Goal: Information Seeking & Learning: Learn about a topic

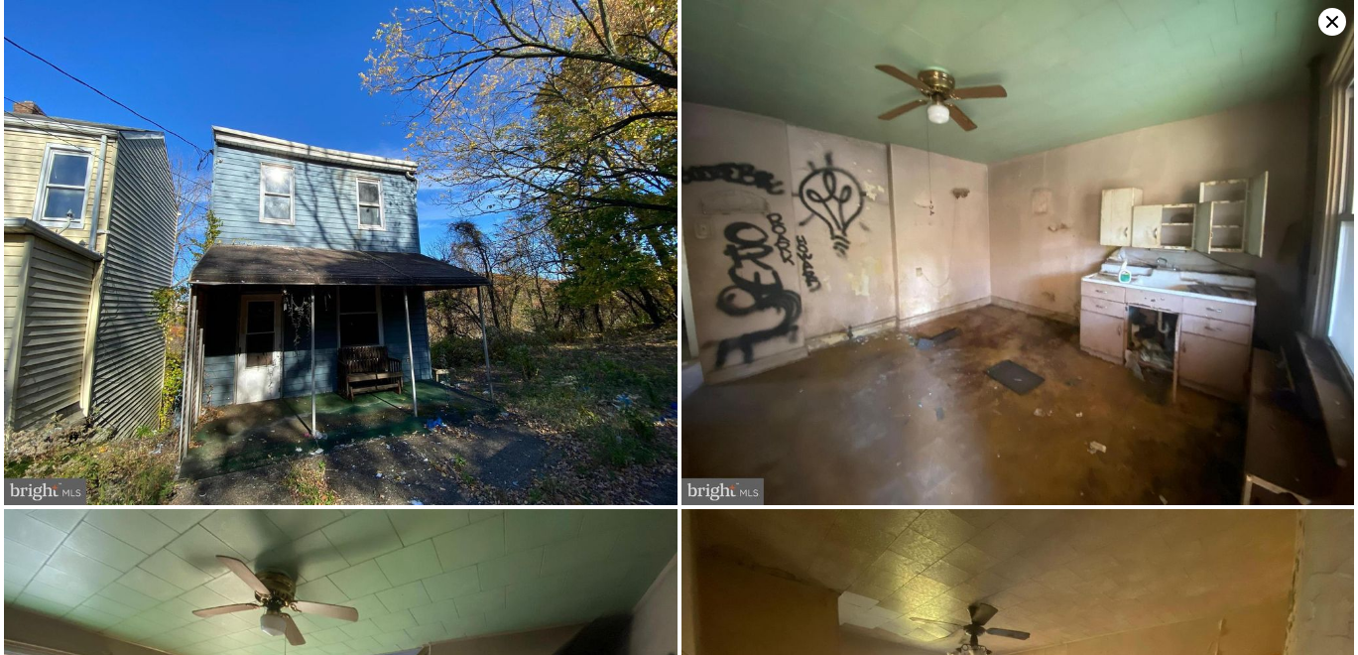
scroll to position [0, 461]
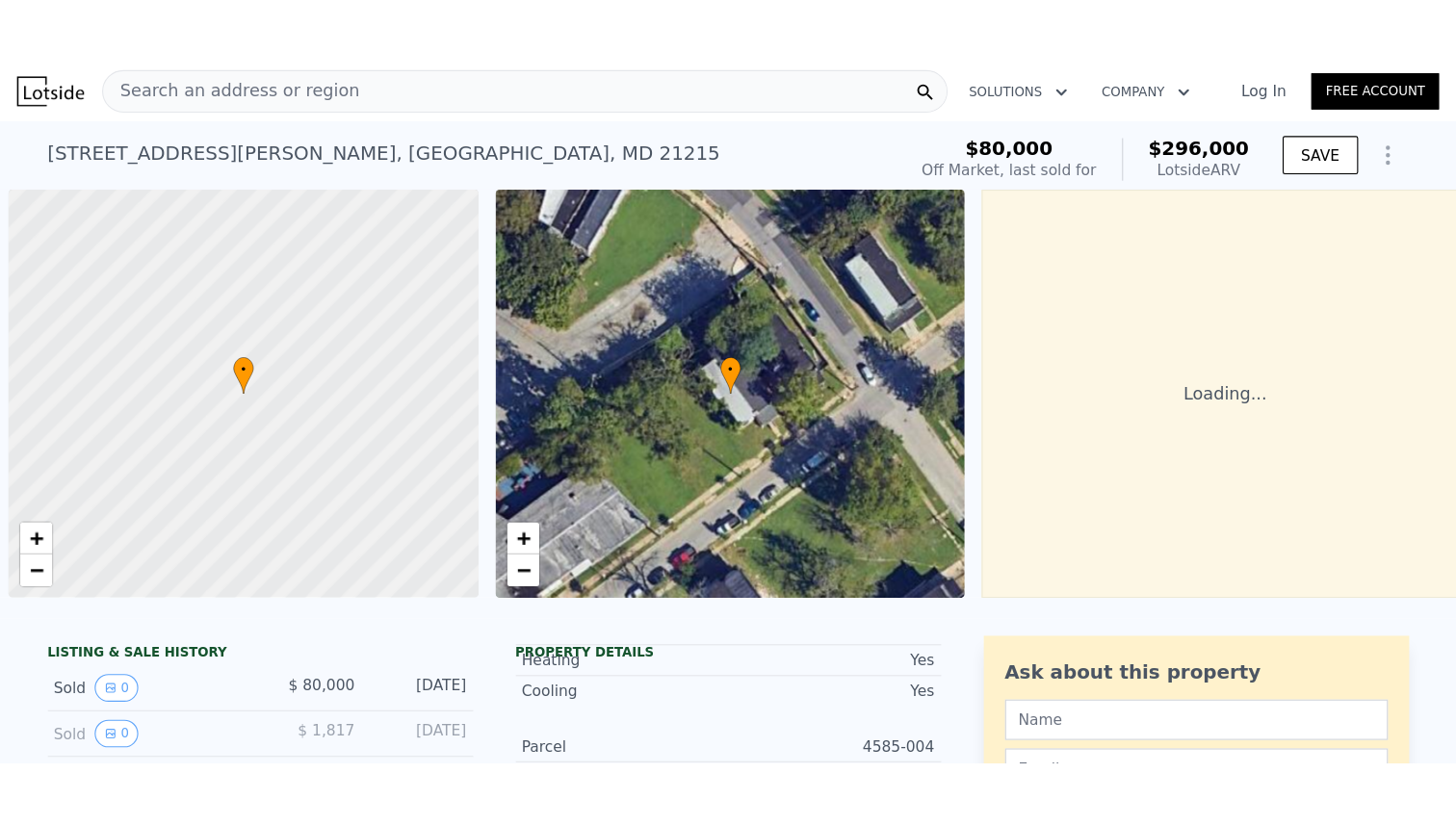
scroll to position [0, 8]
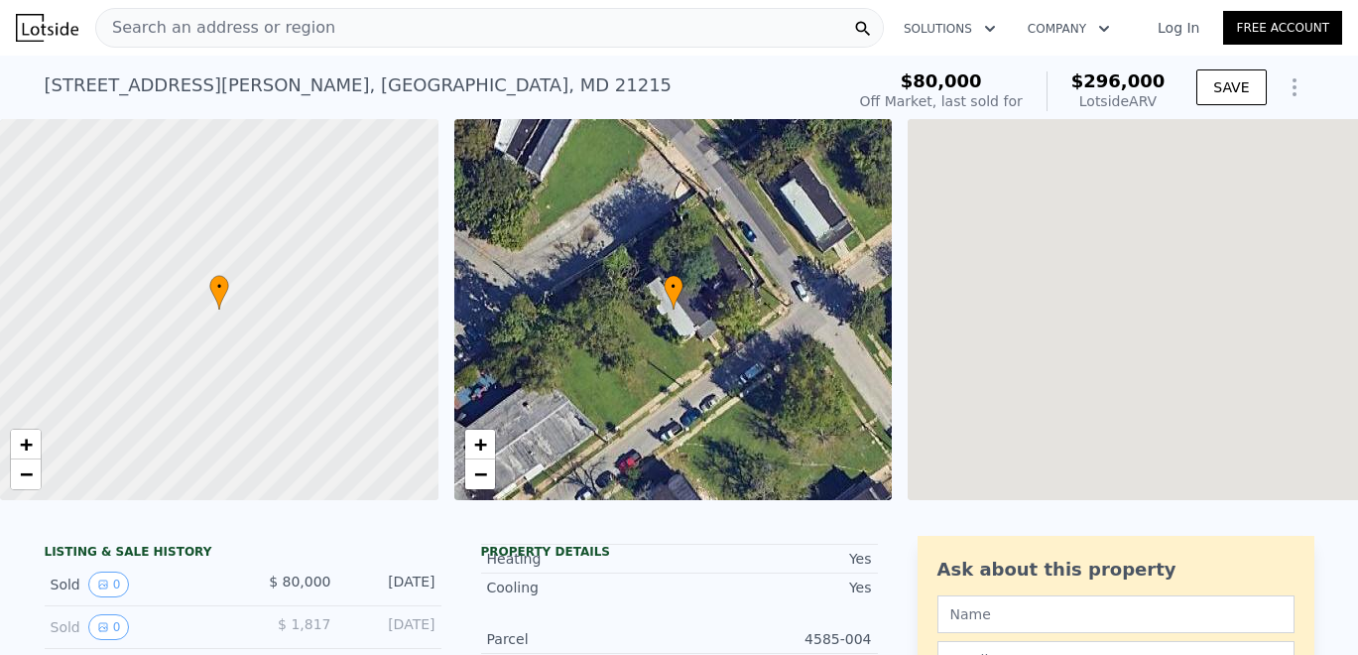
click at [227, 22] on span "Search an address or region" at bounding box center [215, 28] width 239 height 24
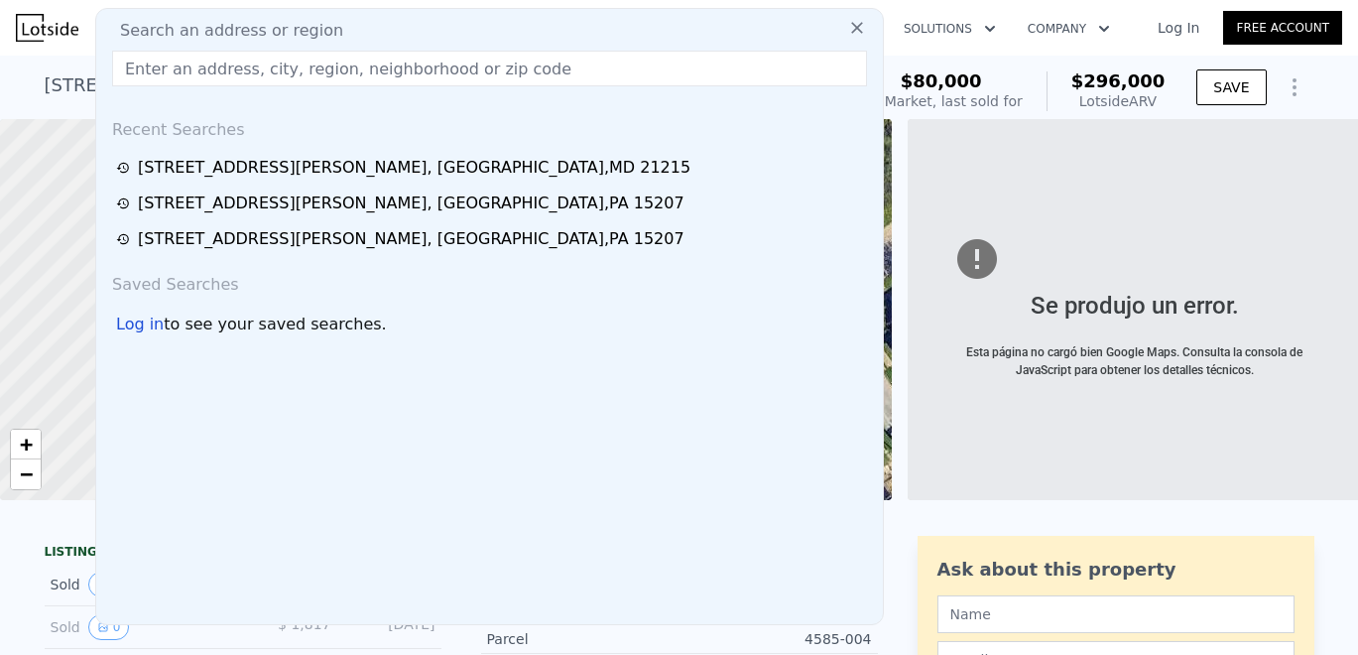
click at [227, 22] on span "Search an address or region" at bounding box center [223, 31] width 239 height 24
click at [216, 61] on input "text" at bounding box center [489, 69] width 755 height 36
type input "√"
click at [287, 57] on input "text" at bounding box center [489, 69] width 755 height 36
type input "$ 192,970"
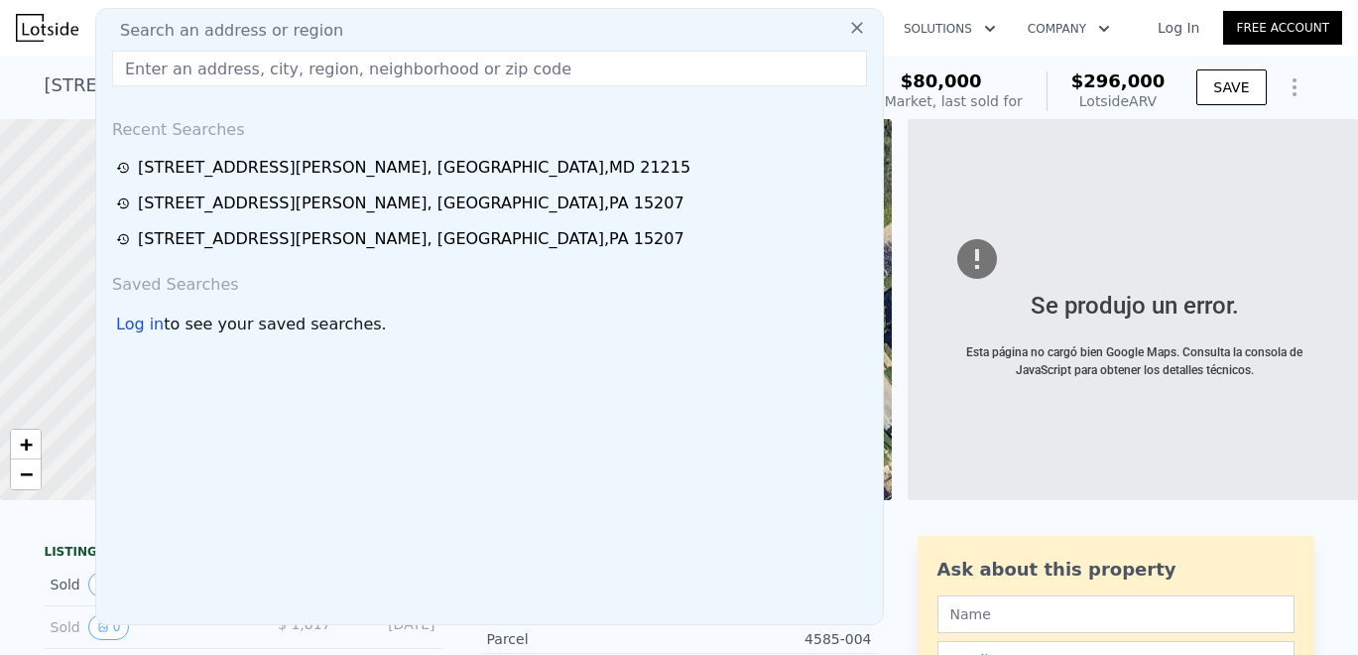
paste input "[STREET_ADDRESS]"
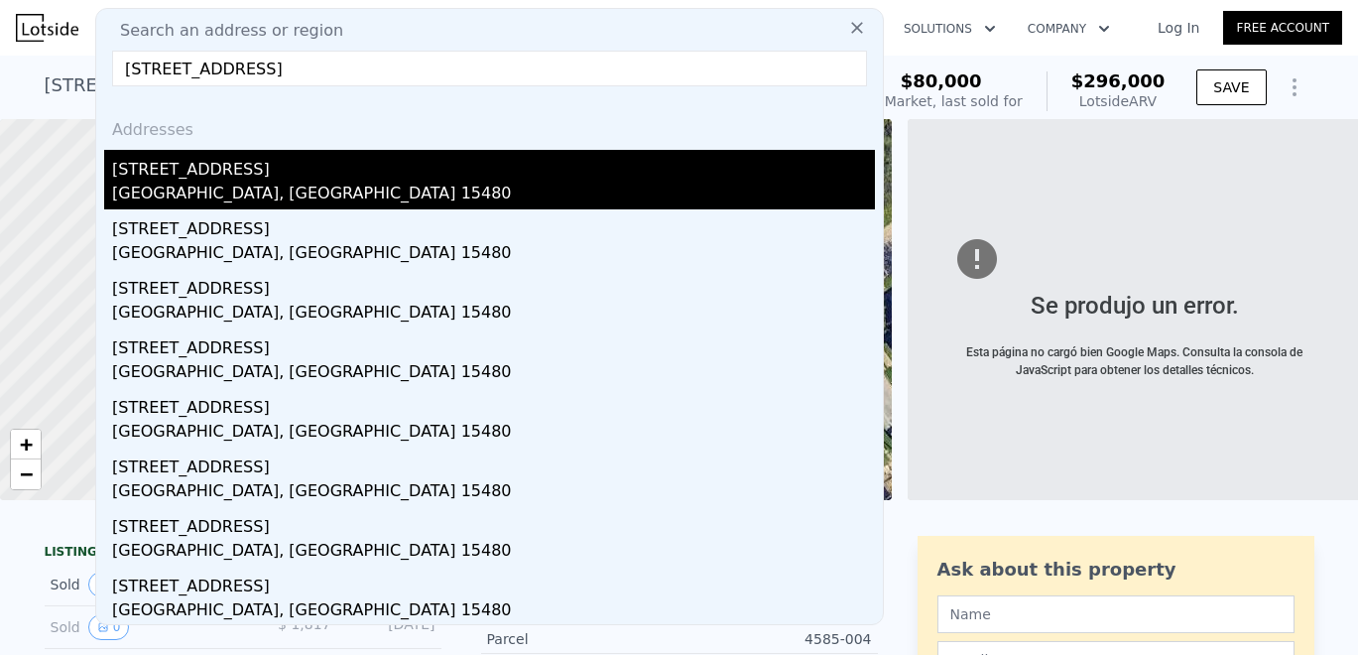
type input "[STREET_ADDRESS]"
click at [242, 183] on div "[GEOGRAPHIC_DATA], [GEOGRAPHIC_DATA] 15480" at bounding box center [493, 196] width 763 height 28
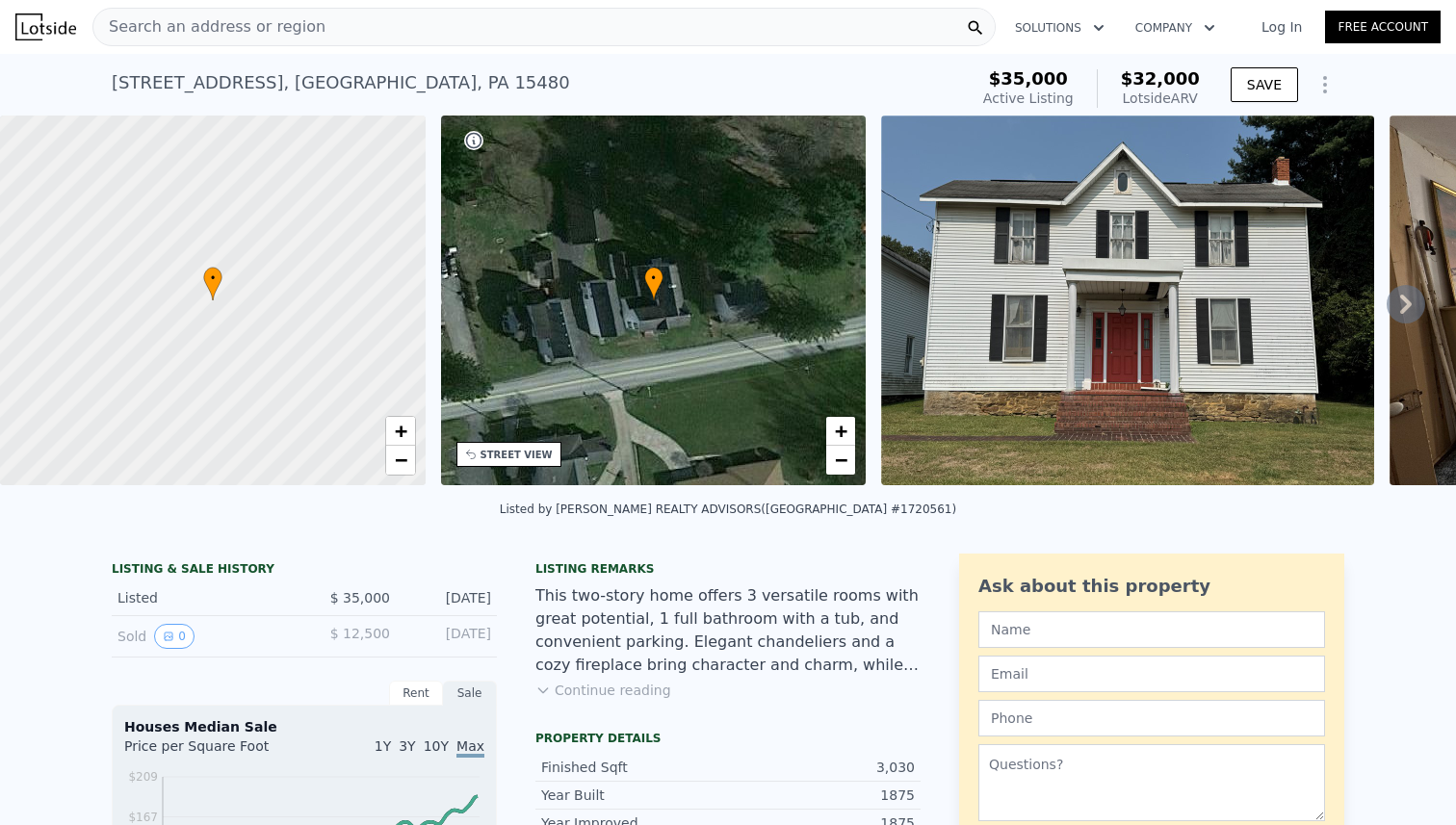
click at [967, 297] on img at bounding box center [1128, 300] width 493 height 370
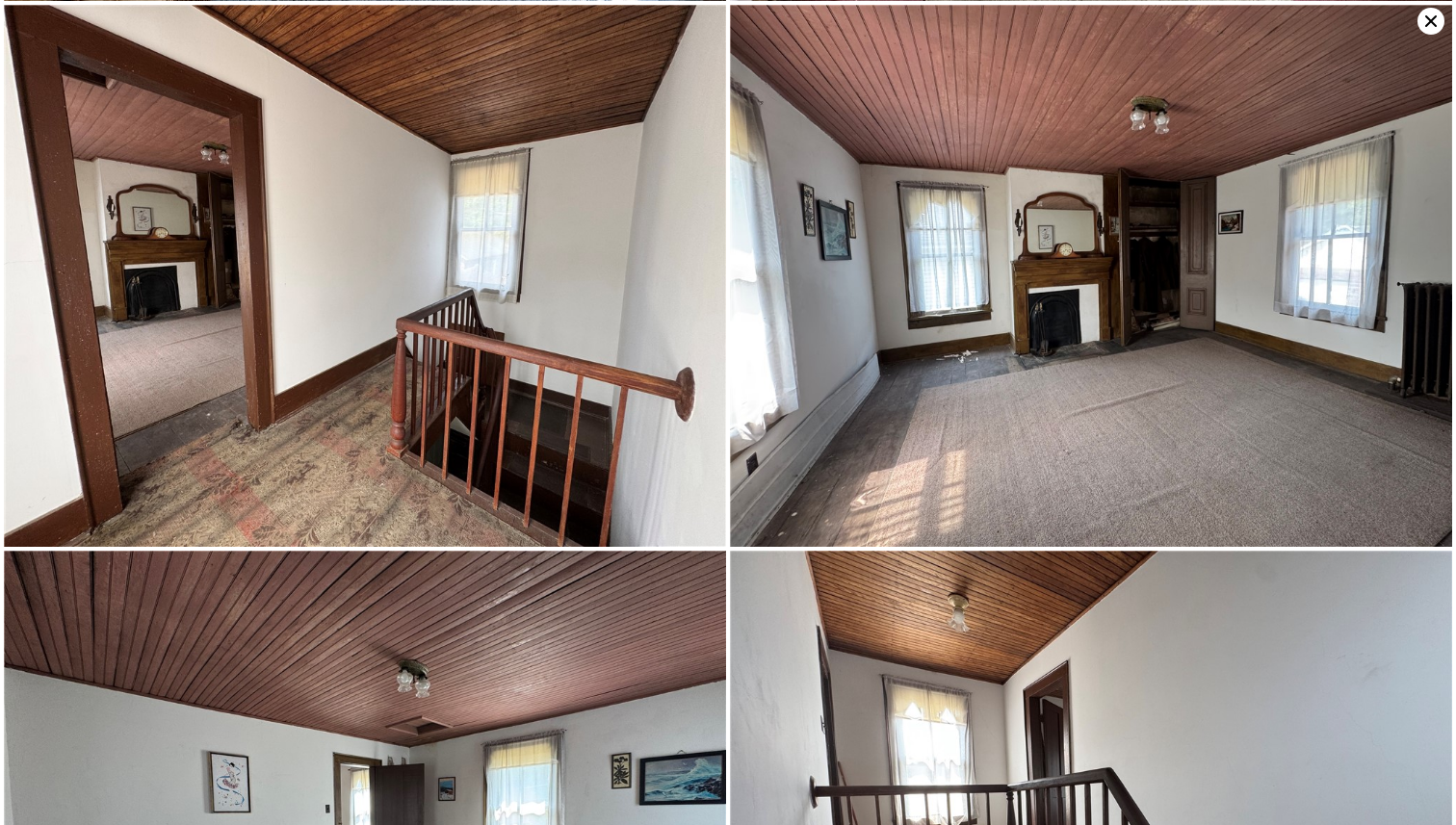
scroll to position [1091, 0]
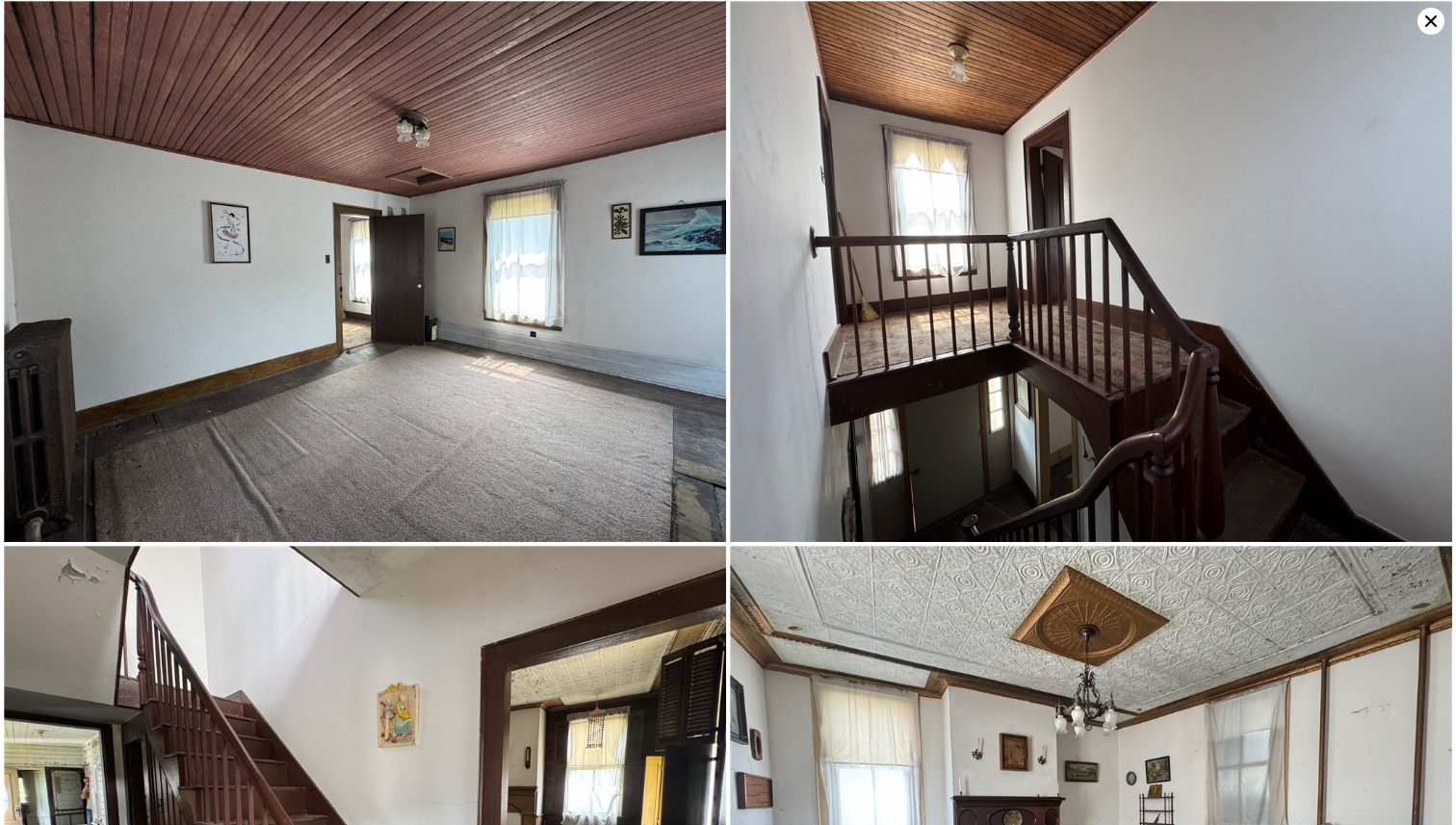
click at [869, 372] on img at bounding box center [1091, 272] width 722 height 542
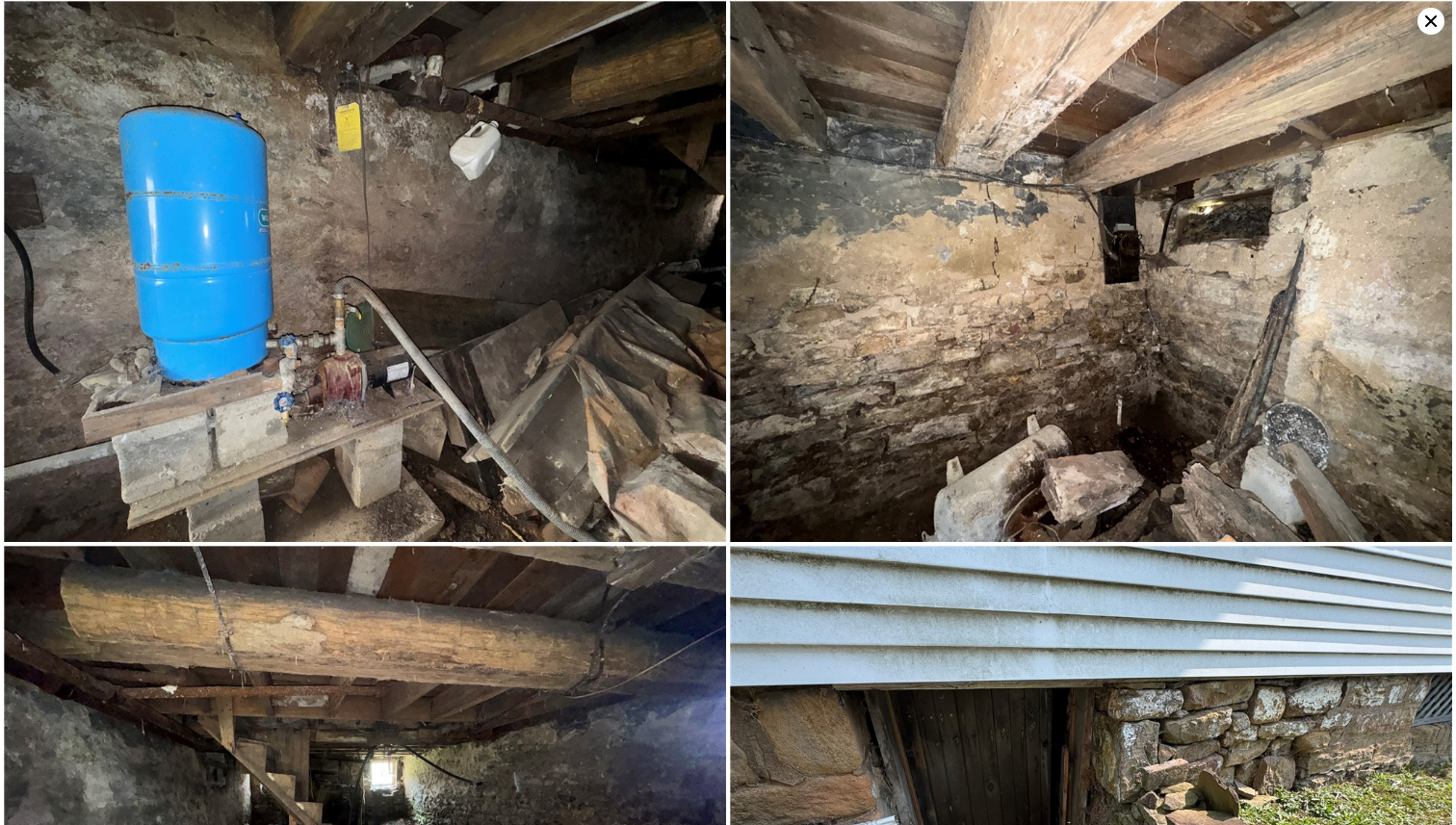
scroll to position [7089, 0]
click at [543, 398] on img at bounding box center [365, 272] width 722 height 542
click at [898, 331] on img at bounding box center [1091, 272] width 722 height 542
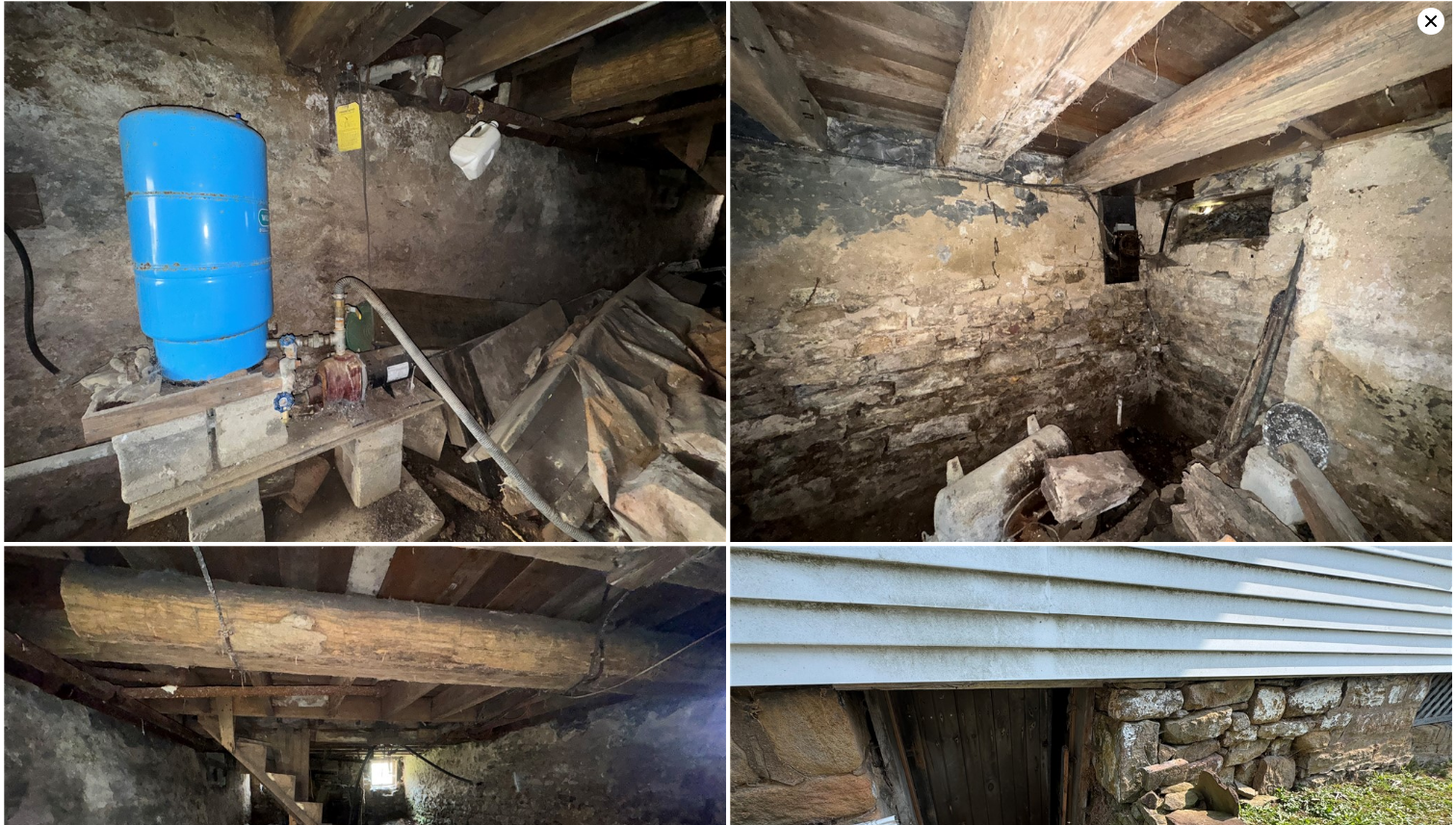
click at [898, 331] on img at bounding box center [1091, 272] width 722 height 542
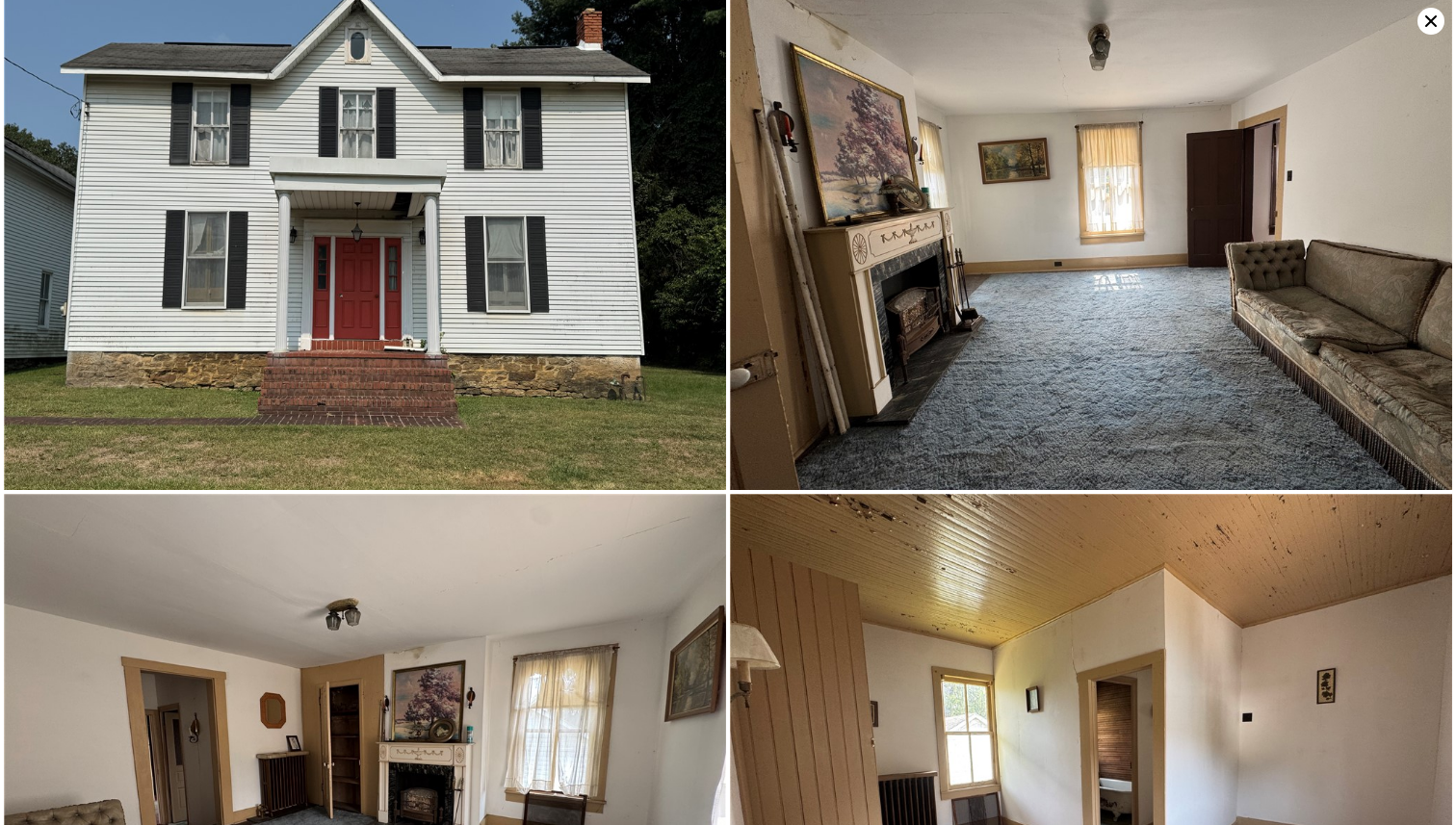
scroll to position [0, 0]
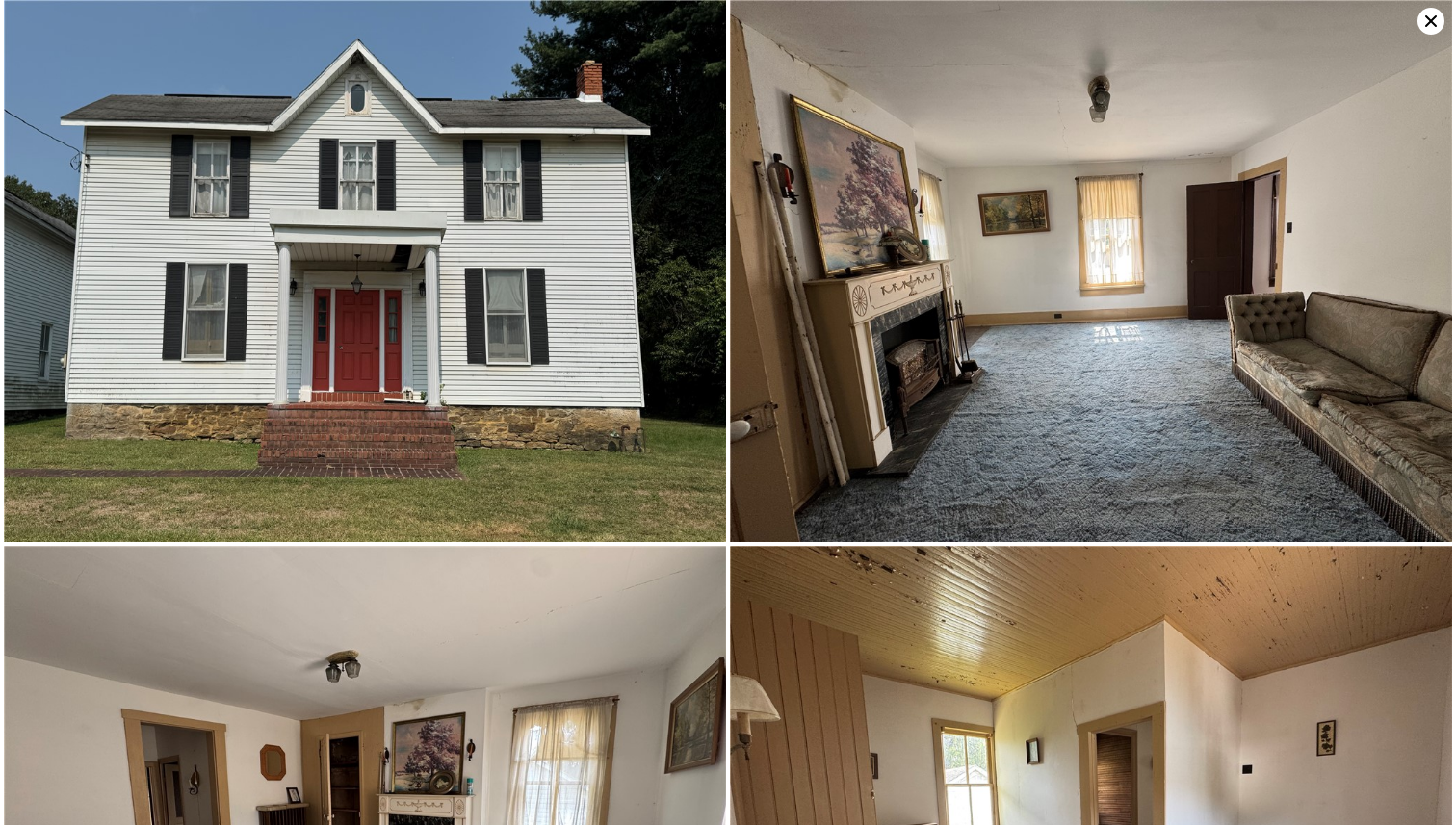
type input "3"
type input "5"
type input "1.5"
type input "4"
type input "1288"
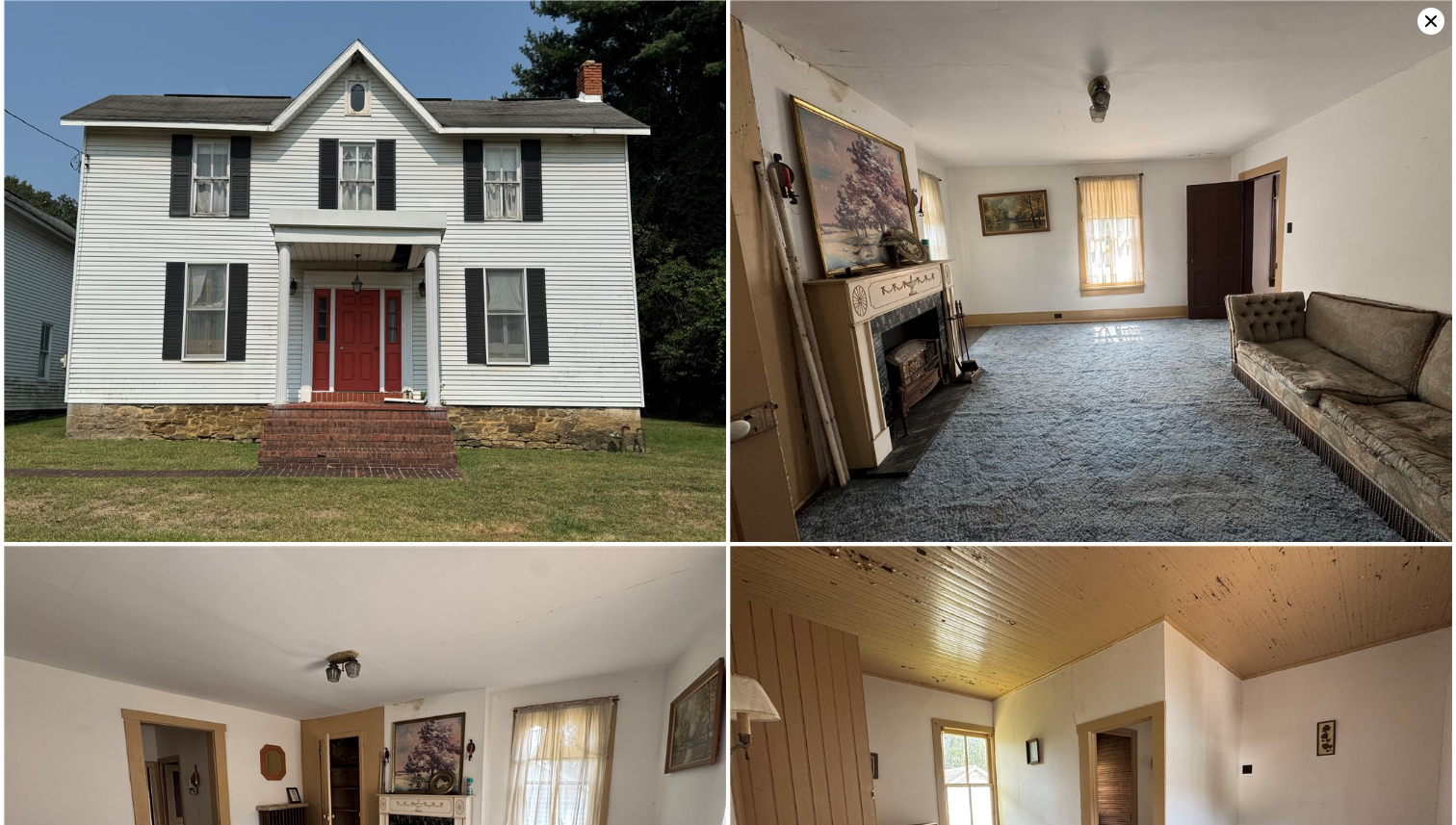
type input "2025"
type input "4308"
type input "9897"
type input "$ 296,000"
type input "4"
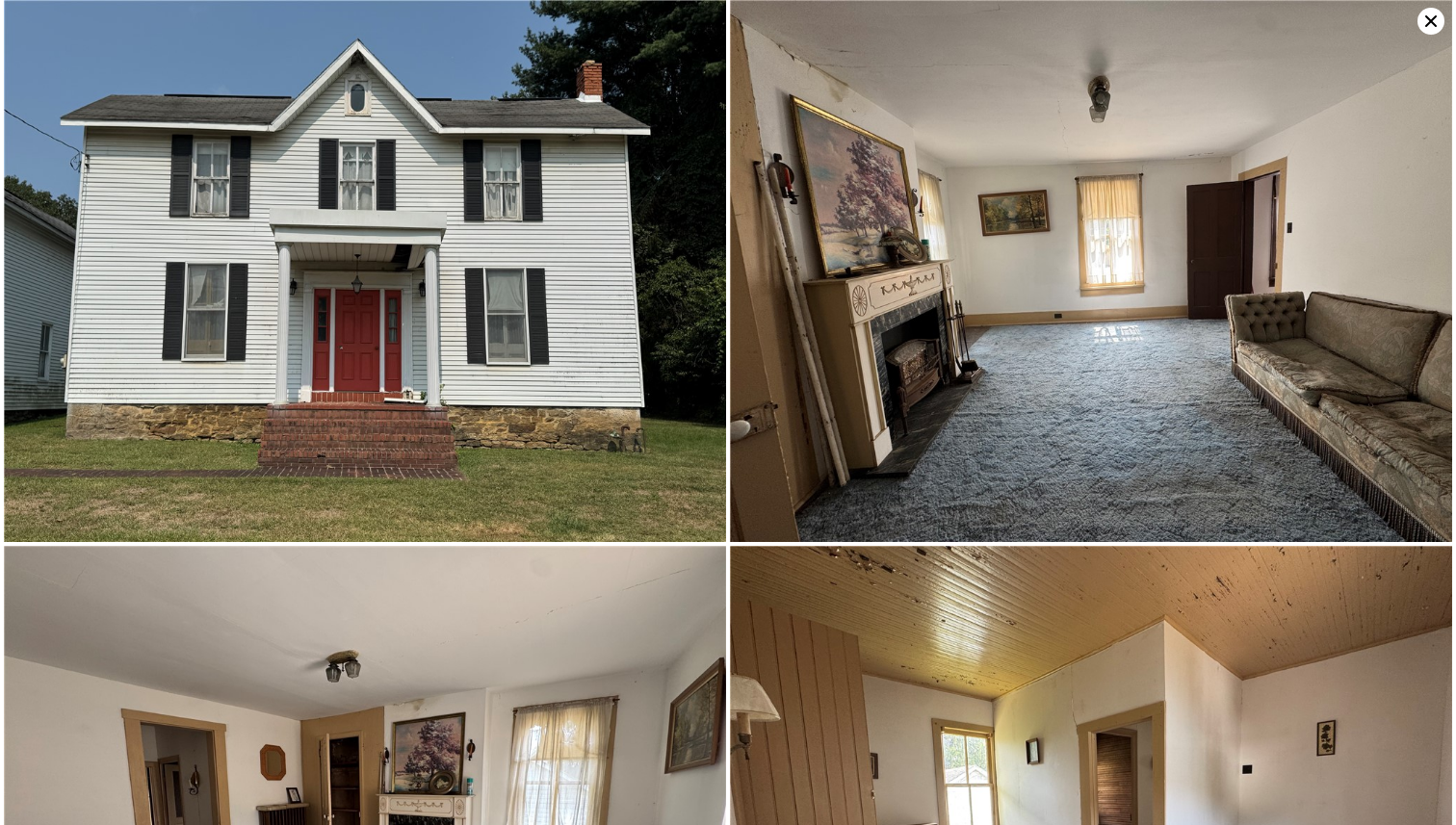
type input "$ 192,970"
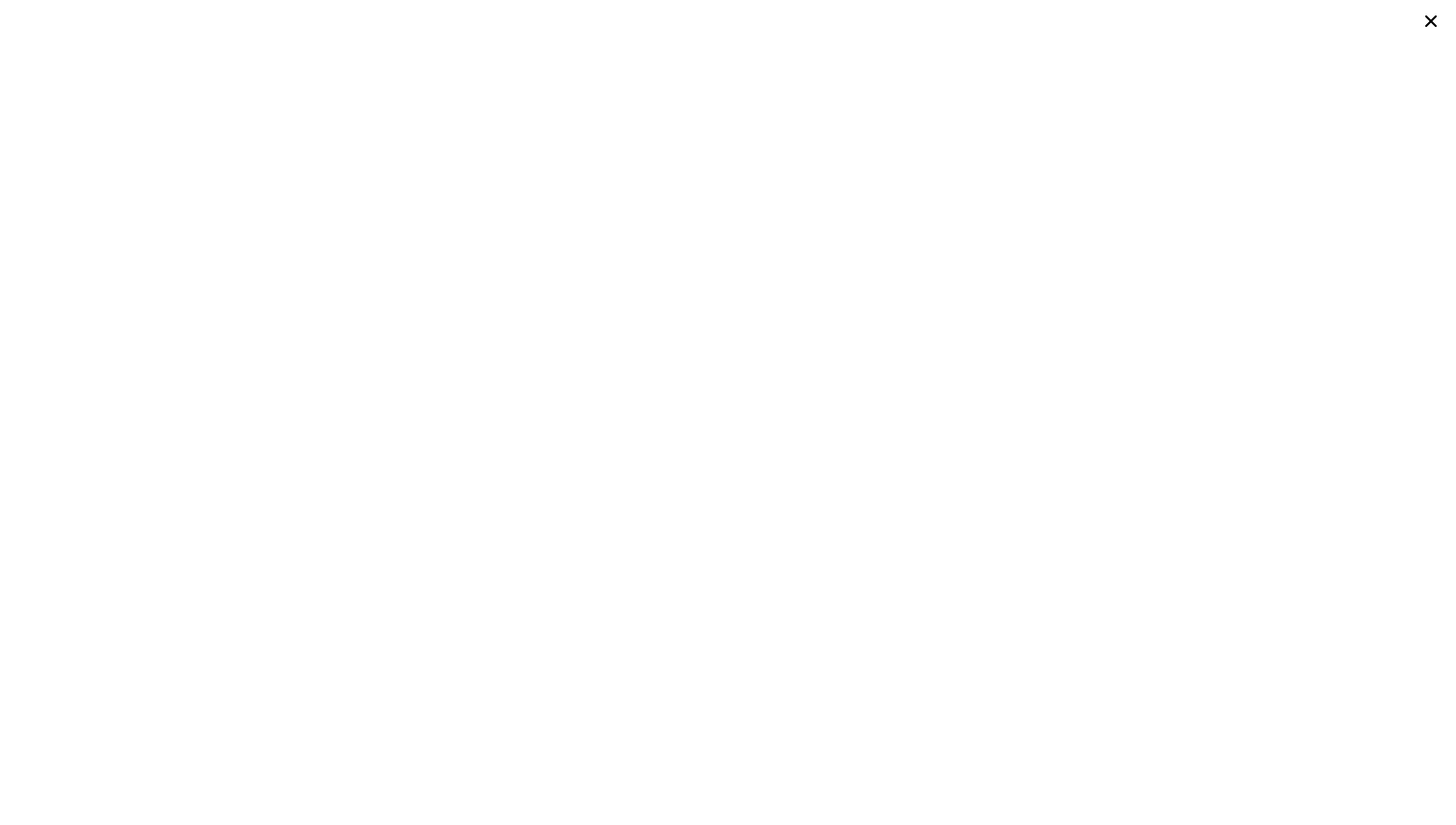
click at [1317, 22] on icon at bounding box center [1431, 21] width 27 height 27
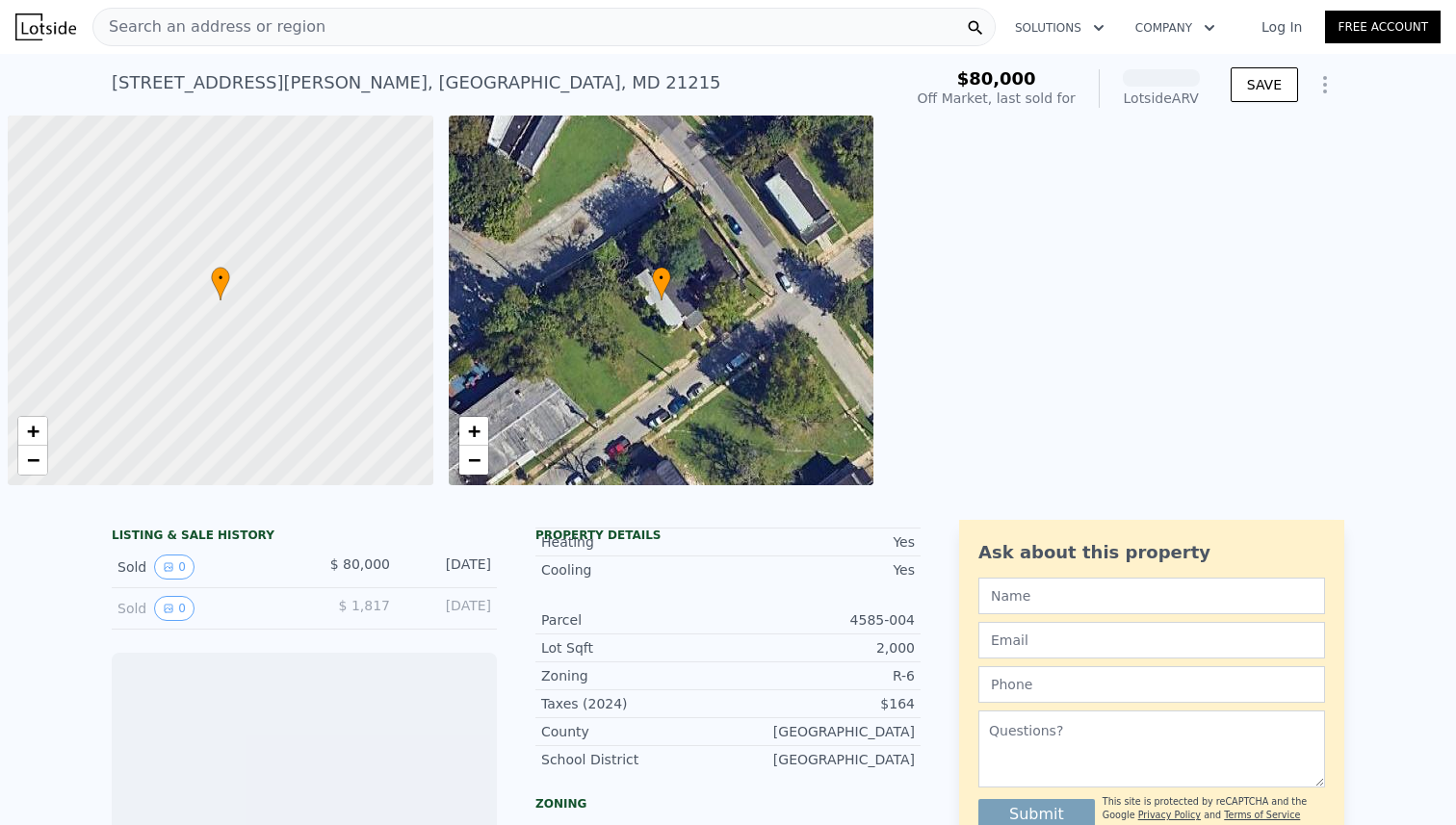
scroll to position [0, 8]
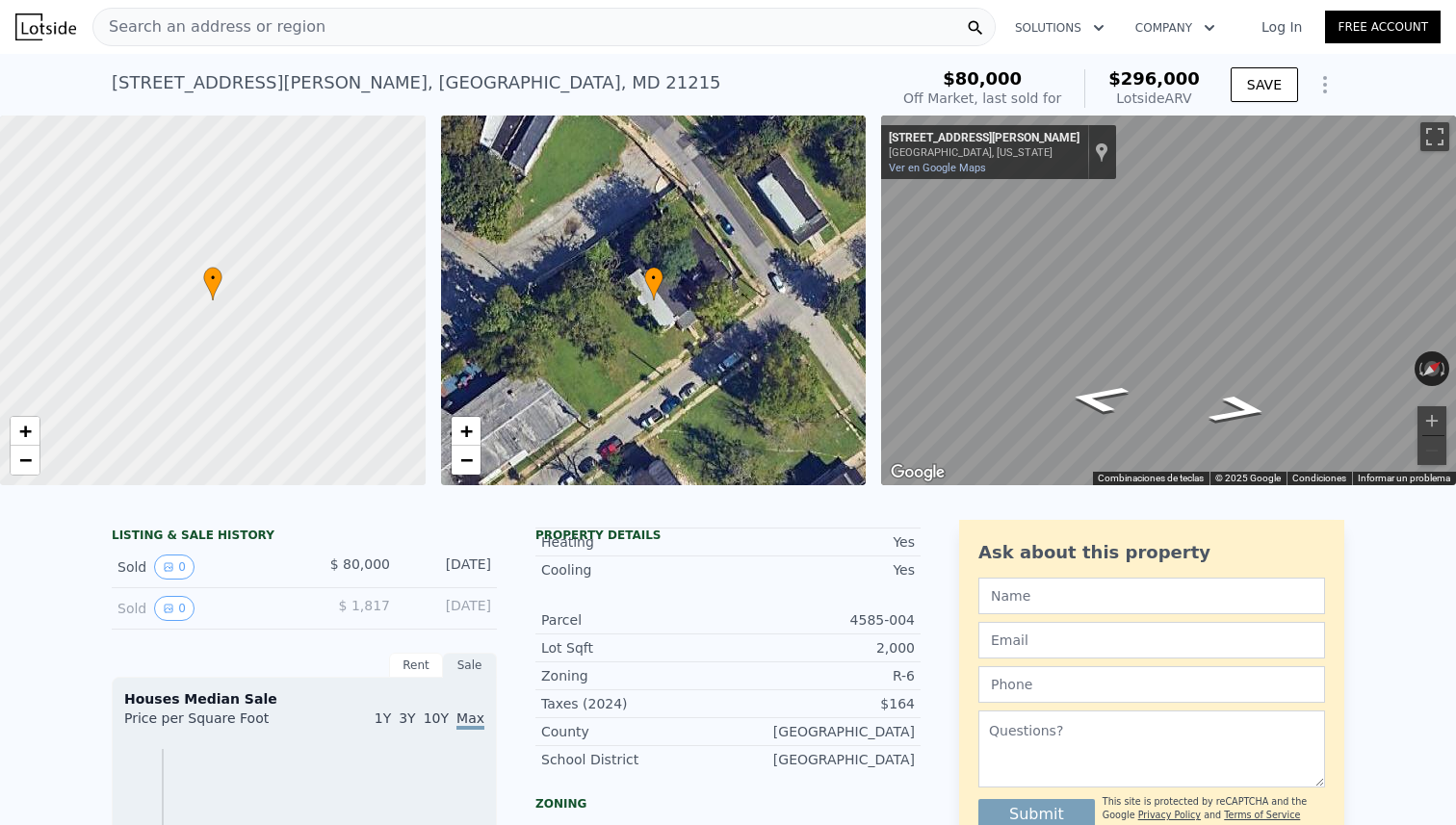
click at [309, 32] on div "Search an address or region" at bounding box center [544, 27] width 903 height 39
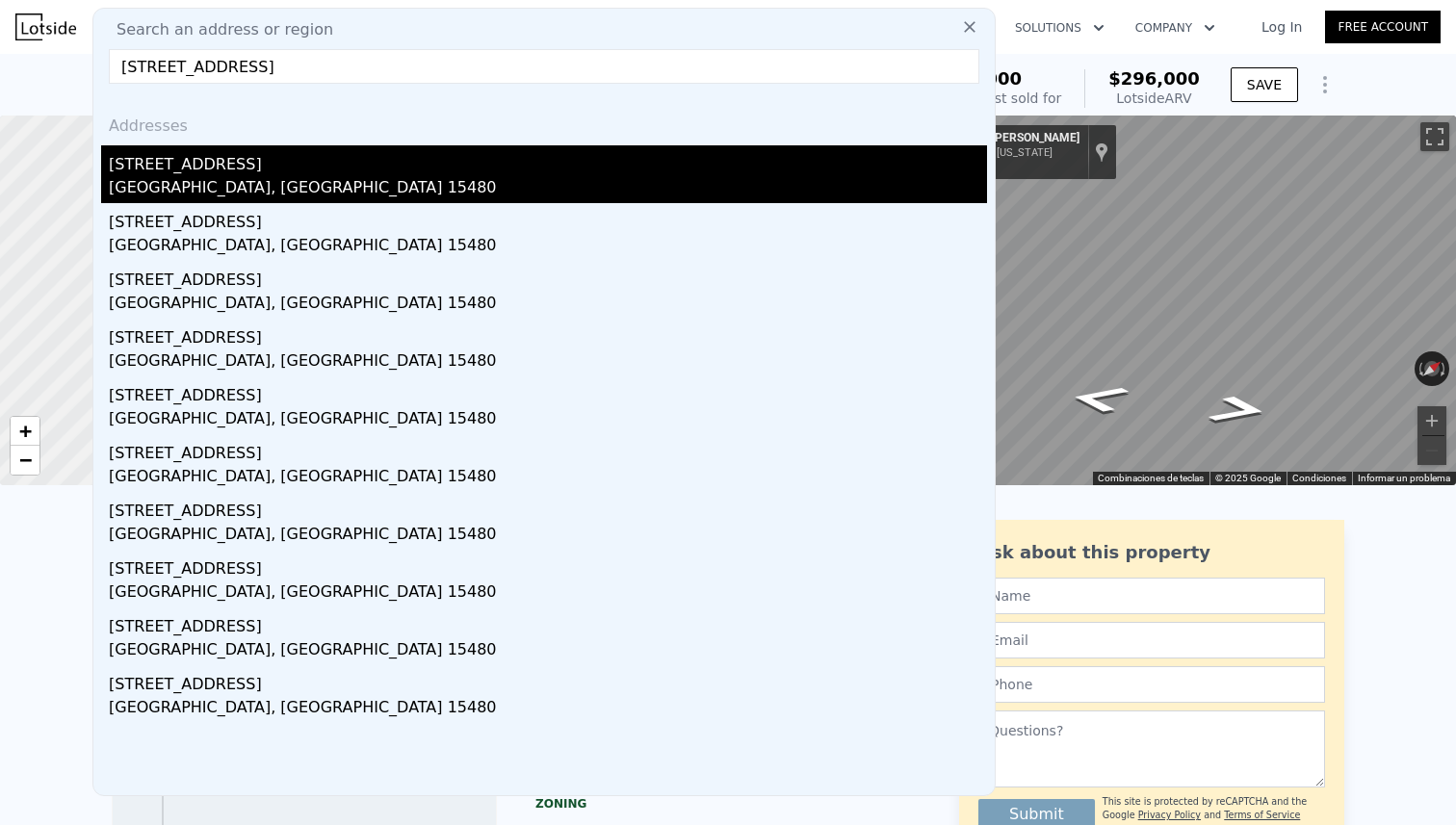
type input "[STREET_ADDRESS]"
click at [199, 196] on div "[GEOGRAPHIC_DATA], [GEOGRAPHIC_DATA] 15480" at bounding box center [547, 190] width 878 height 27
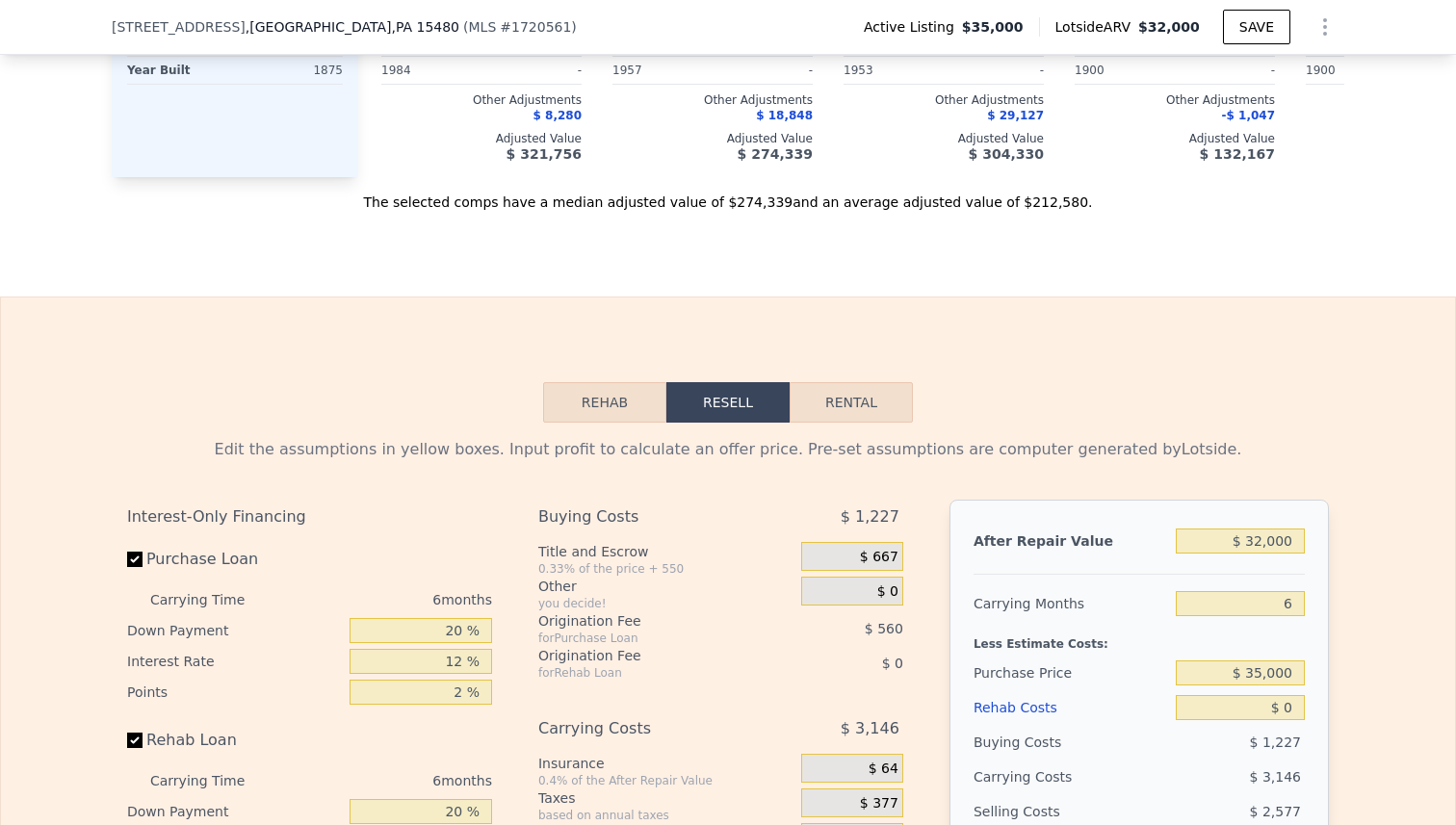
scroll to position [2453, 0]
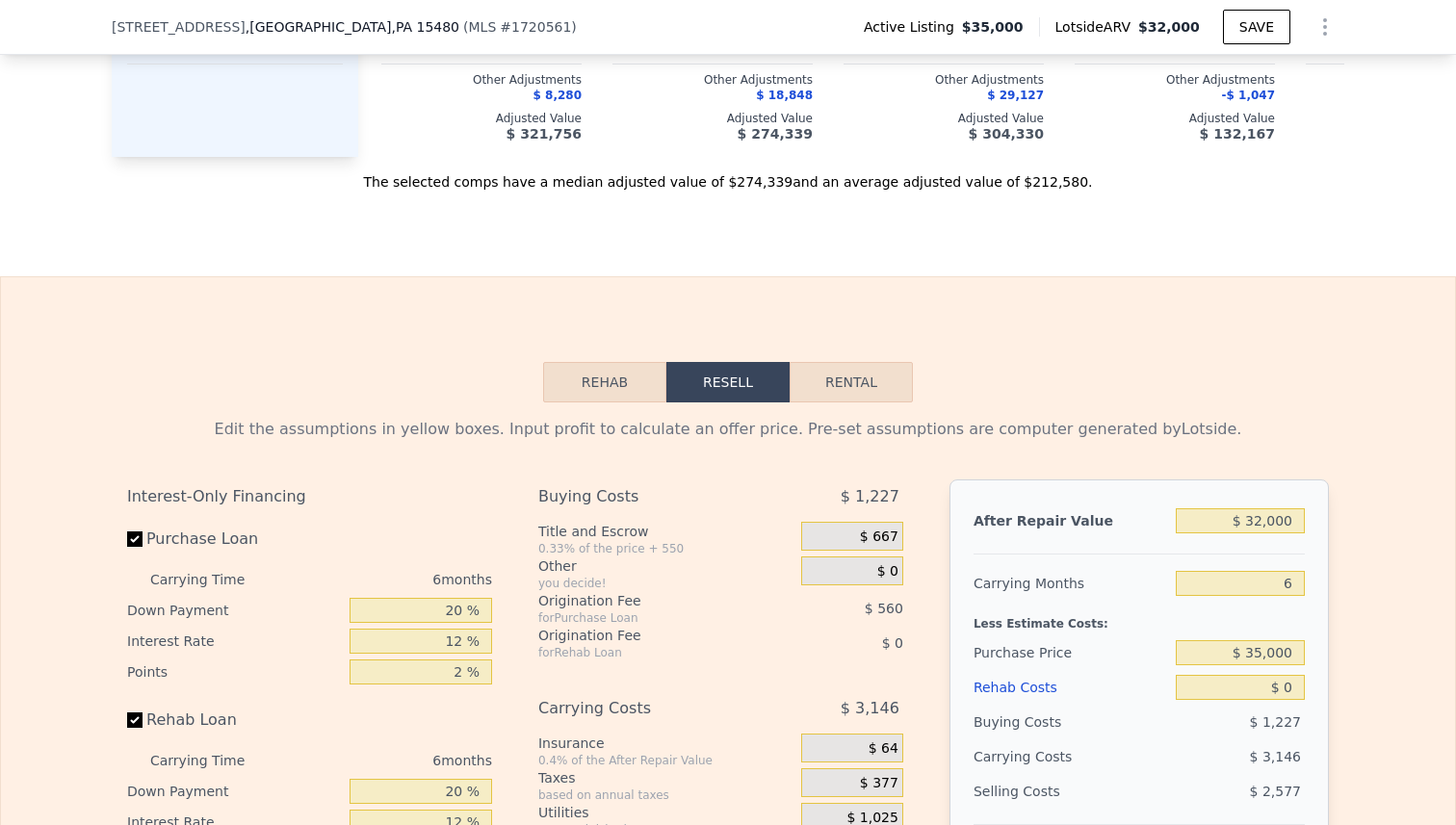
click at [608, 375] on button "Rehab" at bounding box center [604, 382] width 123 height 41
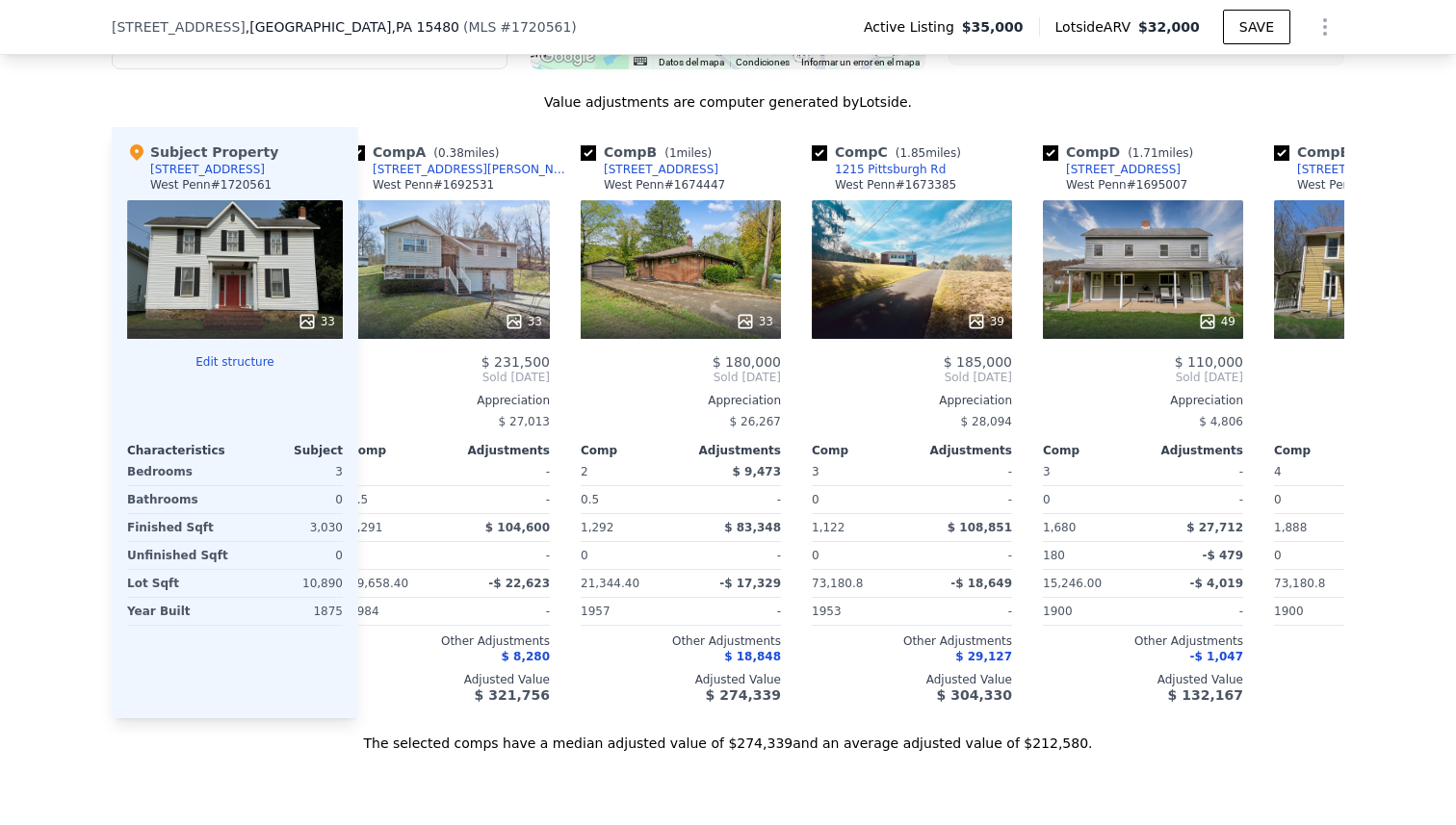
scroll to position [0, 0]
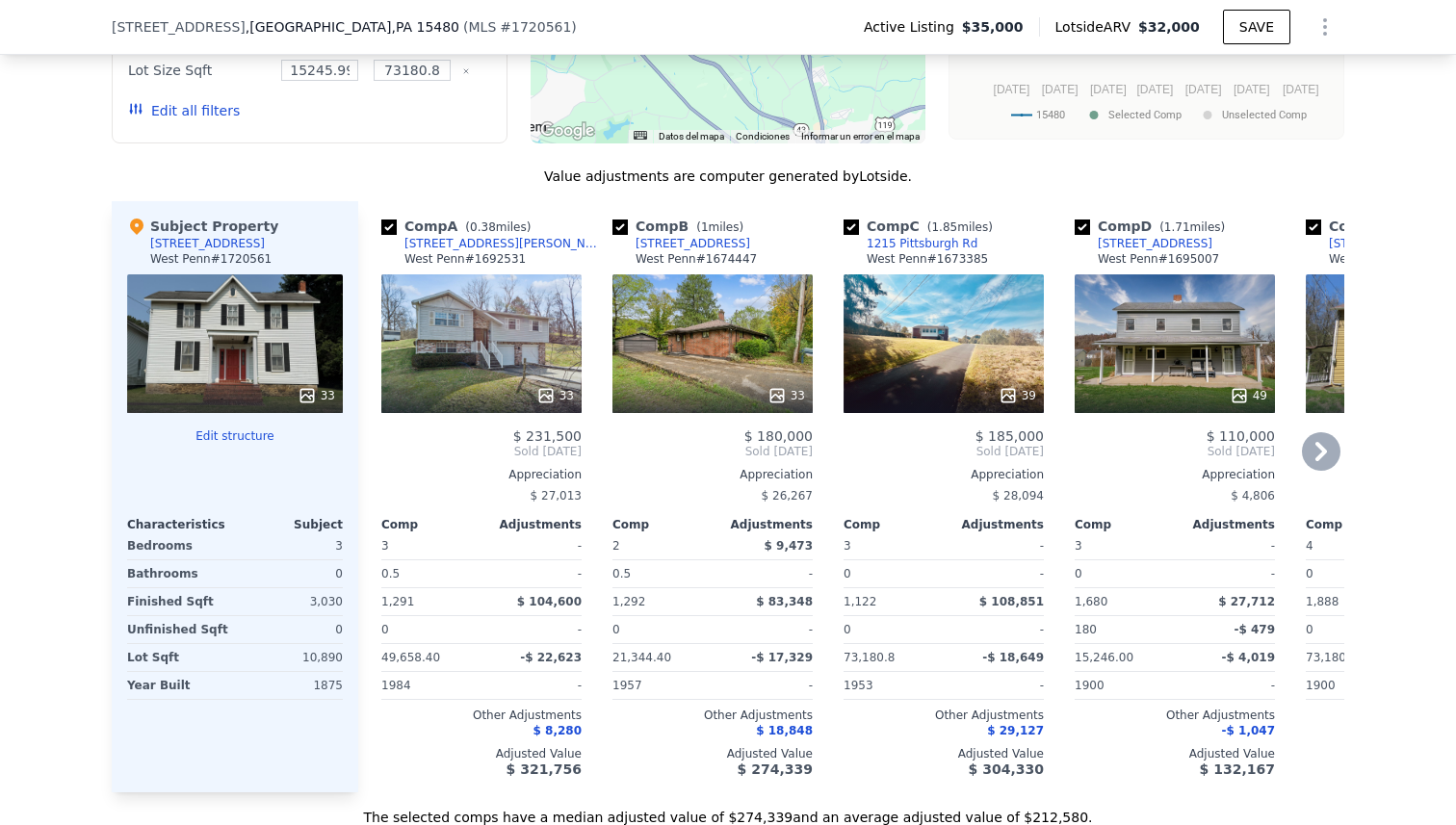
click at [572, 412] on div "Comp A ( 0.38 miles) 126 Wetzel Rd West Penn # 1692531 33 $ 231,500 Sold Apr 20…" at bounding box center [481, 496] width 215 height 591
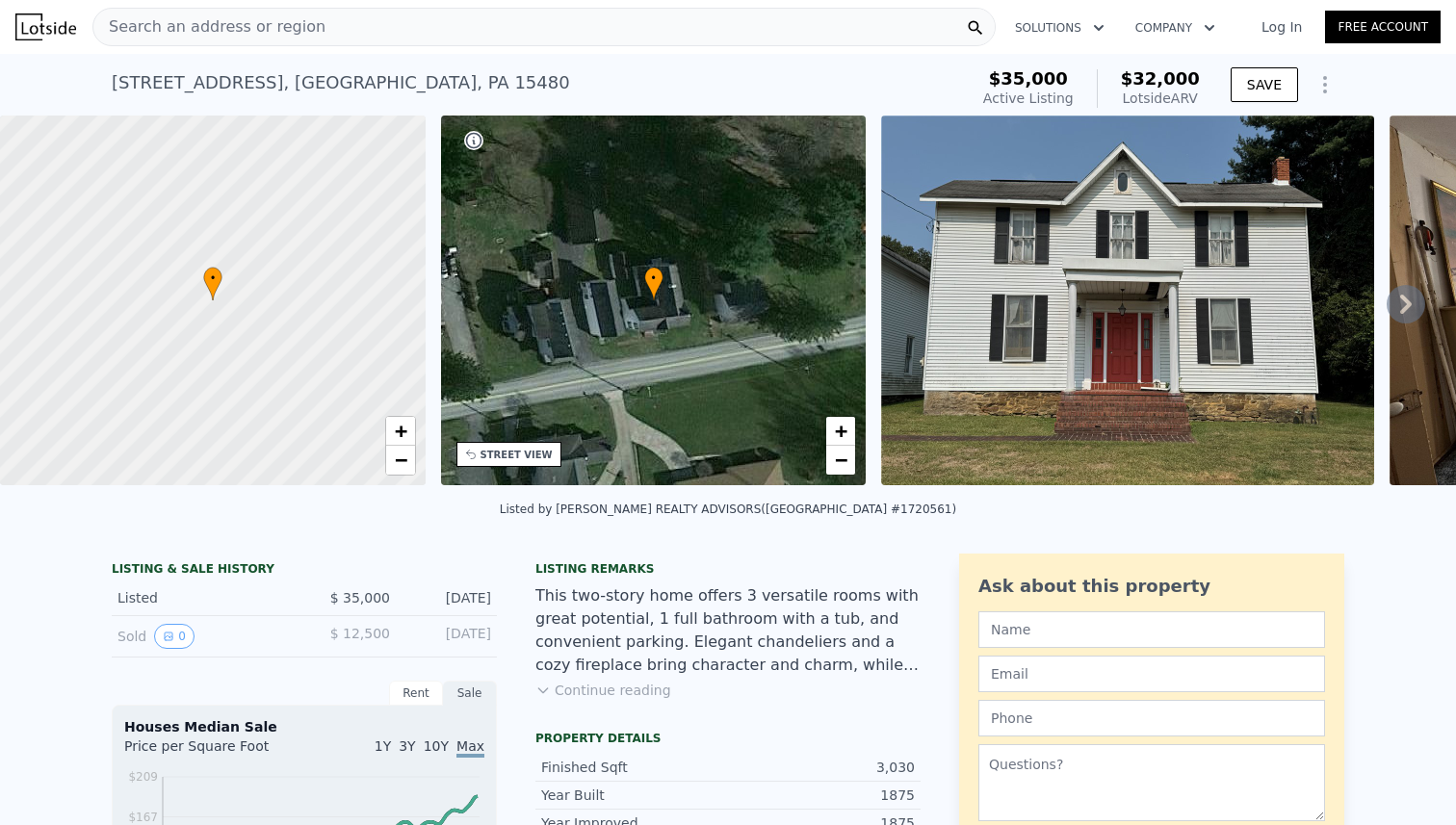
click at [1111, 242] on img at bounding box center [1128, 300] width 493 height 370
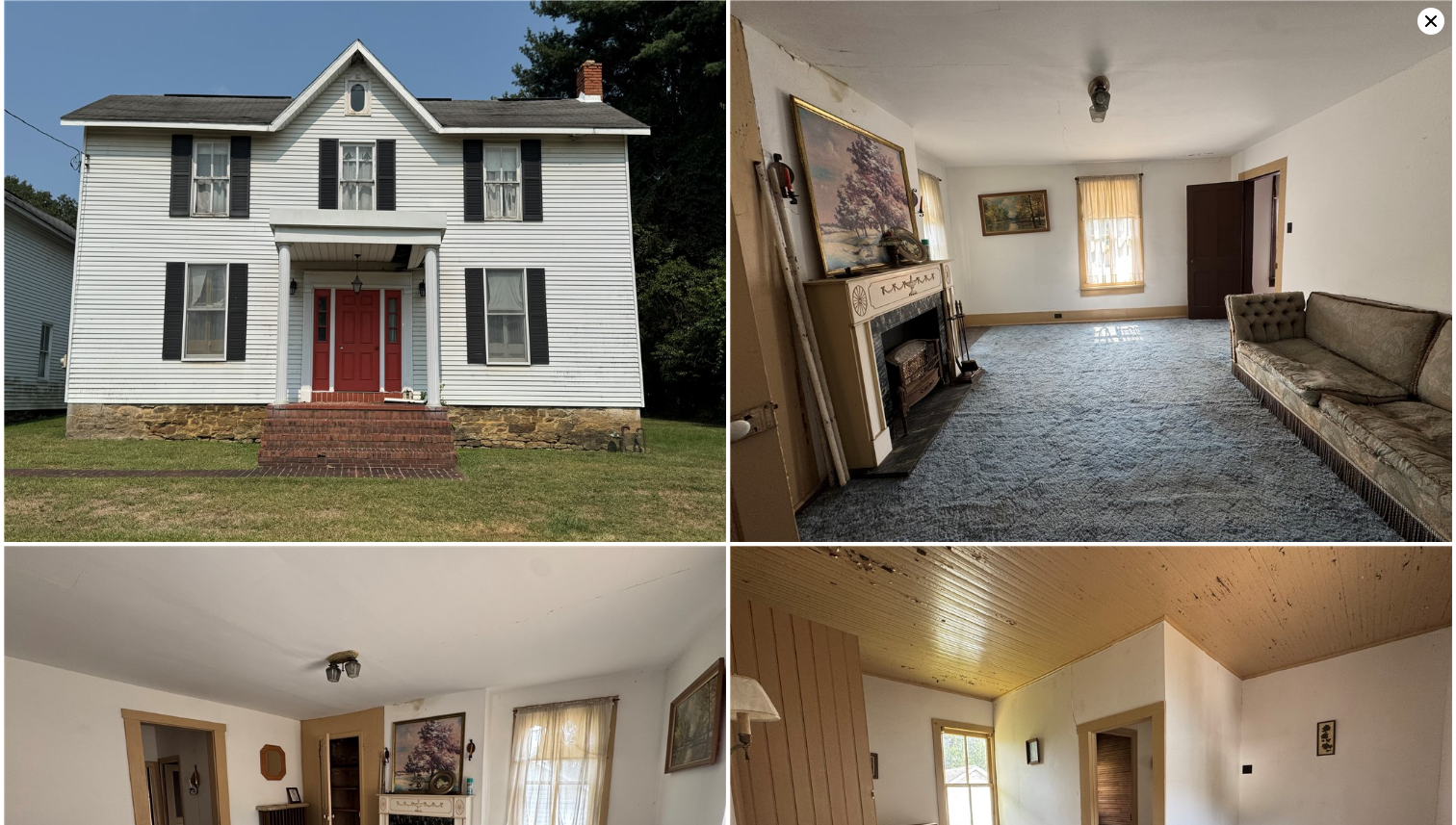
click at [1427, 20] on icon at bounding box center [1431, 21] width 27 height 27
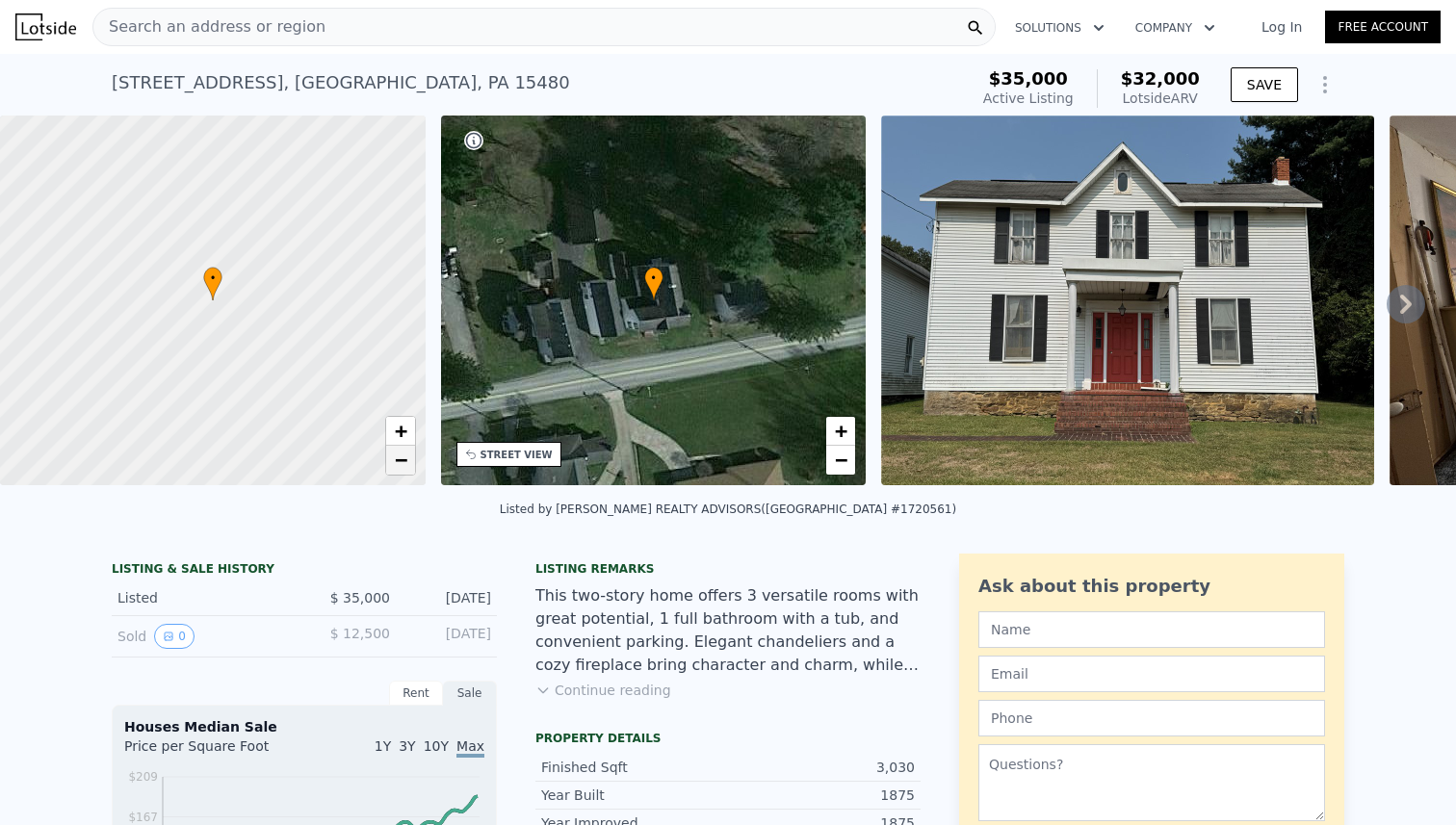
click at [401, 459] on span "−" at bounding box center [400, 459] width 13 height 24
click at [401, 431] on span "+" at bounding box center [400, 430] width 13 height 24
drag, startPoint x: 366, startPoint y: 306, endPoint x: 362, endPoint y: 357, distance: 51.2
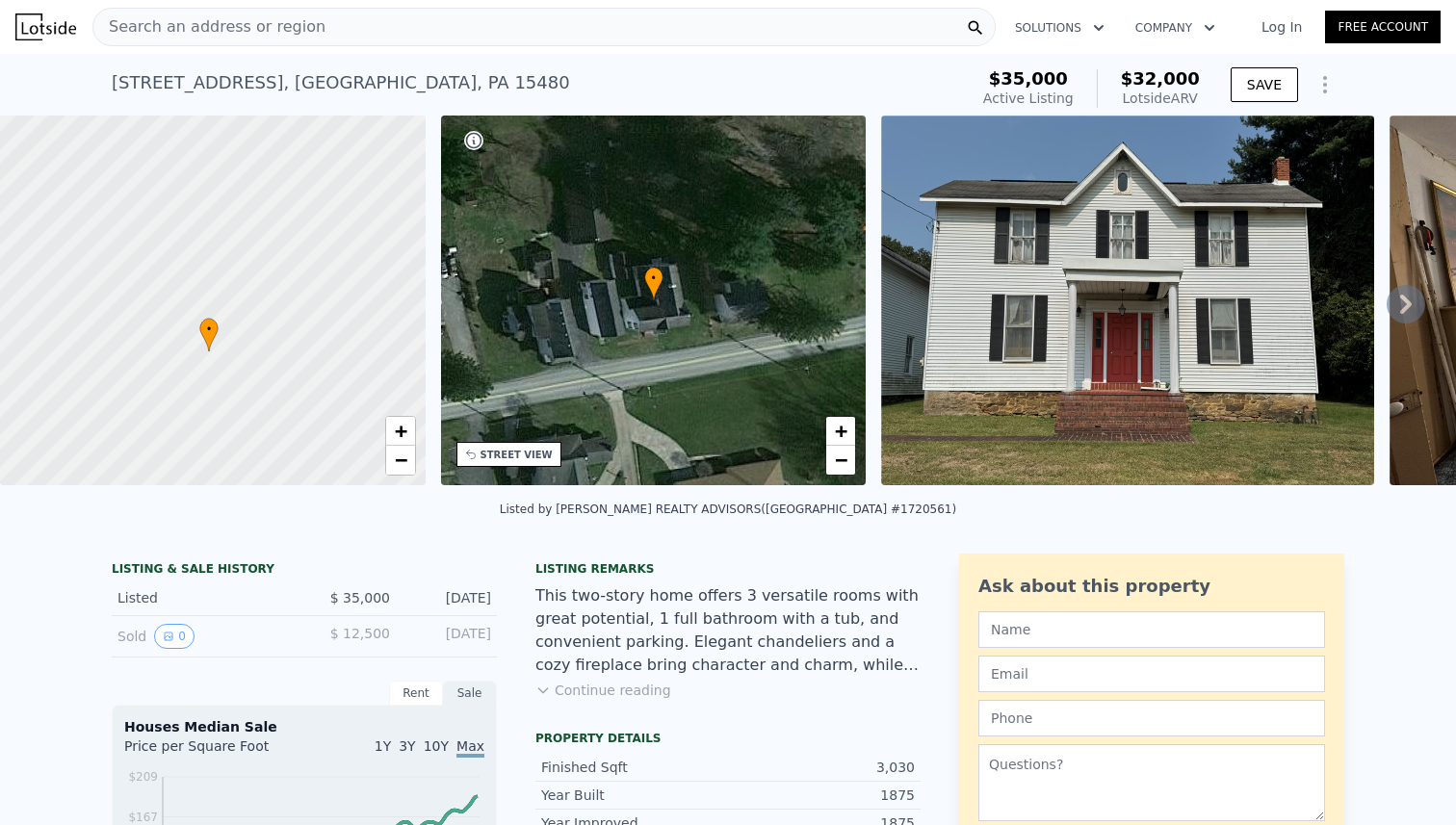
click at [362, 357] on div at bounding box center [213, 300] width 511 height 444
drag, startPoint x: 362, startPoint y: 357, endPoint x: 347, endPoint y: 406, distance: 51.2
click at [347, 406] on div at bounding box center [213, 300] width 511 height 444
drag, startPoint x: 349, startPoint y: 395, endPoint x: 348, endPoint y: 426, distance: 31.0
click at [348, 426] on div at bounding box center [213, 300] width 511 height 444
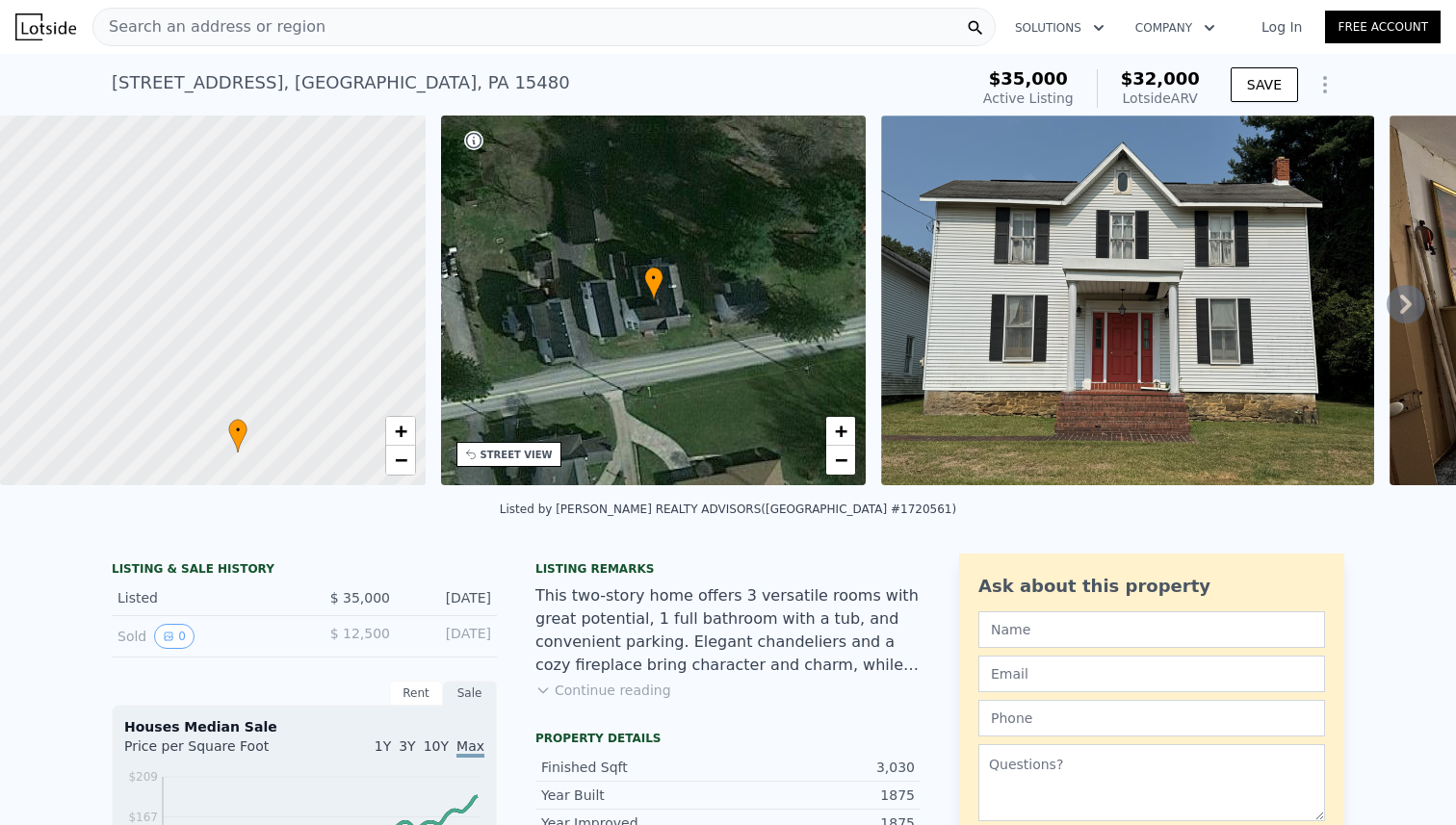
drag, startPoint x: 269, startPoint y: 414, endPoint x: 314, endPoint y: 435, distance: 49.7
click at [314, 435] on div at bounding box center [213, 300] width 511 height 444
drag, startPoint x: 311, startPoint y: 421, endPoint x: 303, endPoint y: 381, distance: 40.8
click at [303, 381] on div at bounding box center [213, 300] width 511 height 444
click at [845, 456] on span "−" at bounding box center [841, 459] width 13 height 24
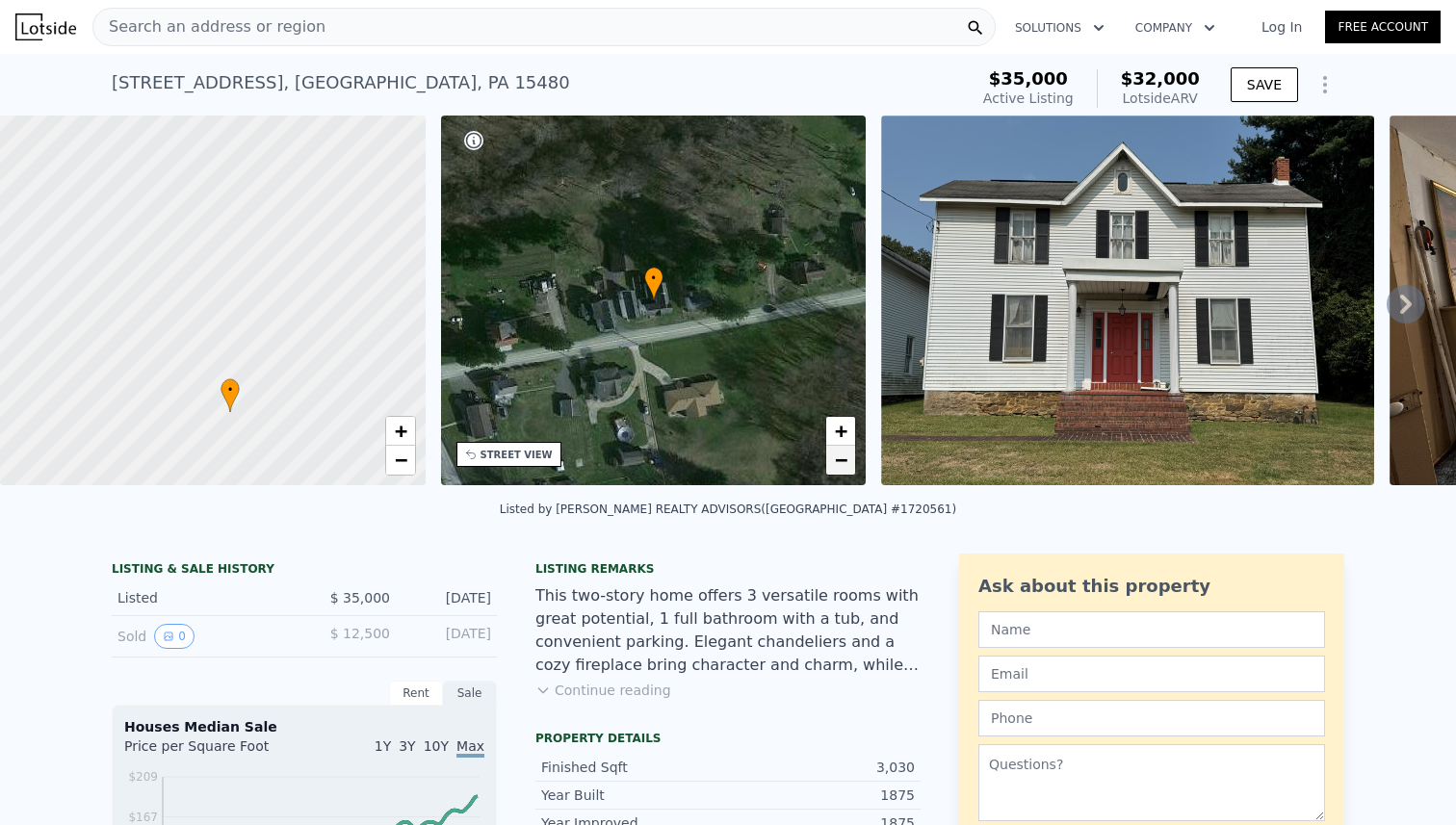
click at [844, 458] on span "−" at bounding box center [841, 459] width 13 height 24
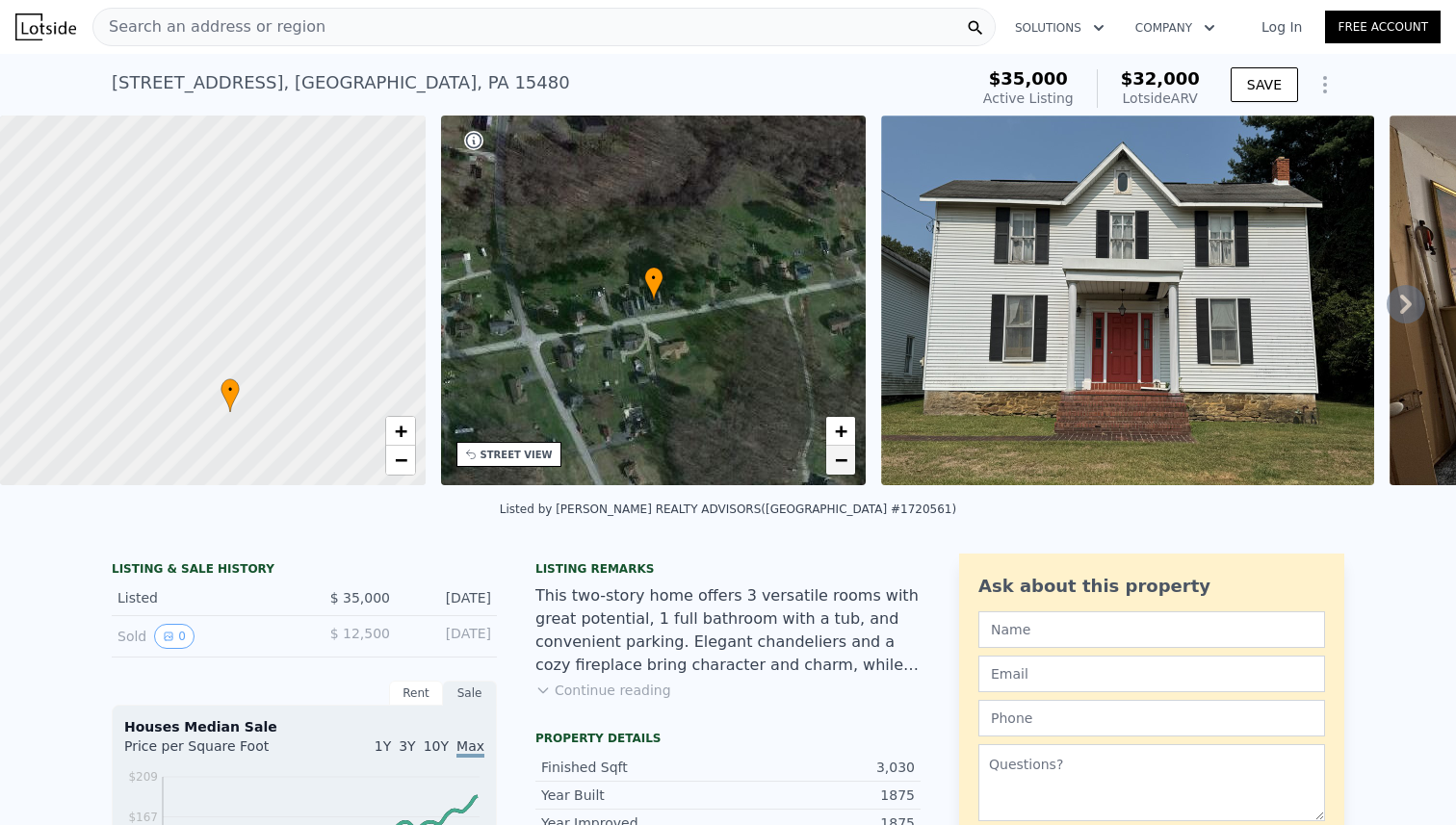
click at [844, 458] on span "−" at bounding box center [841, 459] width 13 height 24
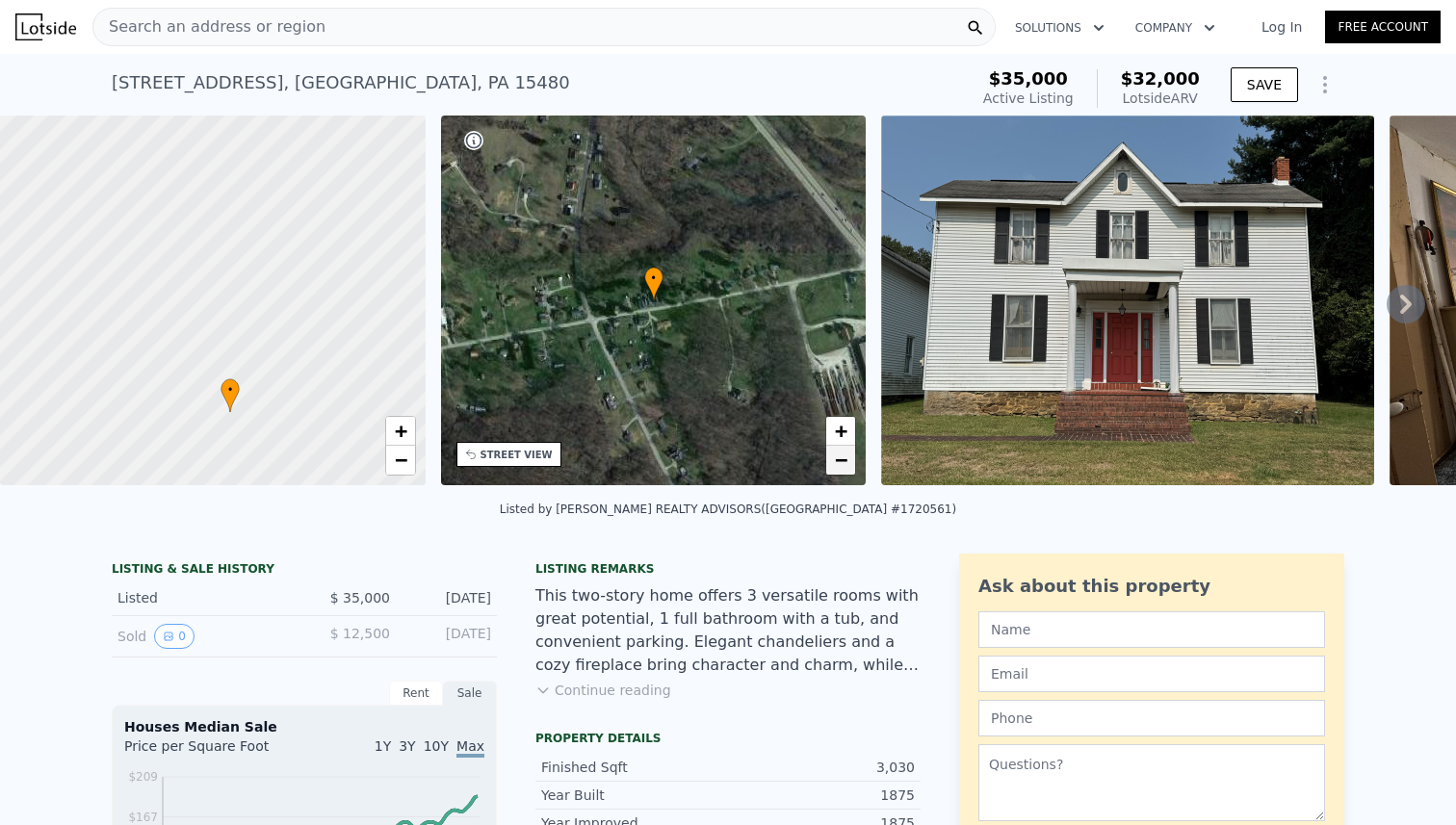
click at [844, 458] on span "−" at bounding box center [841, 459] width 13 height 24
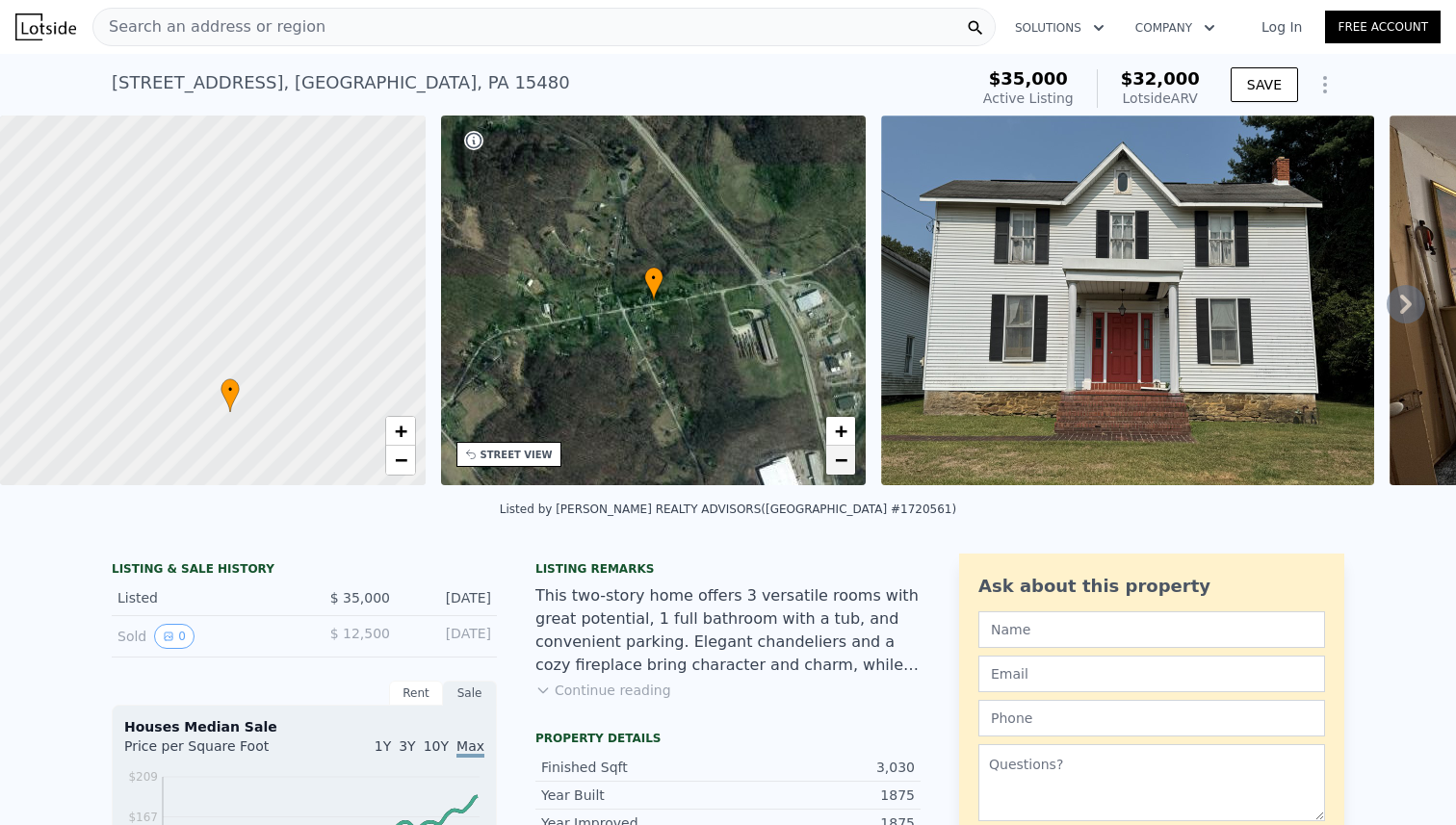
click at [844, 458] on span "−" at bounding box center [841, 459] width 13 height 24
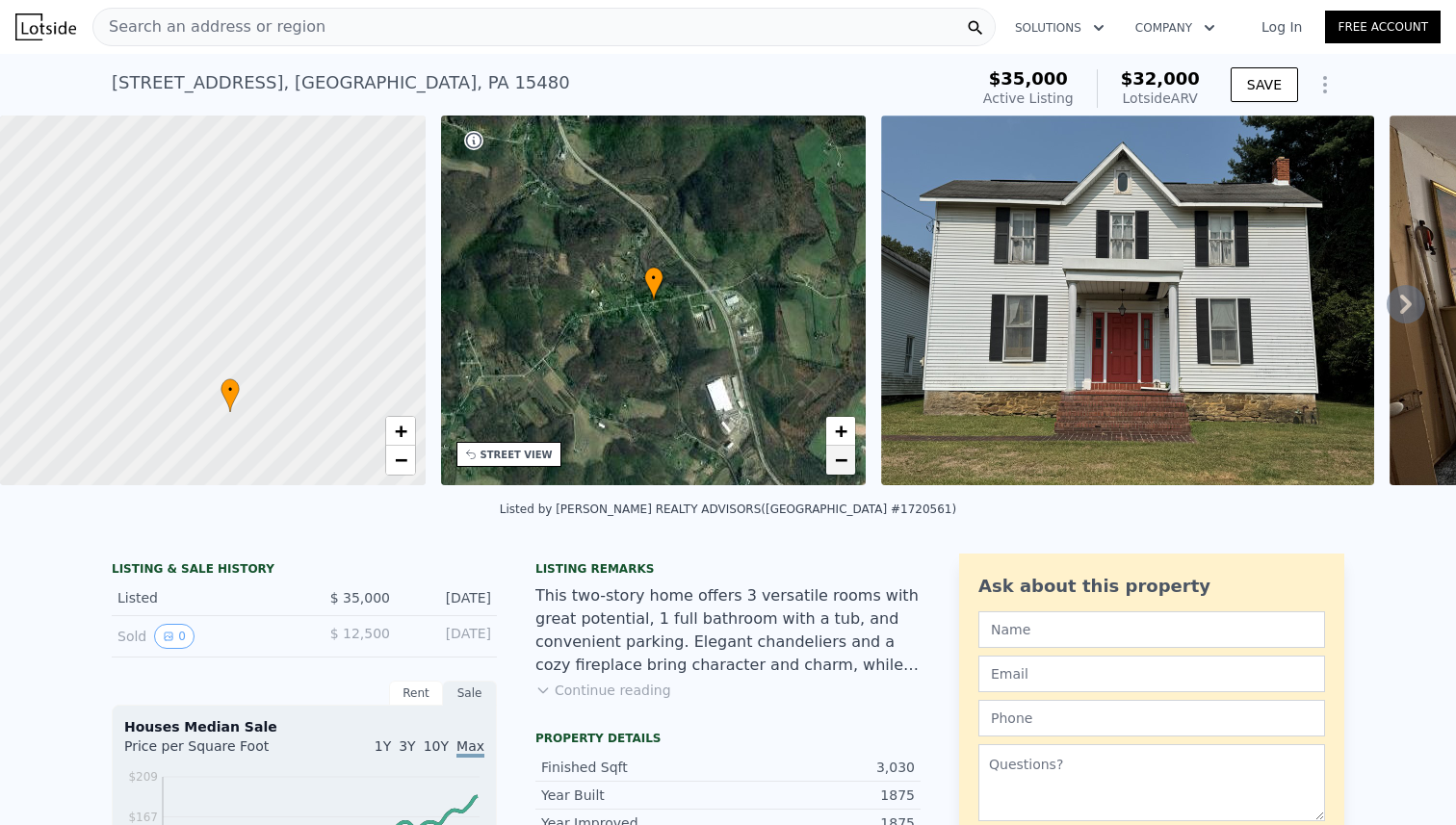
click at [844, 458] on span "−" at bounding box center [841, 459] width 13 height 24
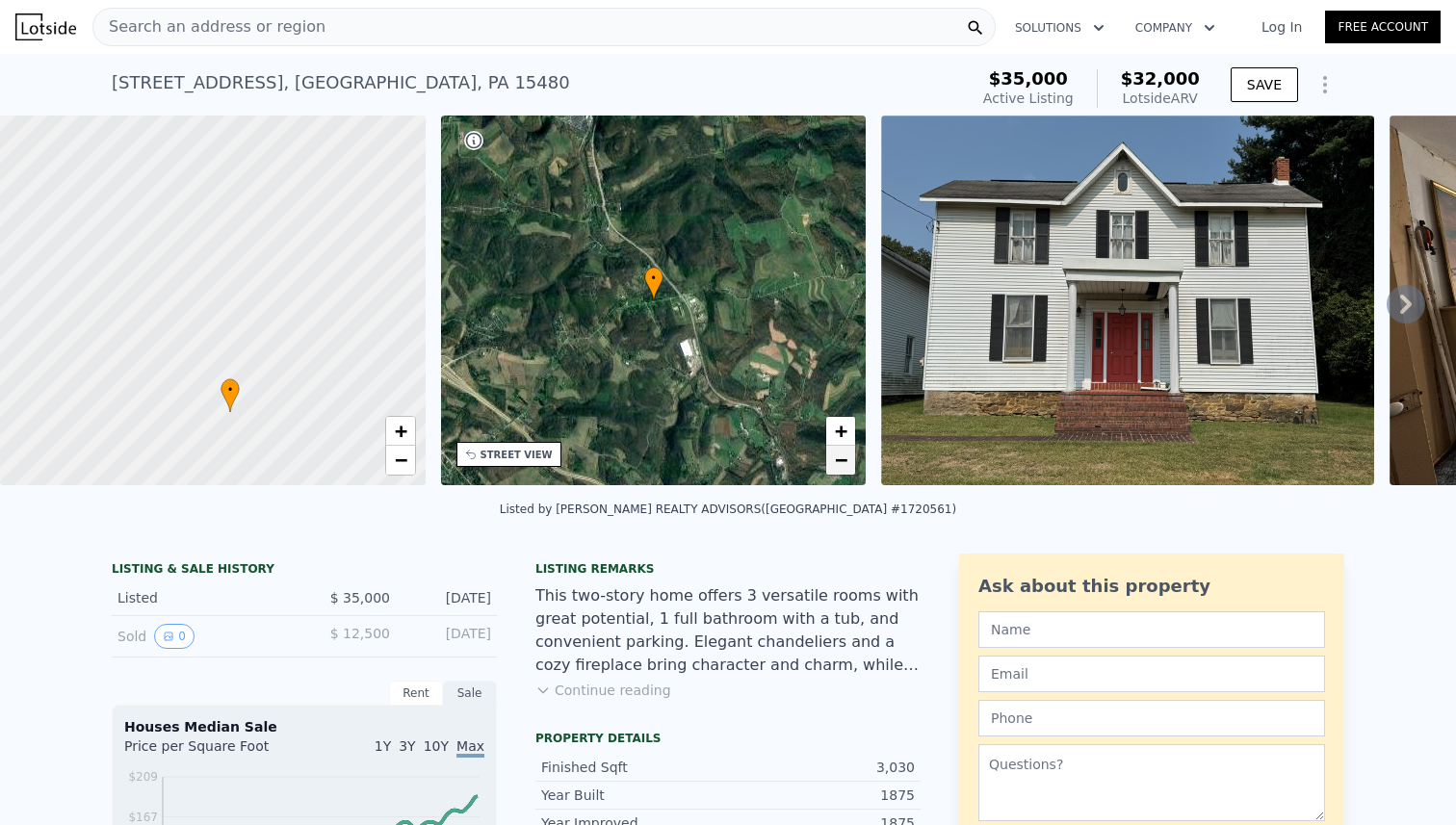
click at [844, 458] on span "−" at bounding box center [841, 459] width 13 height 24
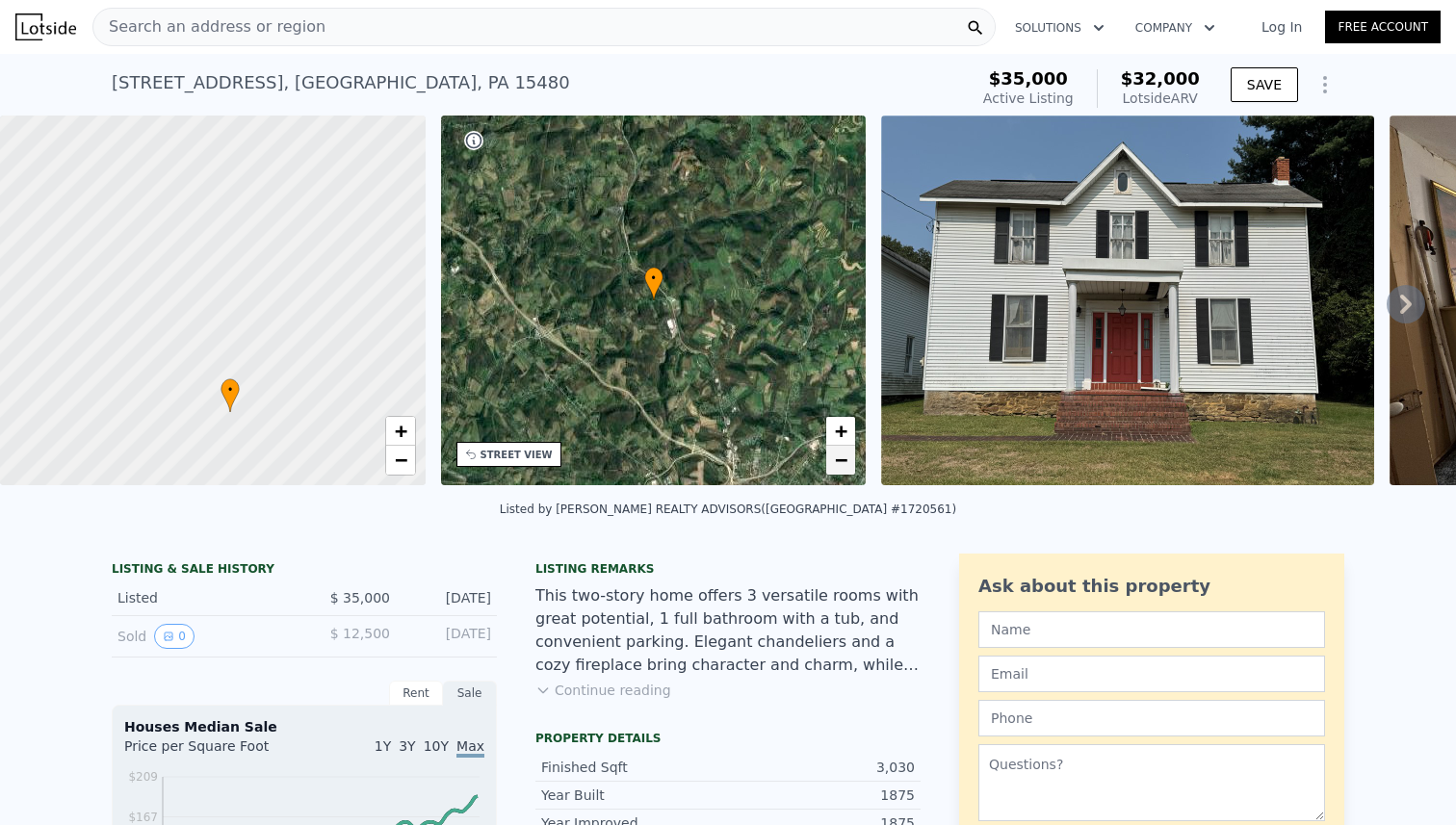
click at [844, 458] on span "−" at bounding box center [841, 459] width 13 height 24
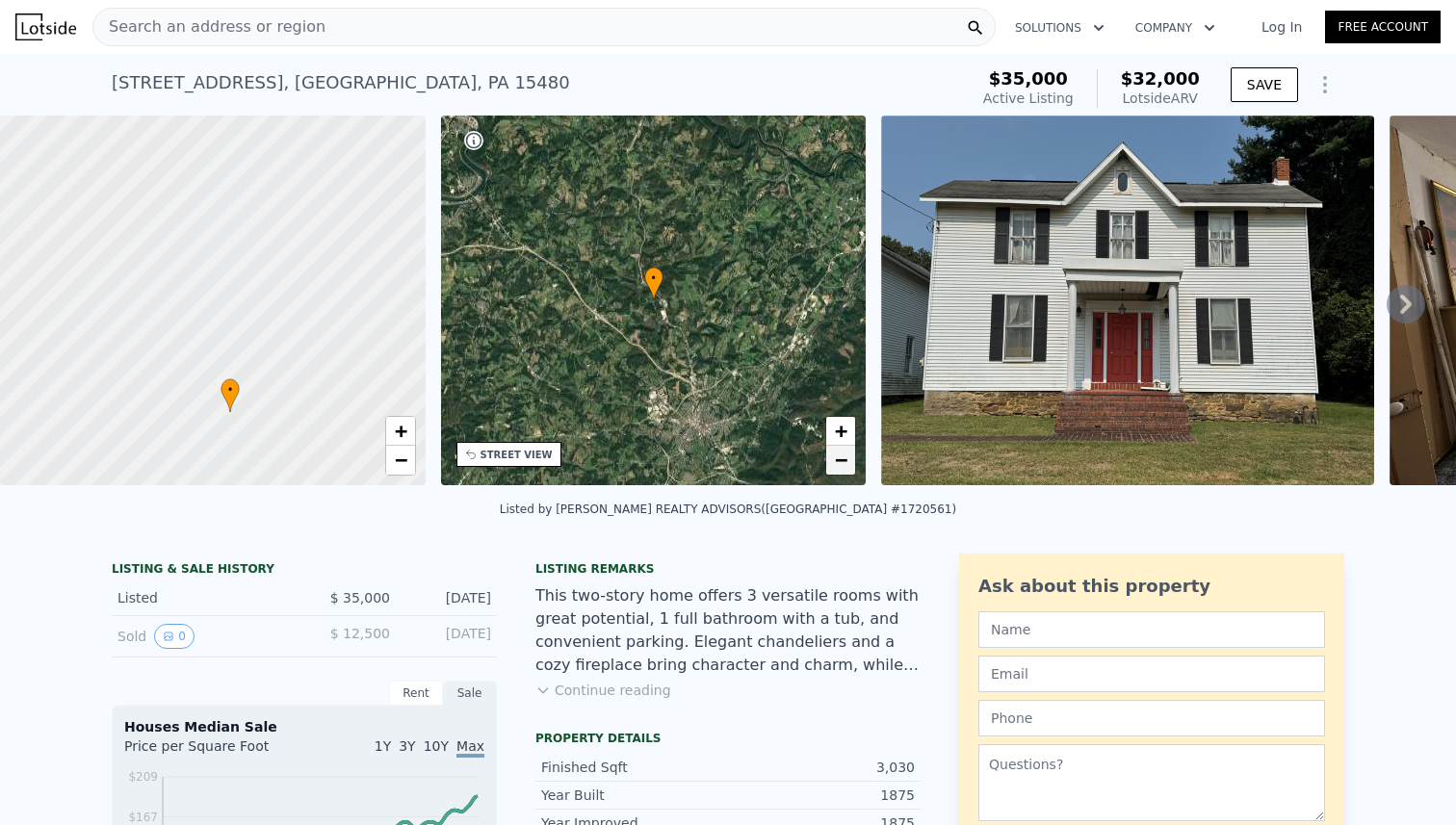
click at [844, 458] on span "−" at bounding box center [841, 459] width 13 height 24
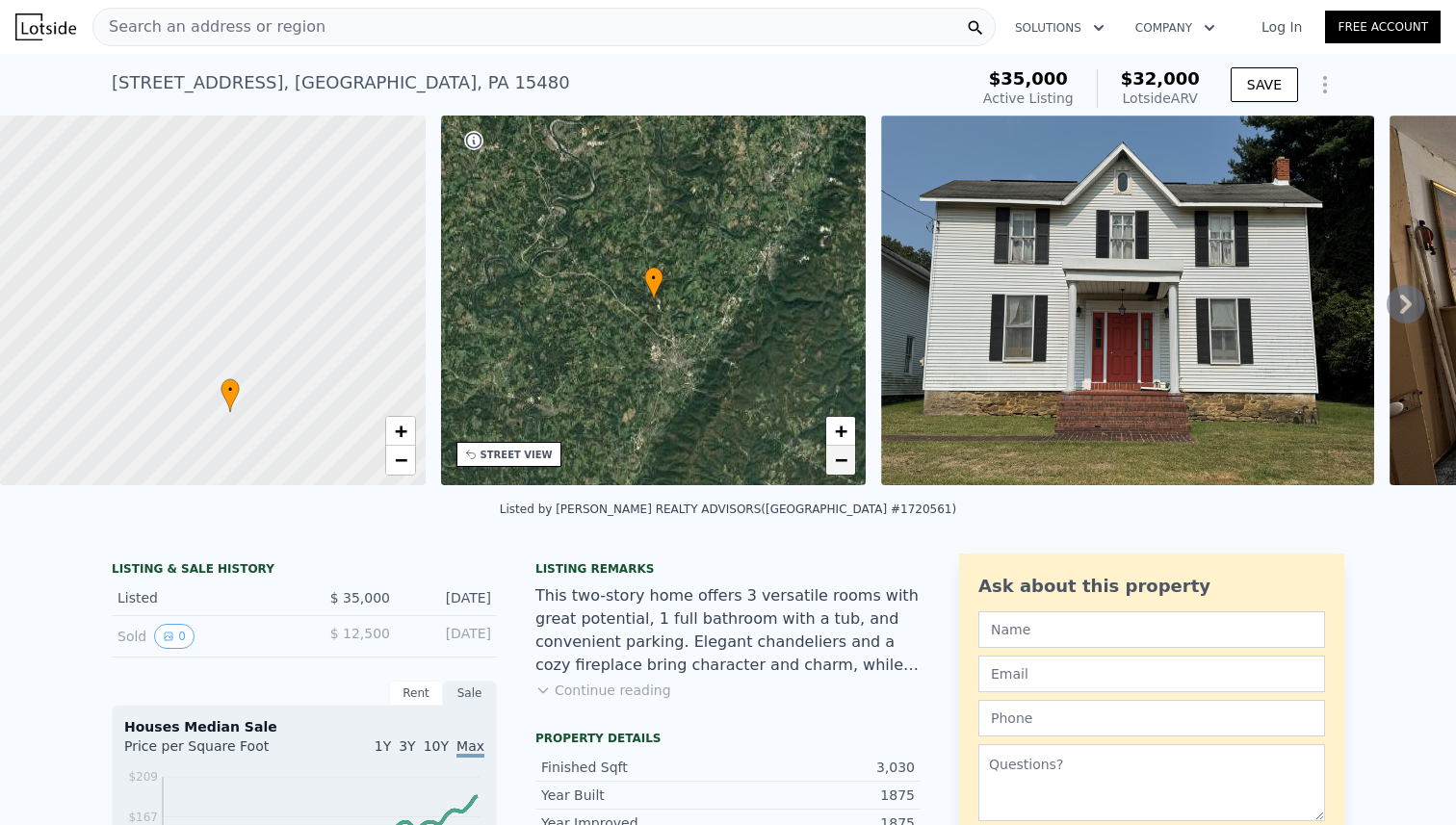
click at [844, 458] on span "−" at bounding box center [841, 459] width 13 height 24
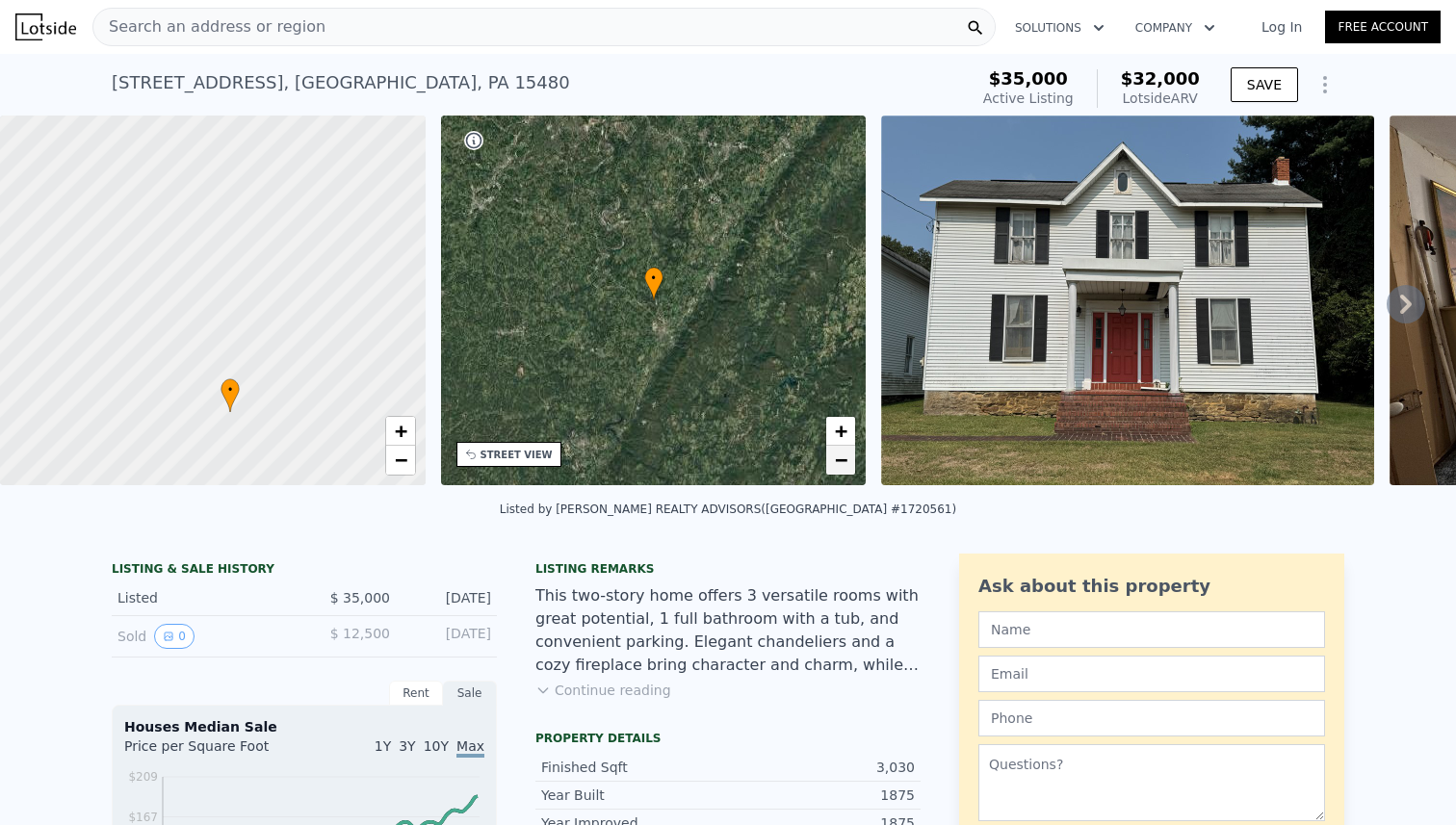
click at [844, 458] on span "−" at bounding box center [841, 459] width 13 height 24
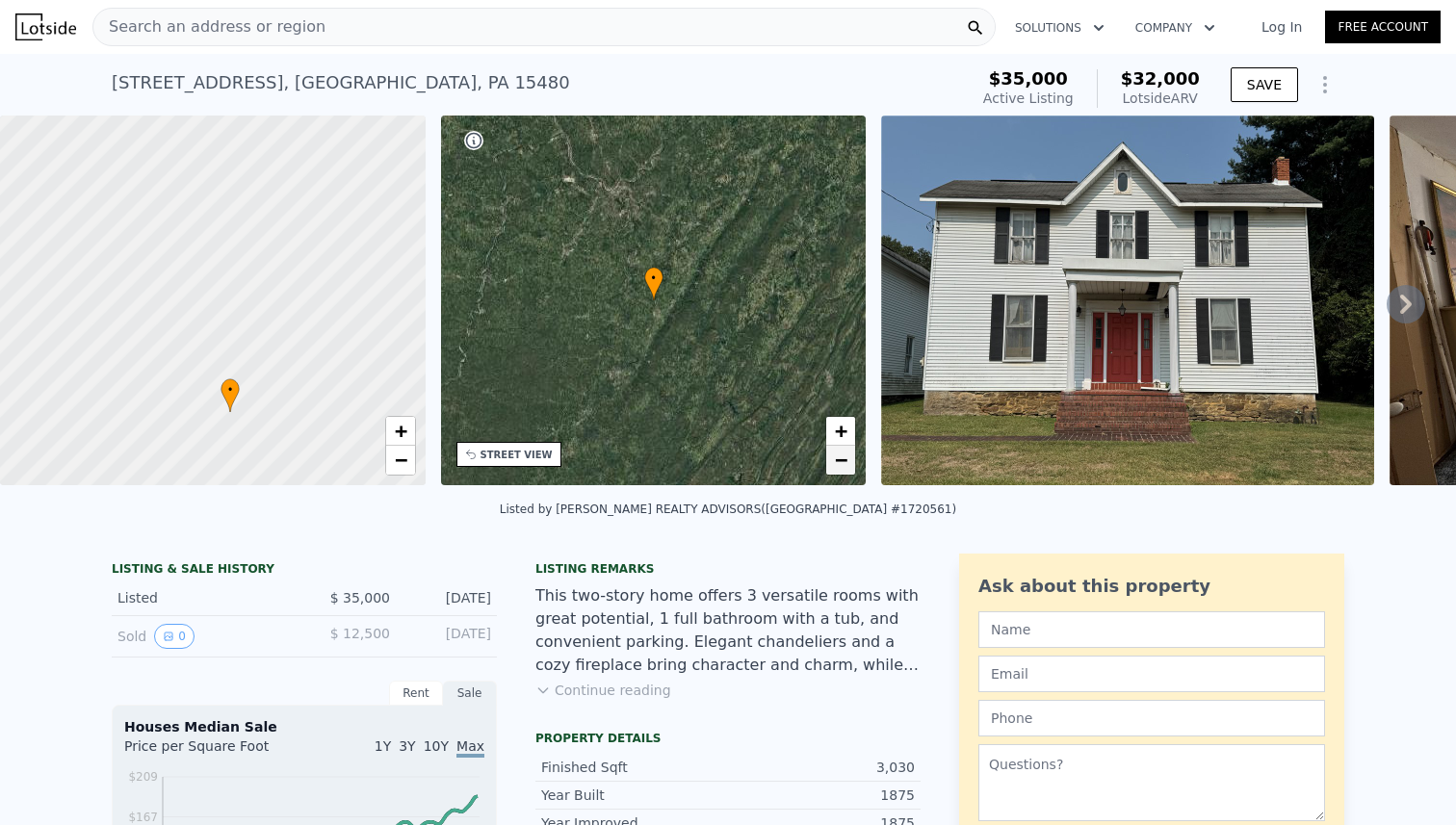
click at [844, 458] on span "−" at bounding box center [841, 459] width 13 height 24
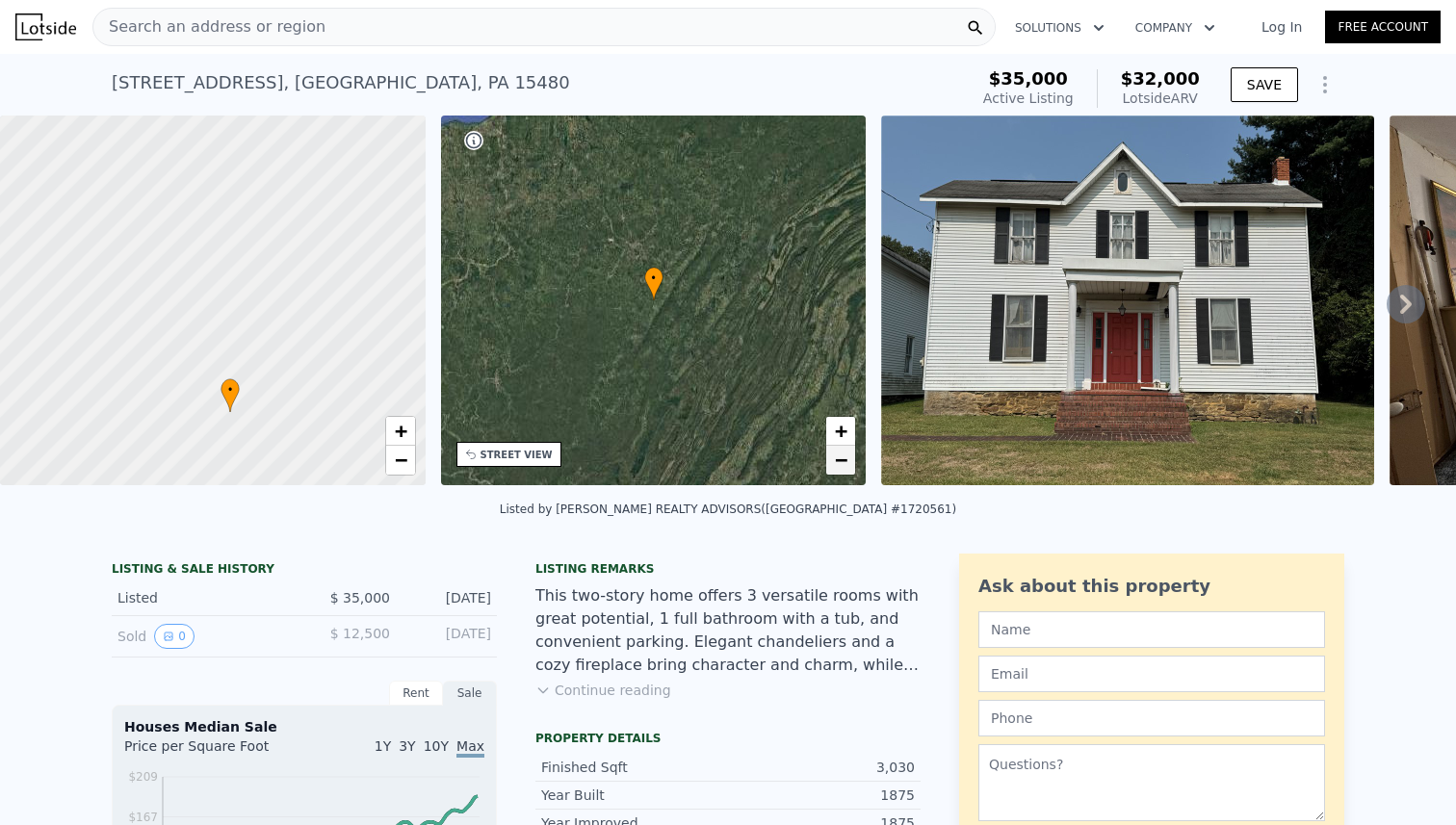
click at [844, 458] on span "−" at bounding box center [841, 459] width 13 height 24
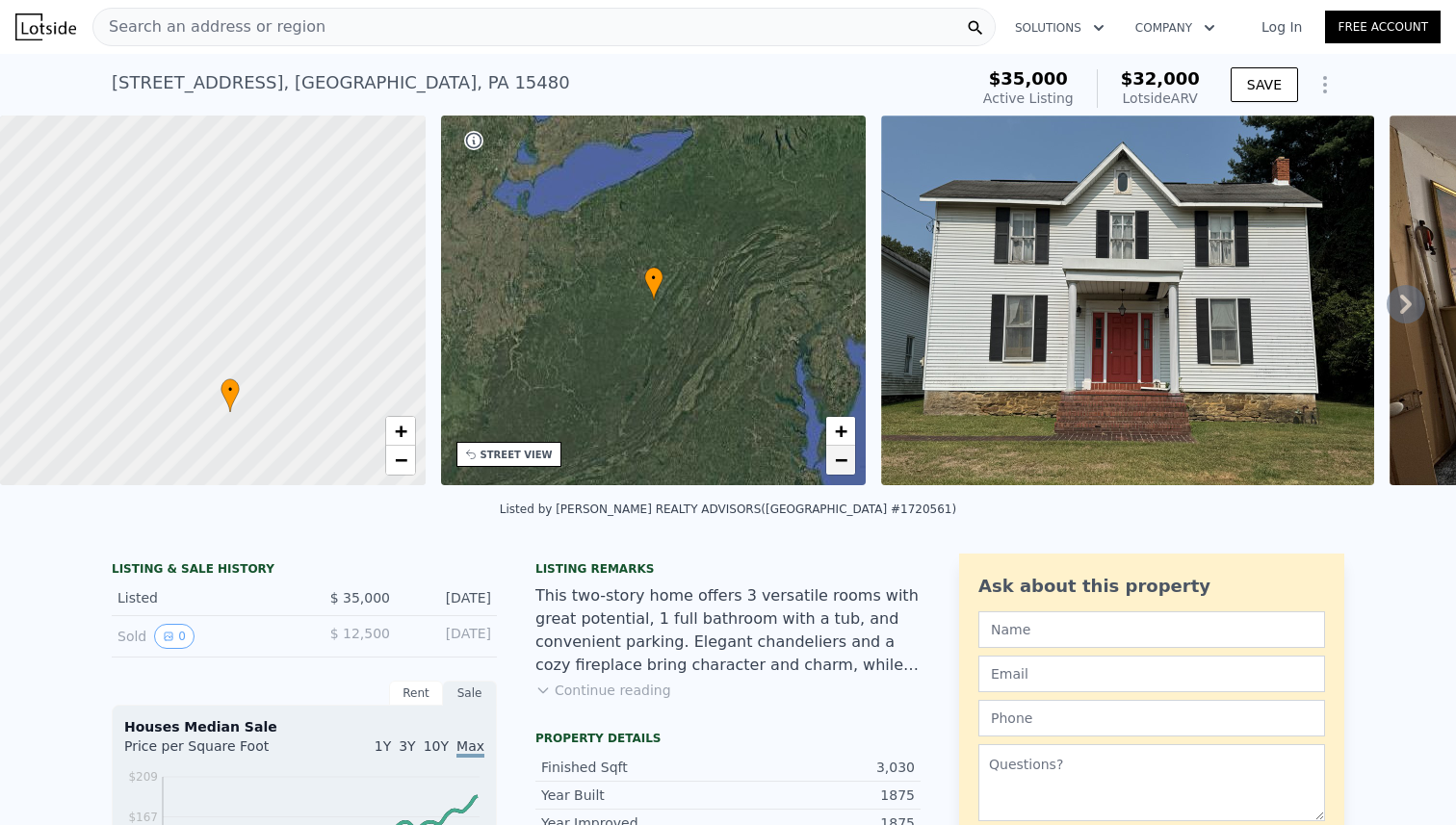
click at [844, 458] on span "−" at bounding box center [841, 459] width 13 height 24
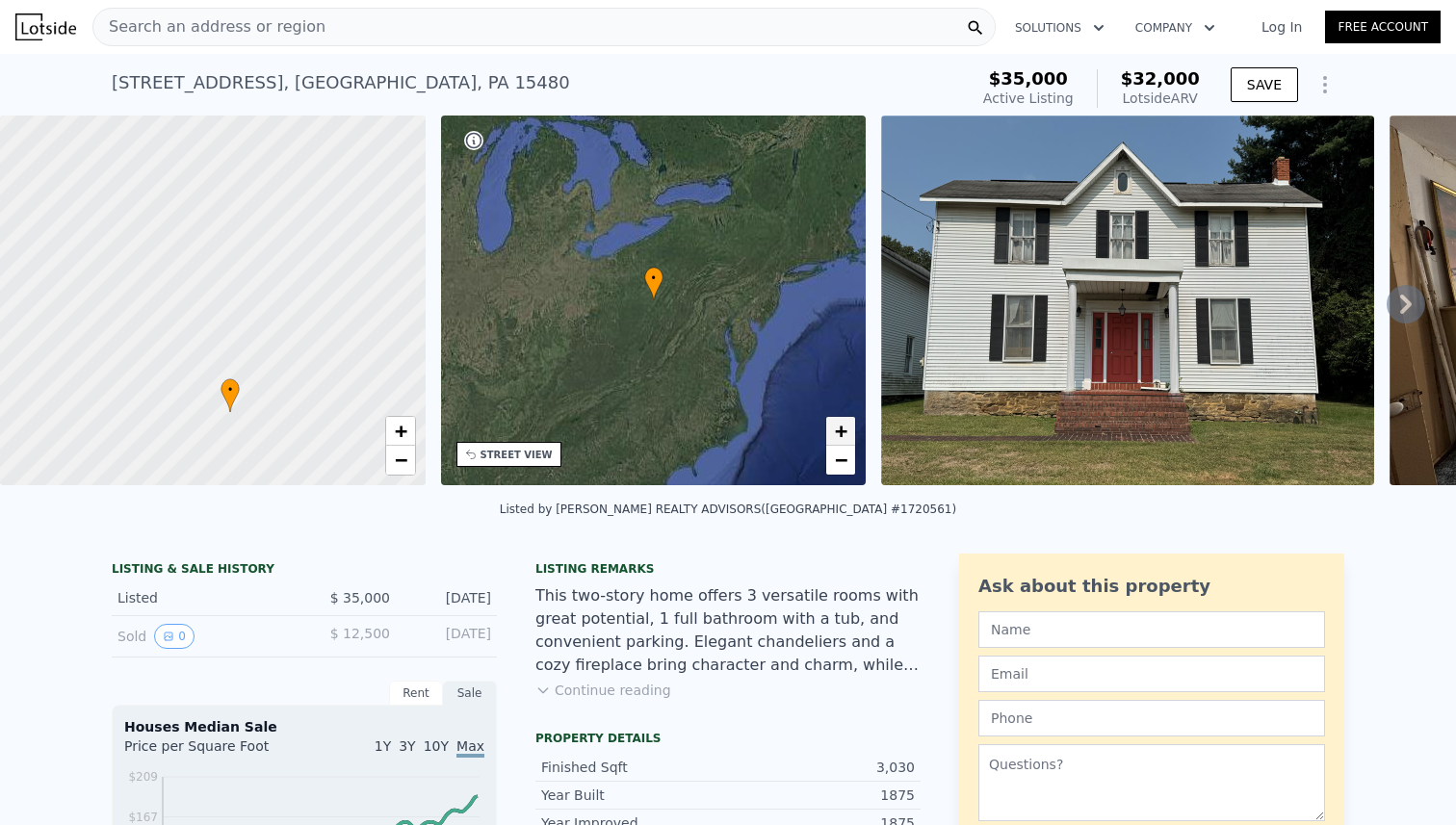
click at [845, 432] on span "+" at bounding box center [841, 430] width 13 height 24
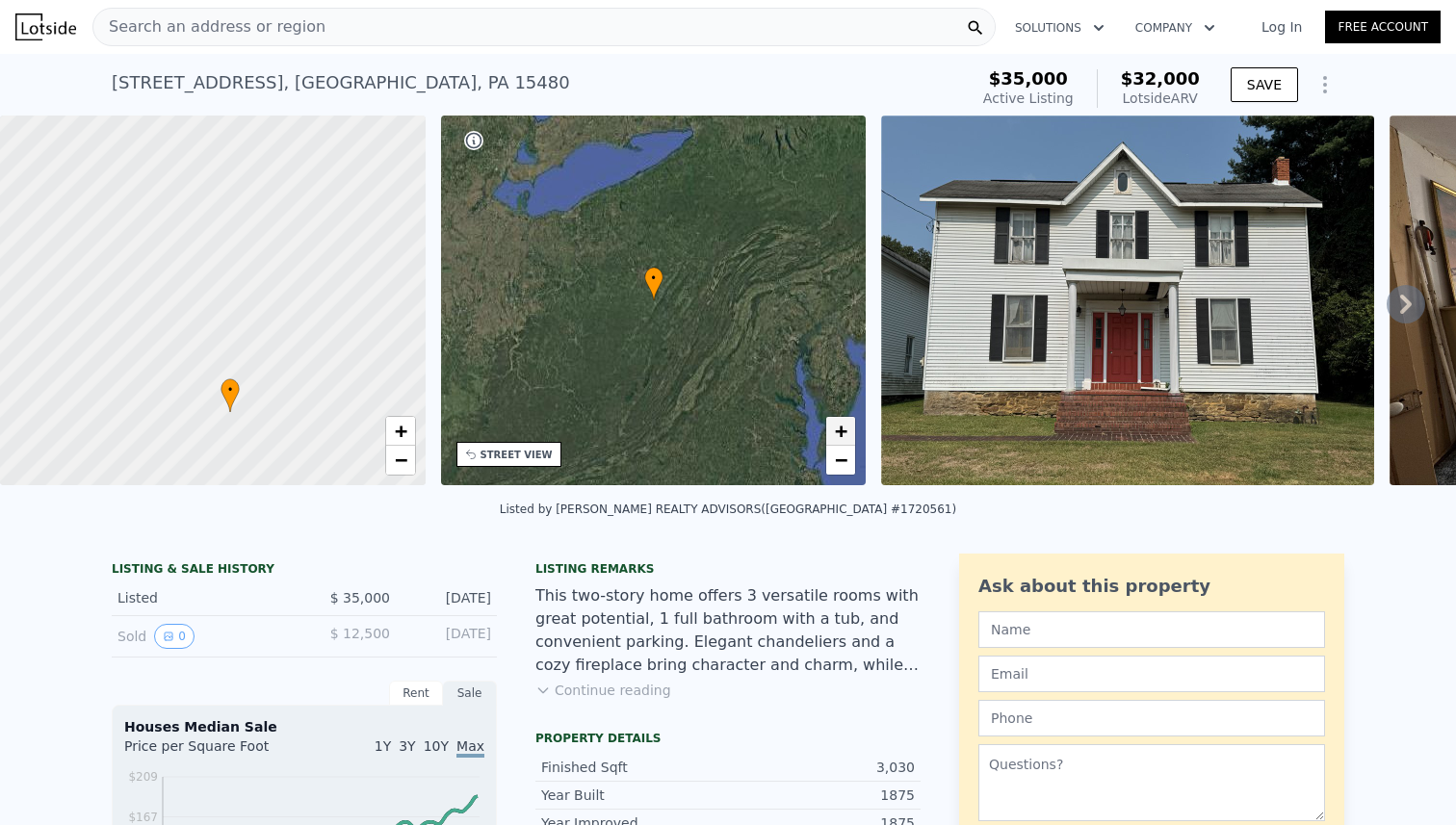
click at [845, 432] on span "+" at bounding box center [841, 430] width 13 height 24
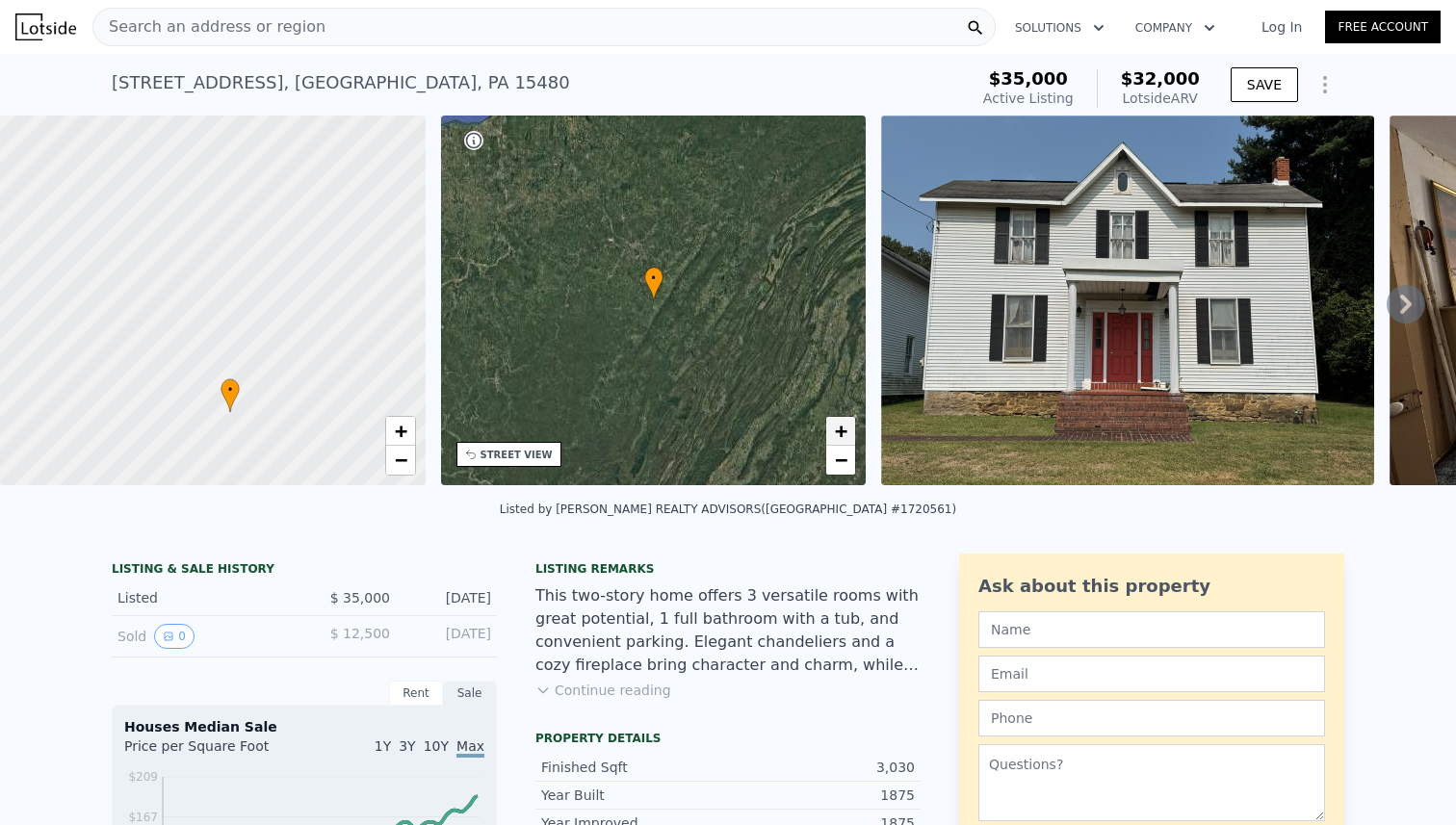
click at [845, 432] on span "+" at bounding box center [841, 430] width 13 height 24
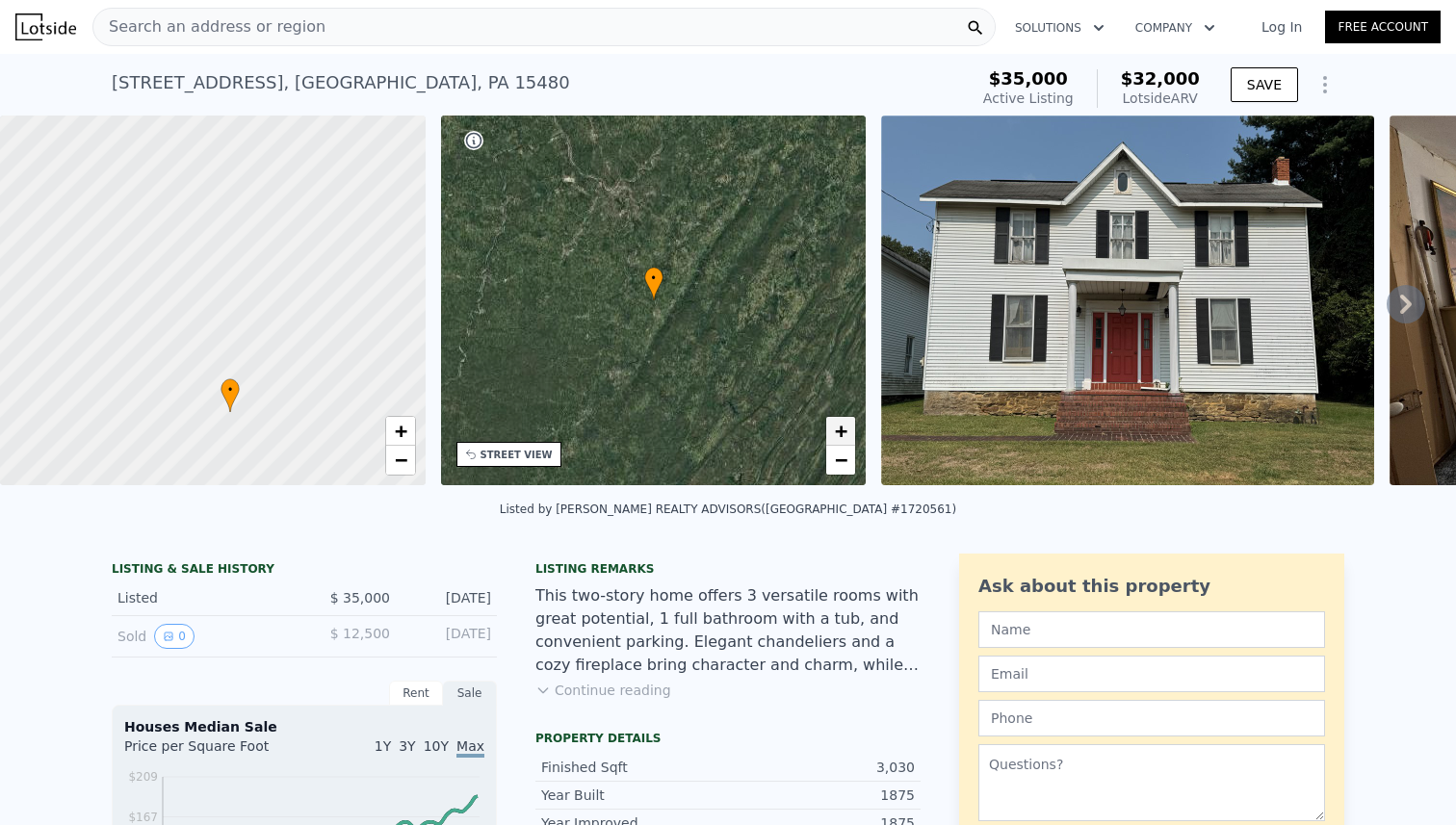
click at [845, 432] on span "+" at bounding box center [841, 430] width 13 height 24
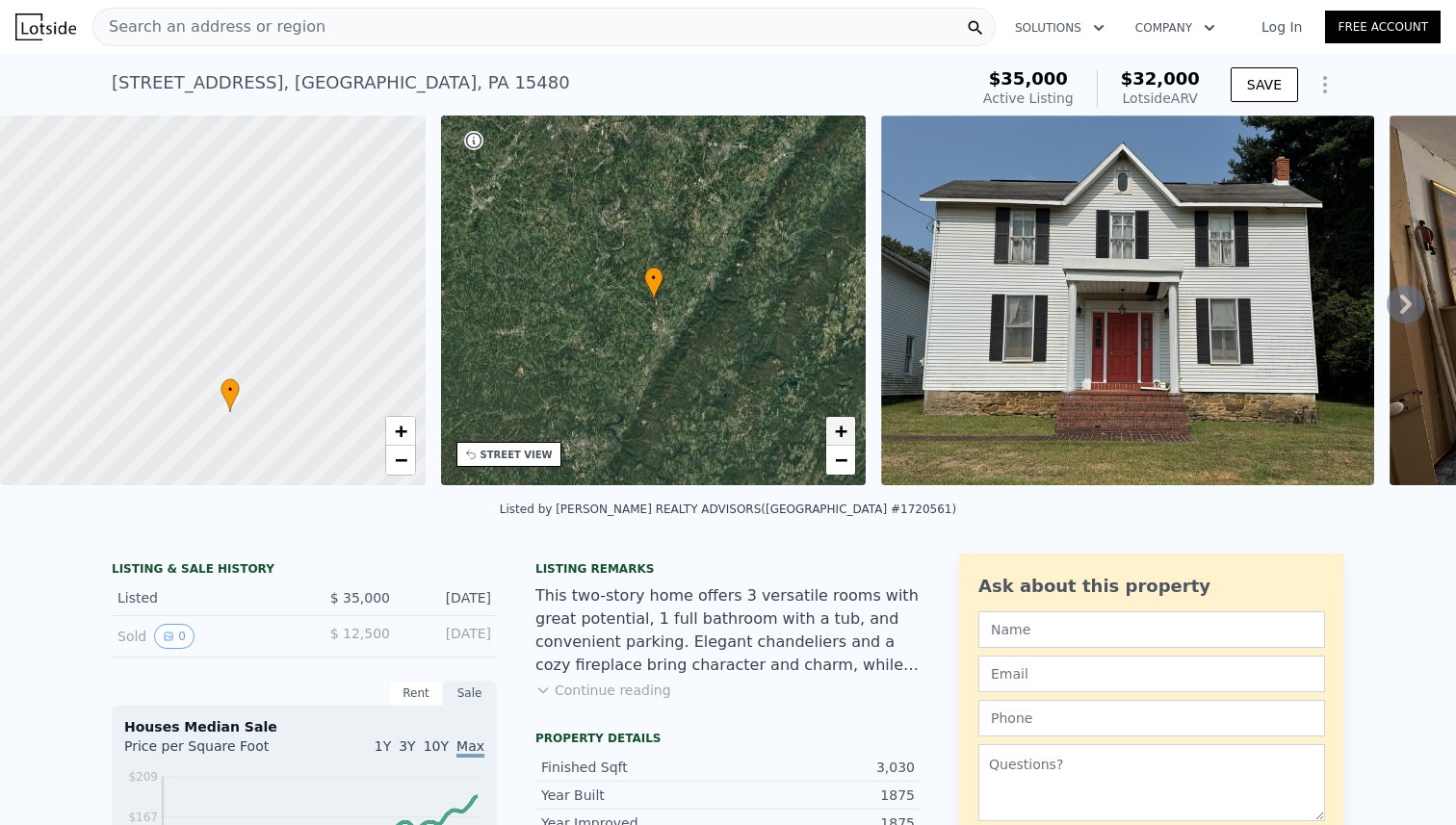
click at [845, 432] on span "+" at bounding box center [841, 430] width 13 height 24
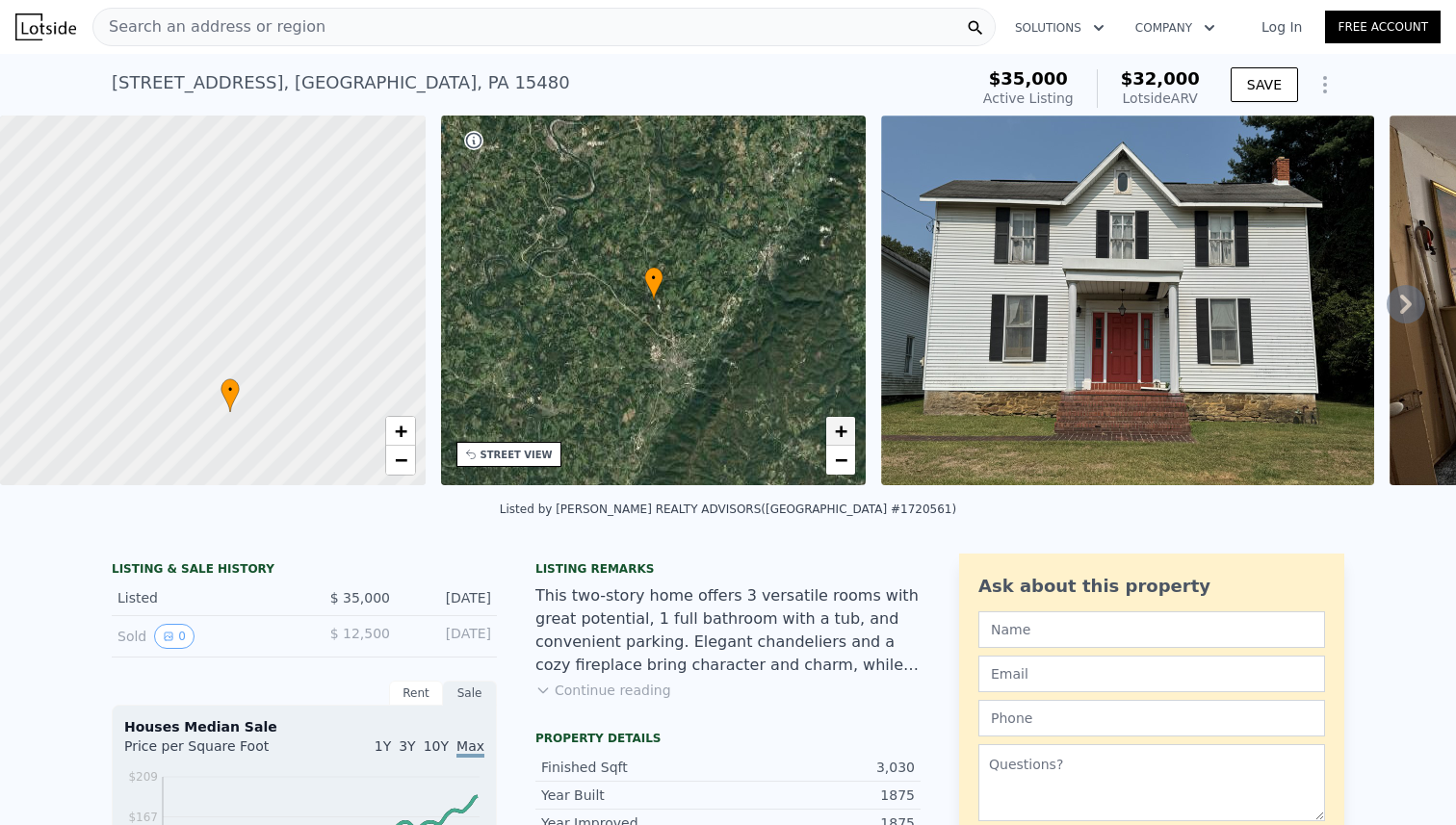
click at [845, 432] on span "+" at bounding box center [841, 430] width 13 height 24
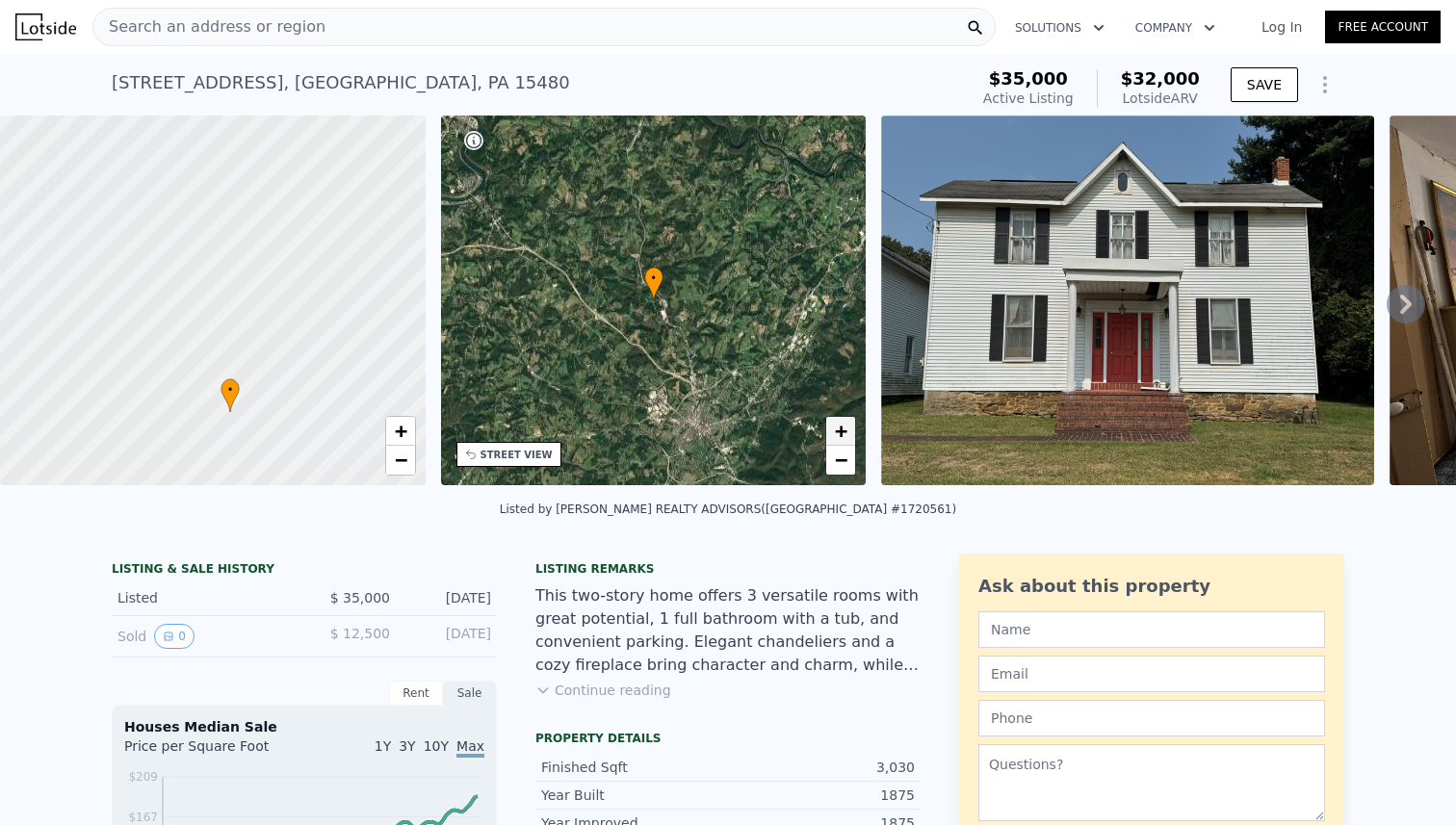
click at [845, 432] on span "+" at bounding box center [841, 430] width 13 height 24
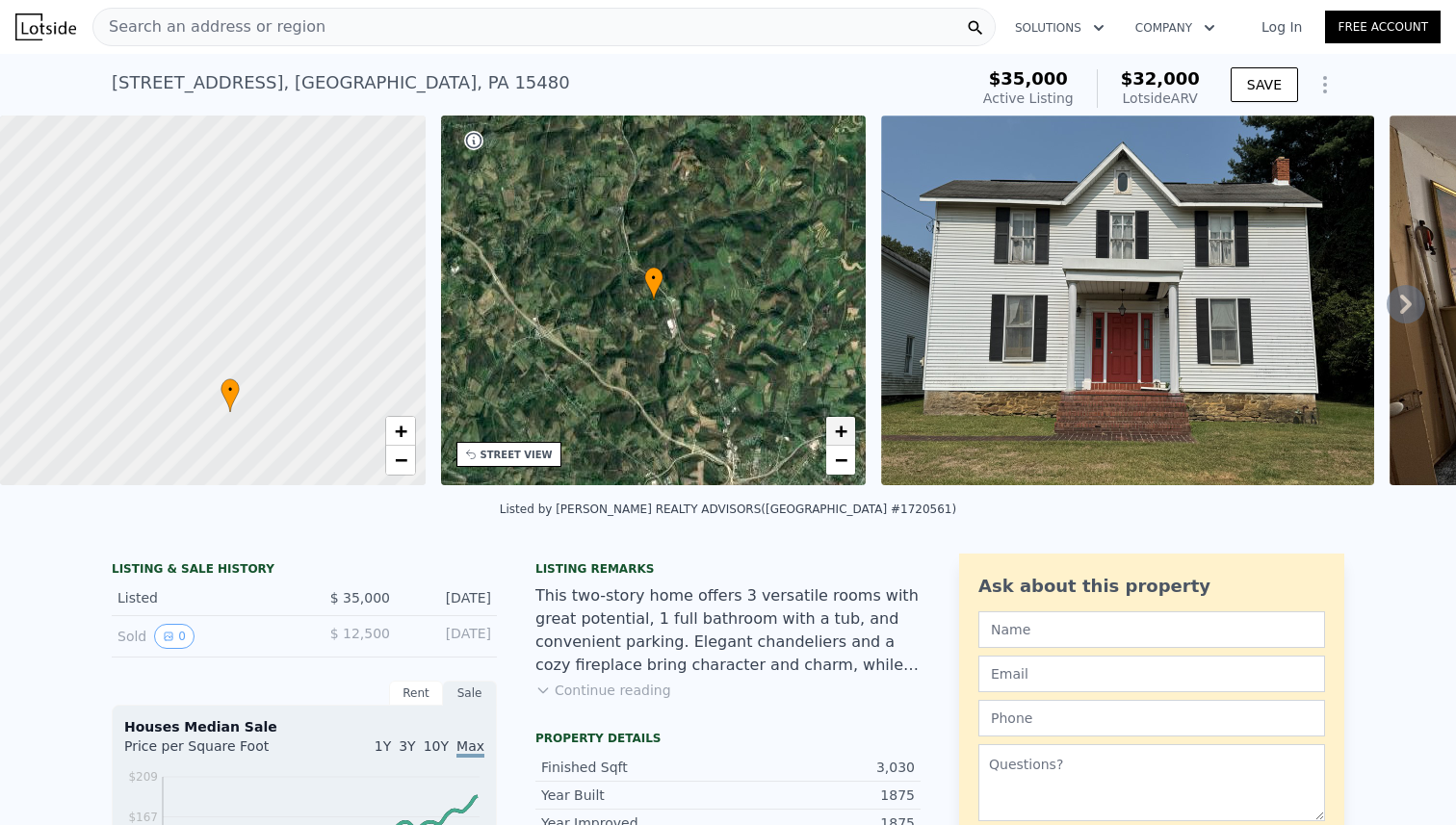
click at [845, 432] on span "+" at bounding box center [841, 430] width 13 height 24
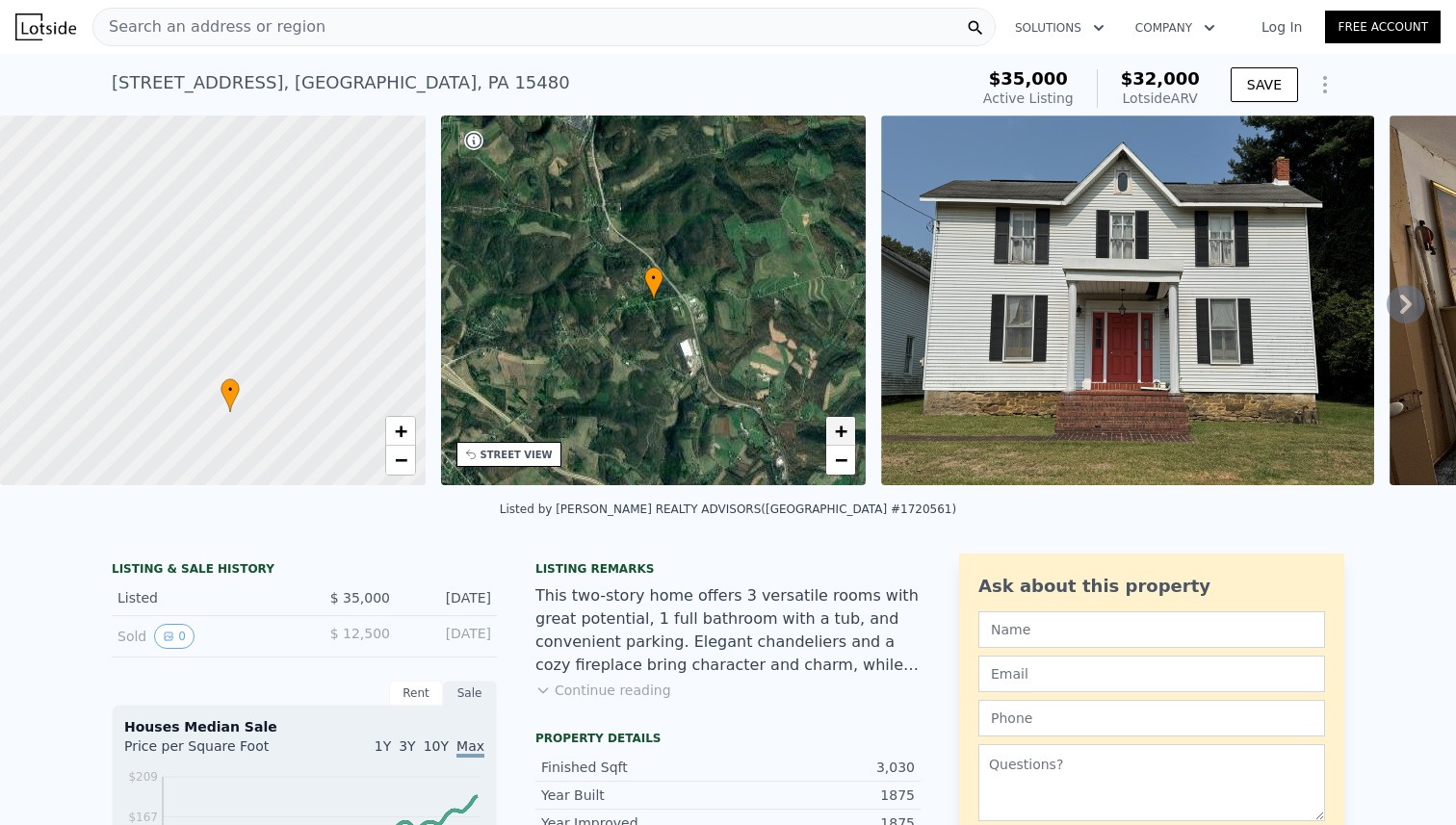
click at [845, 432] on span "+" at bounding box center [841, 430] width 13 height 24
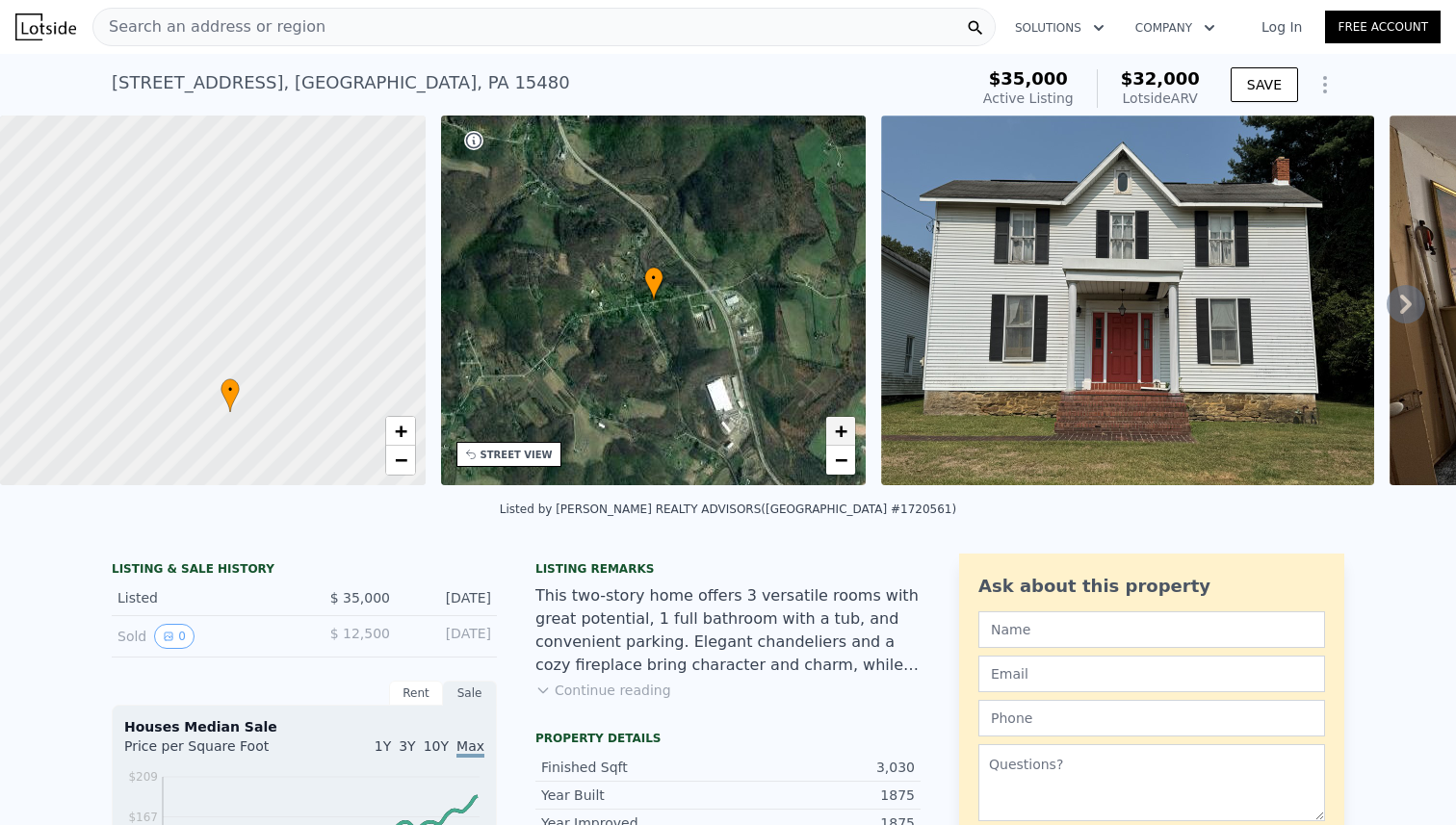
click at [845, 432] on span "+" at bounding box center [841, 430] width 13 height 24
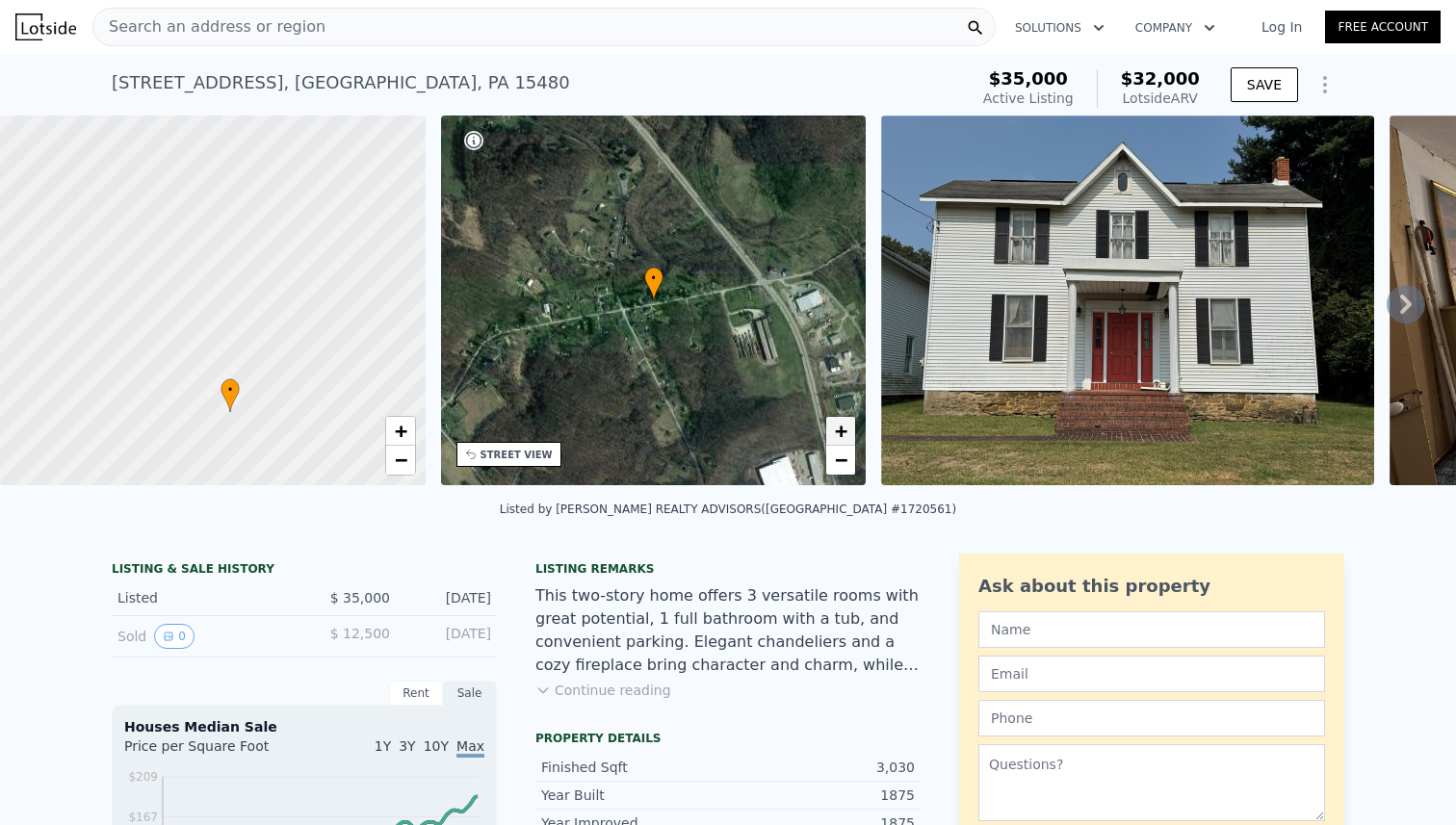
click at [845, 432] on span "+" at bounding box center [841, 430] width 13 height 24
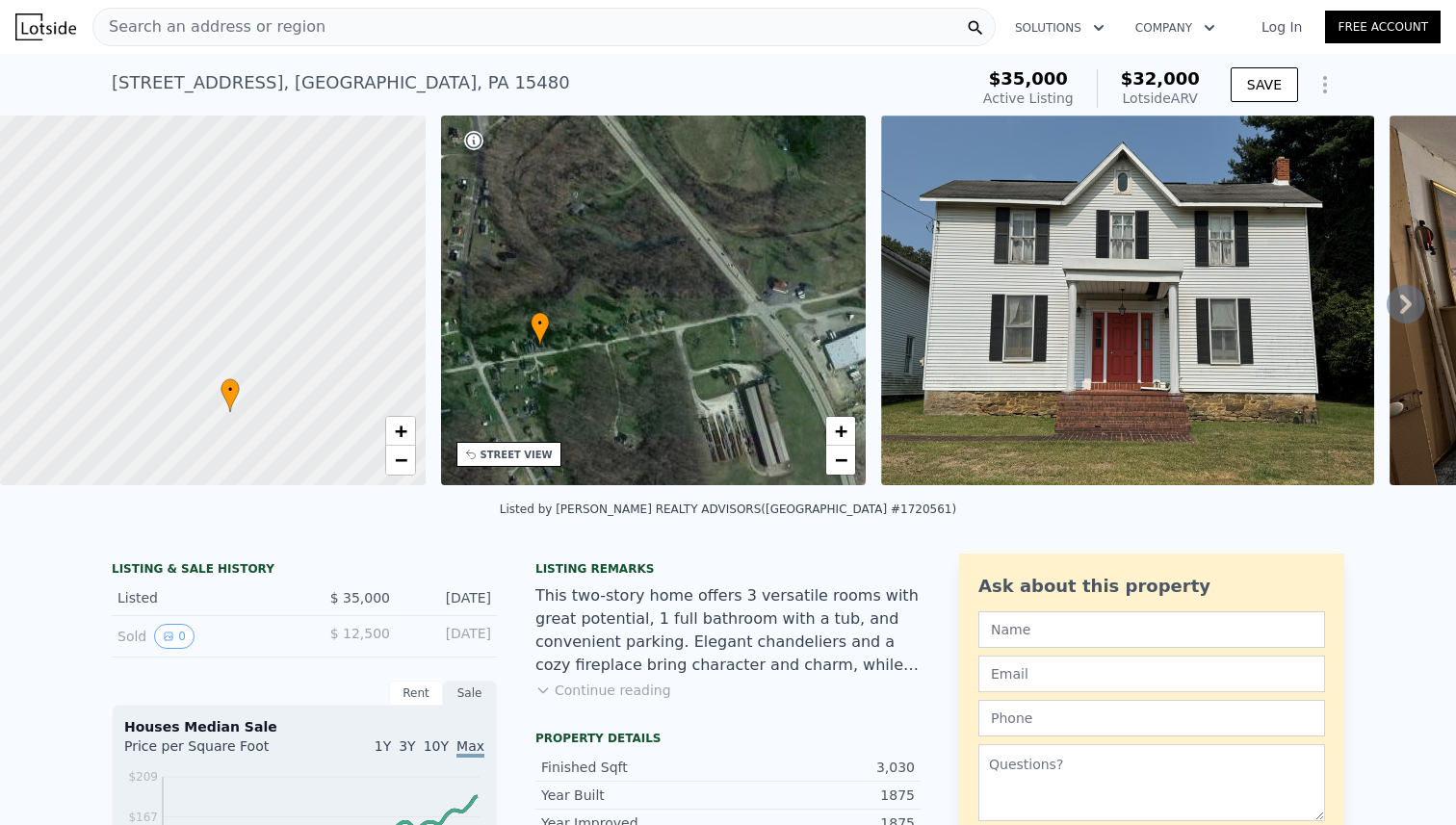
drag, startPoint x: 815, startPoint y: 387, endPoint x: 702, endPoint y: 432, distance: 121.6
click at [702, 432] on div "• + −" at bounding box center [653, 300] width 425 height 370
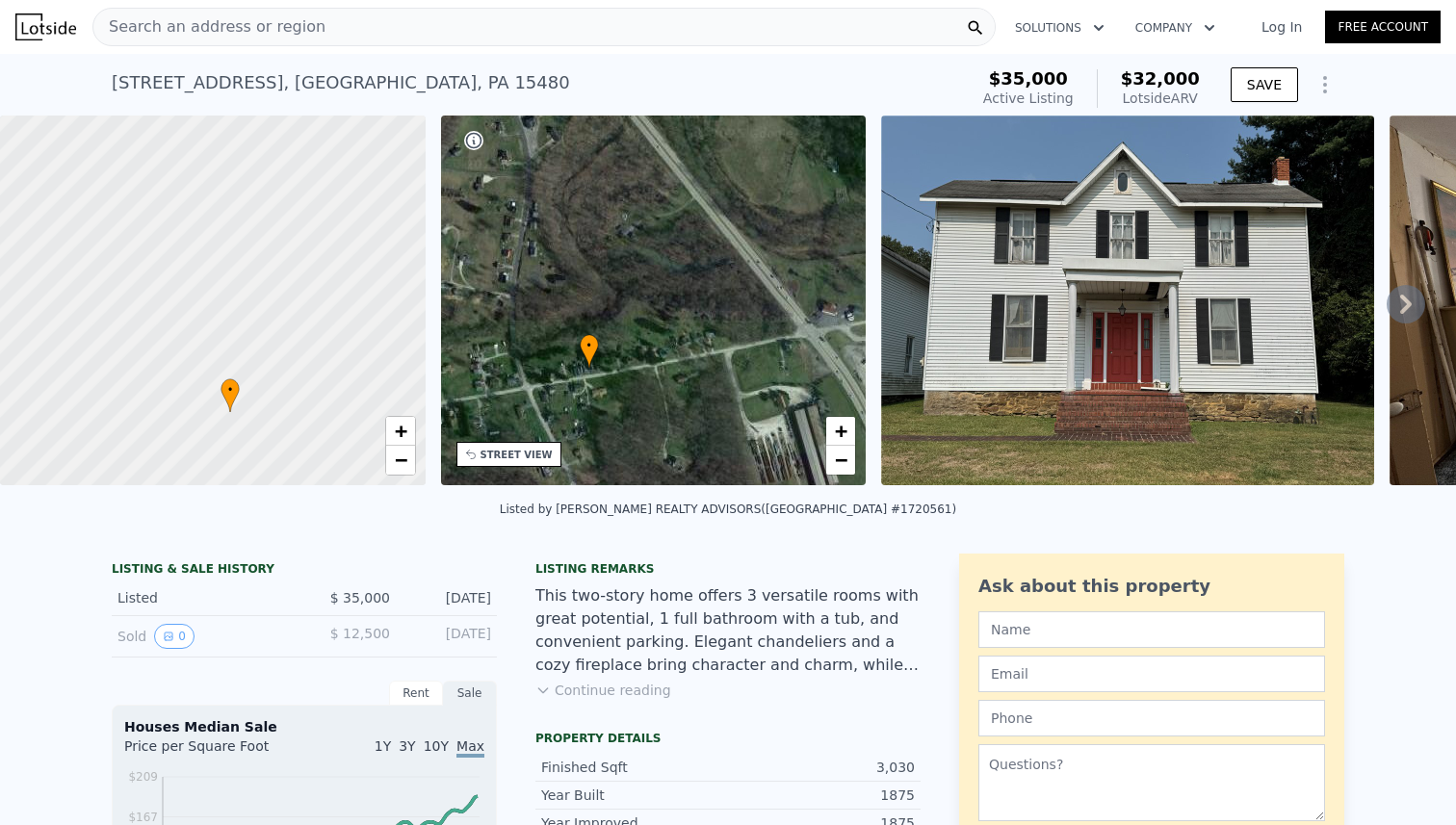
drag, startPoint x: 728, startPoint y: 380, endPoint x: 777, endPoint y: 403, distance: 54.1
click at [777, 403] on div "• + −" at bounding box center [653, 300] width 425 height 370
click at [839, 459] on span "−" at bounding box center [841, 459] width 13 height 24
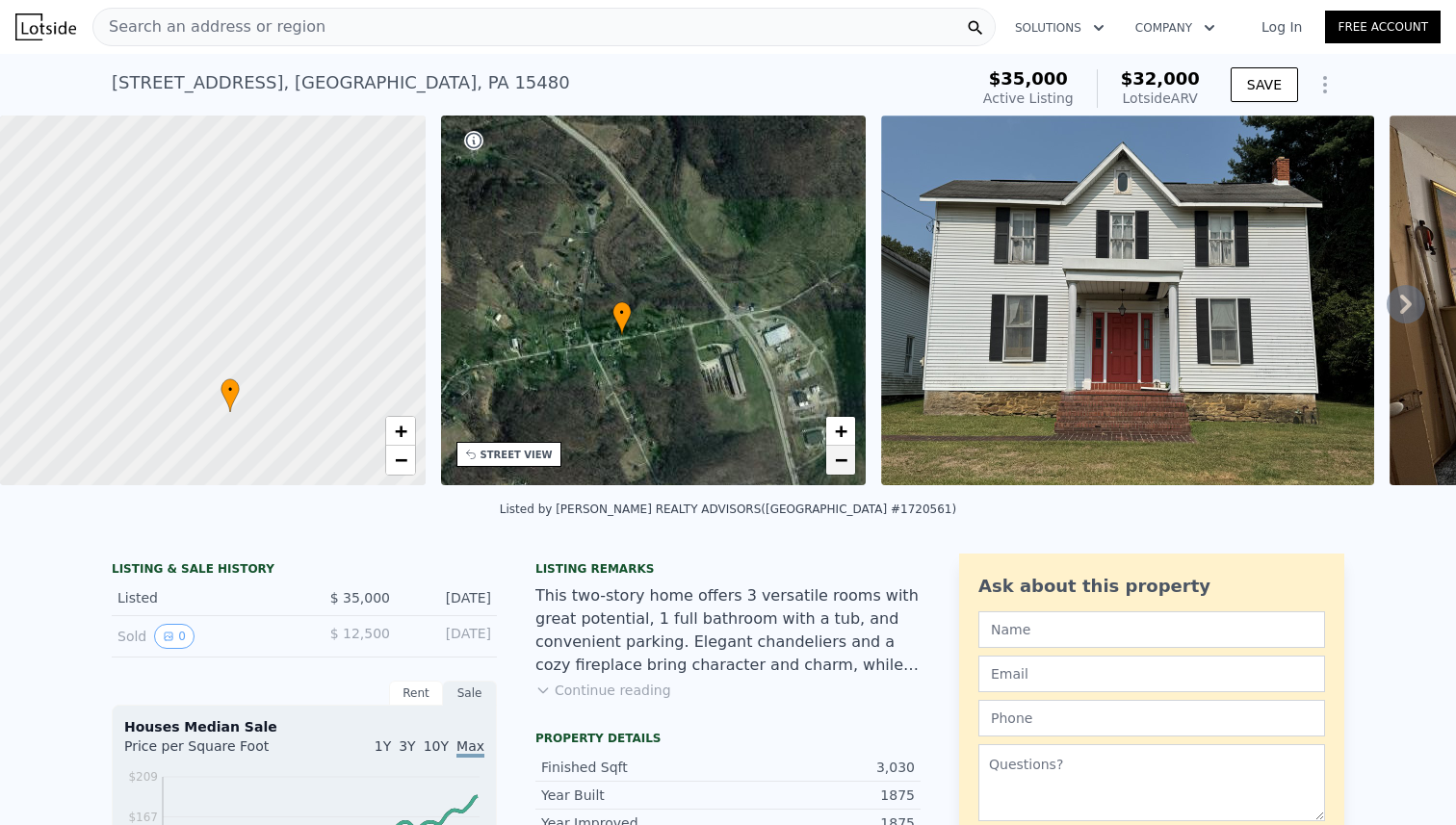
click at [839, 459] on span "−" at bounding box center [841, 459] width 13 height 24
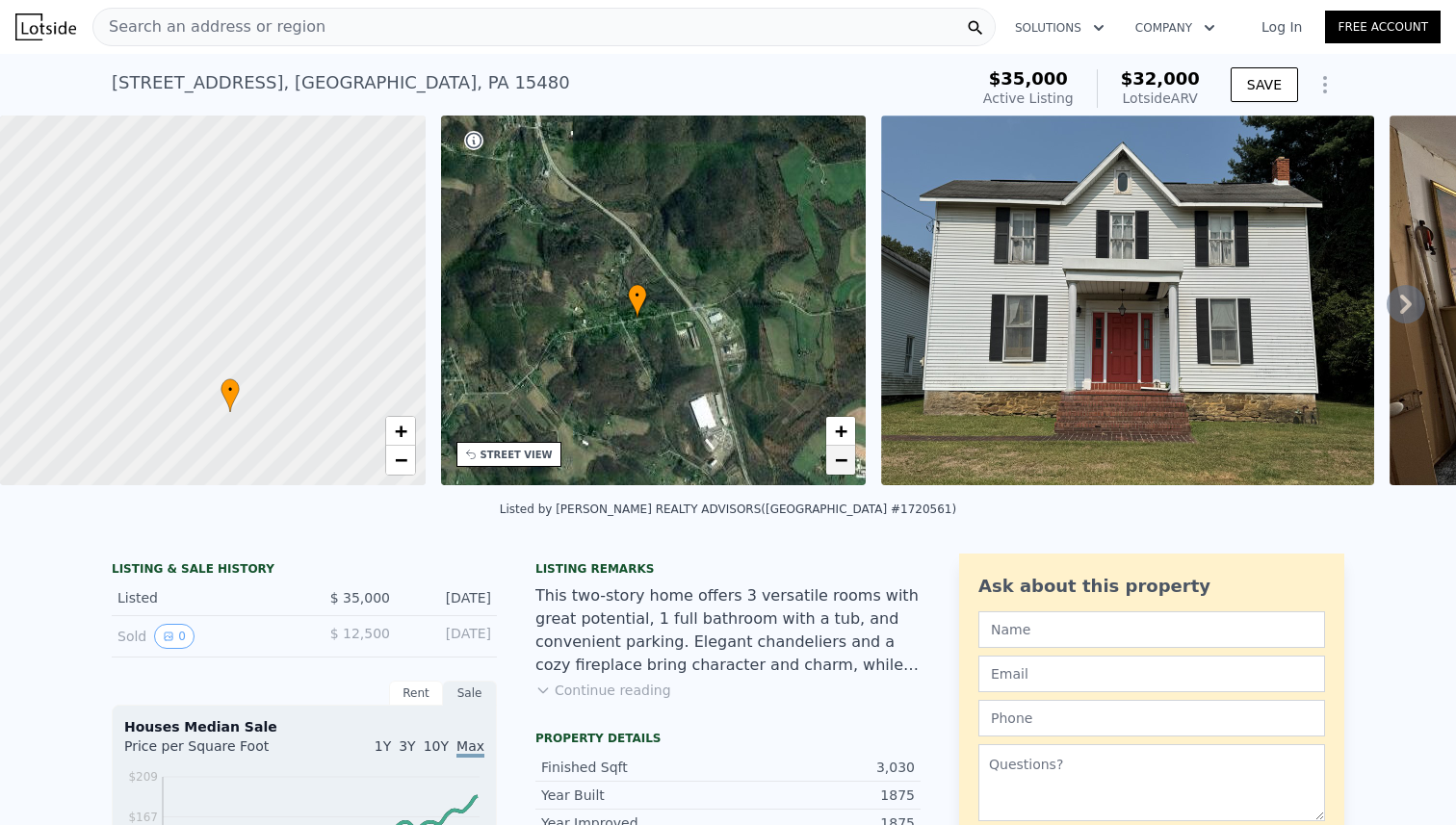
click at [839, 459] on span "−" at bounding box center [841, 459] width 13 height 24
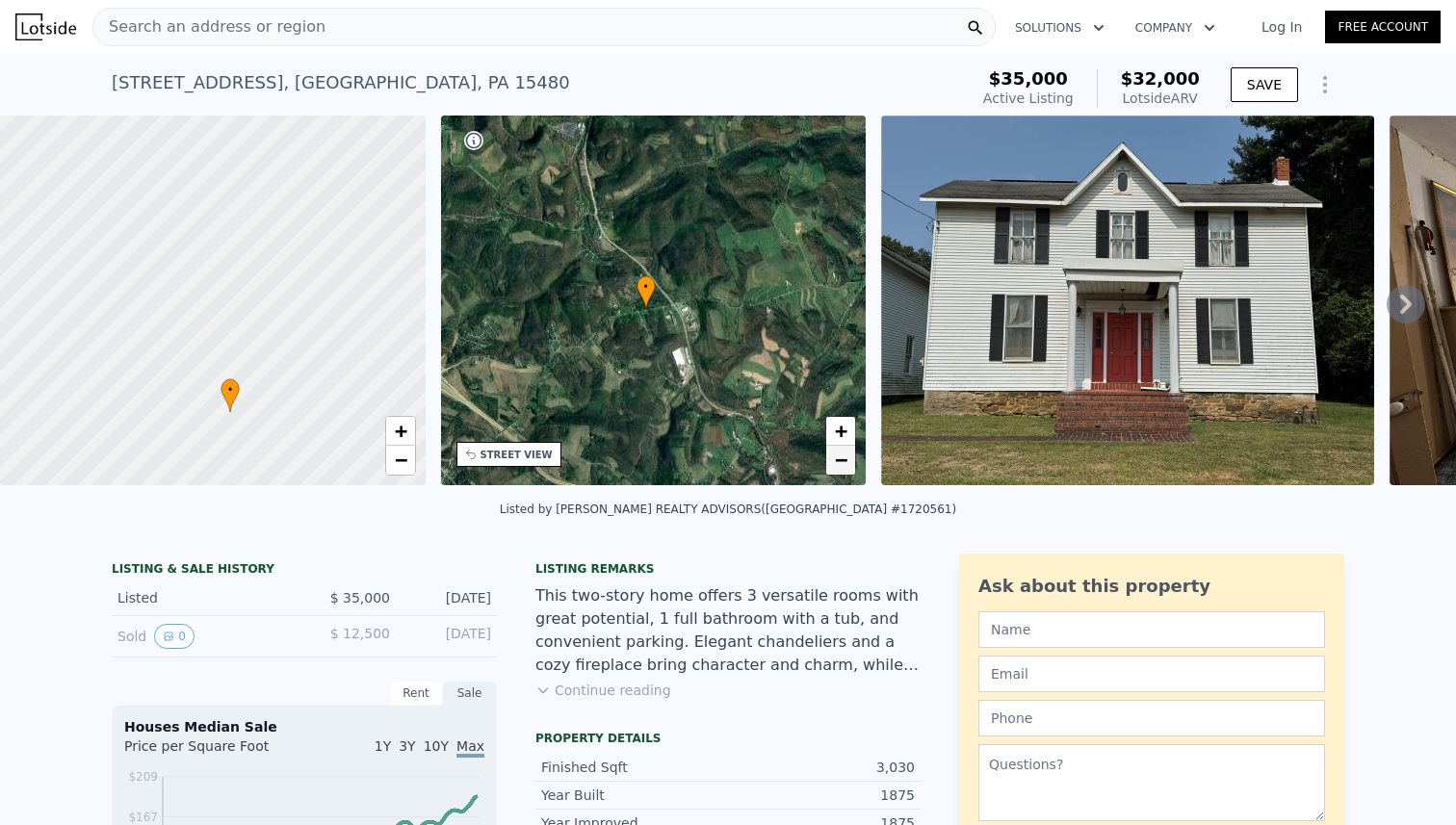
click at [839, 459] on span "−" at bounding box center [841, 459] width 13 height 24
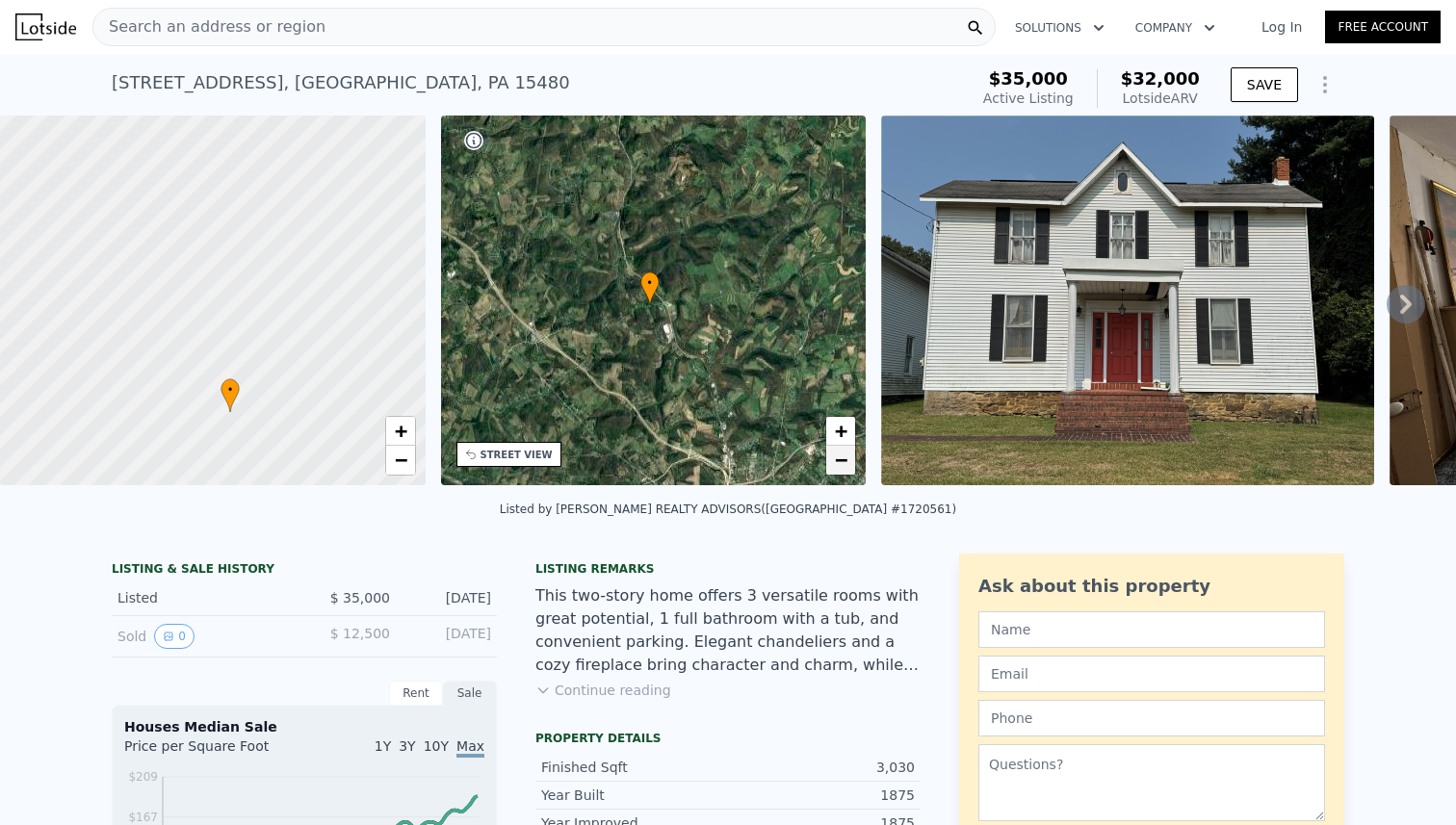
click at [839, 459] on span "−" at bounding box center [841, 459] width 13 height 24
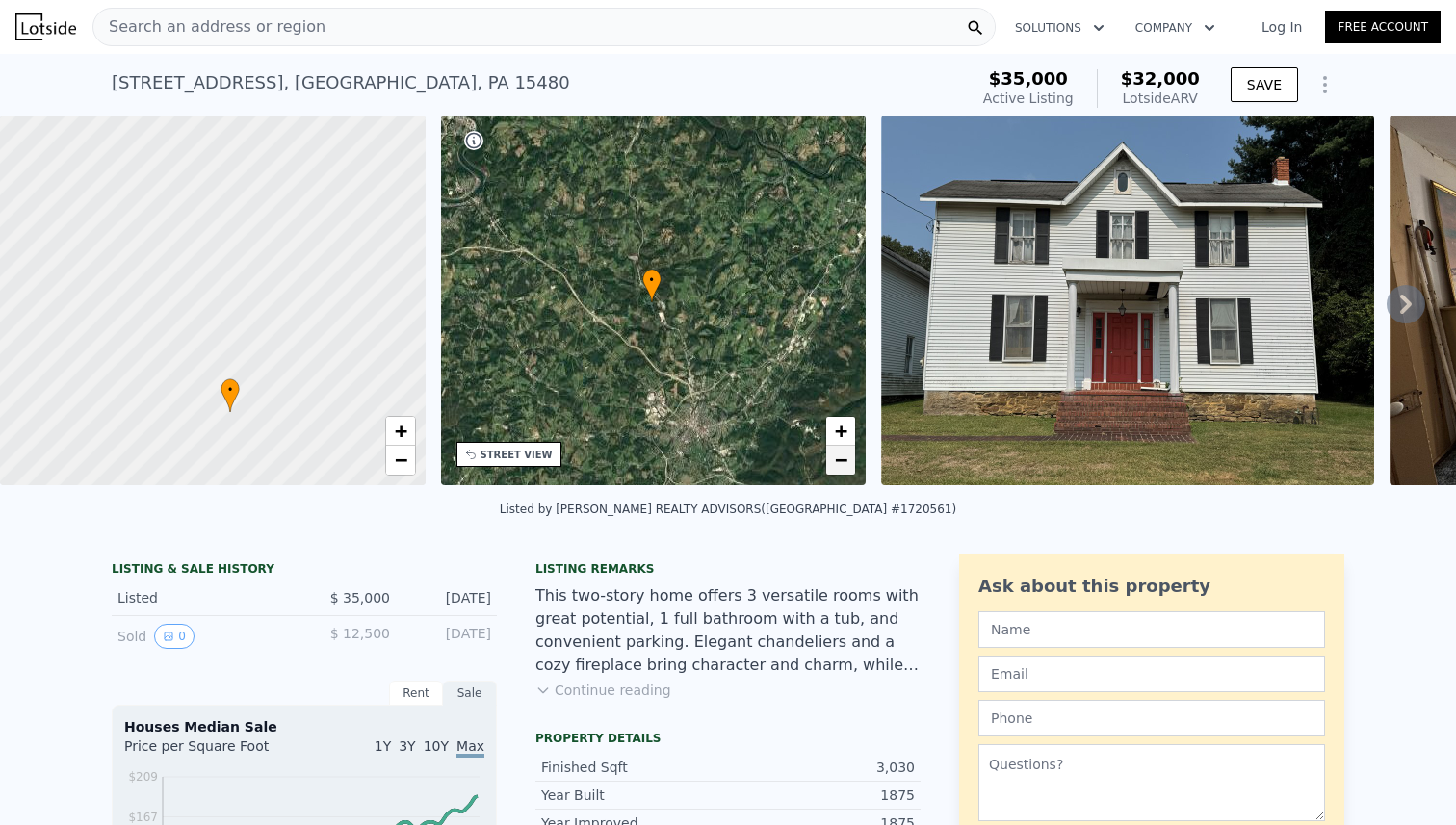
click at [839, 459] on span "−" at bounding box center [841, 459] width 13 height 24
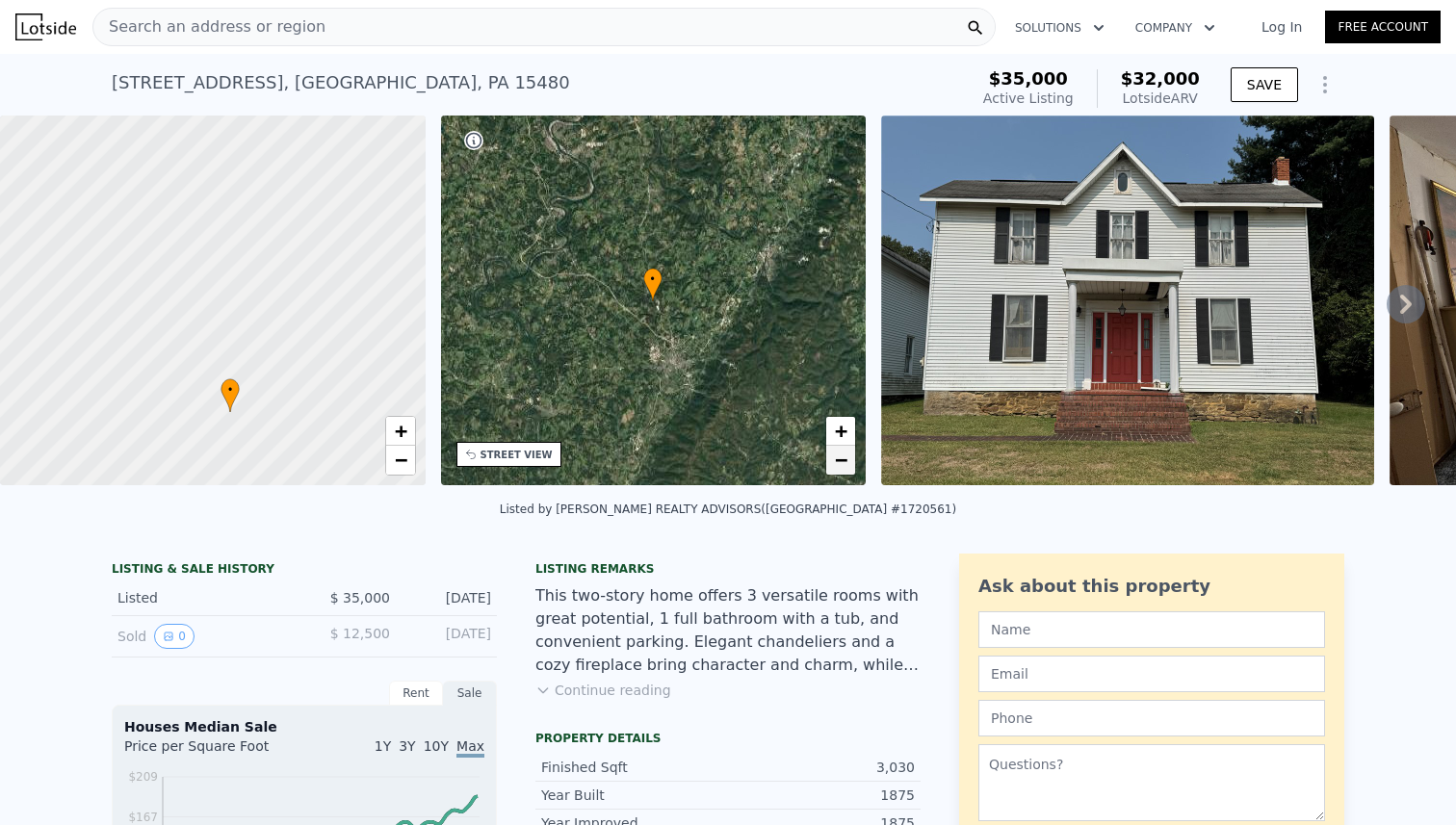
click at [839, 459] on span "−" at bounding box center [841, 459] width 13 height 24
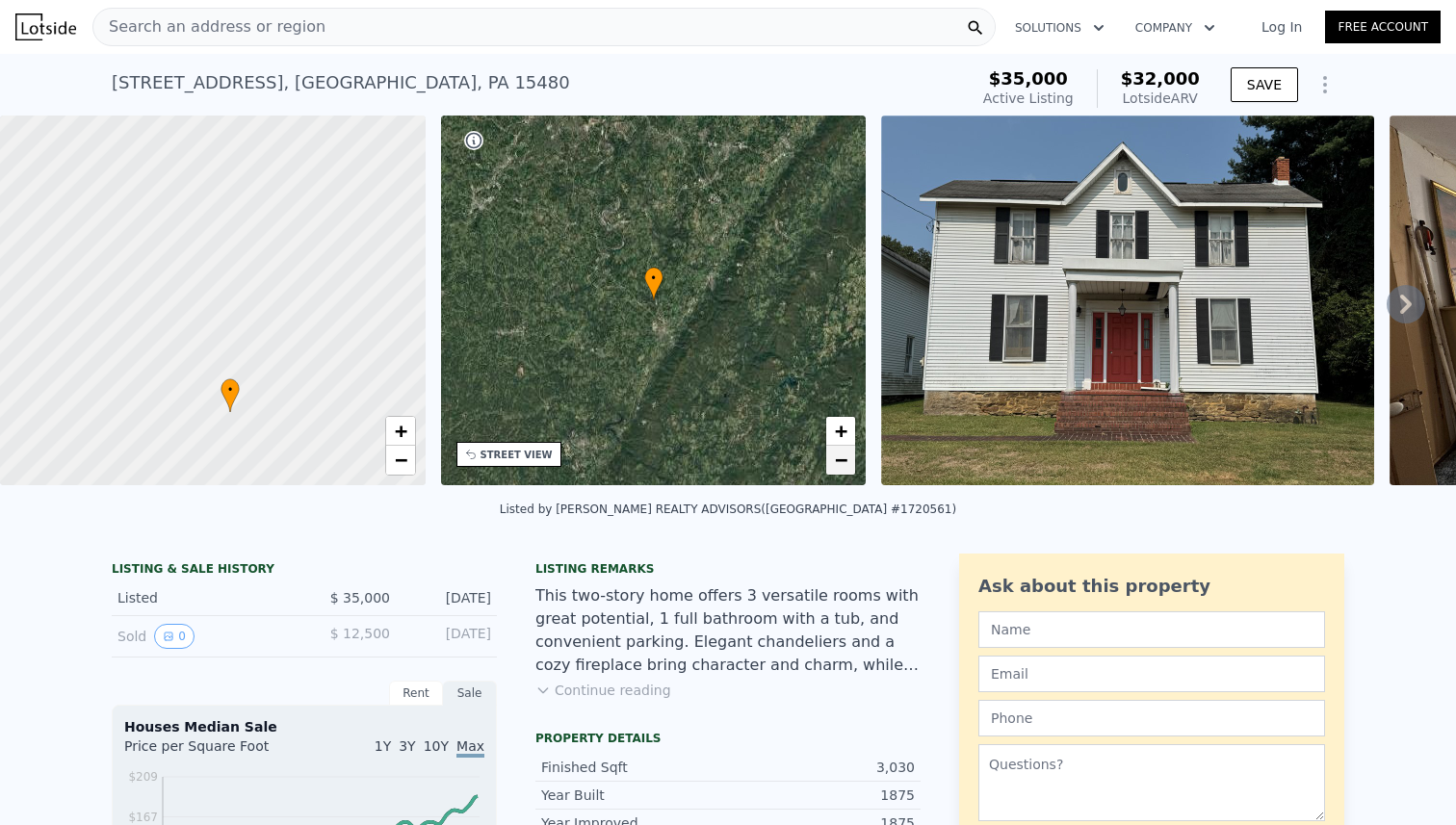
click at [839, 459] on span "−" at bounding box center [841, 459] width 13 height 24
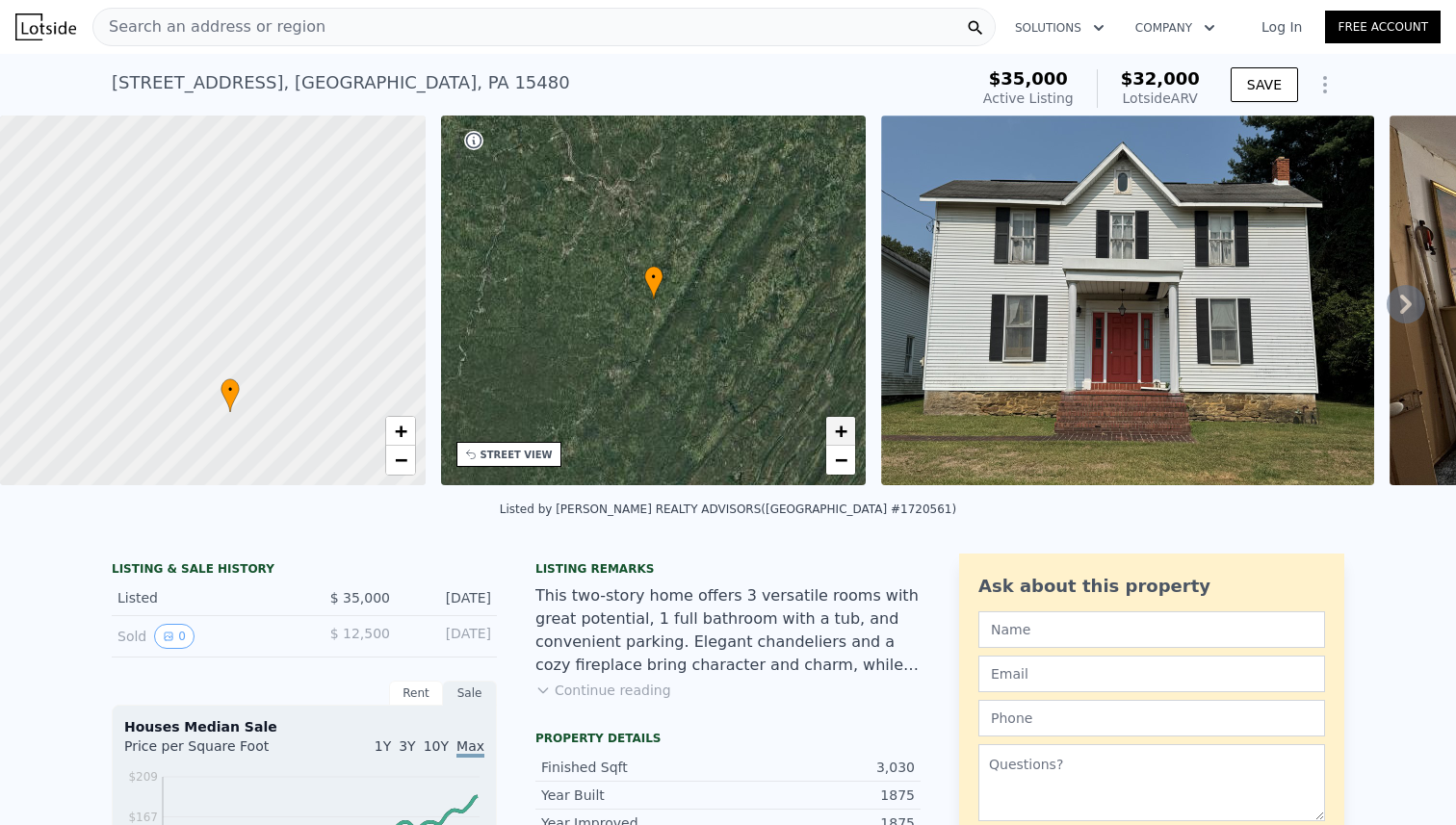
click at [845, 432] on span "+" at bounding box center [841, 430] width 13 height 24
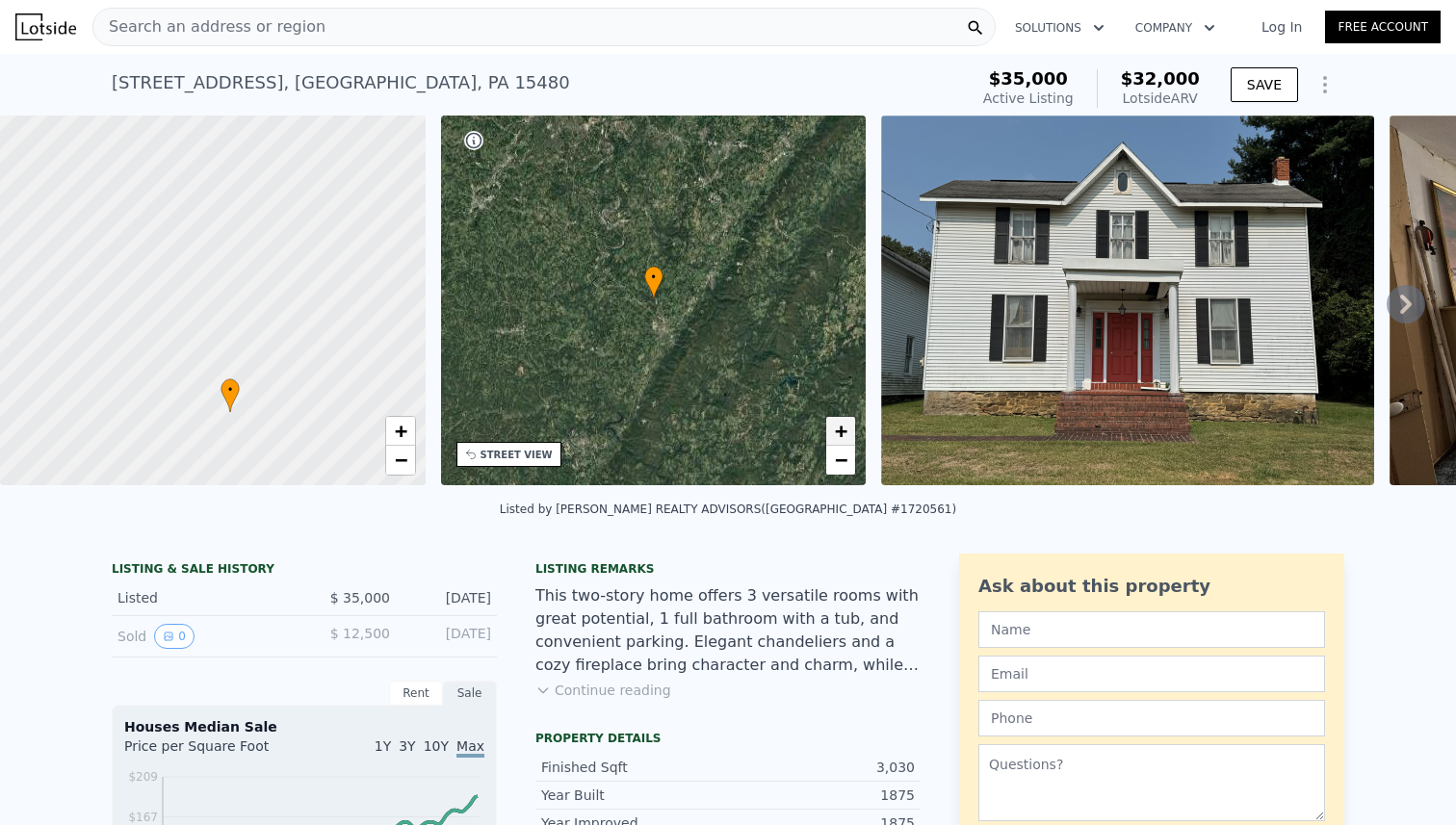
click at [845, 432] on span "+" at bounding box center [841, 430] width 13 height 24
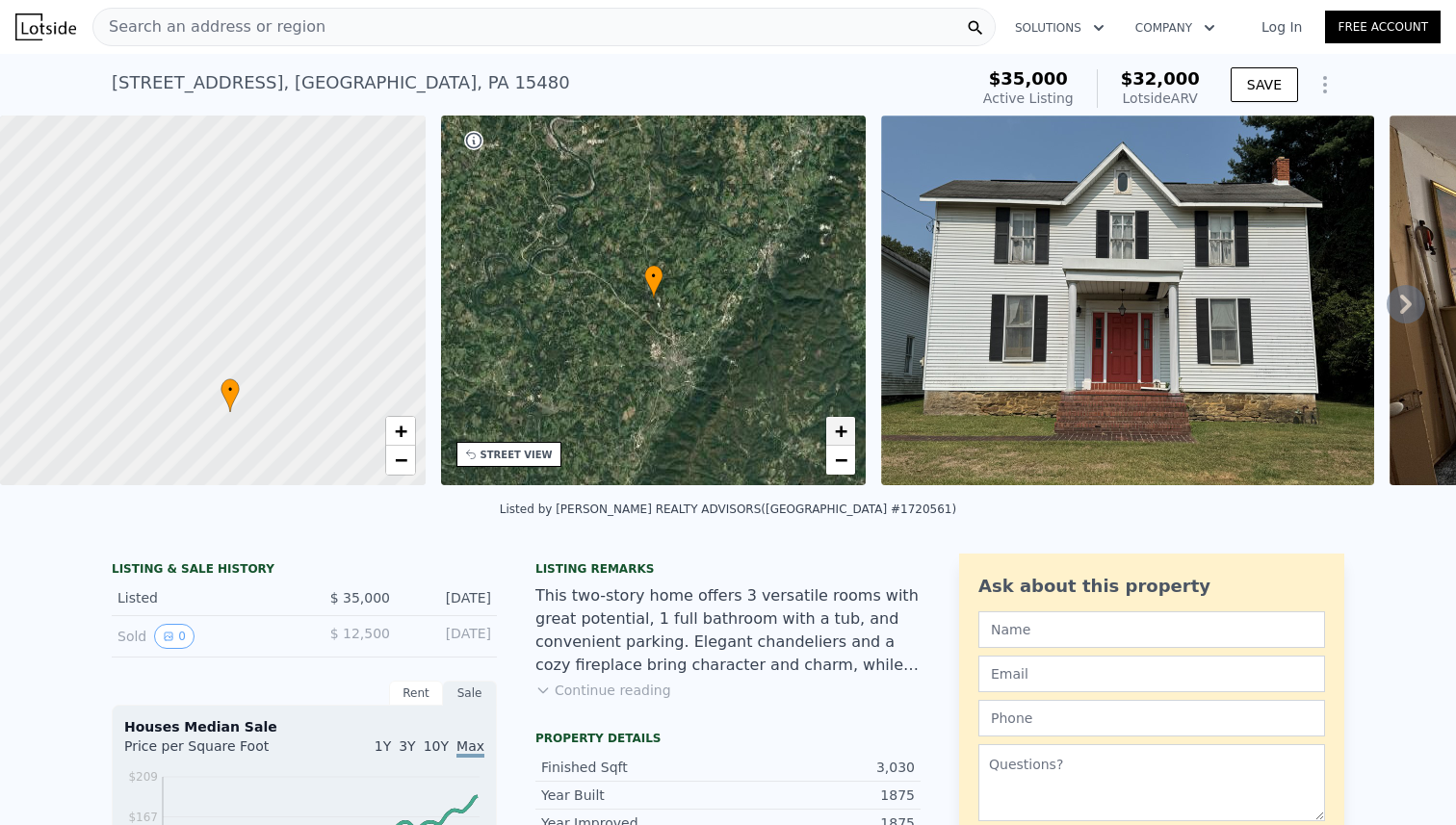
click at [845, 432] on span "+" at bounding box center [841, 430] width 13 height 24
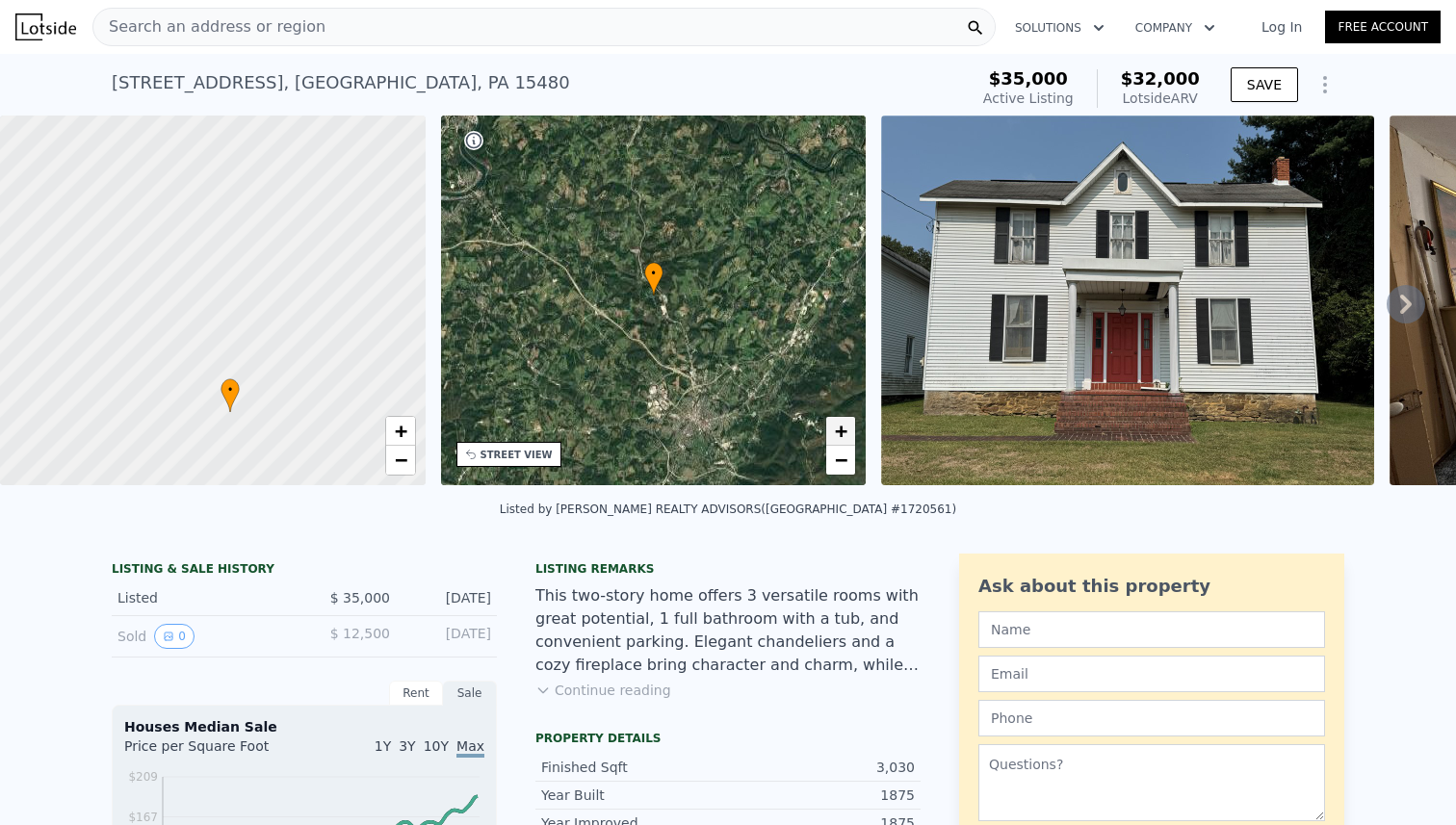
click at [845, 432] on span "+" at bounding box center [841, 430] width 13 height 24
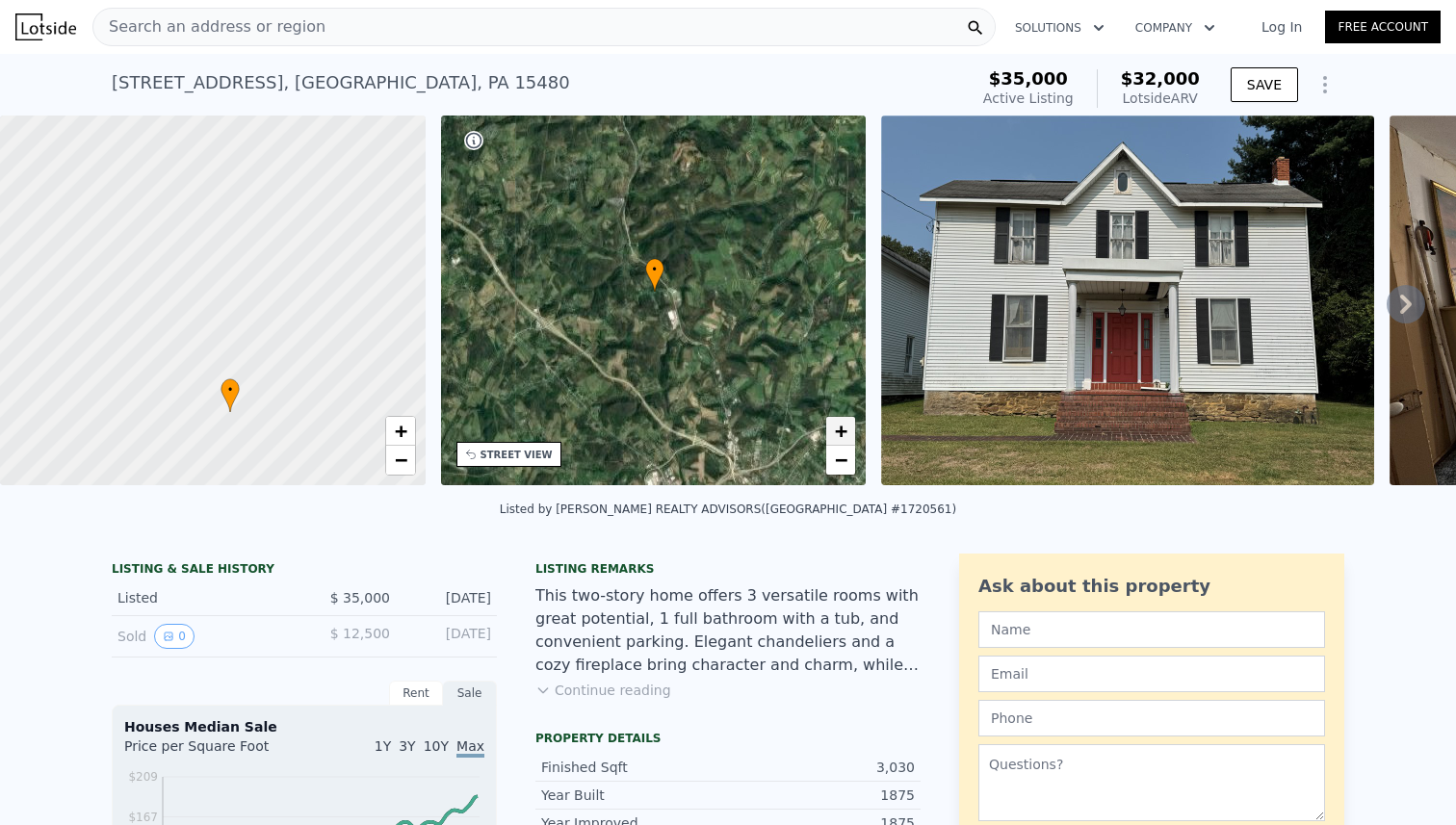
click at [845, 432] on span "+" at bounding box center [841, 430] width 13 height 24
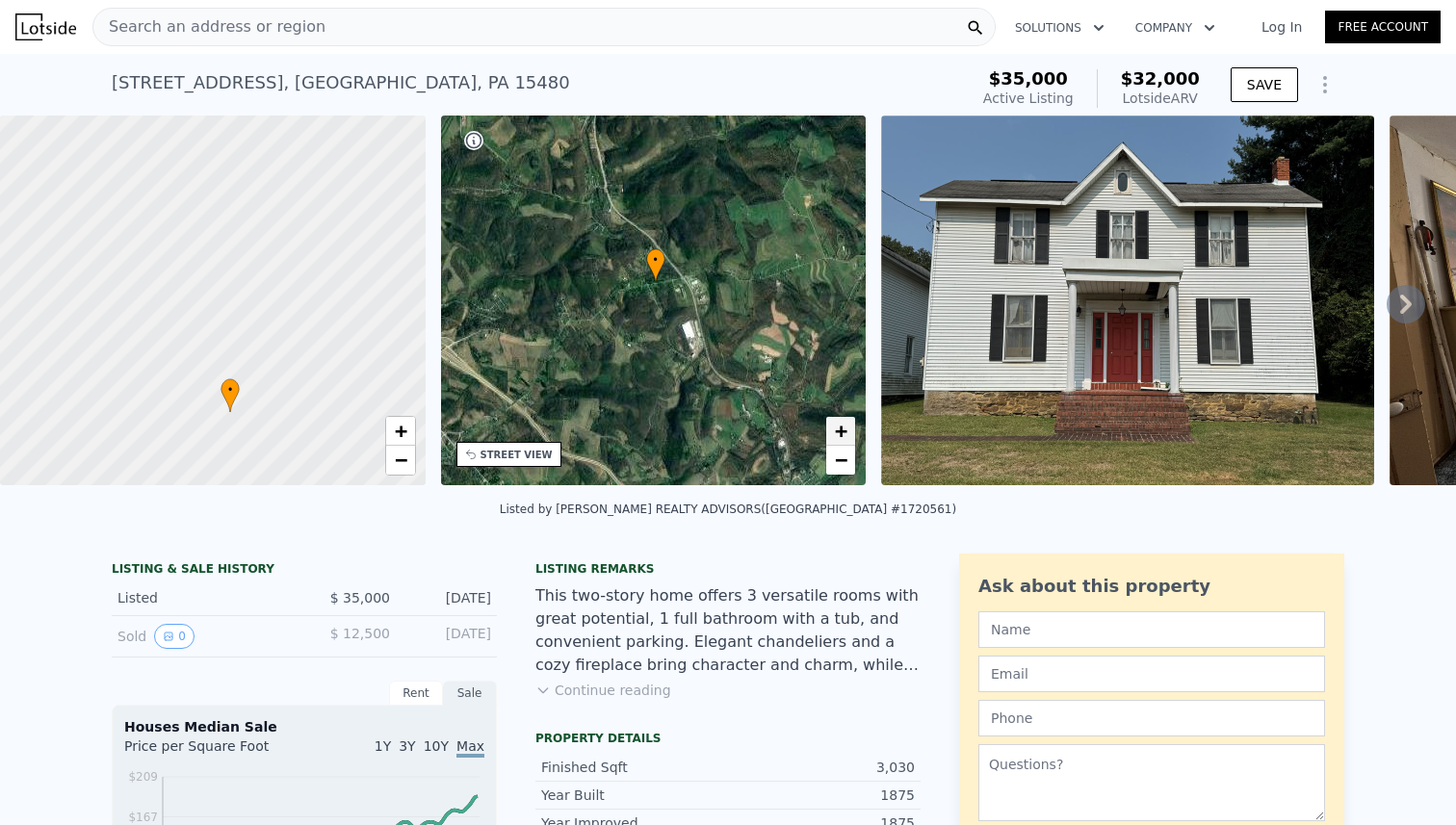
click at [845, 432] on span "+" at bounding box center [841, 430] width 13 height 24
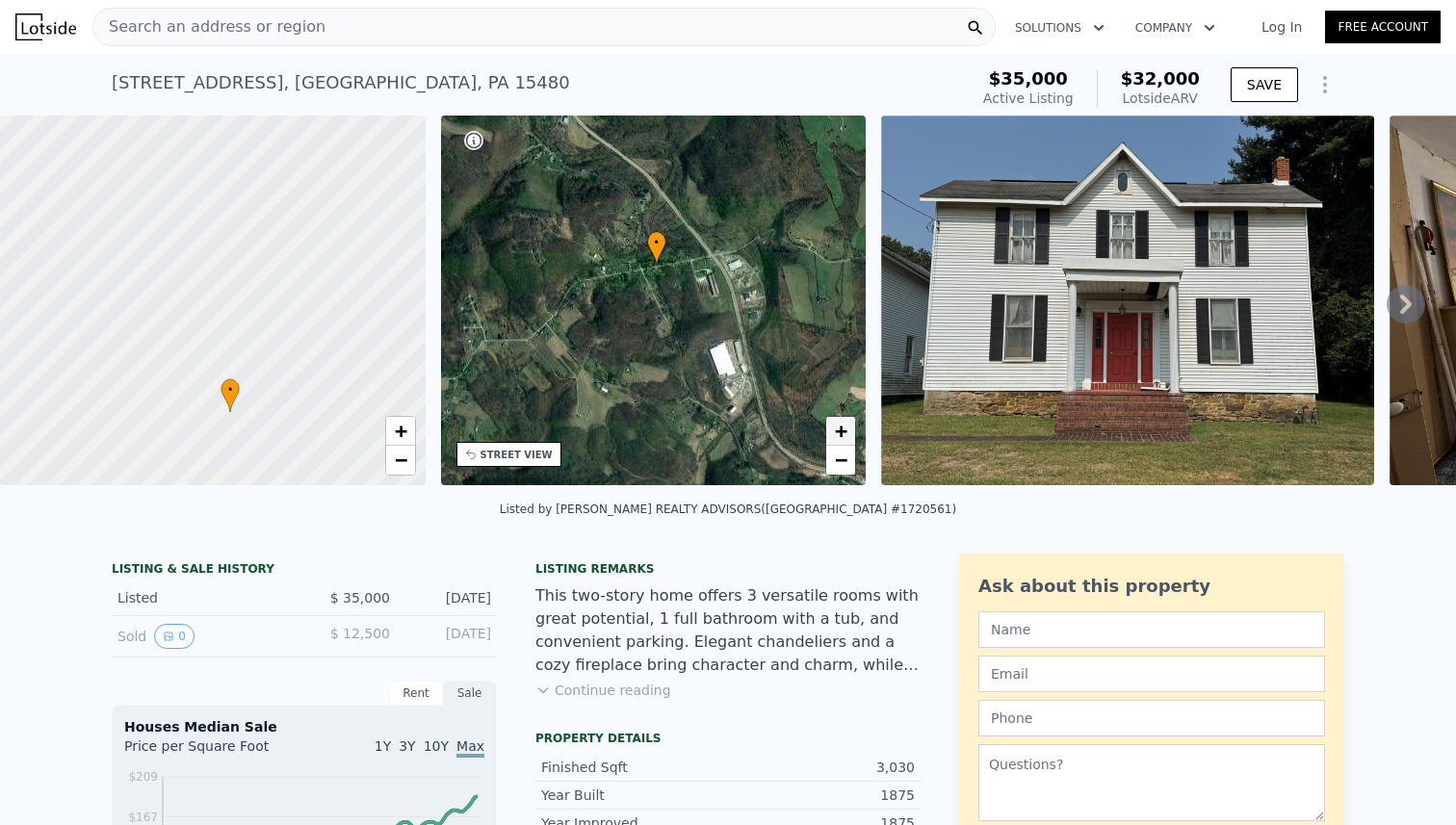
click at [845, 432] on span "+" at bounding box center [841, 430] width 13 height 24
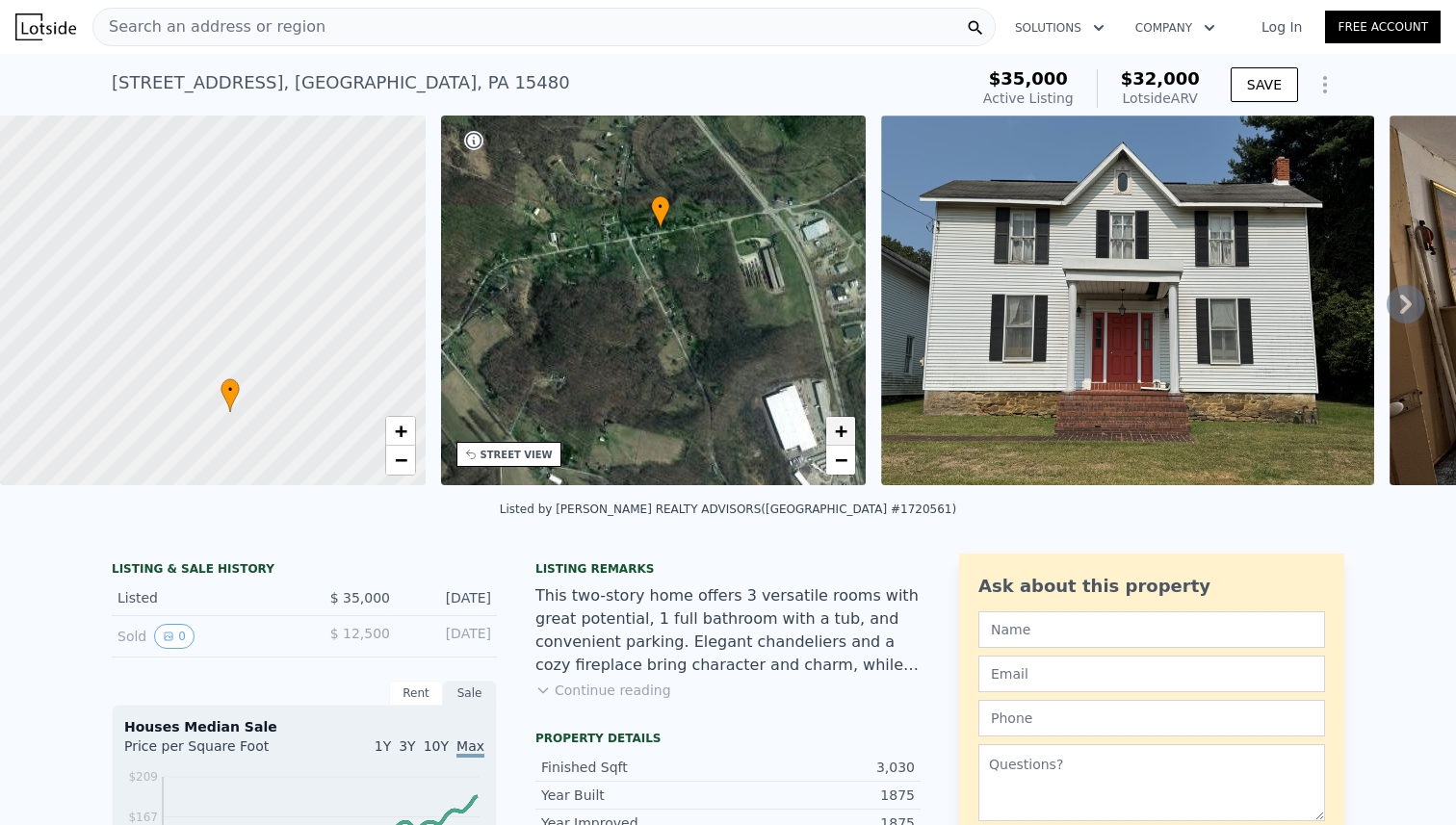
click at [845, 432] on span "+" at bounding box center [841, 430] width 13 height 24
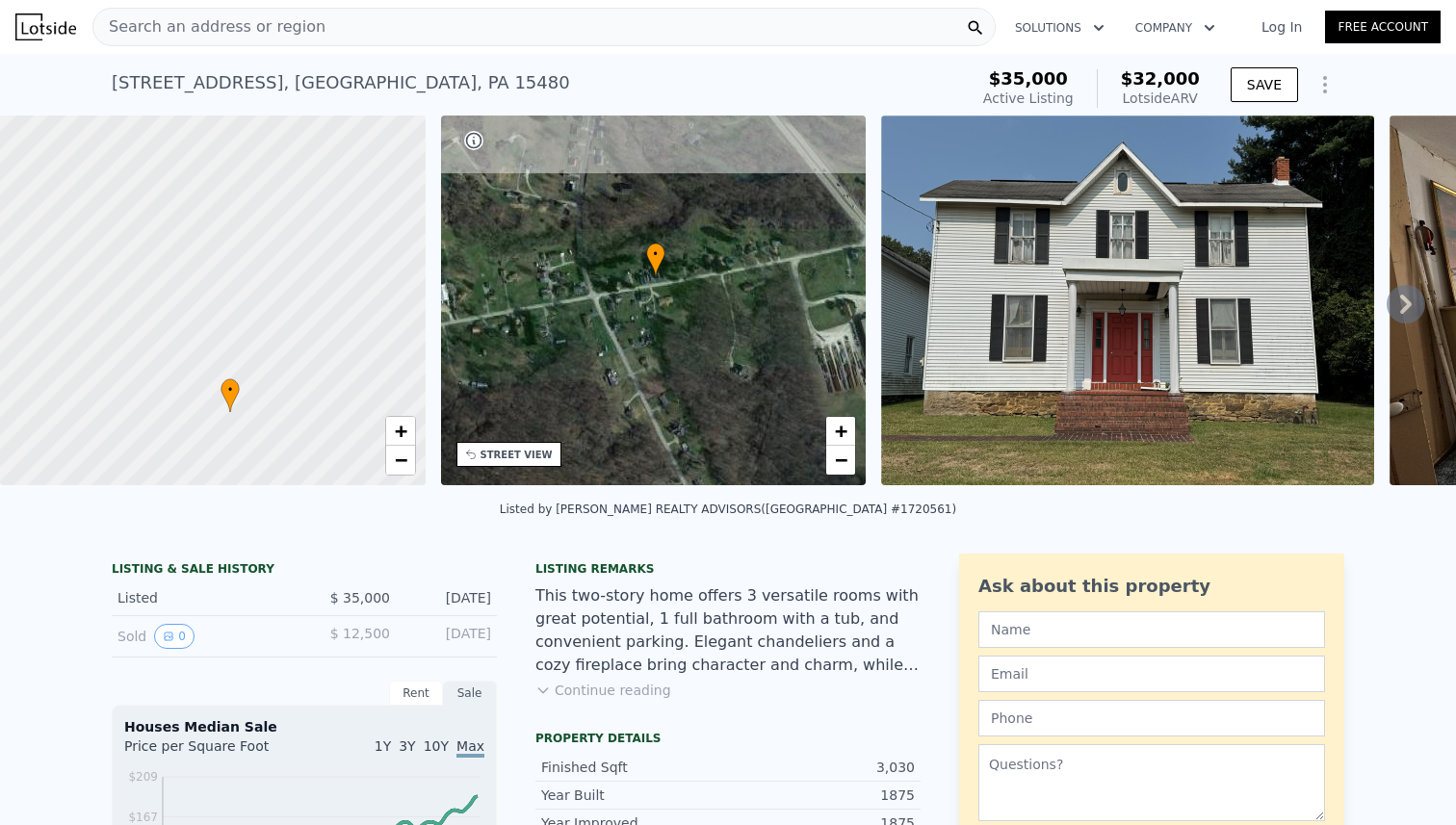
drag, startPoint x: 734, startPoint y: 314, endPoint x: 723, endPoint y: 434, distance: 120.5
click at [723, 434] on div "• + −" at bounding box center [653, 300] width 425 height 370
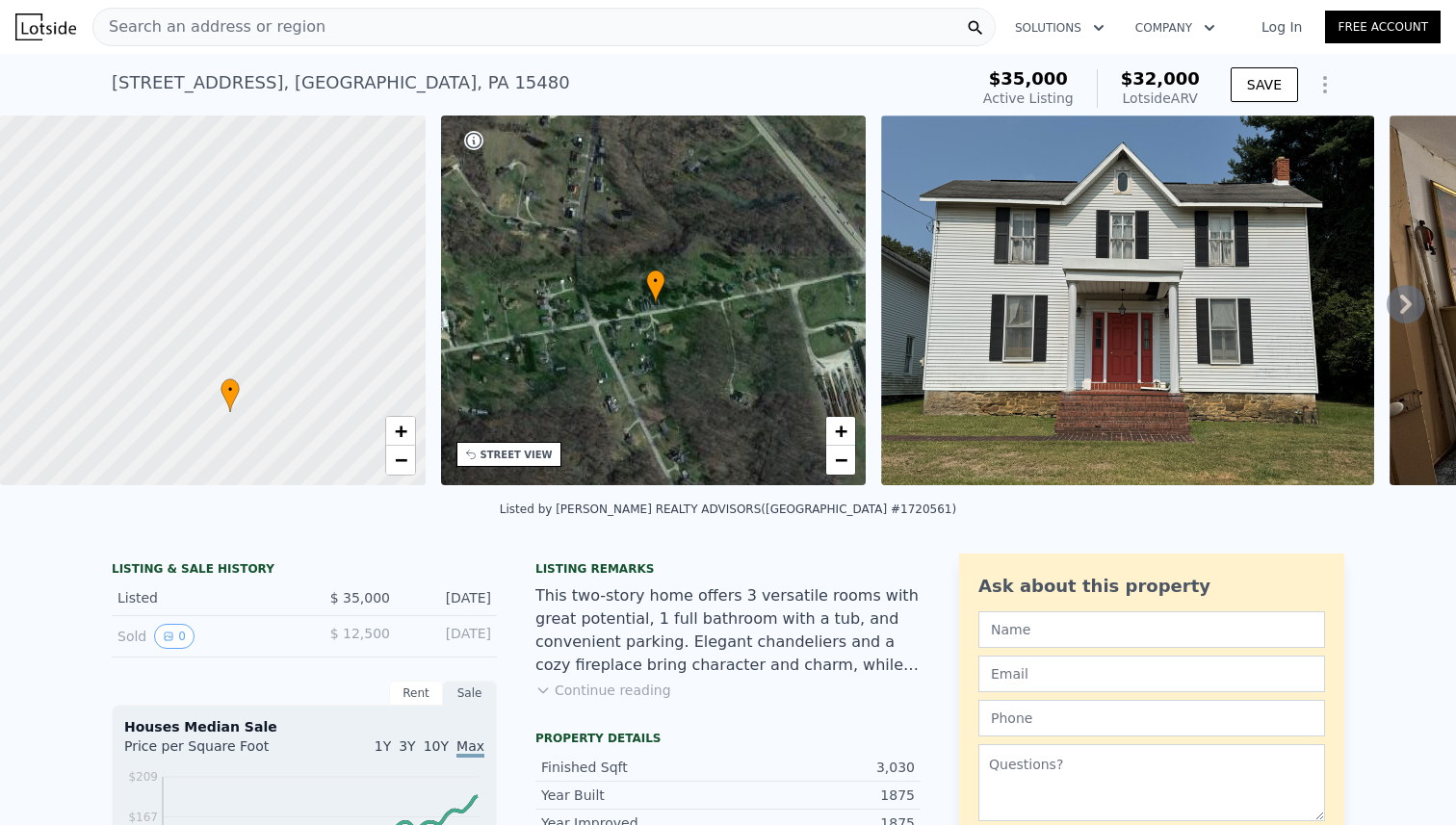
drag, startPoint x: 729, startPoint y: 399, endPoint x: 729, endPoint y: 428, distance: 29.0
click at [729, 428] on div "• + −" at bounding box center [653, 300] width 425 height 370
click at [838, 465] on span "−" at bounding box center [841, 459] width 13 height 24
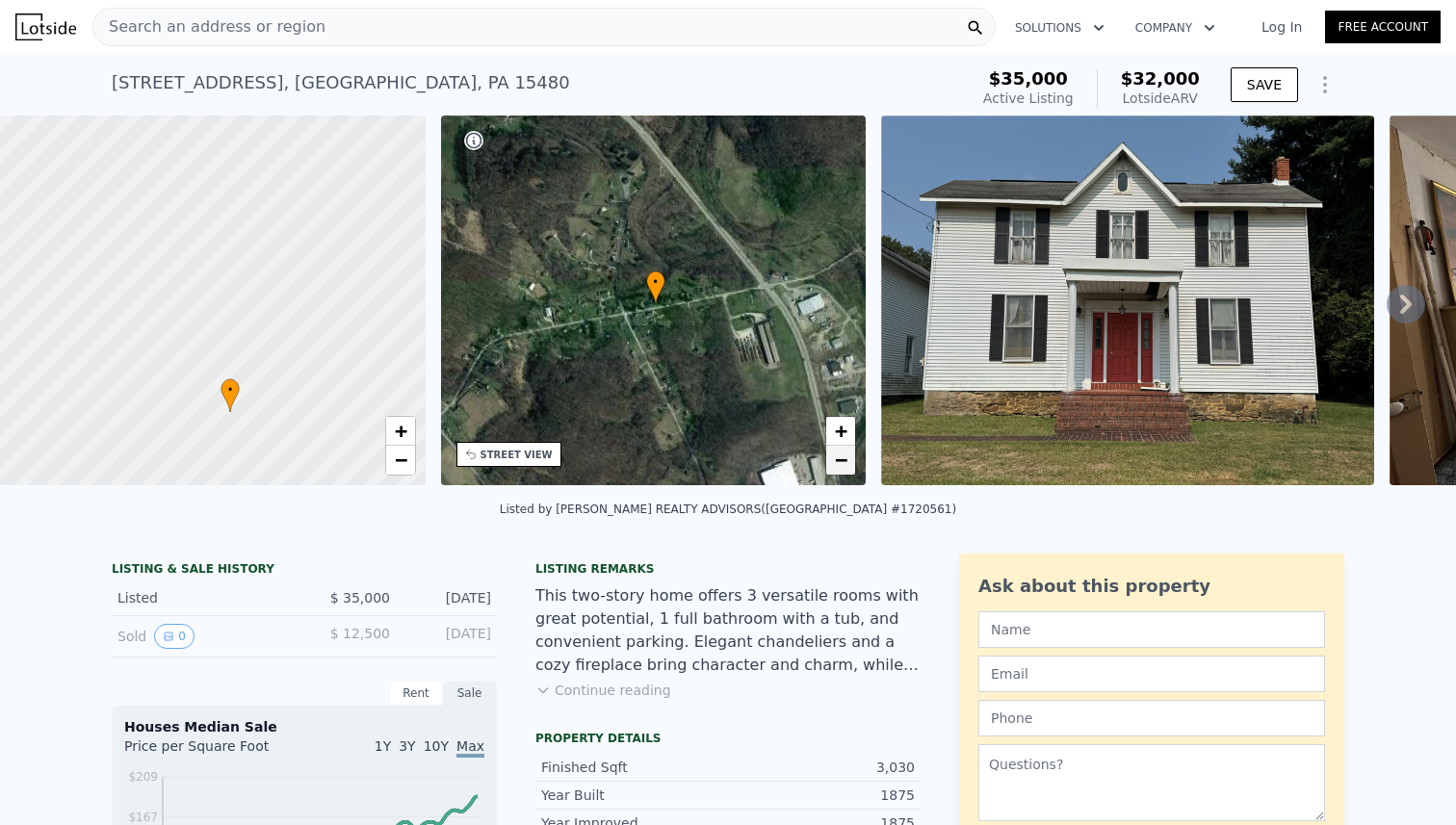
click at [838, 465] on span "−" at bounding box center [841, 459] width 13 height 24
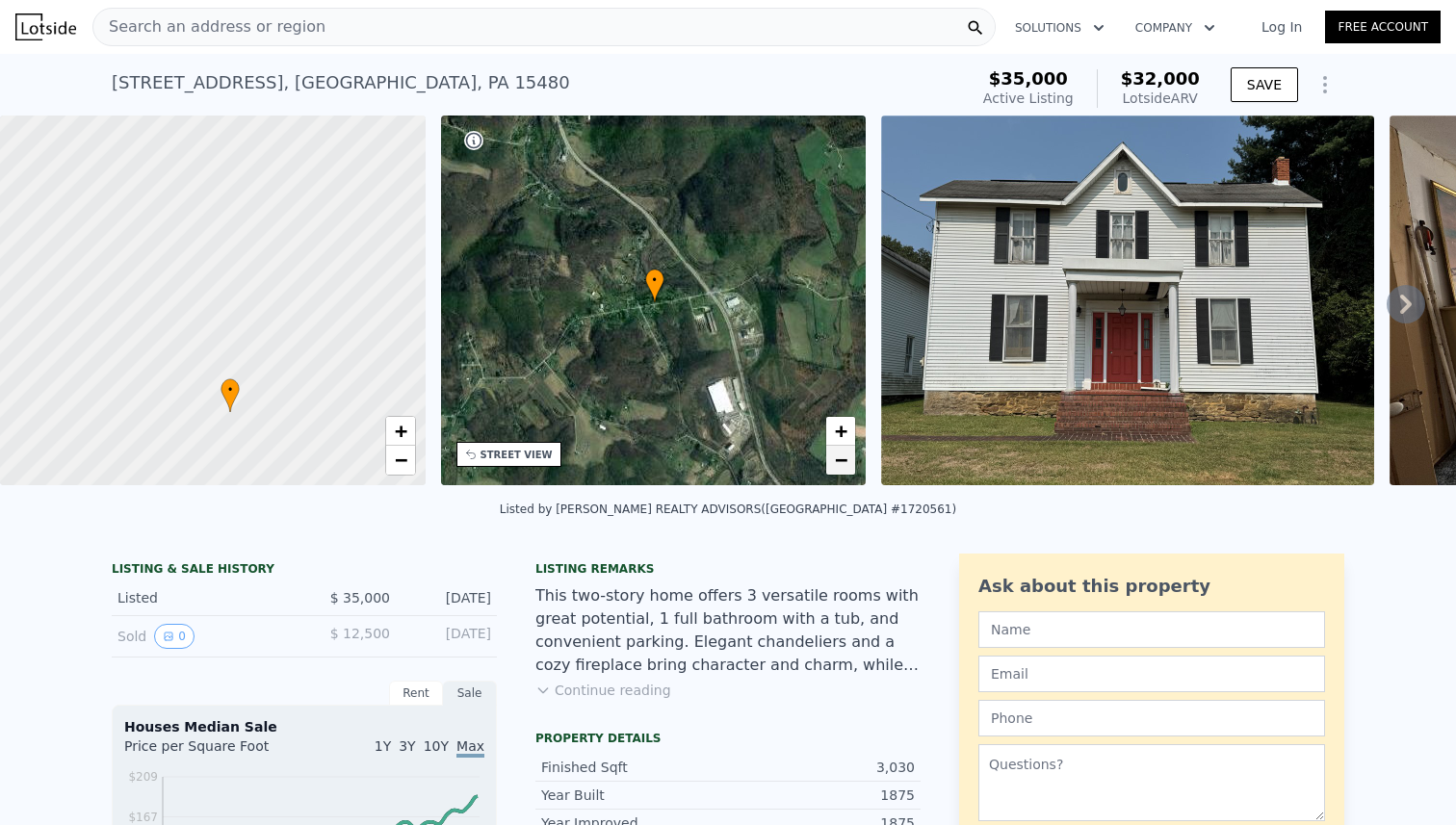
click at [838, 465] on span "−" at bounding box center [841, 459] width 13 height 24
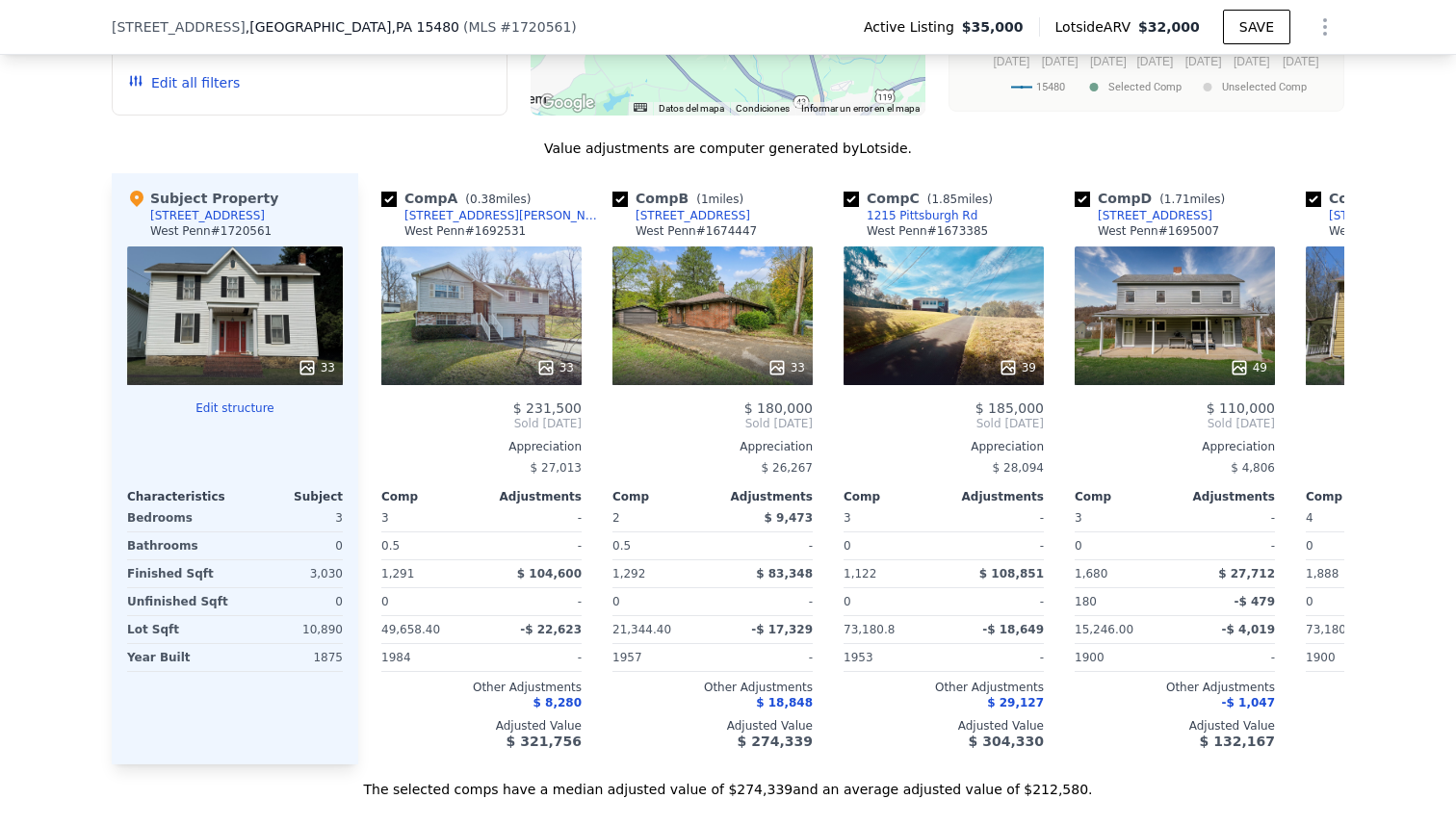
scroll to position [1844, 0]
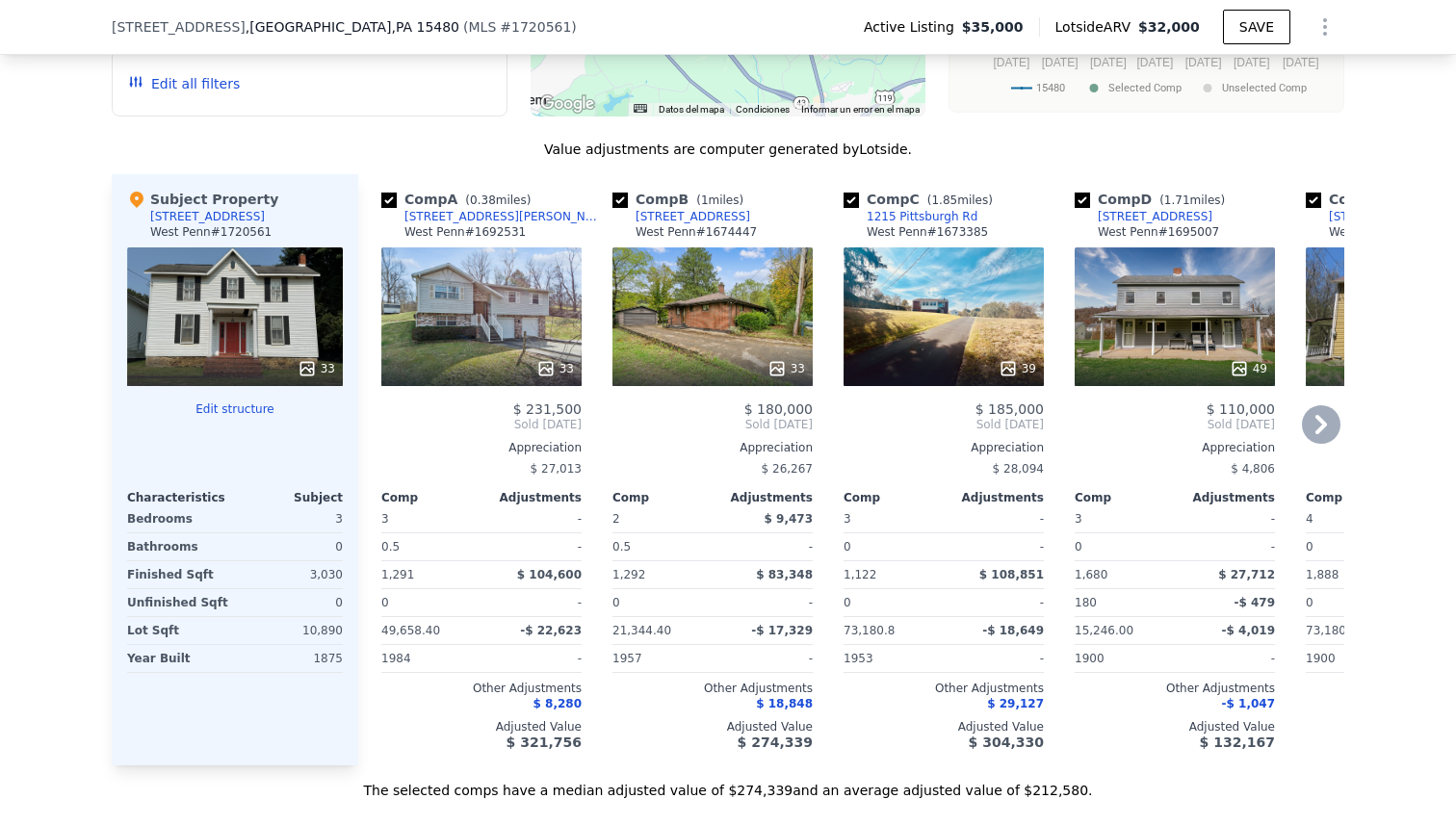
click at [485, 314] on div "33" at bounding box center [481, 316] width 200 height 139
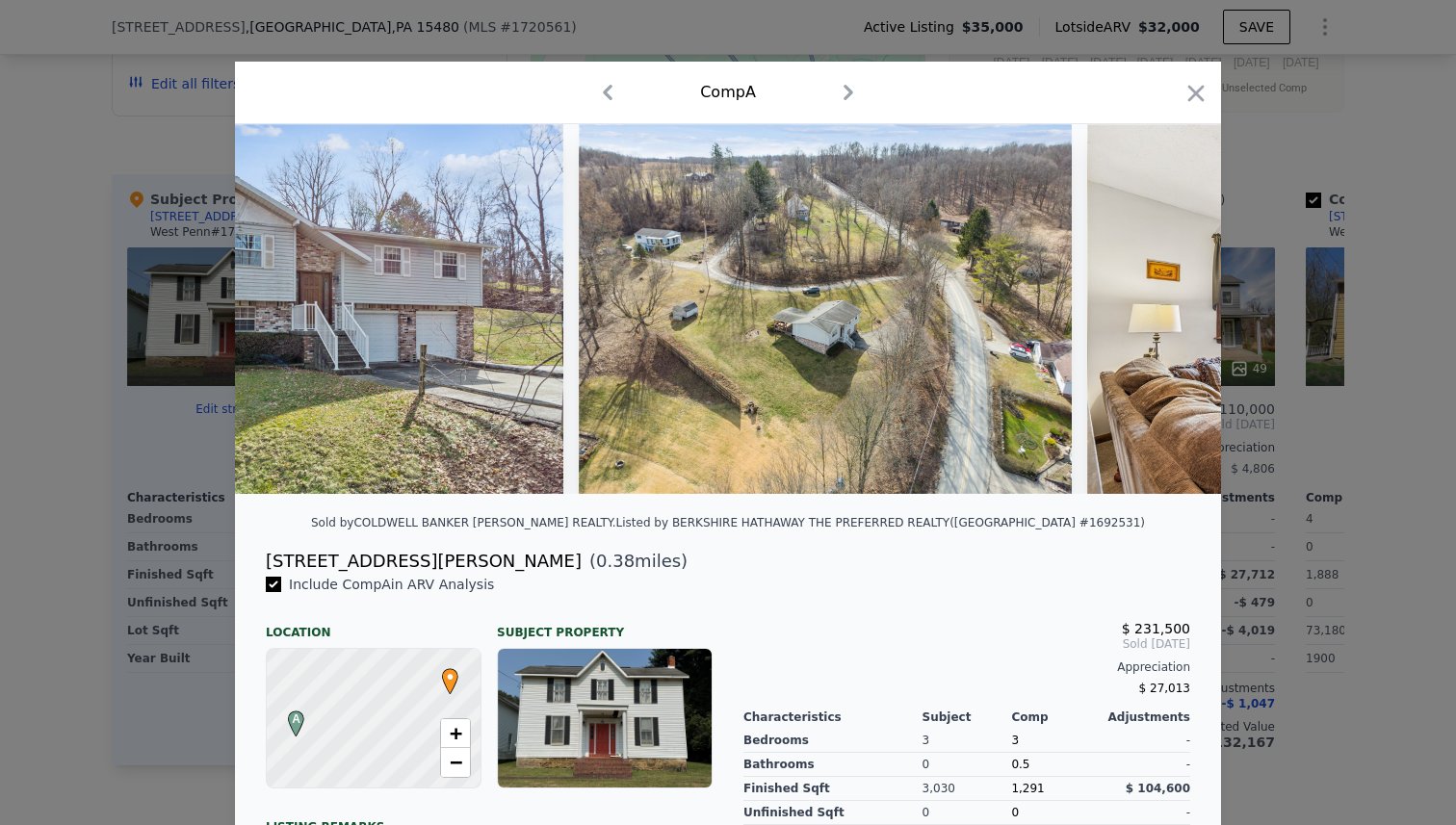
scroll to position [0, 166]
click at [600, 320] on img at bounding box center [824, 309] width 493 height 370
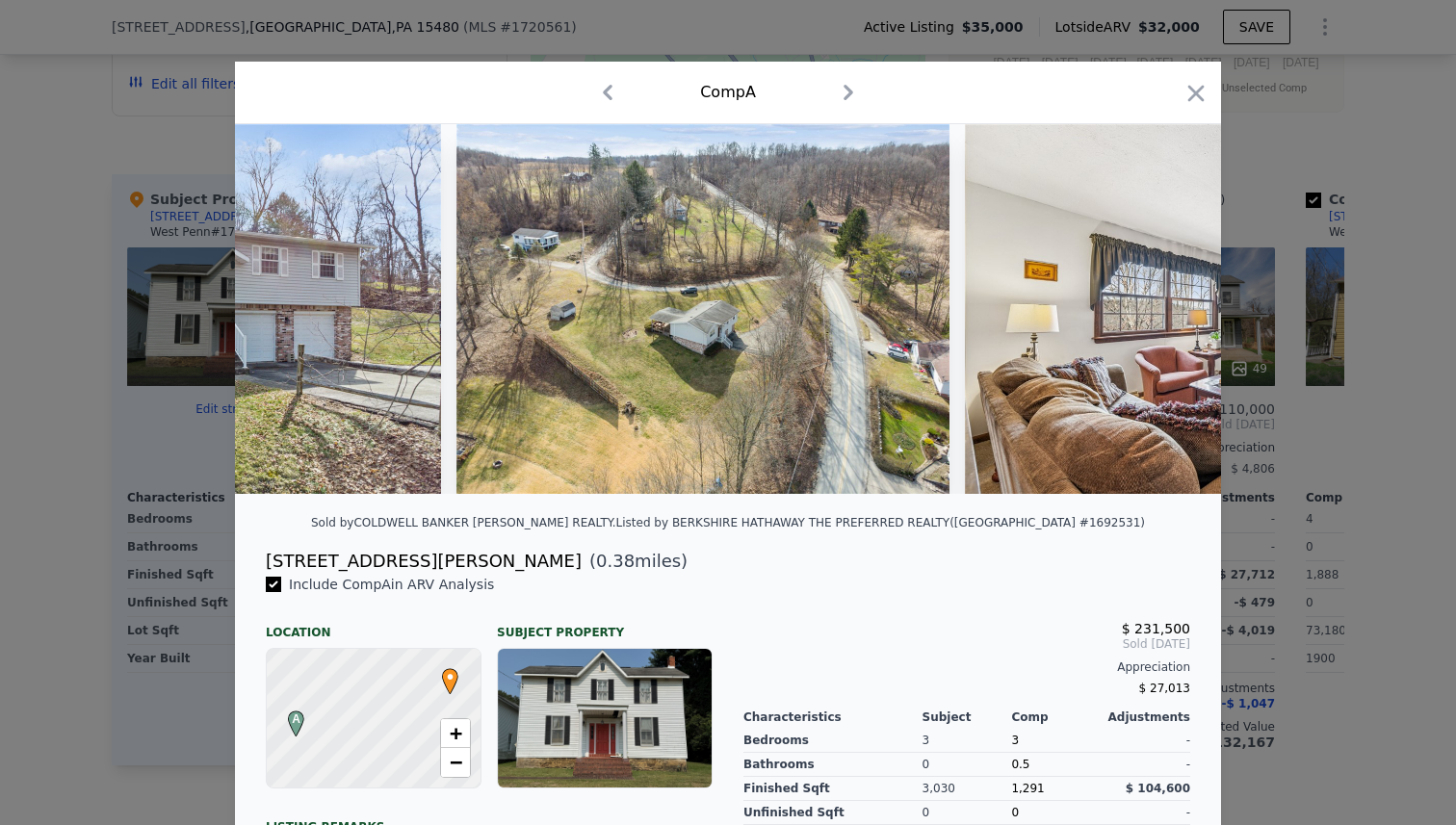
scroll to position [0, 293]
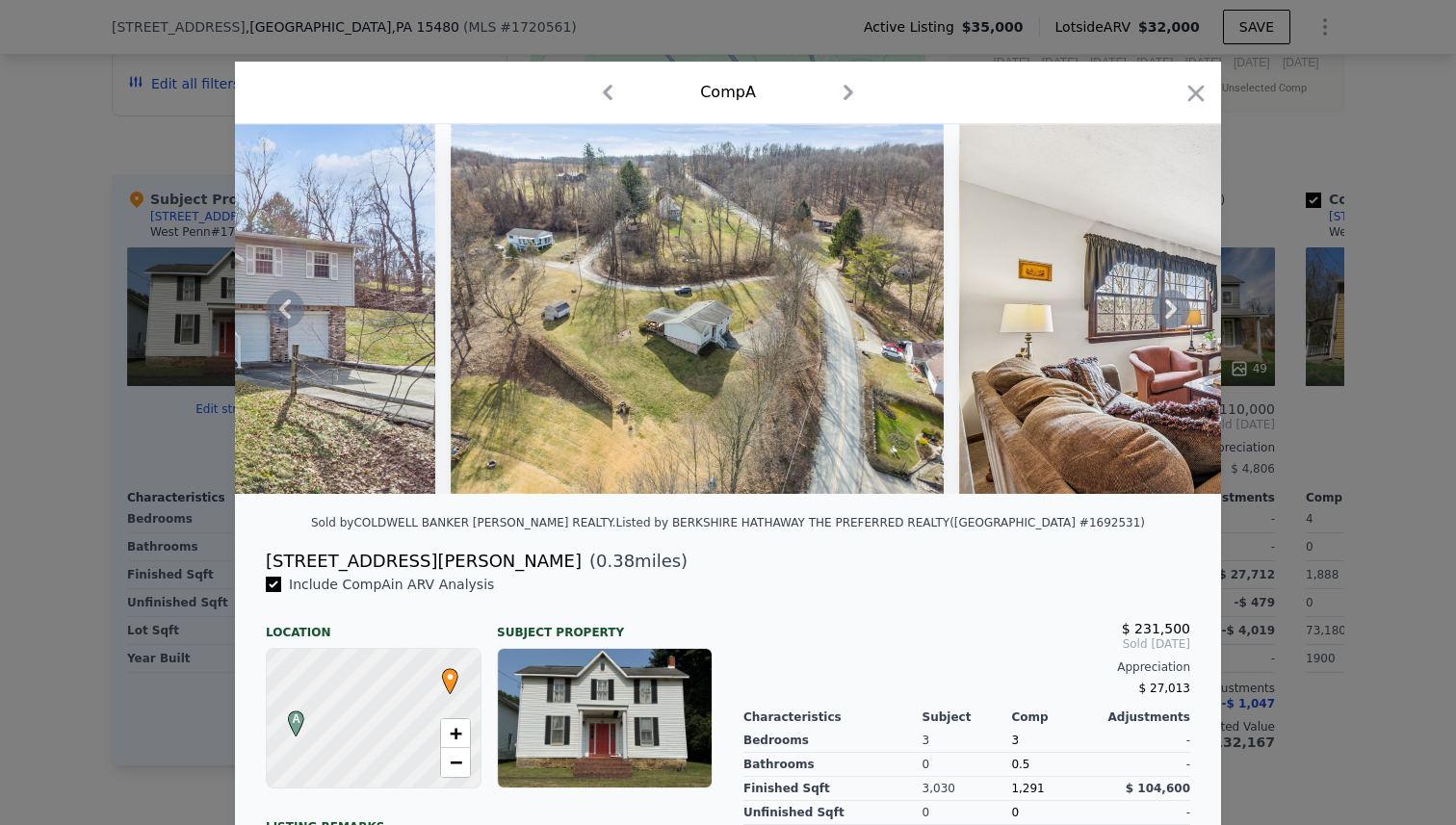
click at [1166, 308] on icon at bounding box center [1171, 310] width 39 height 39
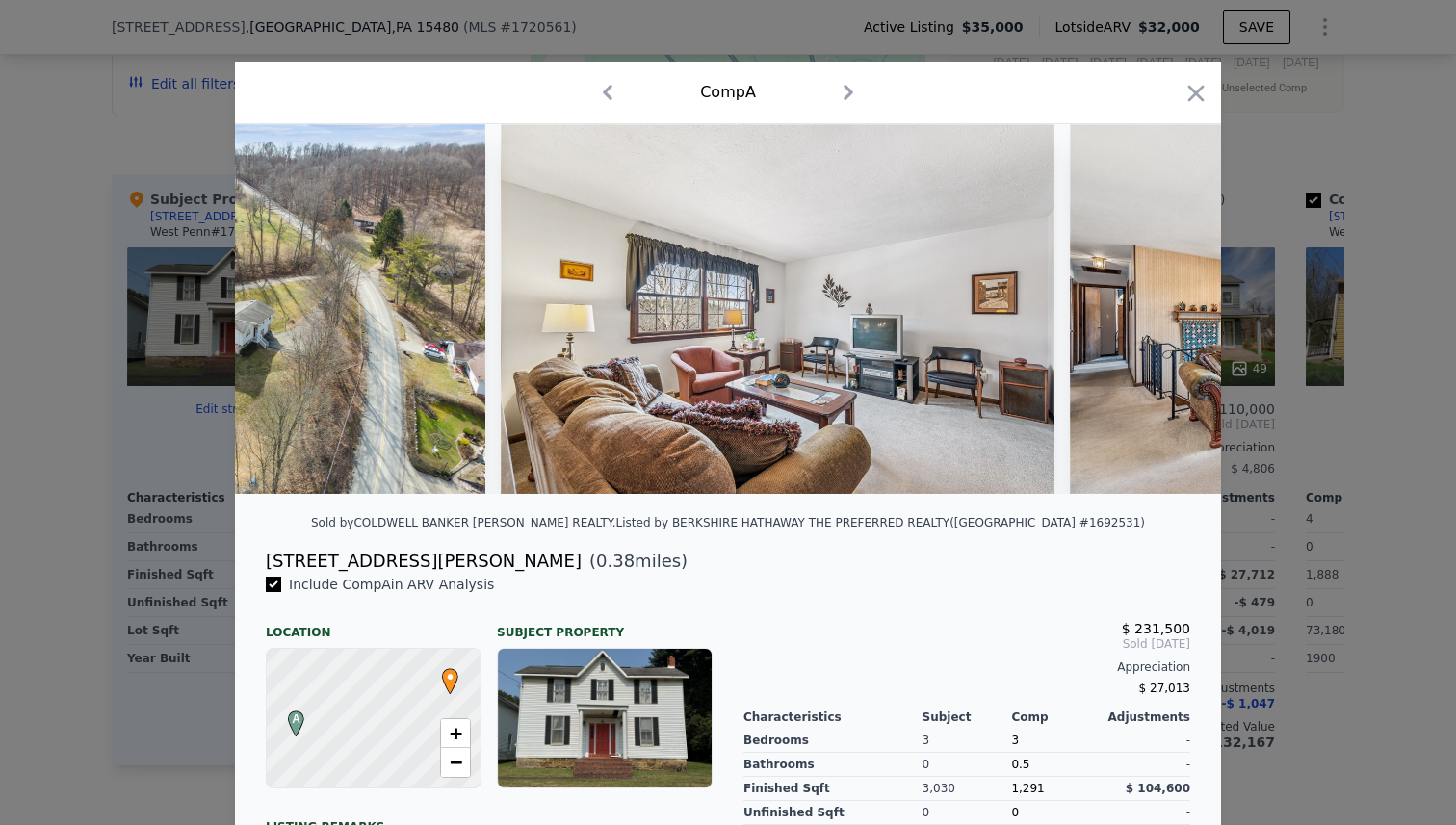
scroll to position [0, 755]
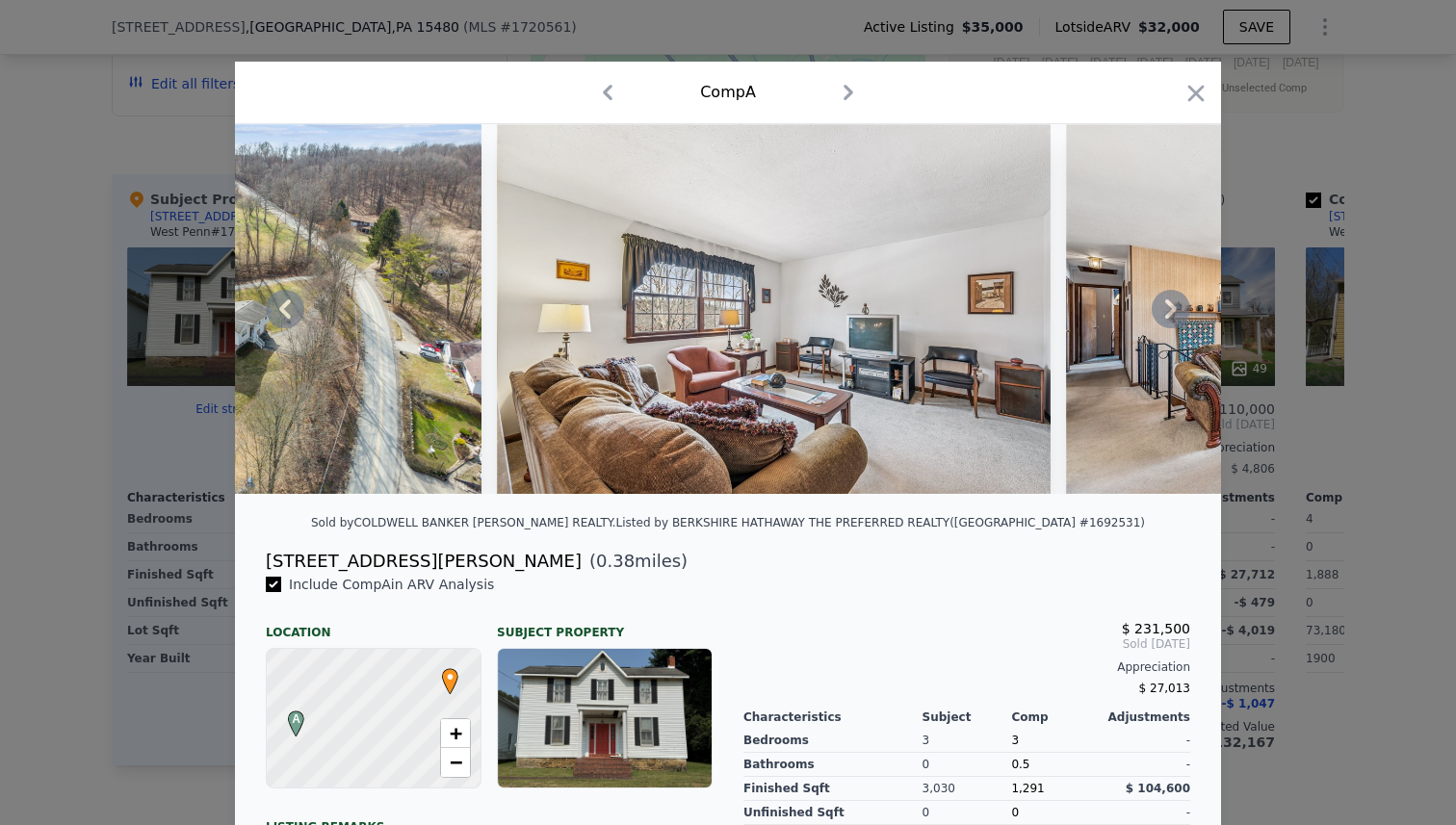
click at [1166, 308] on icon at bounding box center [1171, 310] width 39 height 39
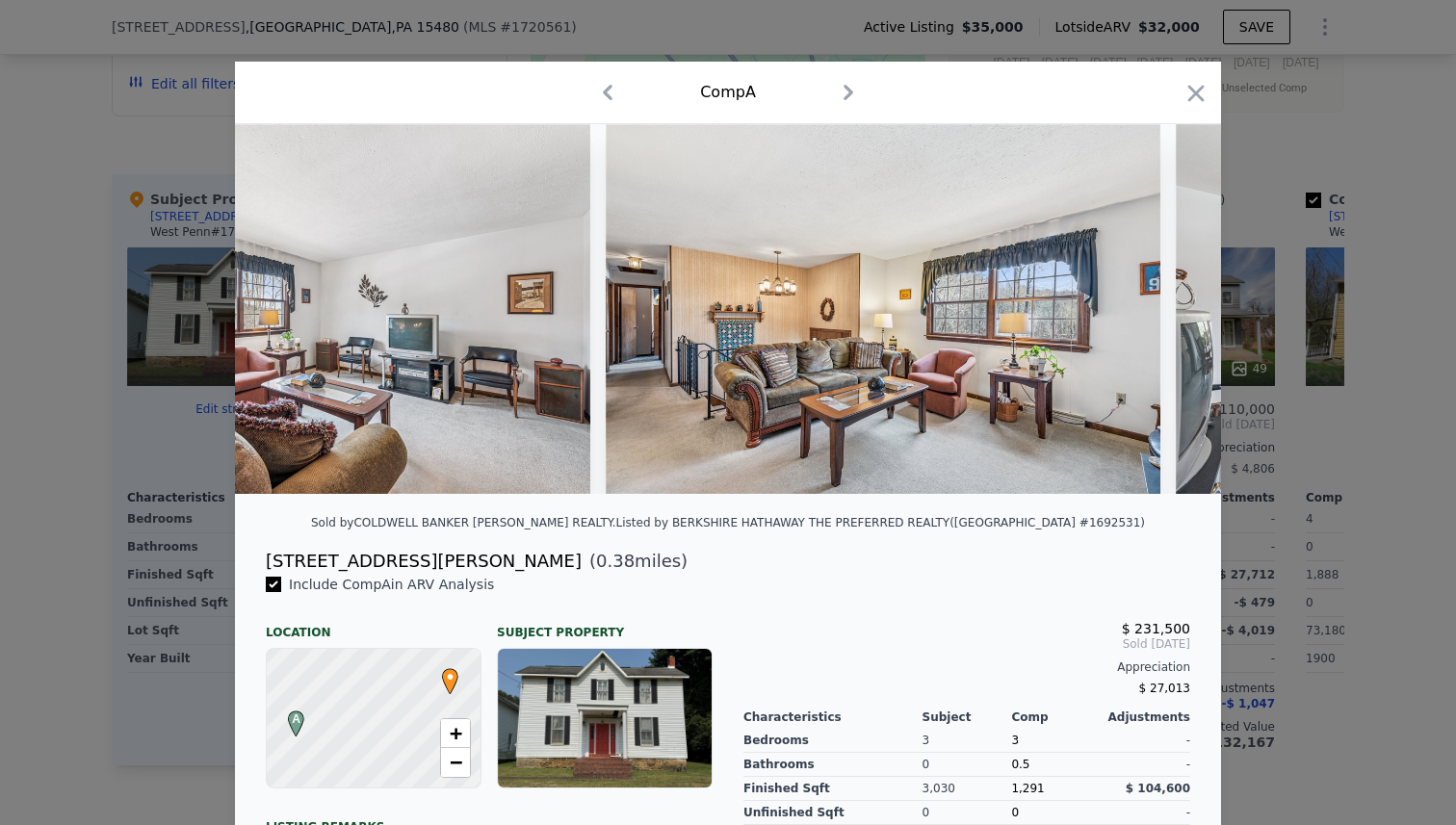
scroll to position [0, 1217]
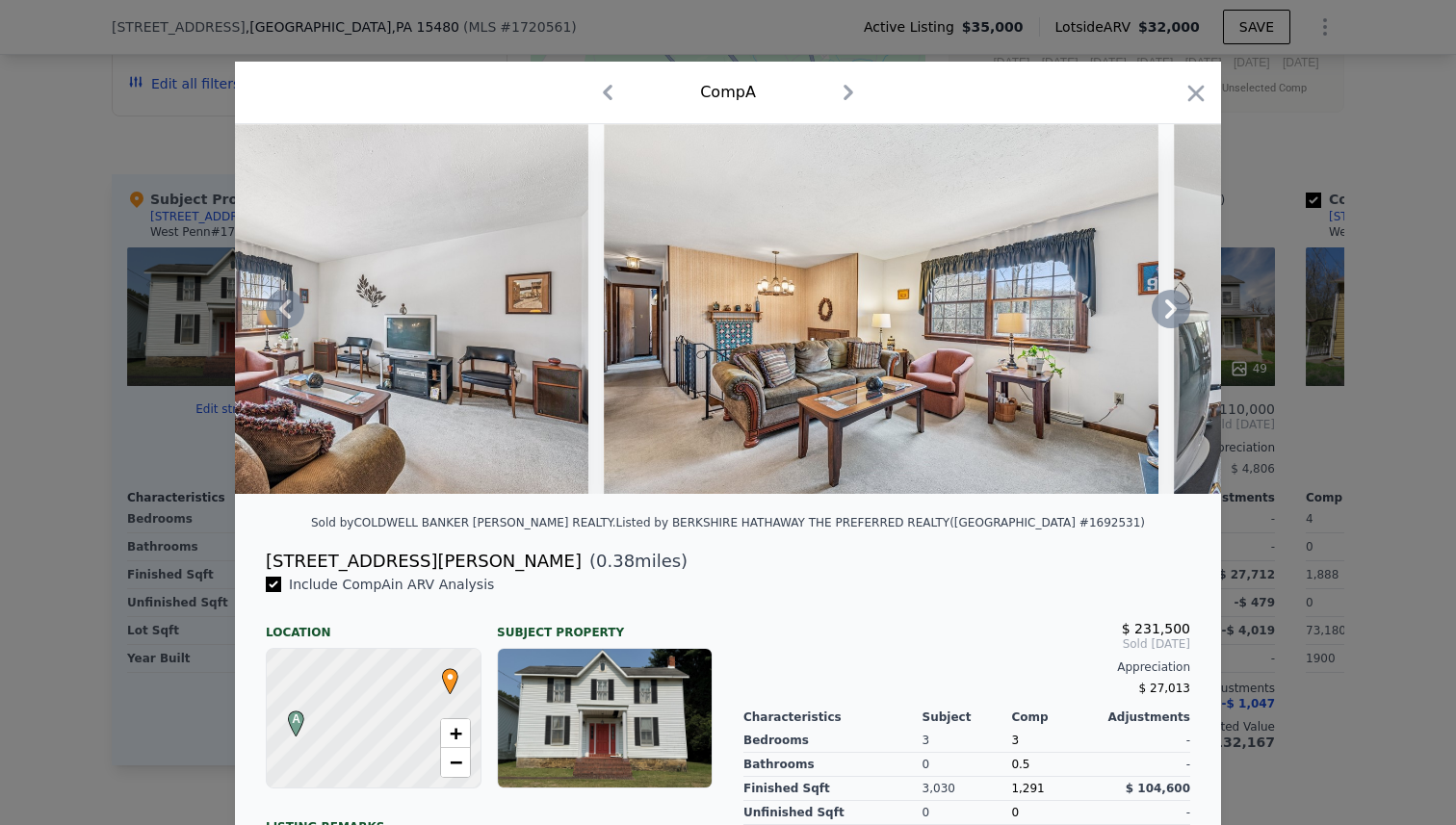
click at [1166, 308] on icon at bounding box center [1171, 310] width 39 height 39
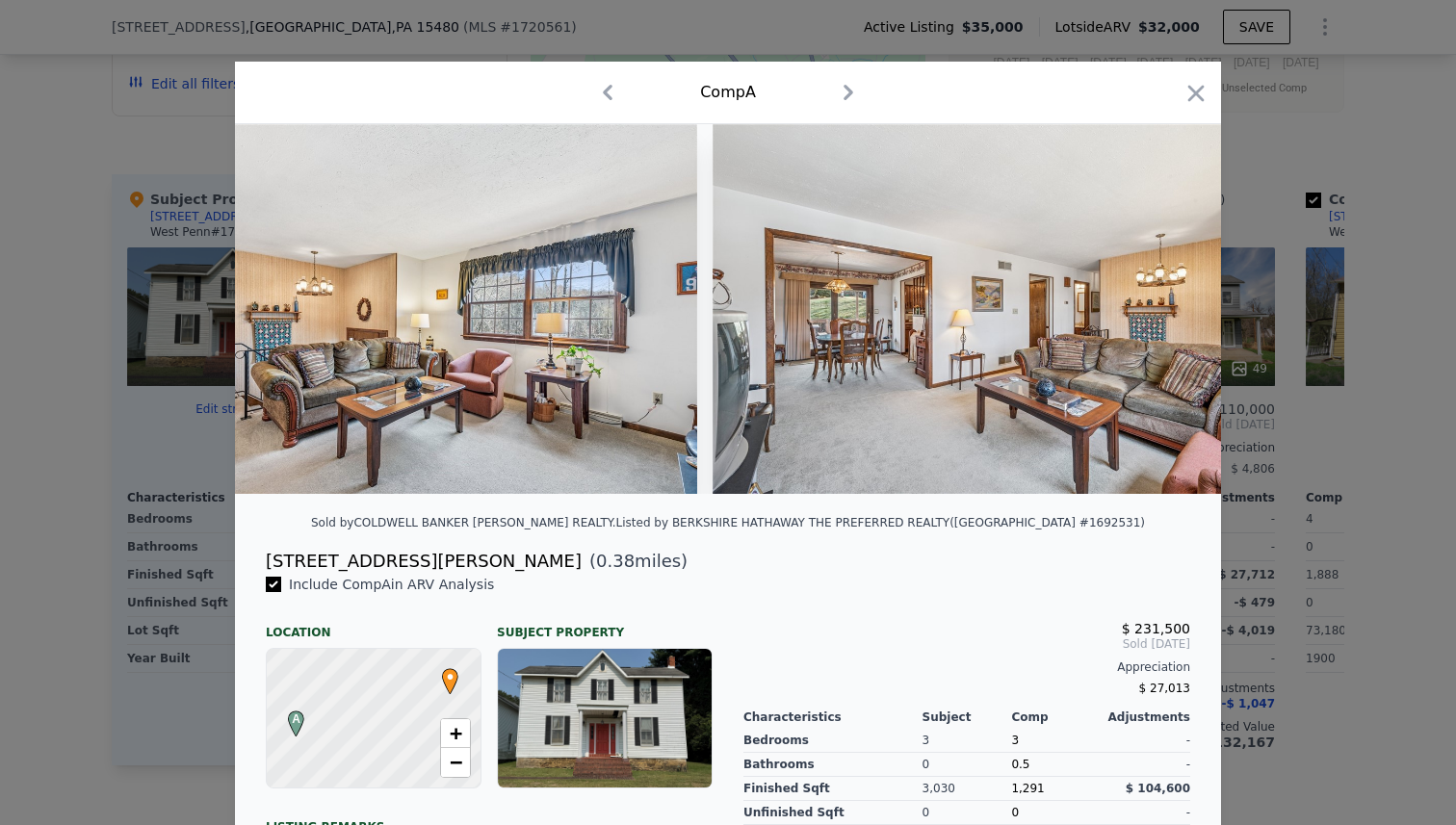
scroll to position [0, 1679]
click at [1166, 308] on icon at bounding box center [1171, 310] width 39 height 39
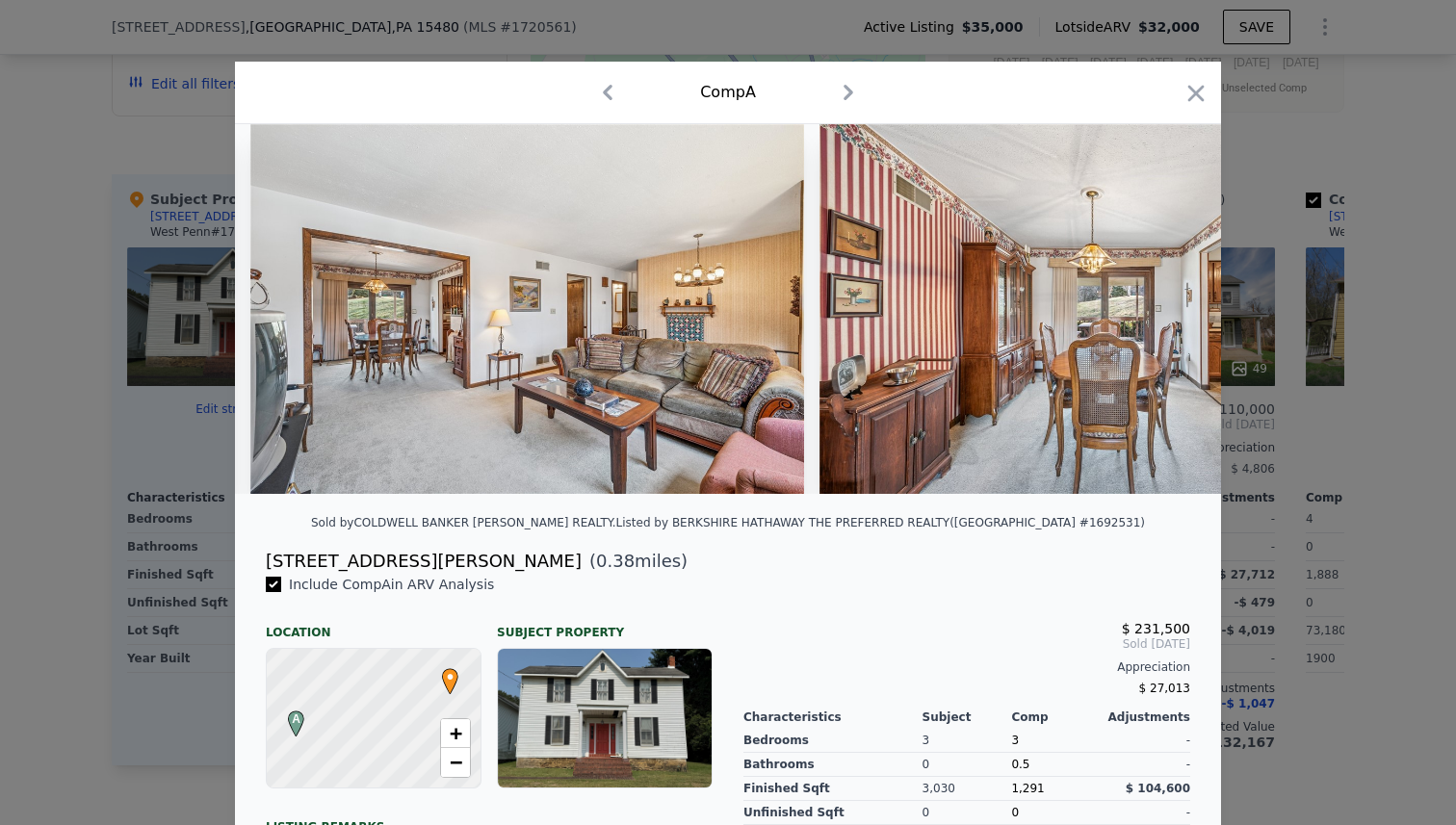
scroll to position [0, 2141]
click at [1166, 308] on icon at bounding box center [1171, 310] width 39 height 39
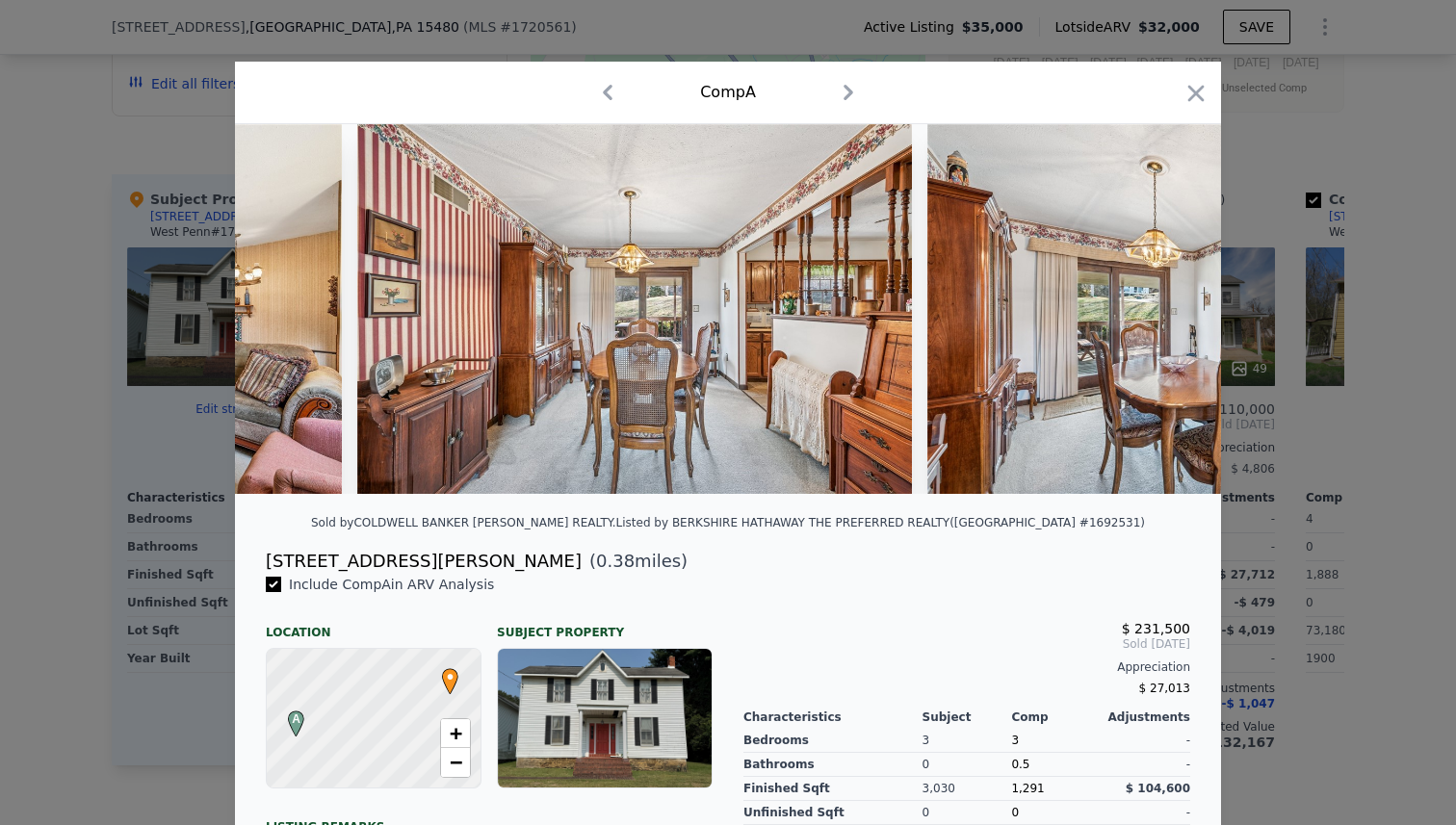
scroll to position [0, 2603]
click at [1166, 308] on icon at bounding box center [1171, 310] width 39 height 39
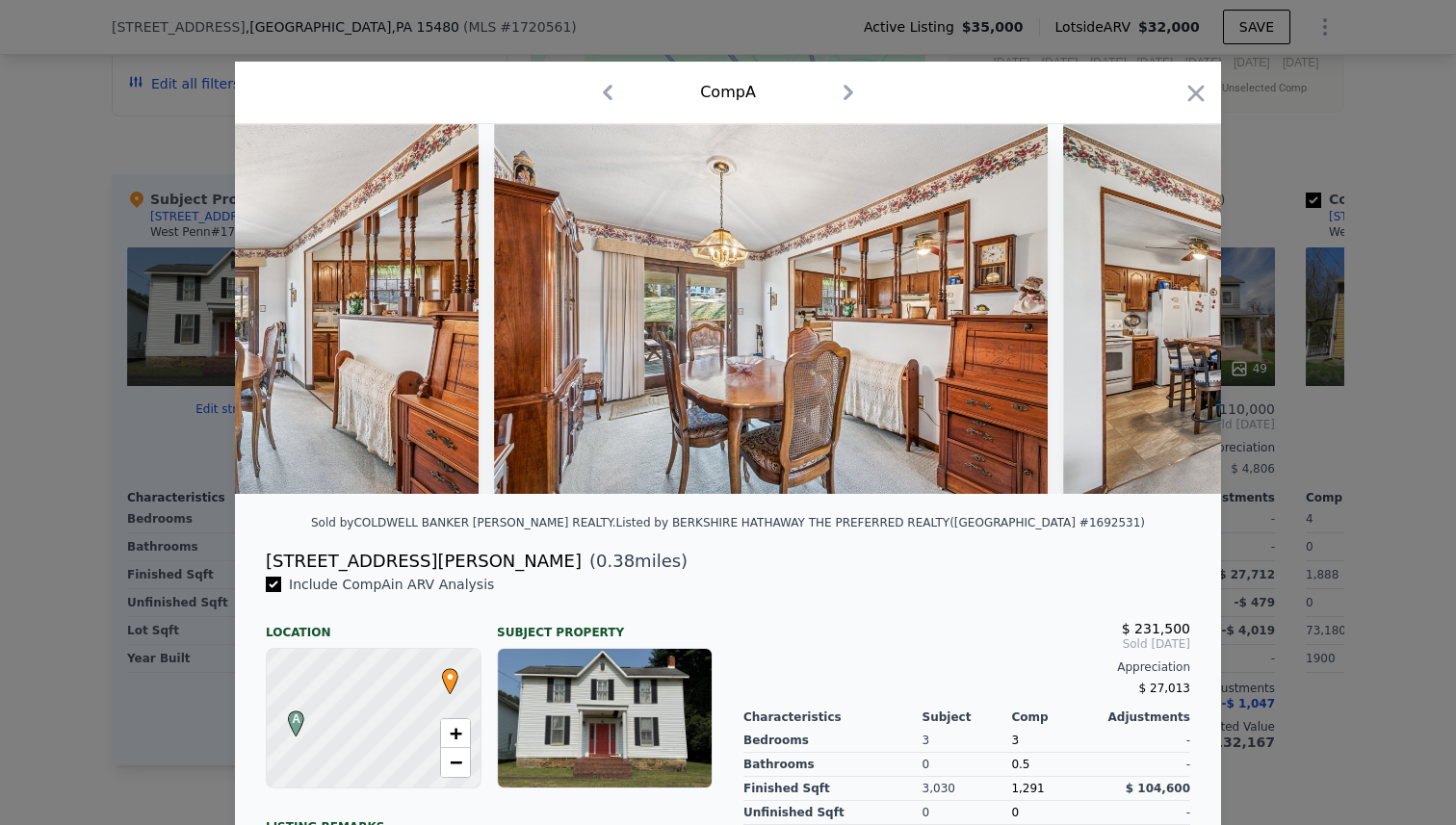
scroll to position [0, 3065]
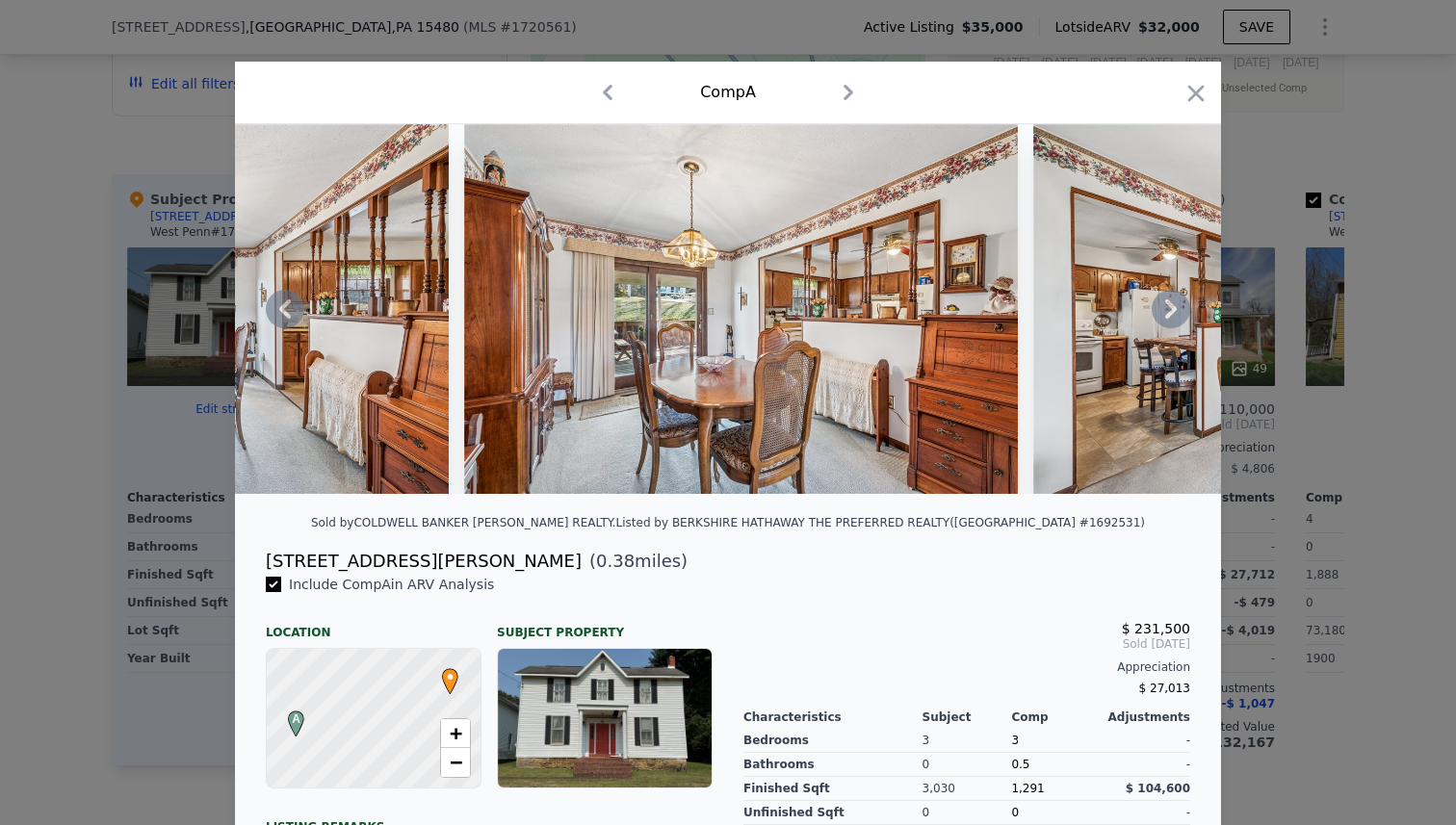
click at [1166, 308] on icon at bounding box center [1171, 310] width 39 height 39
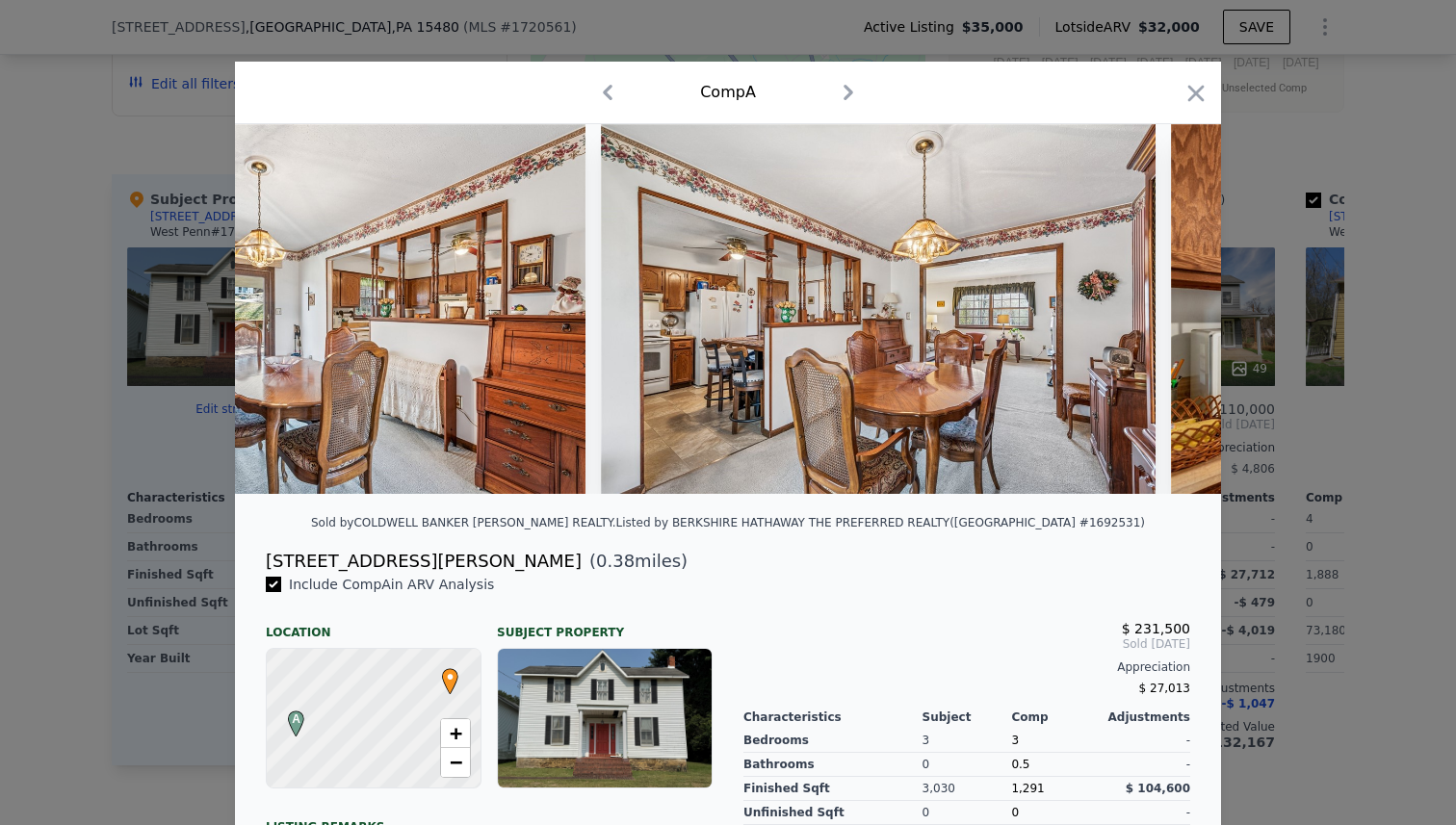
scroll to position [0, 3527]
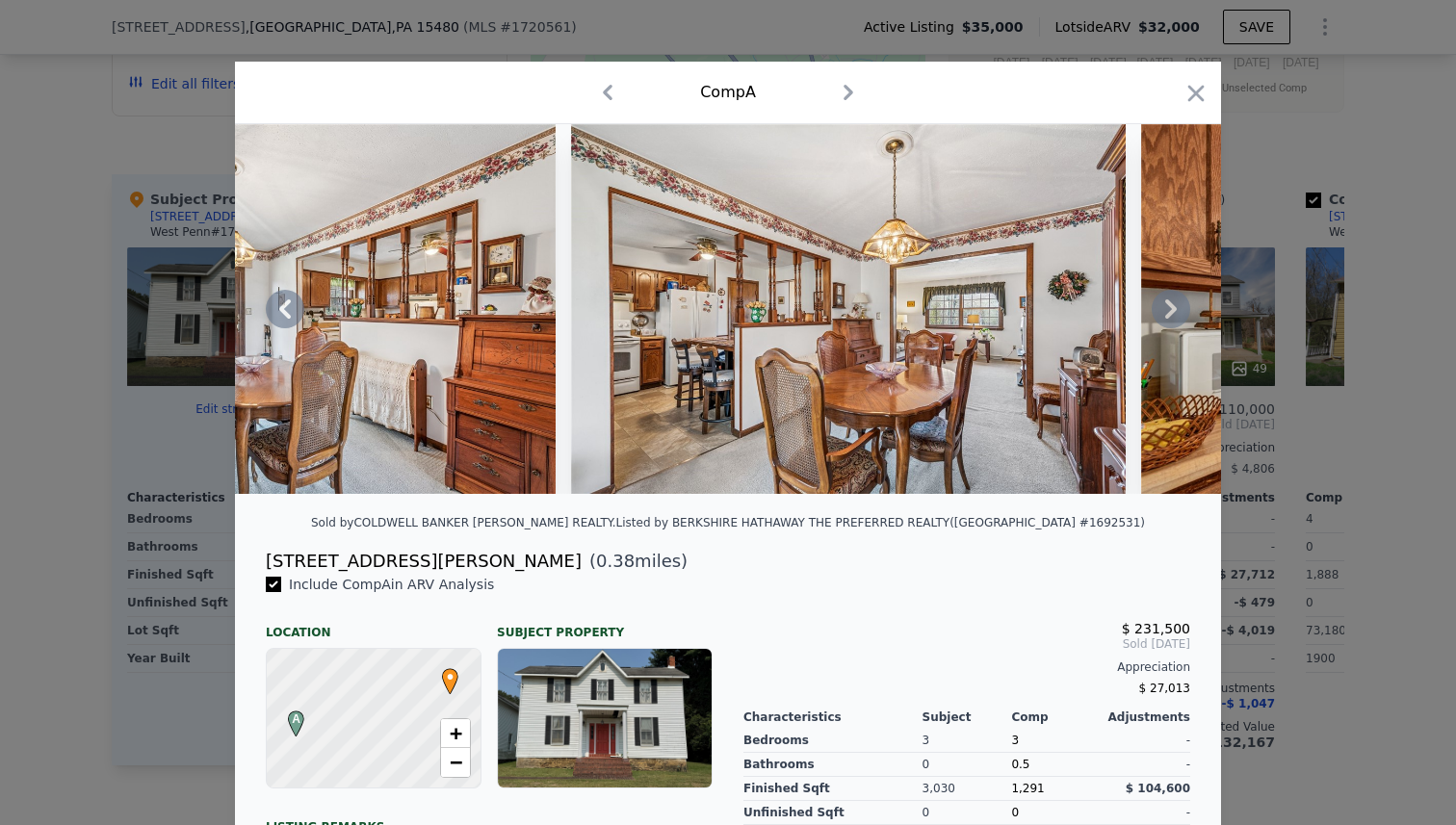
click at [1166, 308] on icon at bounding box center [1171, 310] width 39 height 39
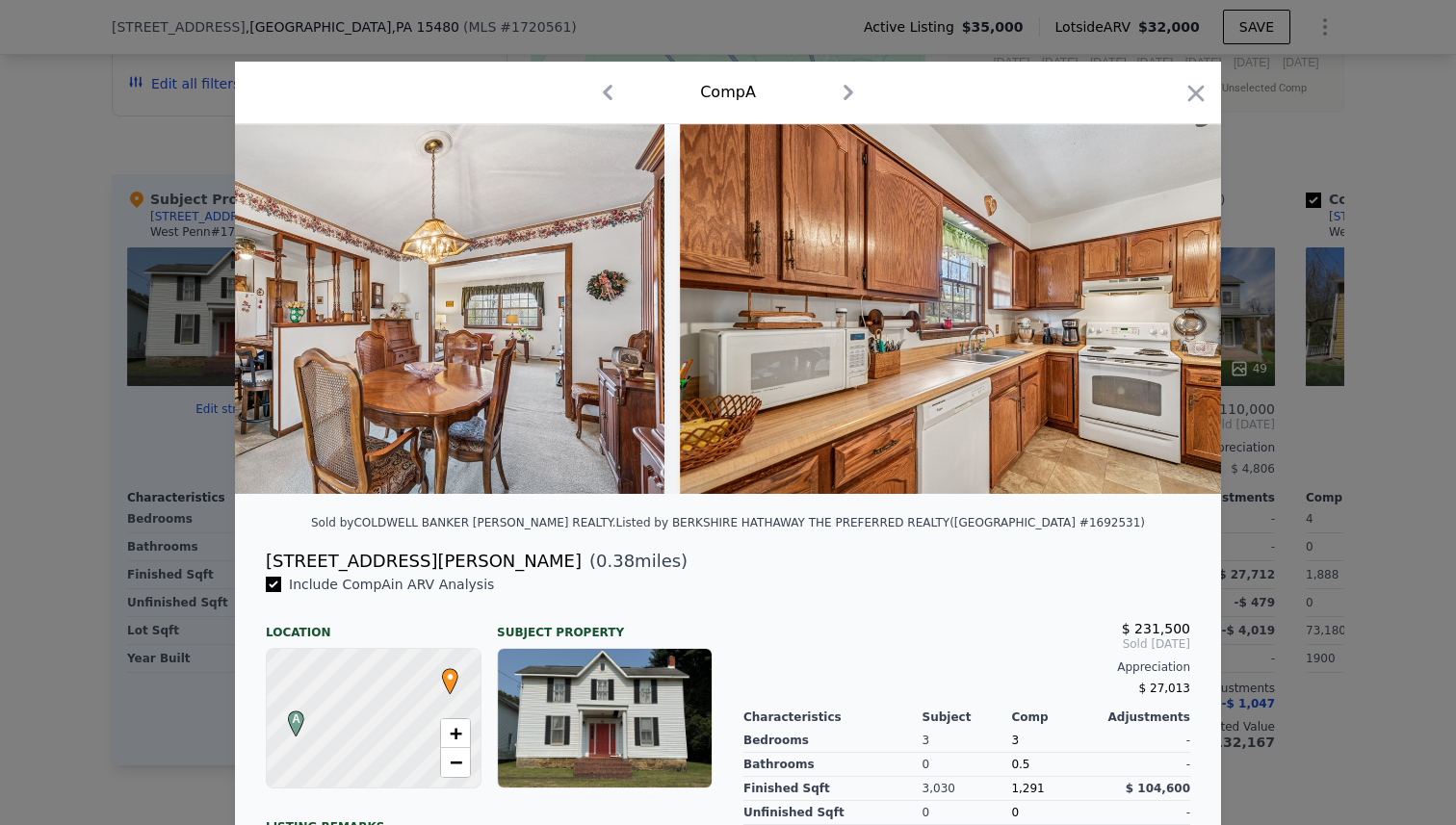
scroll to position [0, 3989]
click at [1166, 308] on icon at bounding box center [1171, 310] width 39 height 39
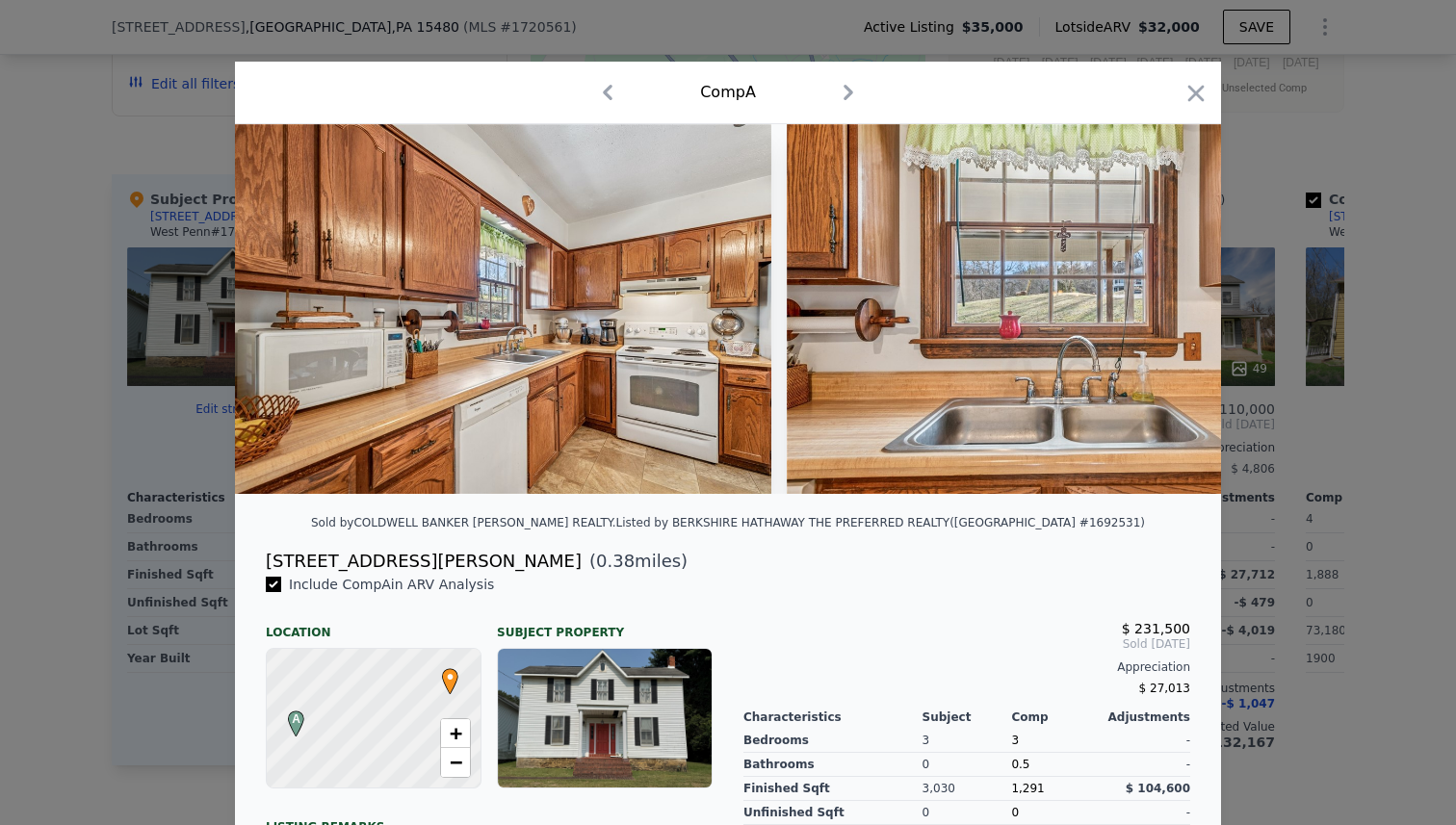
scroll to position [0, 4451]
click at [1166, 308] on icon at bounding box center [1171, 310] width 39 height 39
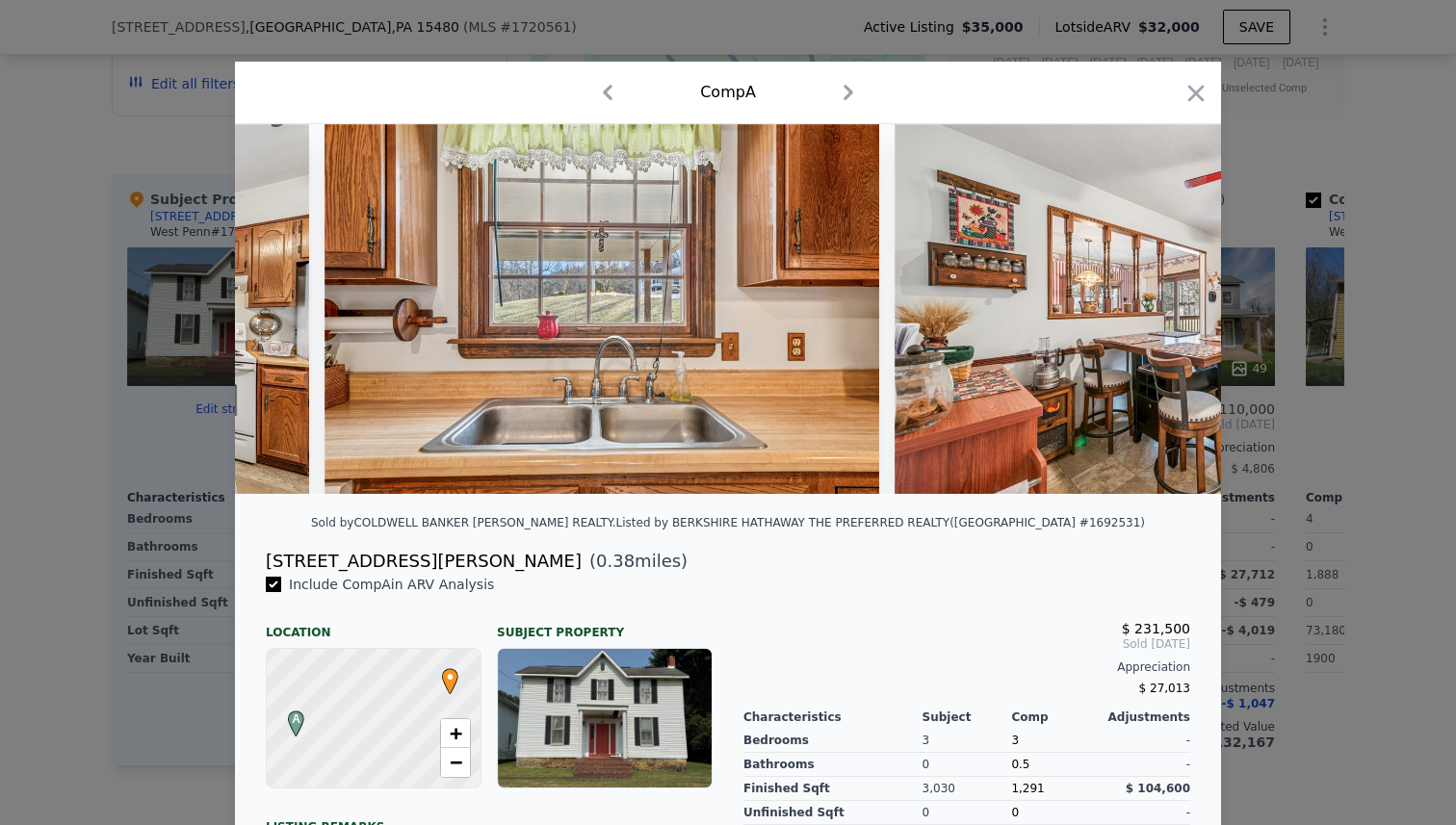
scroll to position [0, 4914]
click at [1166, 308] on icon at bounding box center [1171, 310] width 39 height 39
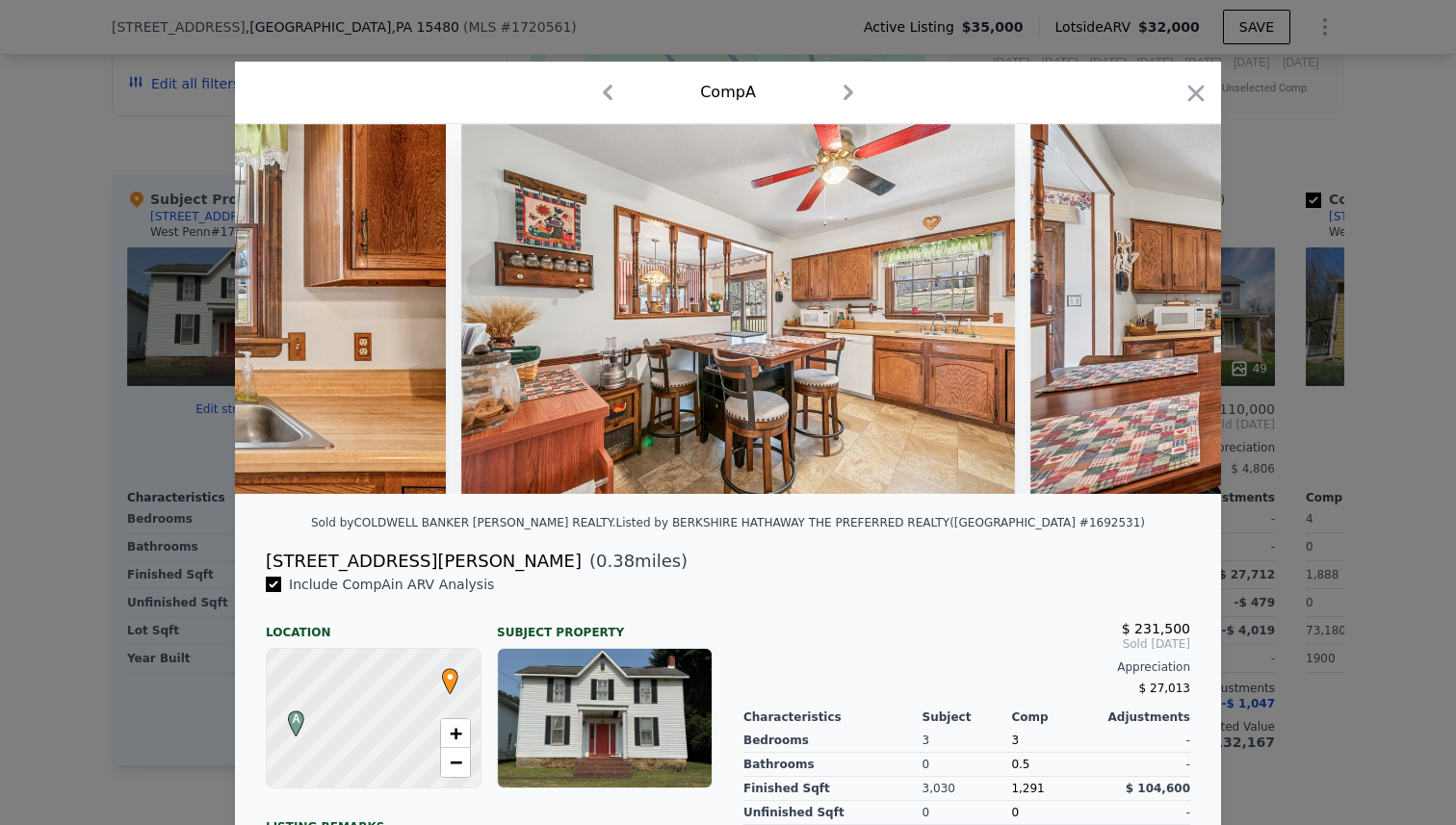
scroll to position [0, 5377]
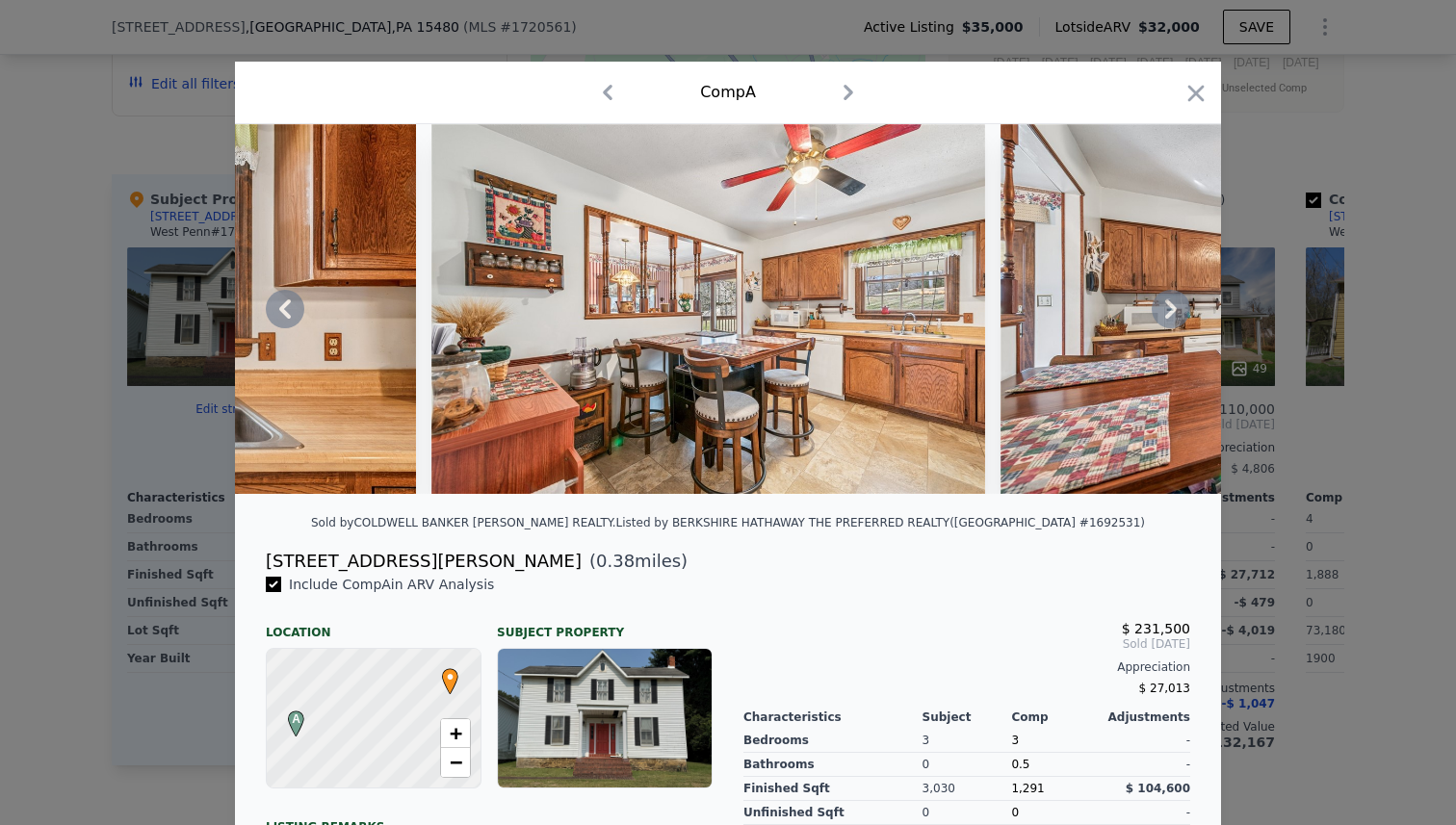
click at [1166, 308] on icon at bounding box center [1171, 310] width 39 height 39
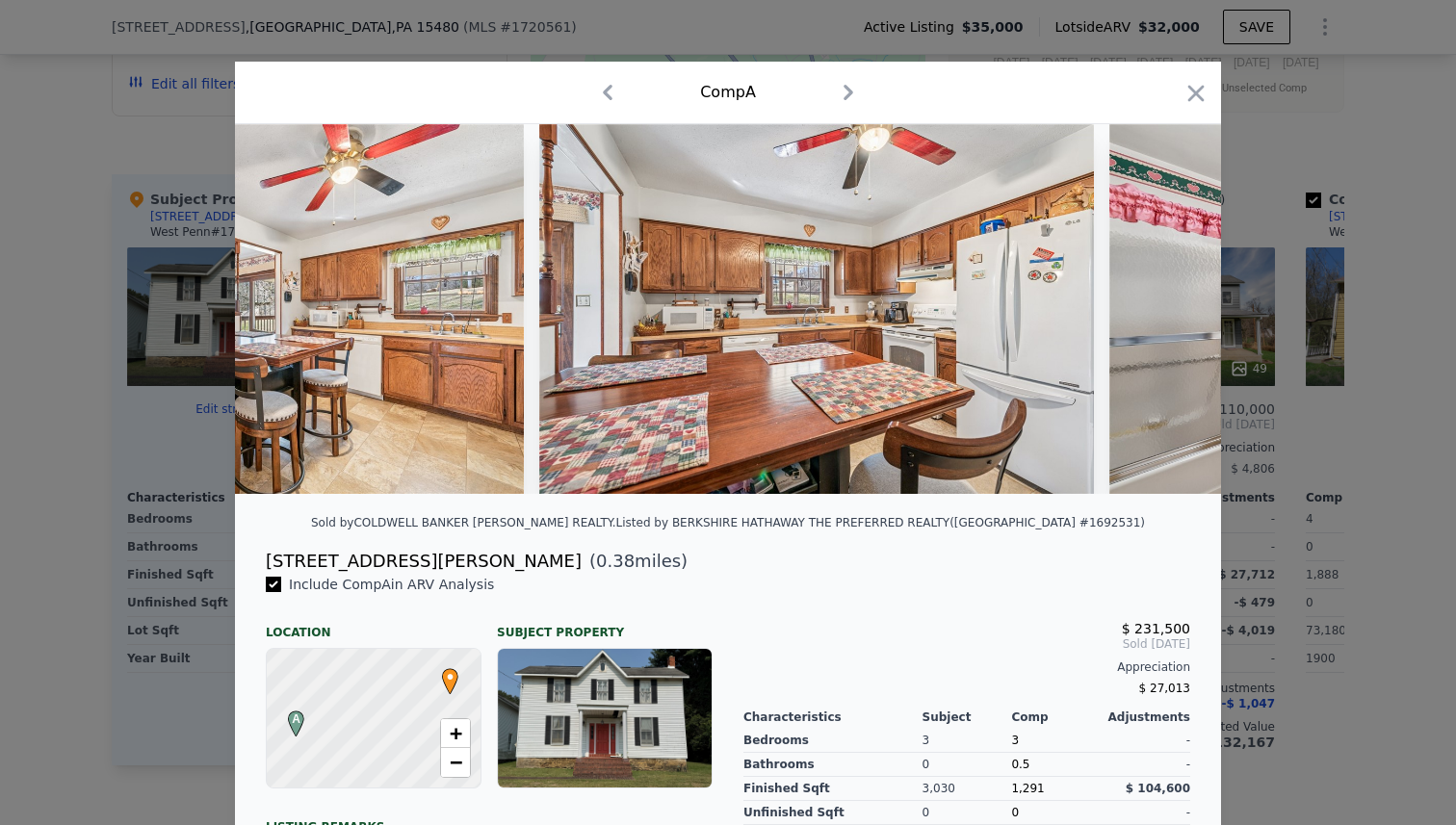
scroll to position [0, 5839]
click at [1166, 308] on icon at bounding box center [1171, 310] width 39 height 39
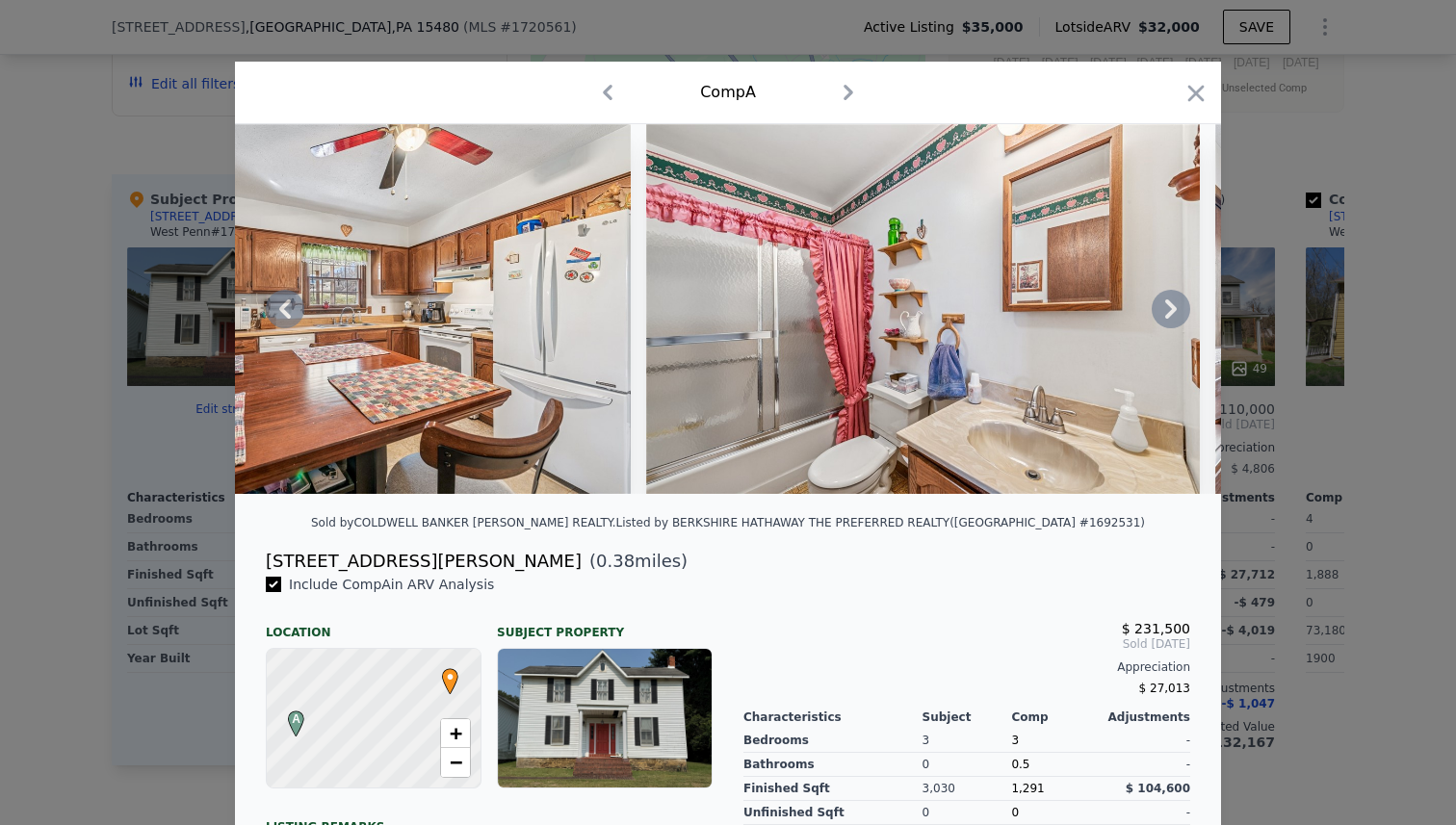
click at [1166, 308] on icon at bounding box center [1171, 310] width 39 height 39
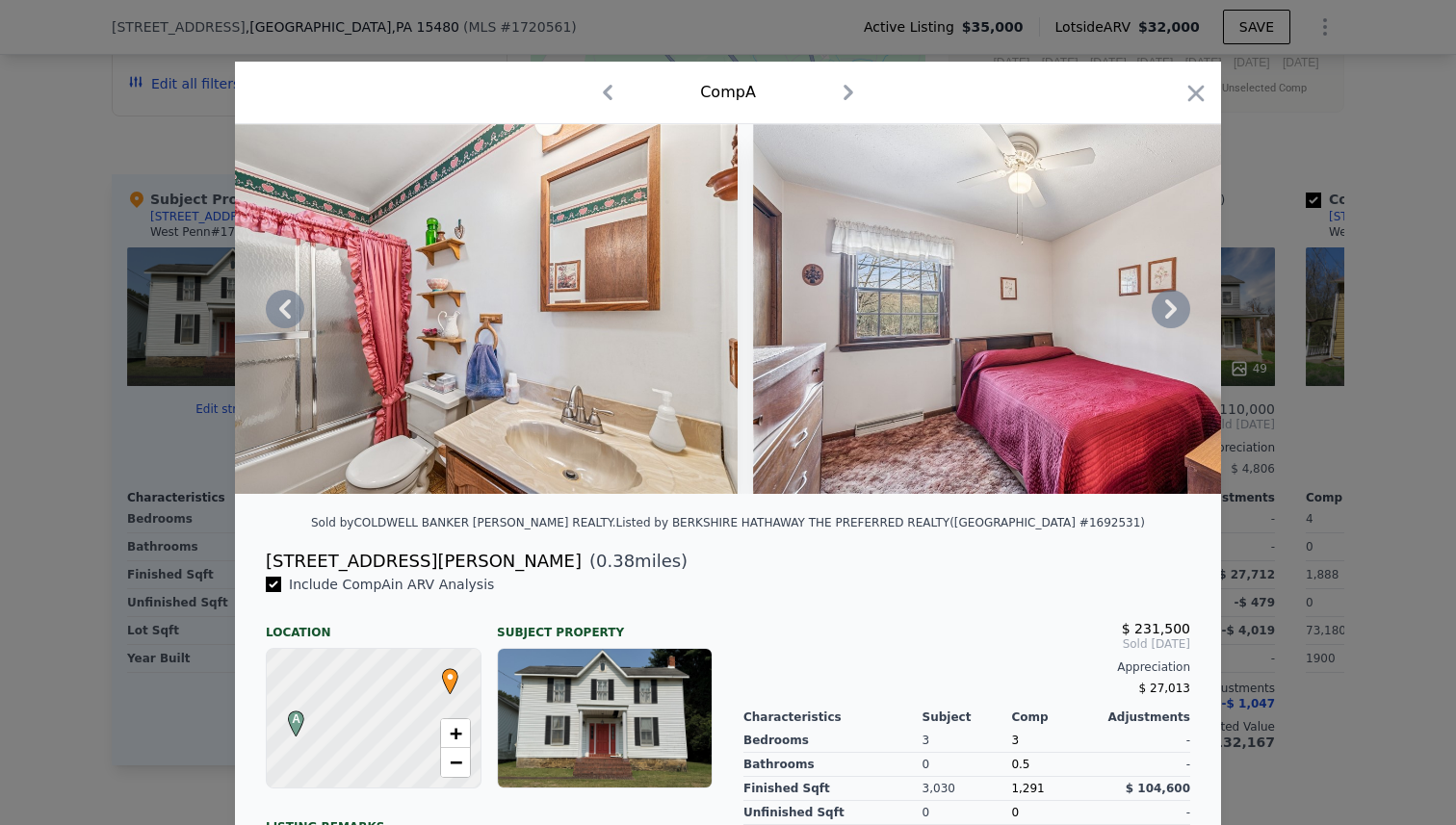
click at [1166, 308] on icon at bounding box center [1171, 310] width 39 height 39
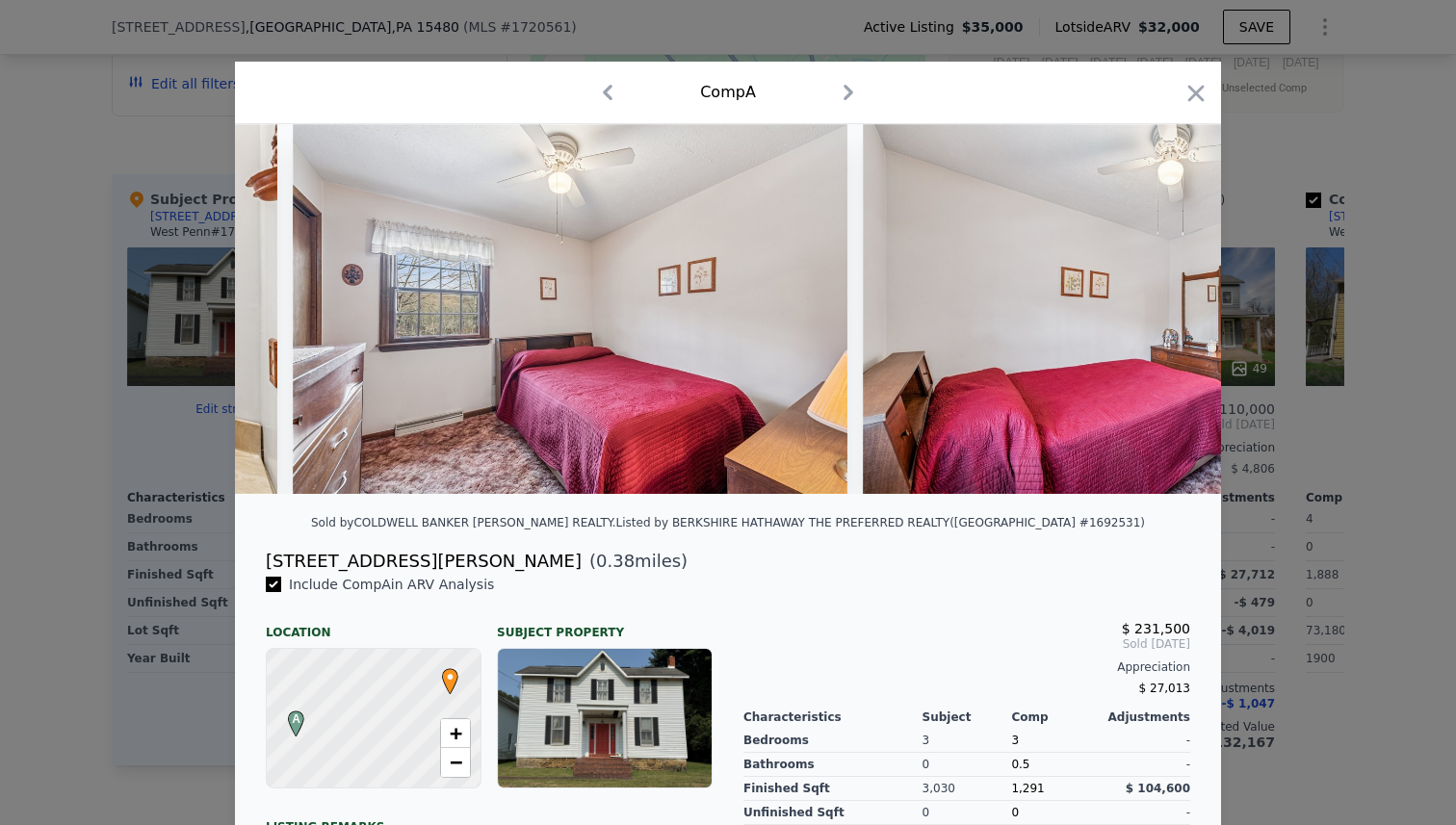
scroll to position [0, 7225]
click at [1166, 308] on icon at bounding box center [1171, 310] width 39 height 39
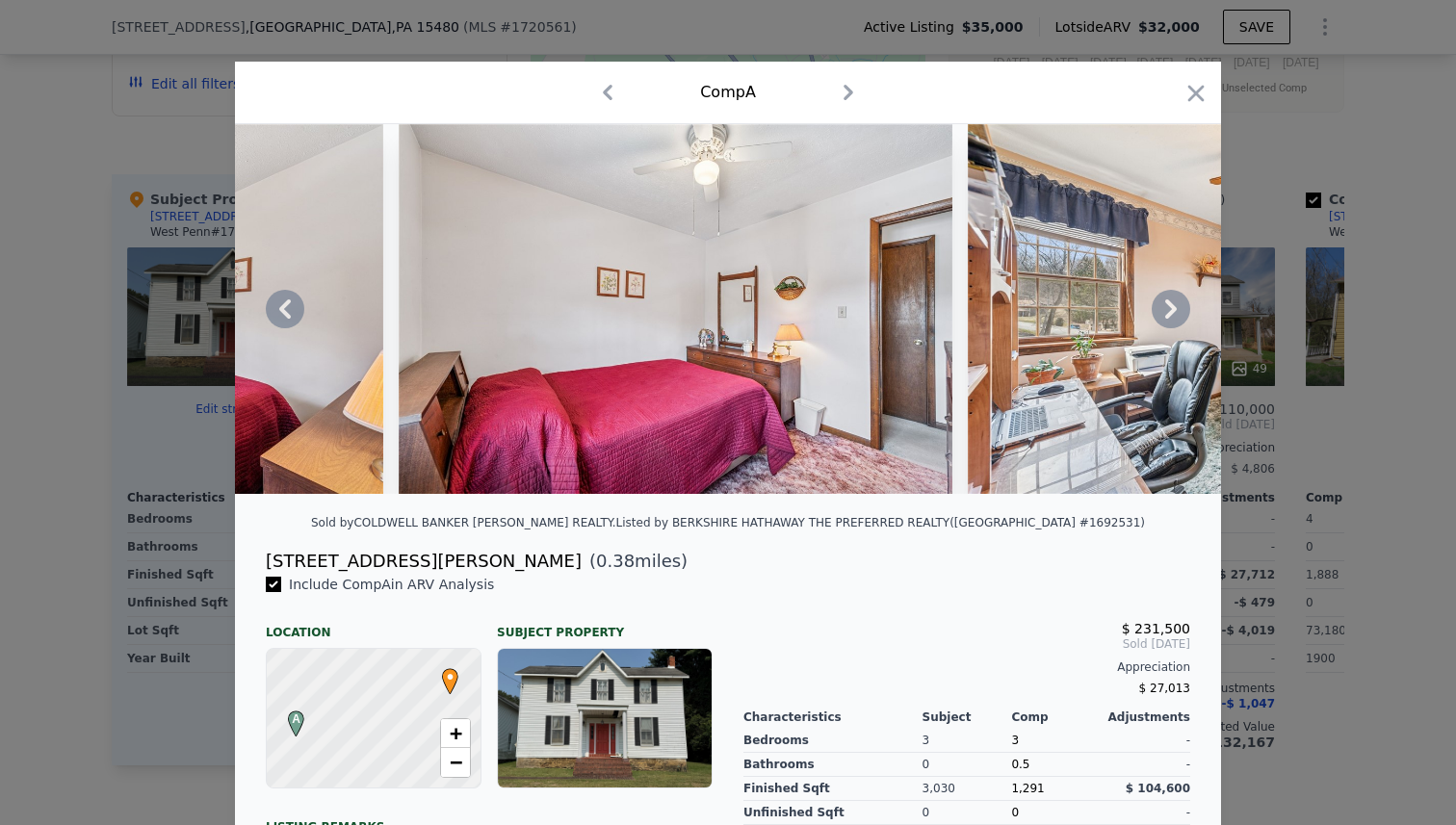
click at [1166, 308] on icon at bounding box center [1171, 310] width 39 height 39
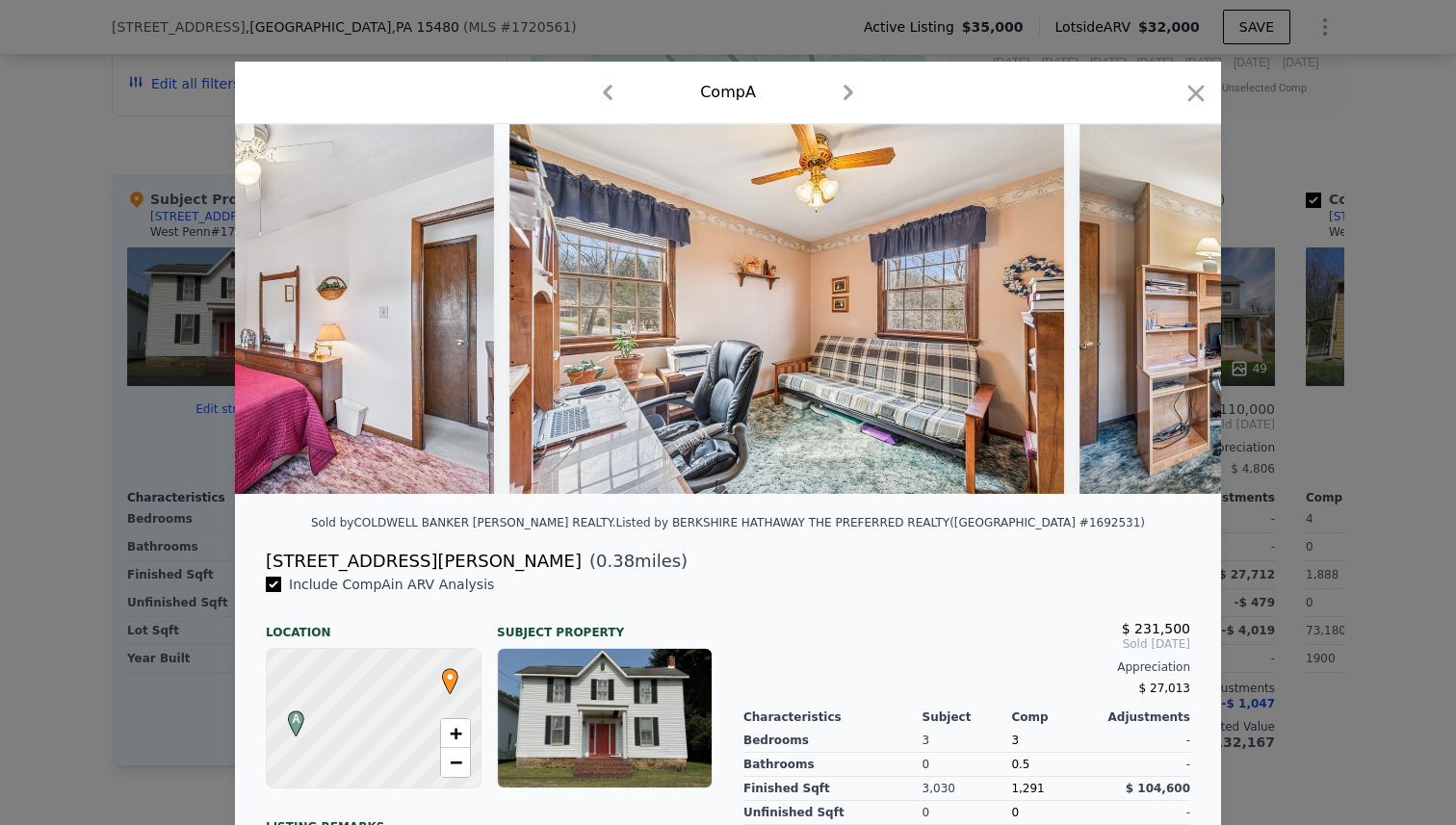
scroll to position [0, 8149]
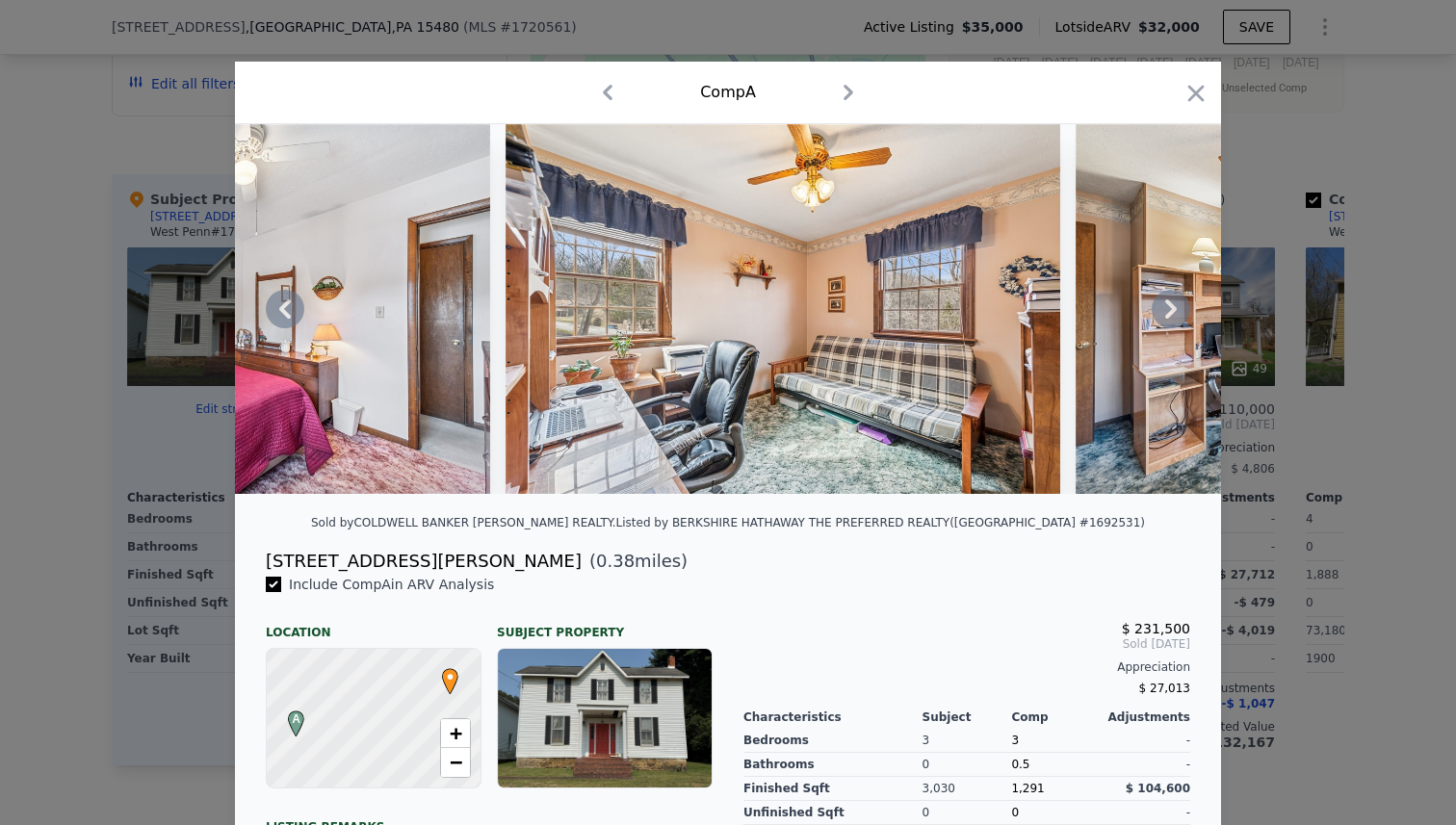
click at [1166, 308] on icon at bounding box center [1171, 310] width 39 height 39
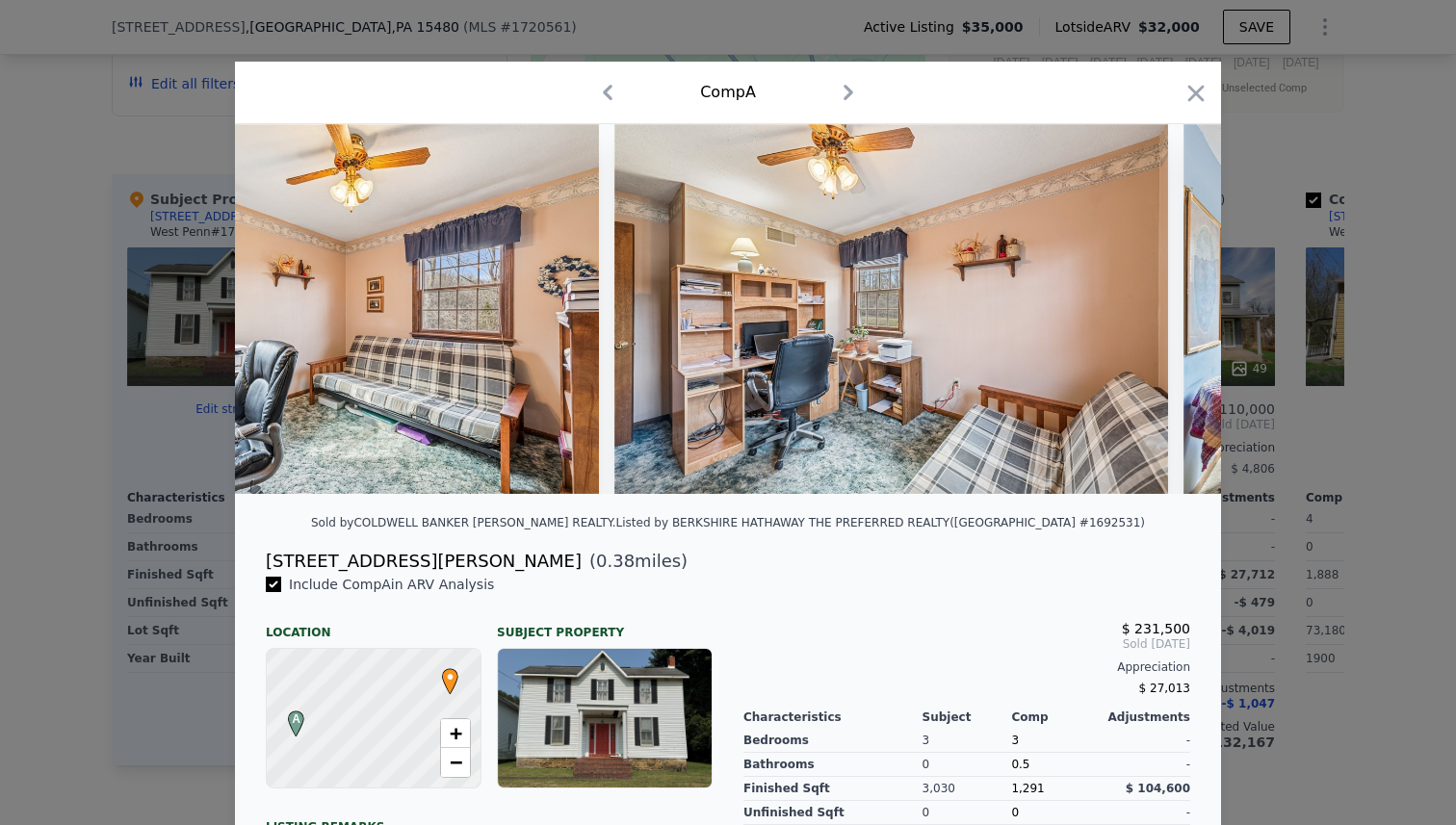
scroll to position [0, 8611]
click at [1166, 308] on icon at bounding box center [1171, 310] width 39 height 39
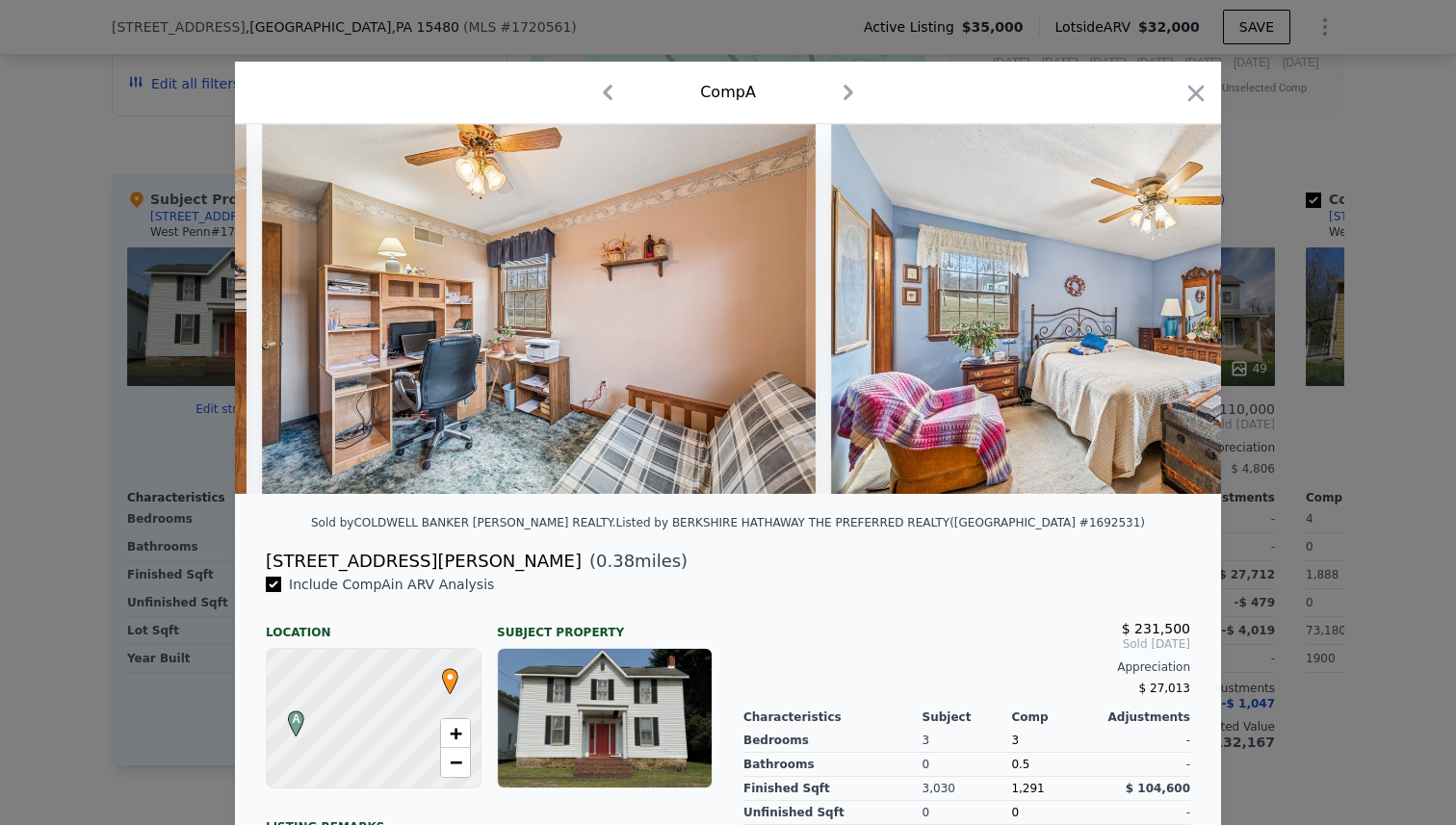
scroll to position [0, 9074]
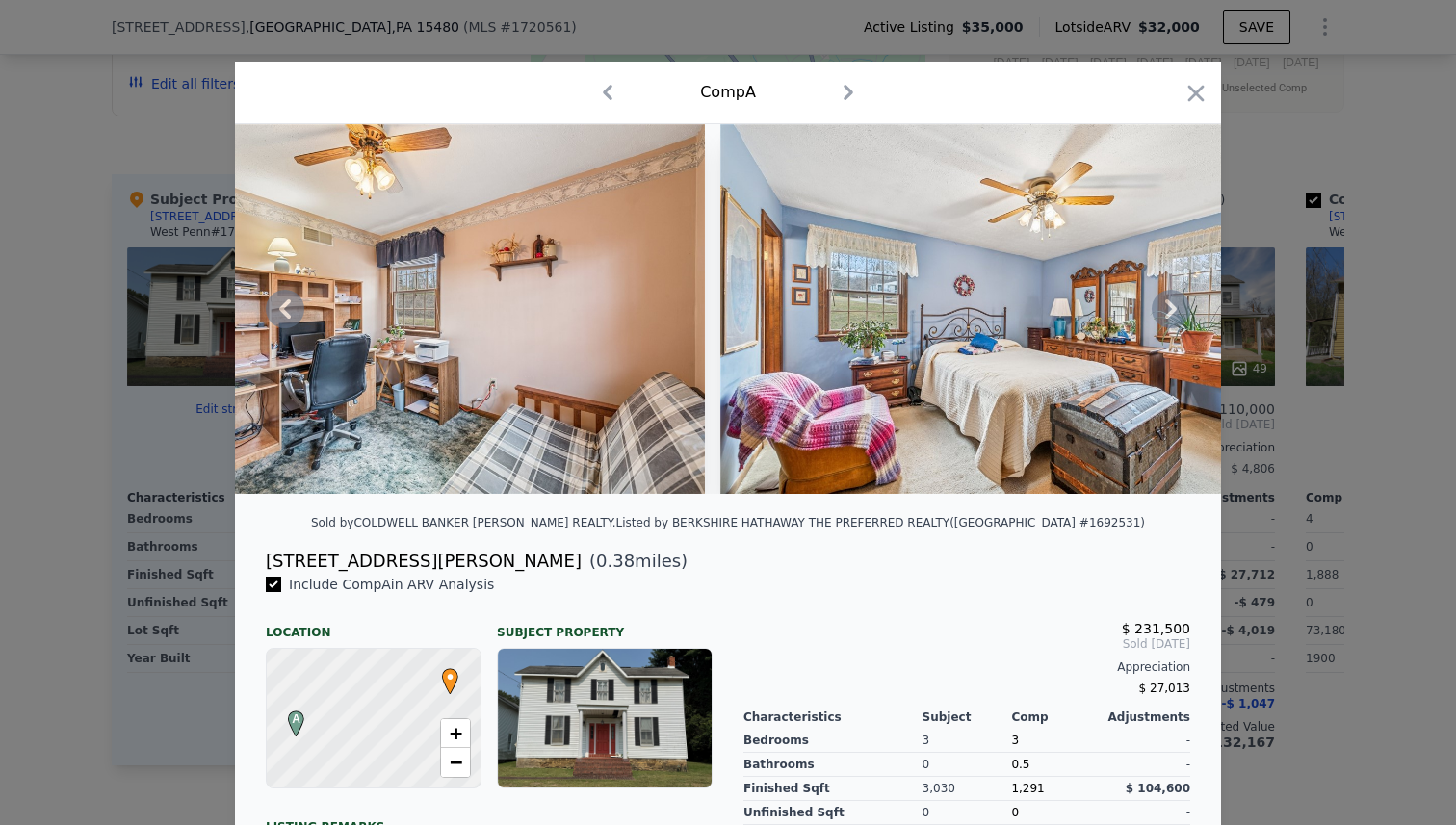
click at [1166, 308] on icon at bounding box center [1171, 310] width 39 height 39
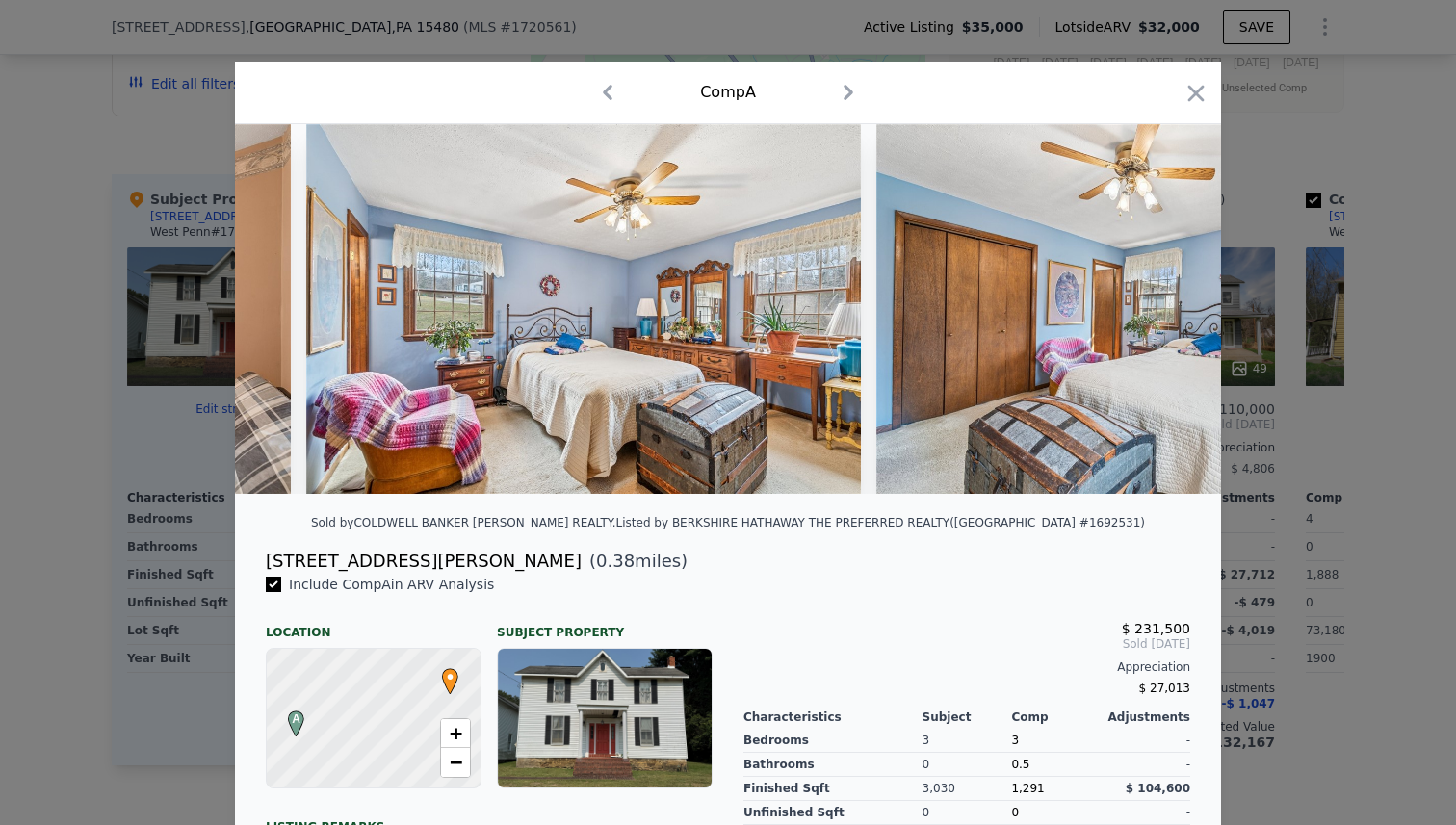
scroll to position [0, 9536]
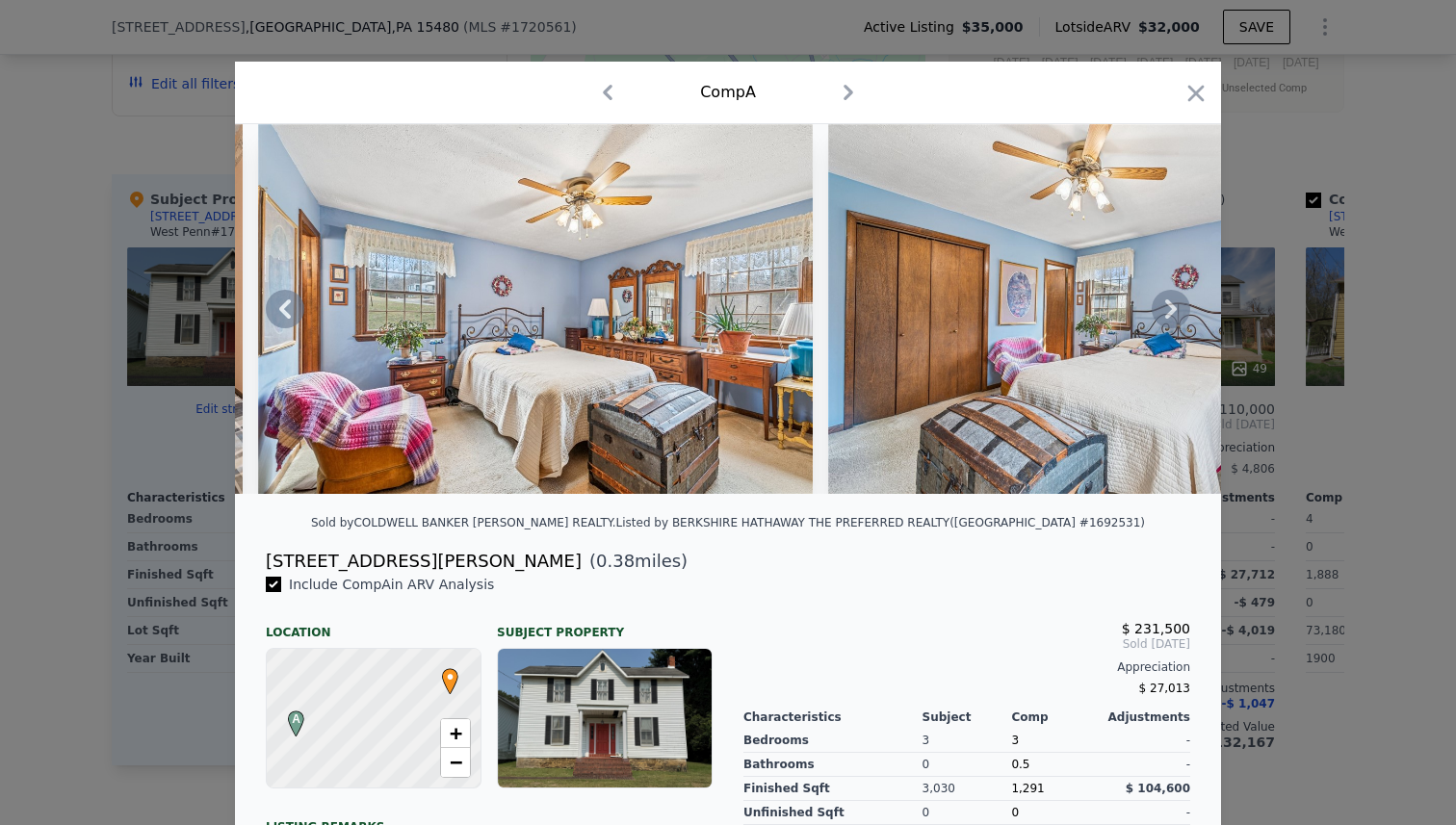
click at [1166, 308] on icon at bounding box center [1171, 310] width 39 height 39
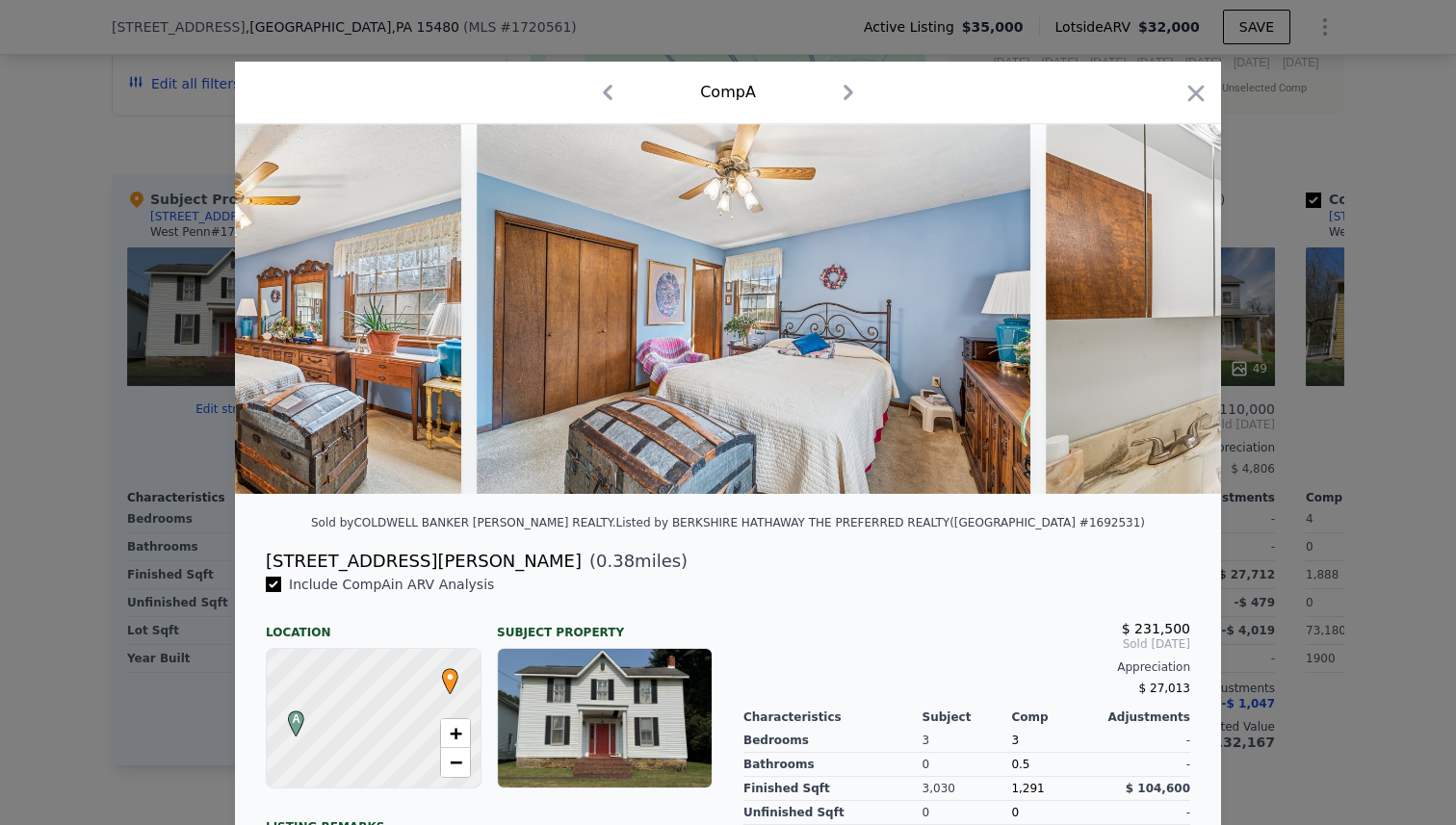
scroll to position [0, 9998]
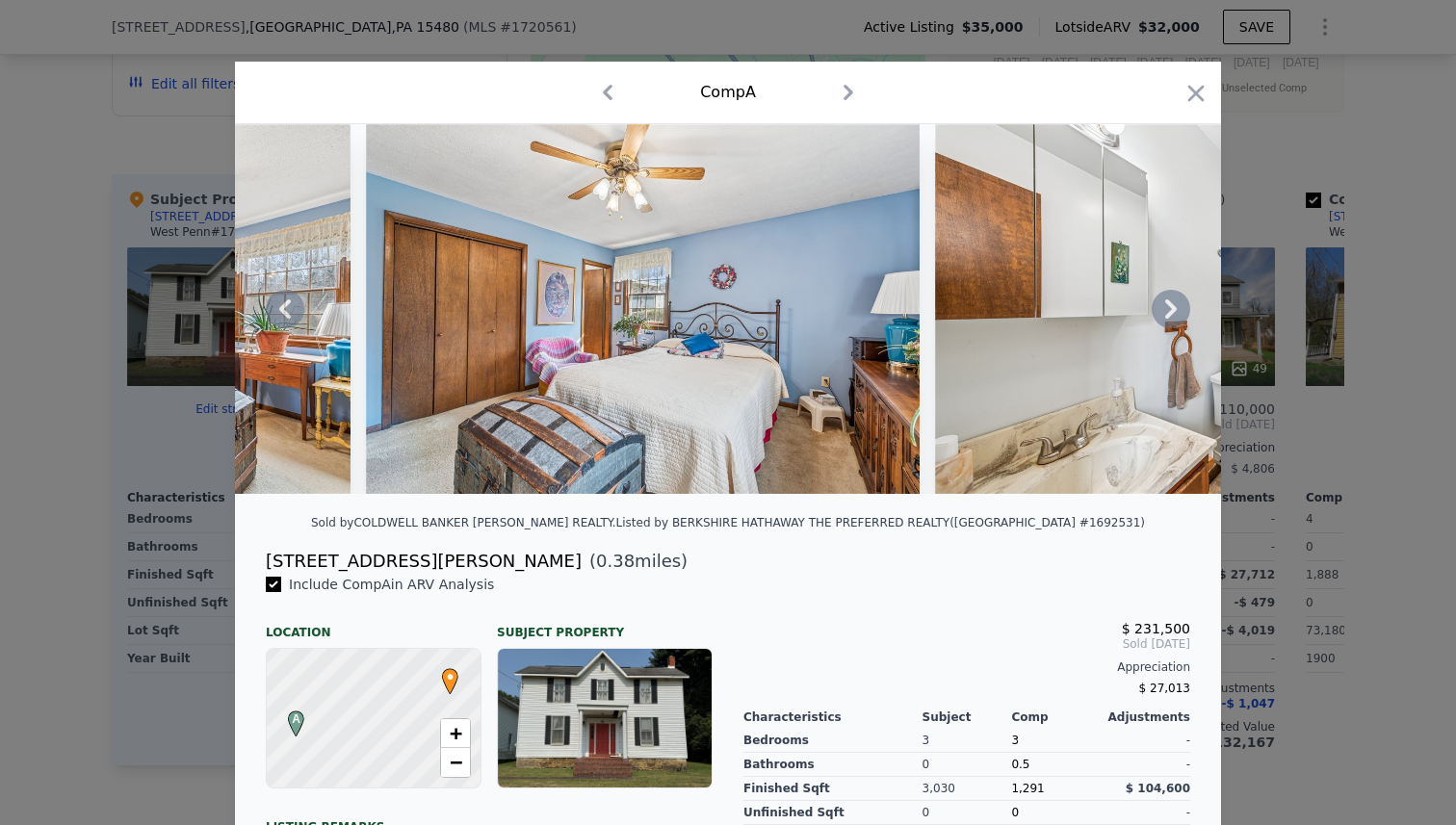
click at [1166, 308] on icon at bounding box center [1171, 310] width 39 height 39
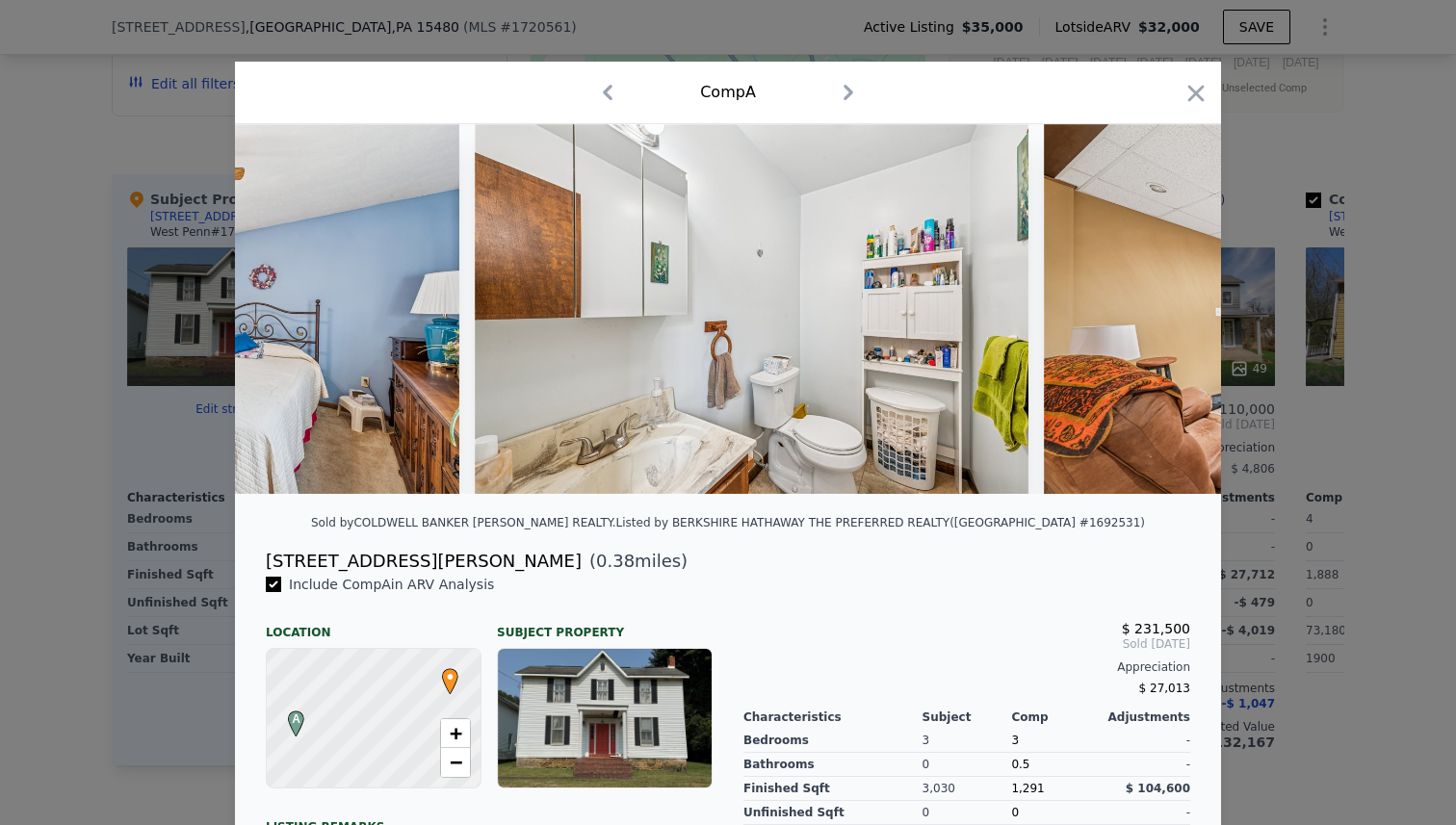
scroll to position [0, 10460]
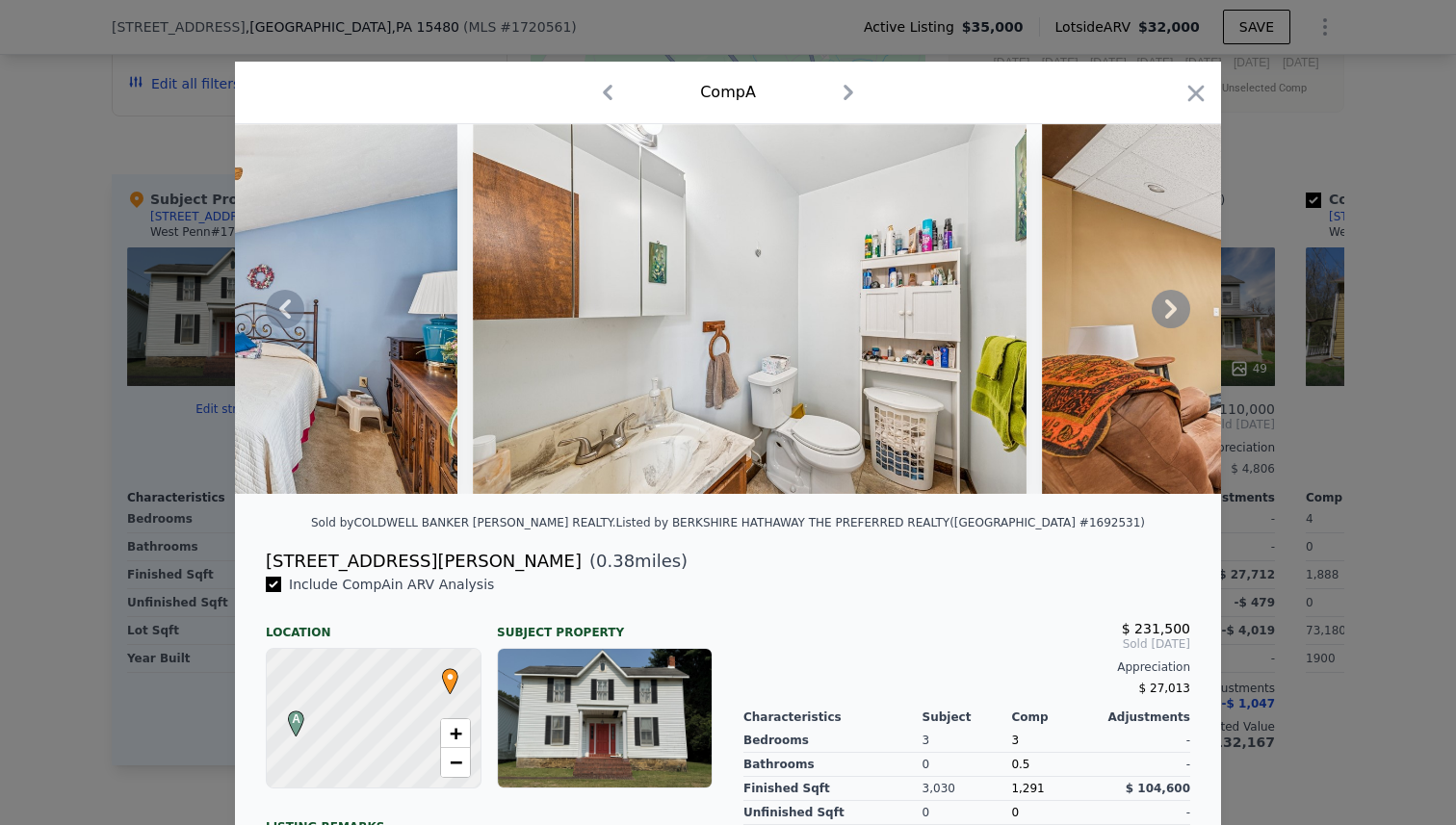
click at [1166, 308] on icon at bounding box center [1171, 310] width 39 height 39
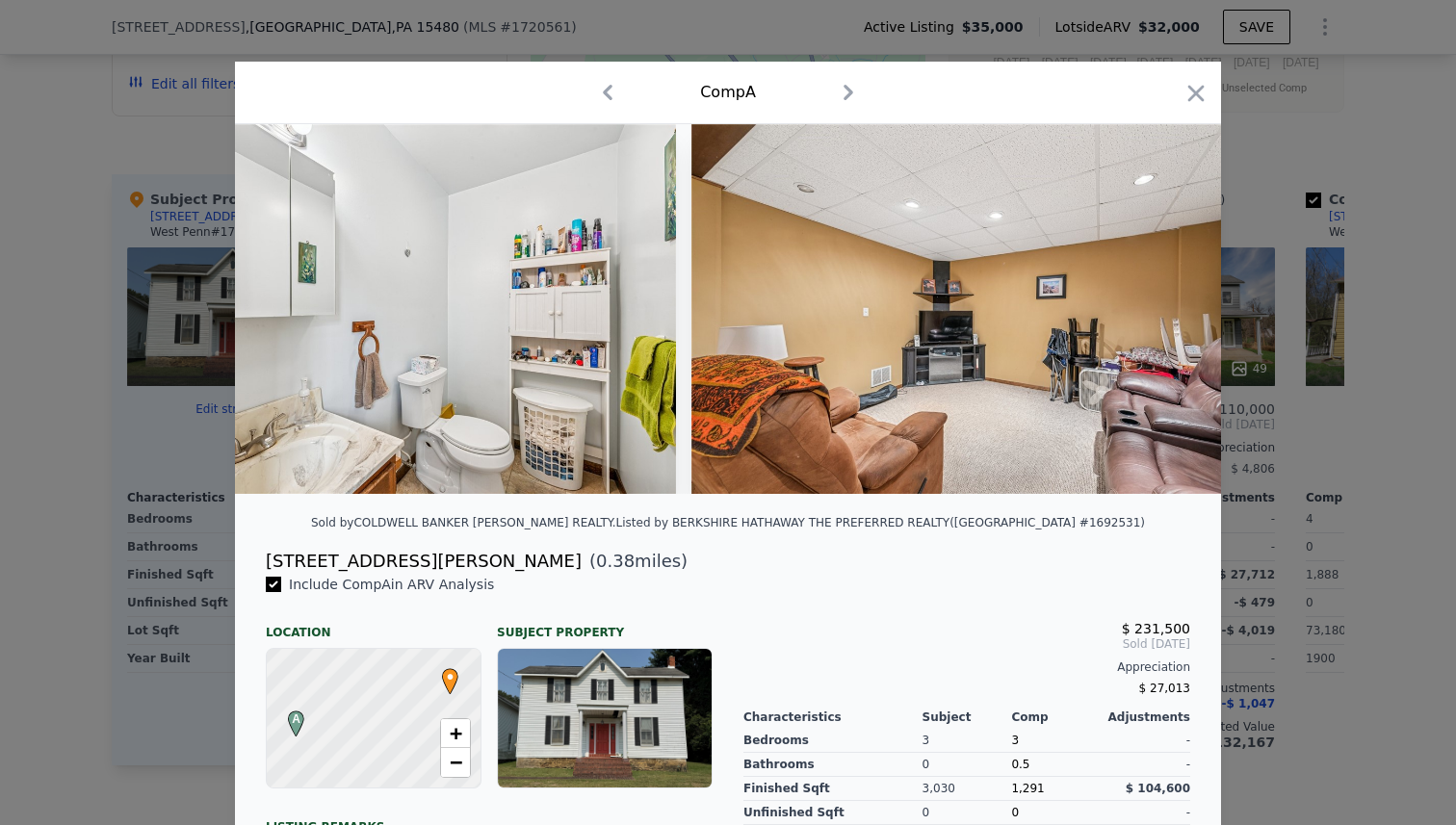
scroll to position [0, 10922]
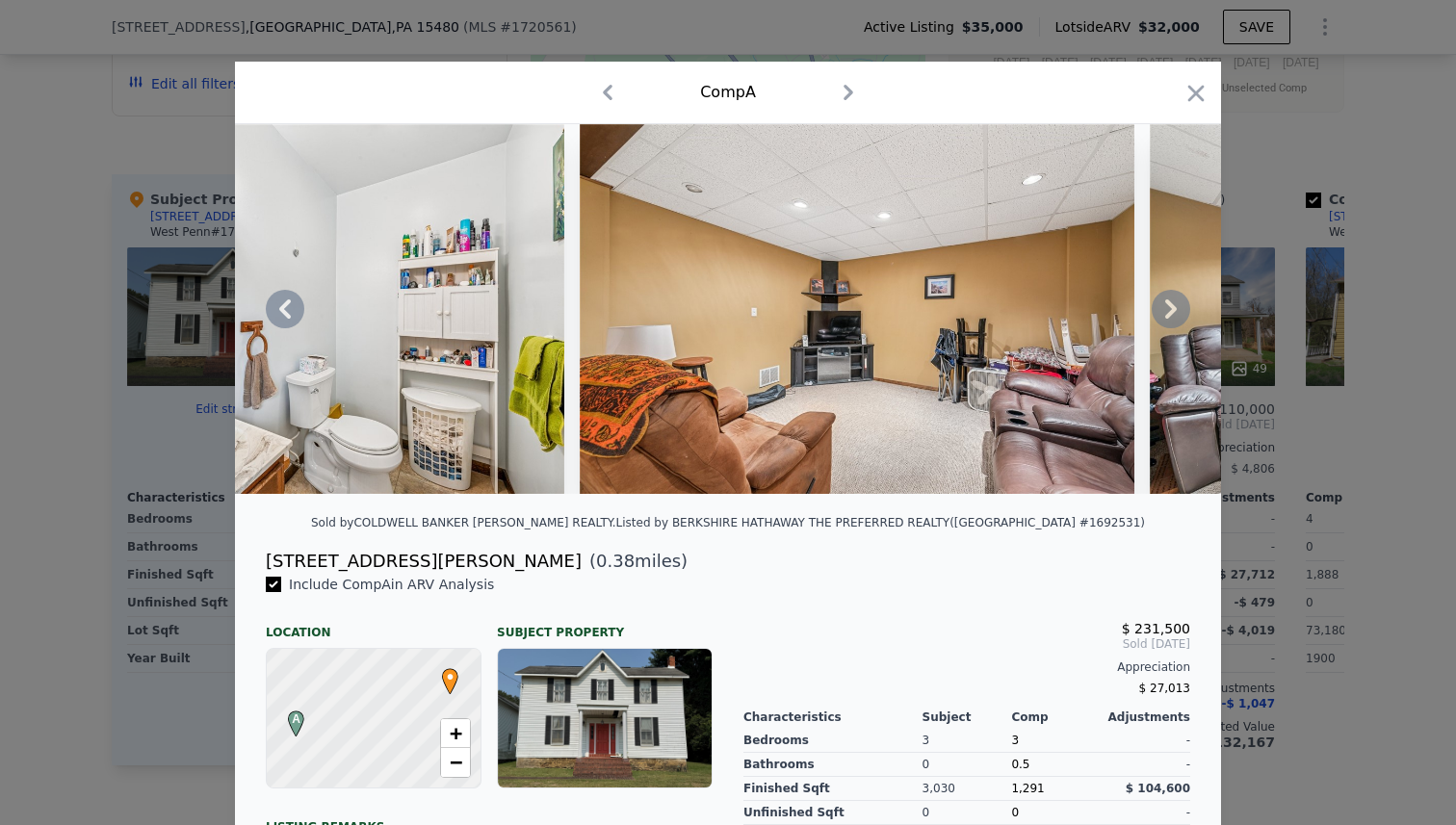
click at [1166, 308] on icon at bounding box center [1171, 310] width 39 height 39
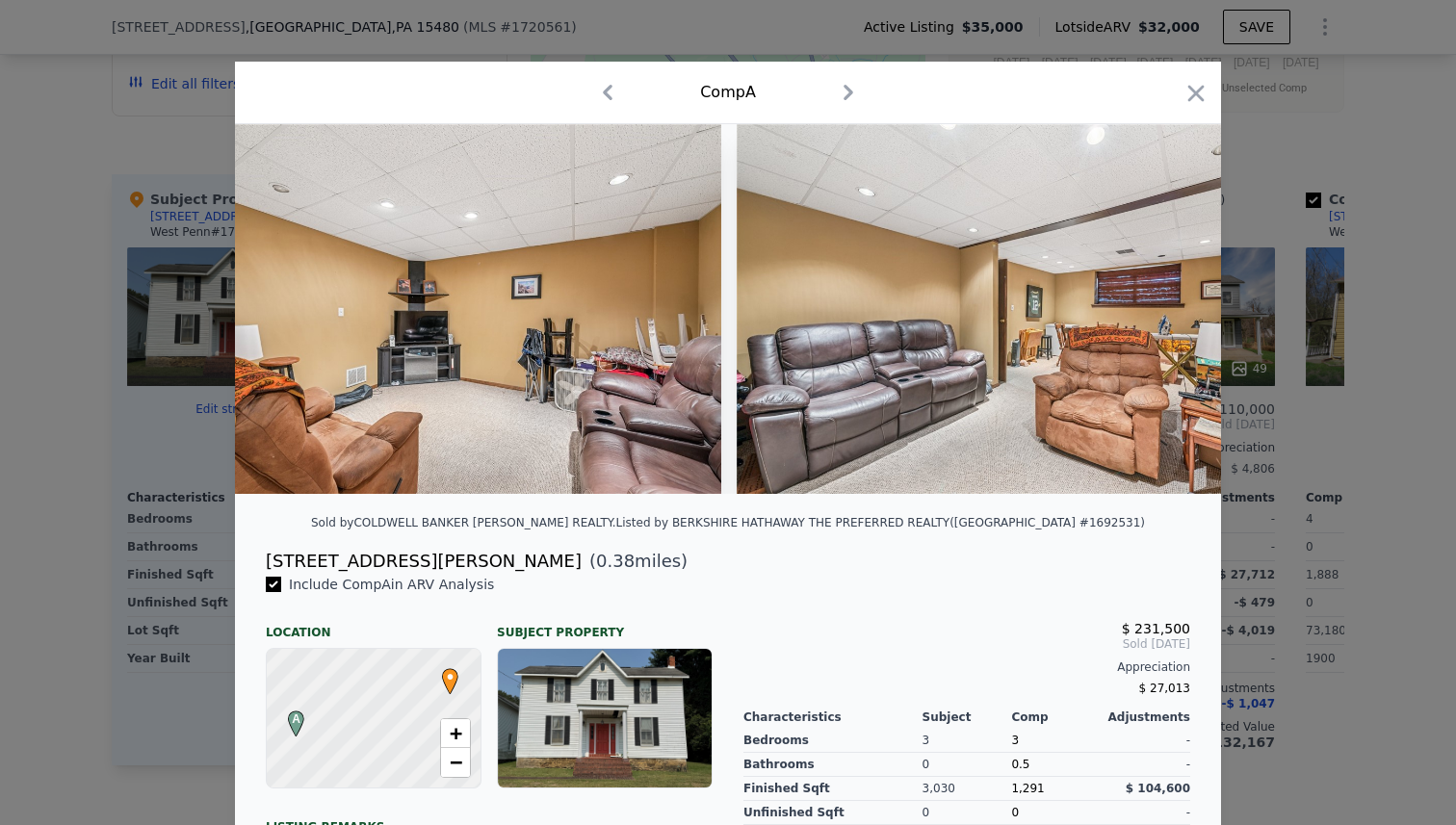
scroll to position [0, 11384]
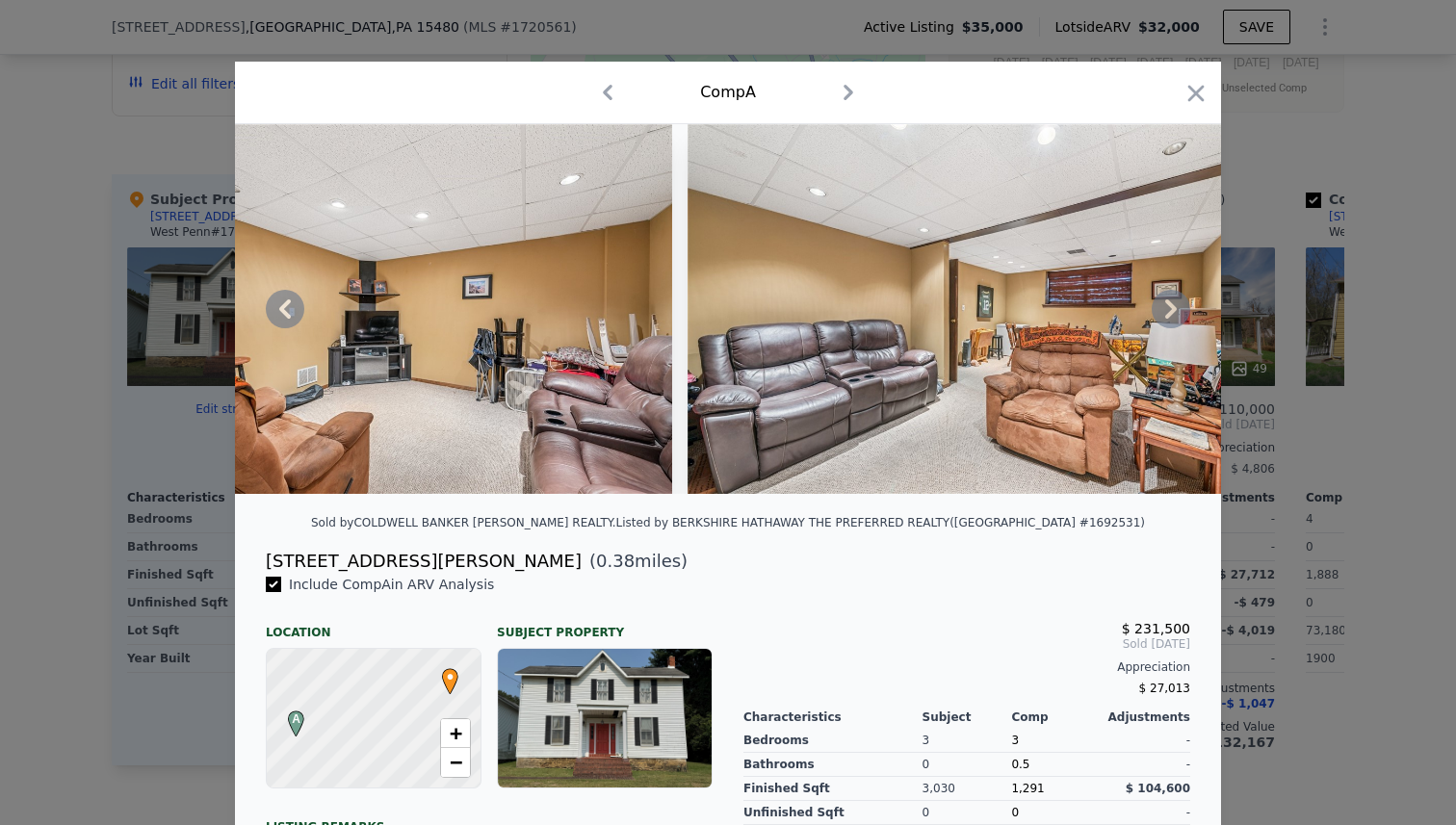
click at [1166, 308] on icon at bounding box center [1171, 310] width 39 height 39
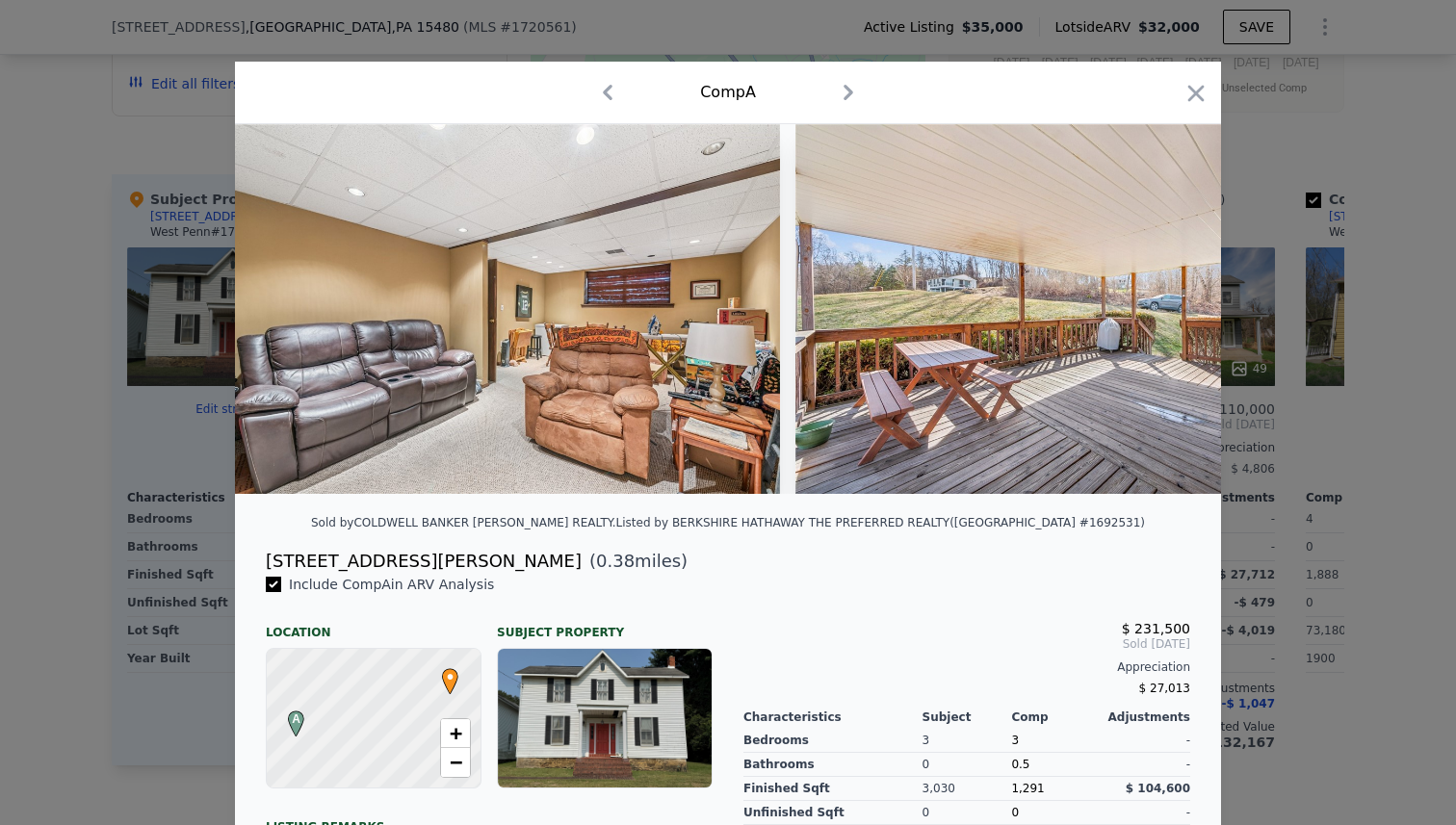
scroll to position [0, 11846]
click at [1166, 308] on icon at bounding box center [1171, 310] width 39 height 39
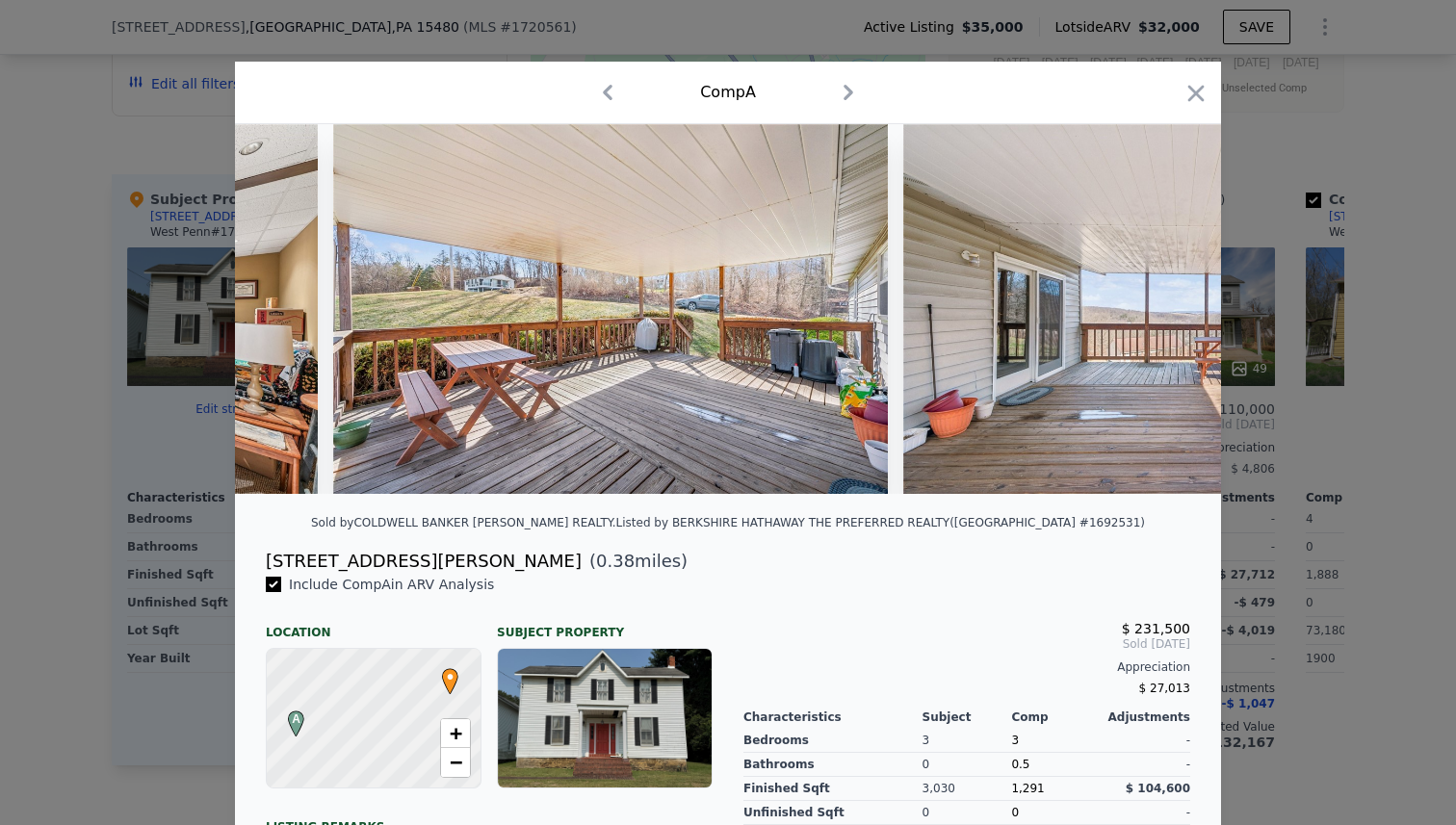
scroll to position [0, 12308]
click at [1166, 308] on icon at bounding box center [1171, 310] width 39 height 39
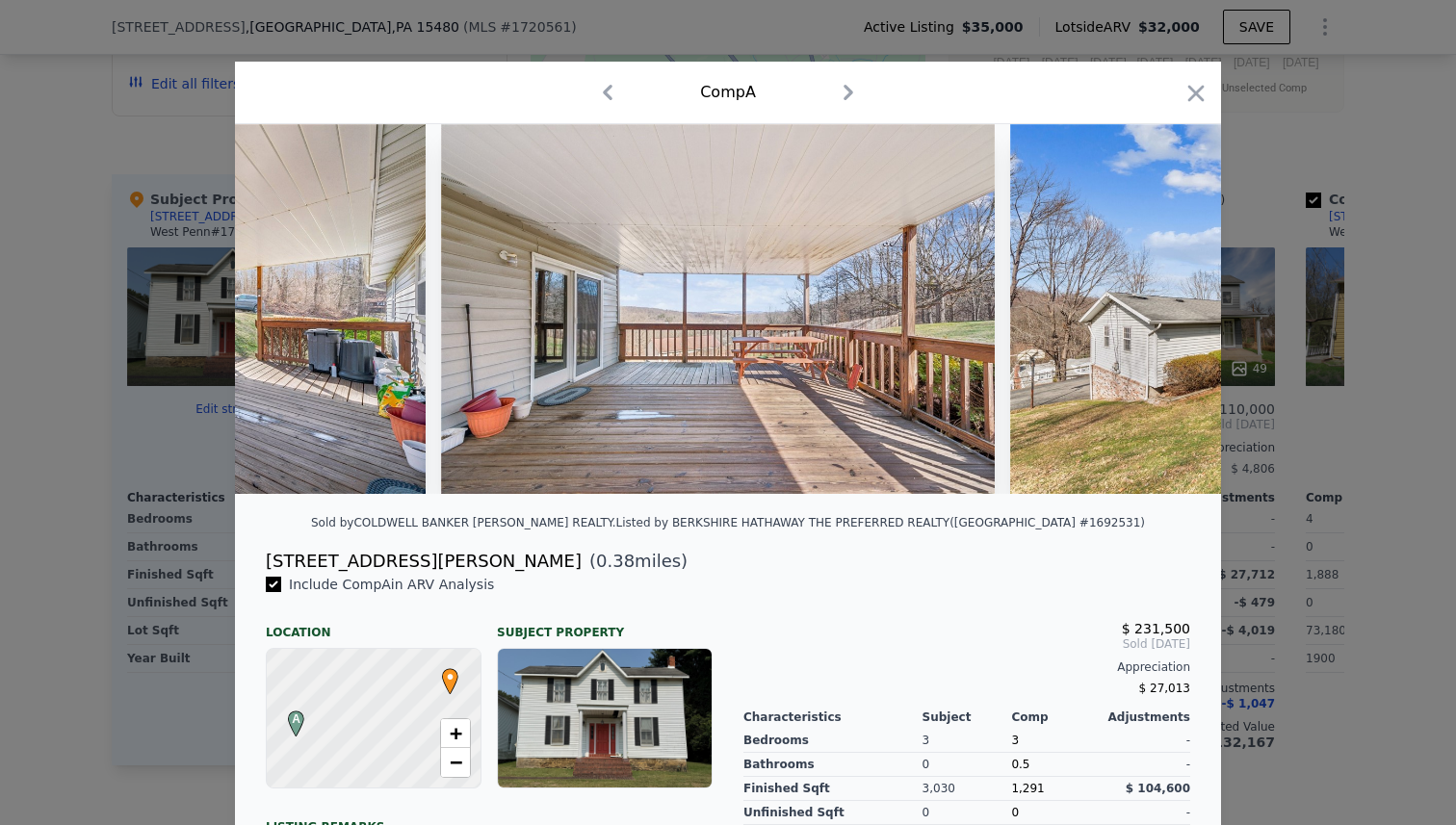
scroll to position [0, 12770]
click at [1201, 89] on icon "button" at bounding box center [1196, 92] width 17 height 16
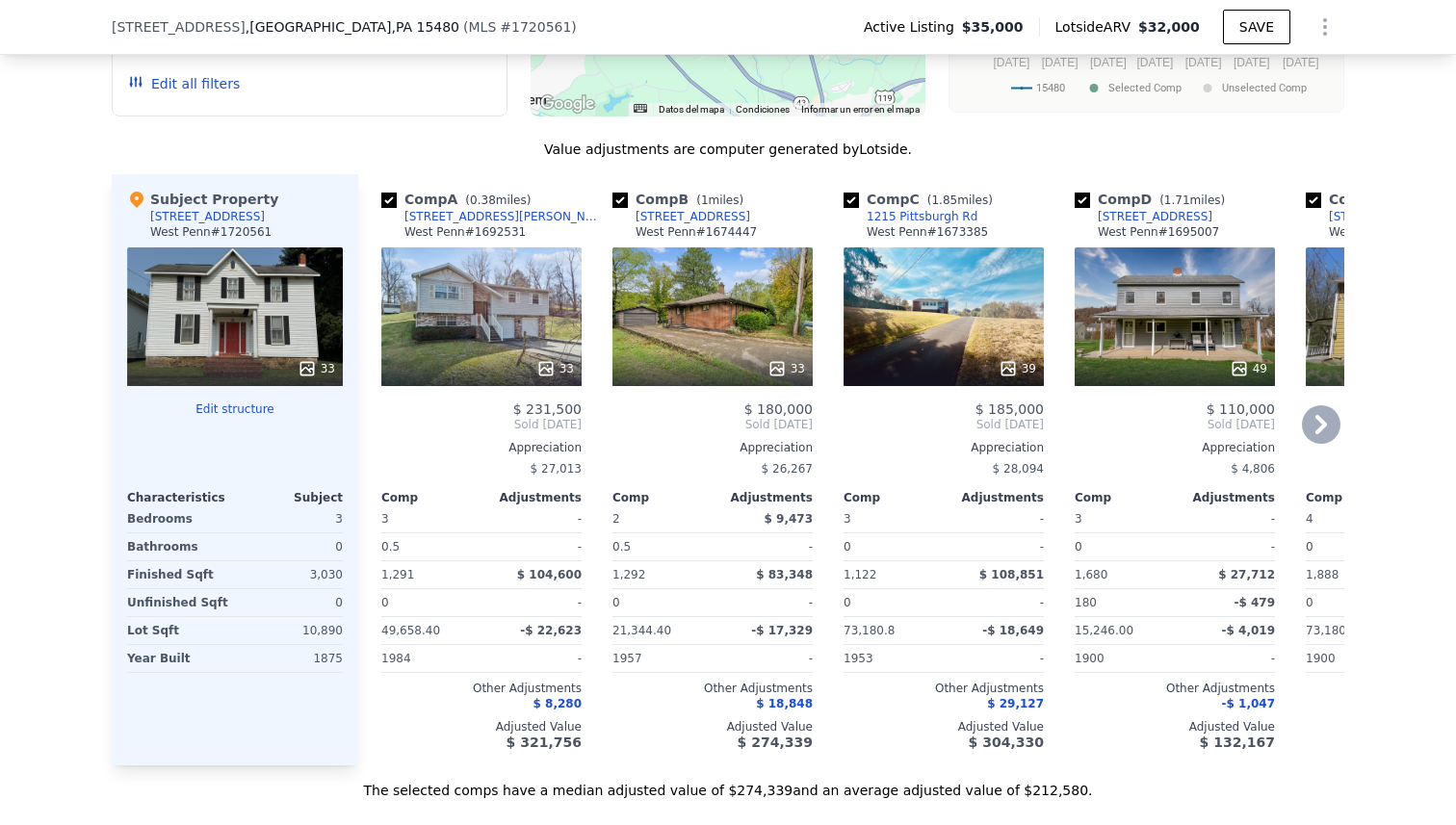
click at [715, 287] on div "33" at bounding box center [712, 316] width 200 height 139
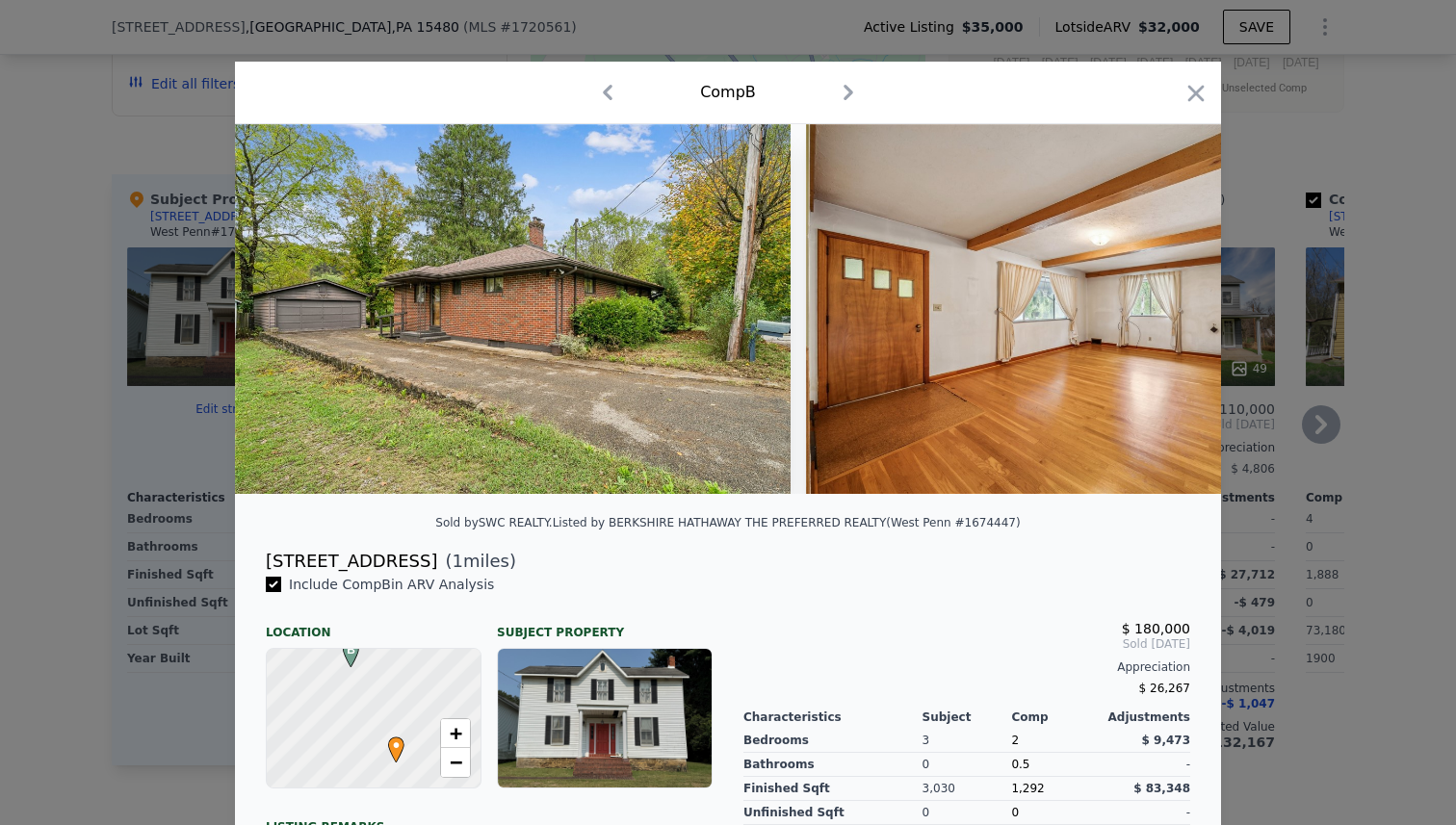
click at [715, 287] on img at bounding box center [513, 309] width 555 height 370
click at [945, 296] on img at bounding box center [1083, 309] width 555 height 370
click at [1164, 303] on icon at bounding box center [1171, 310] width 39 height 39
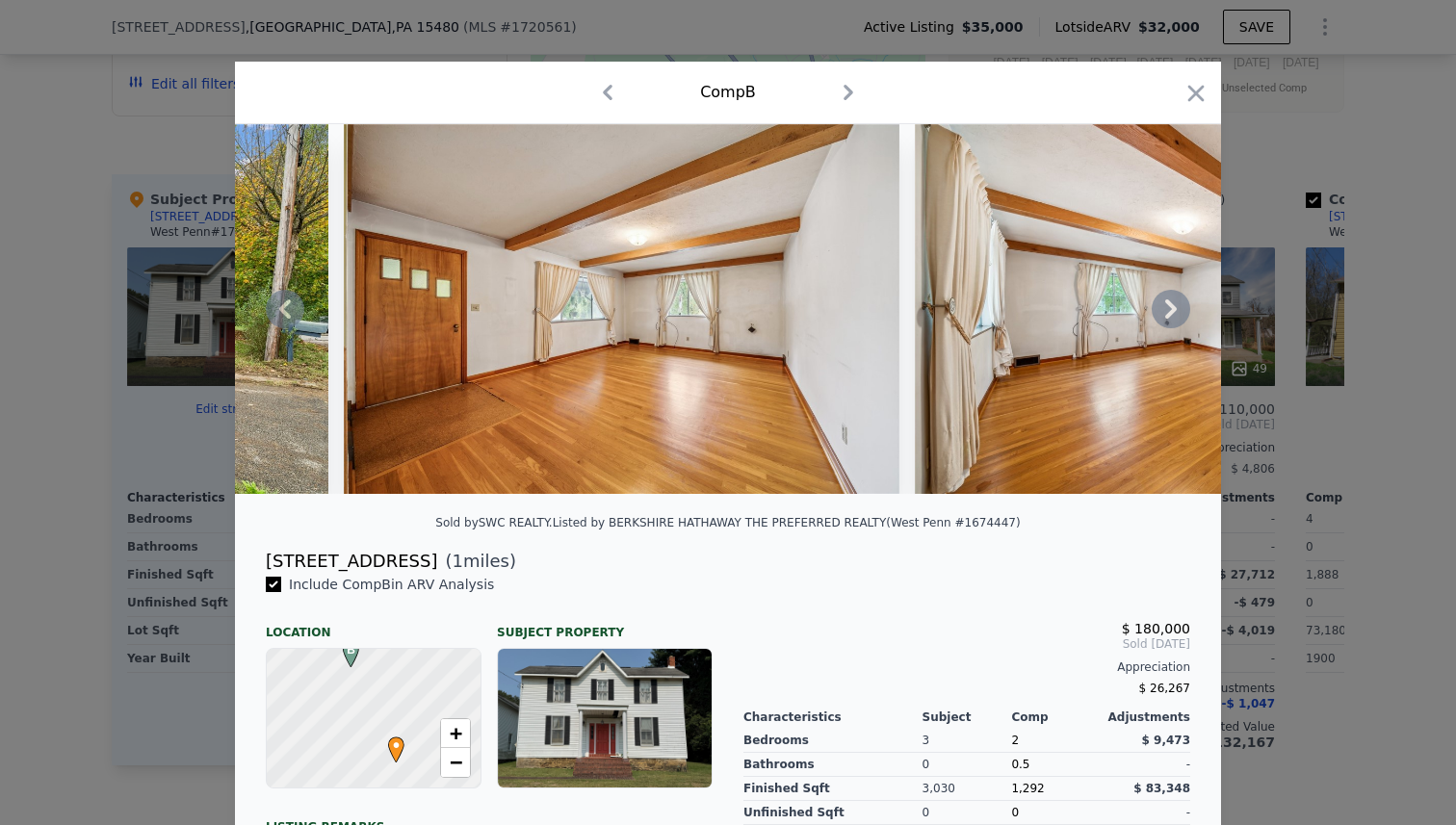
click at [1164, 303] on icon at bounding box center [1171, 310] width 39 height 39
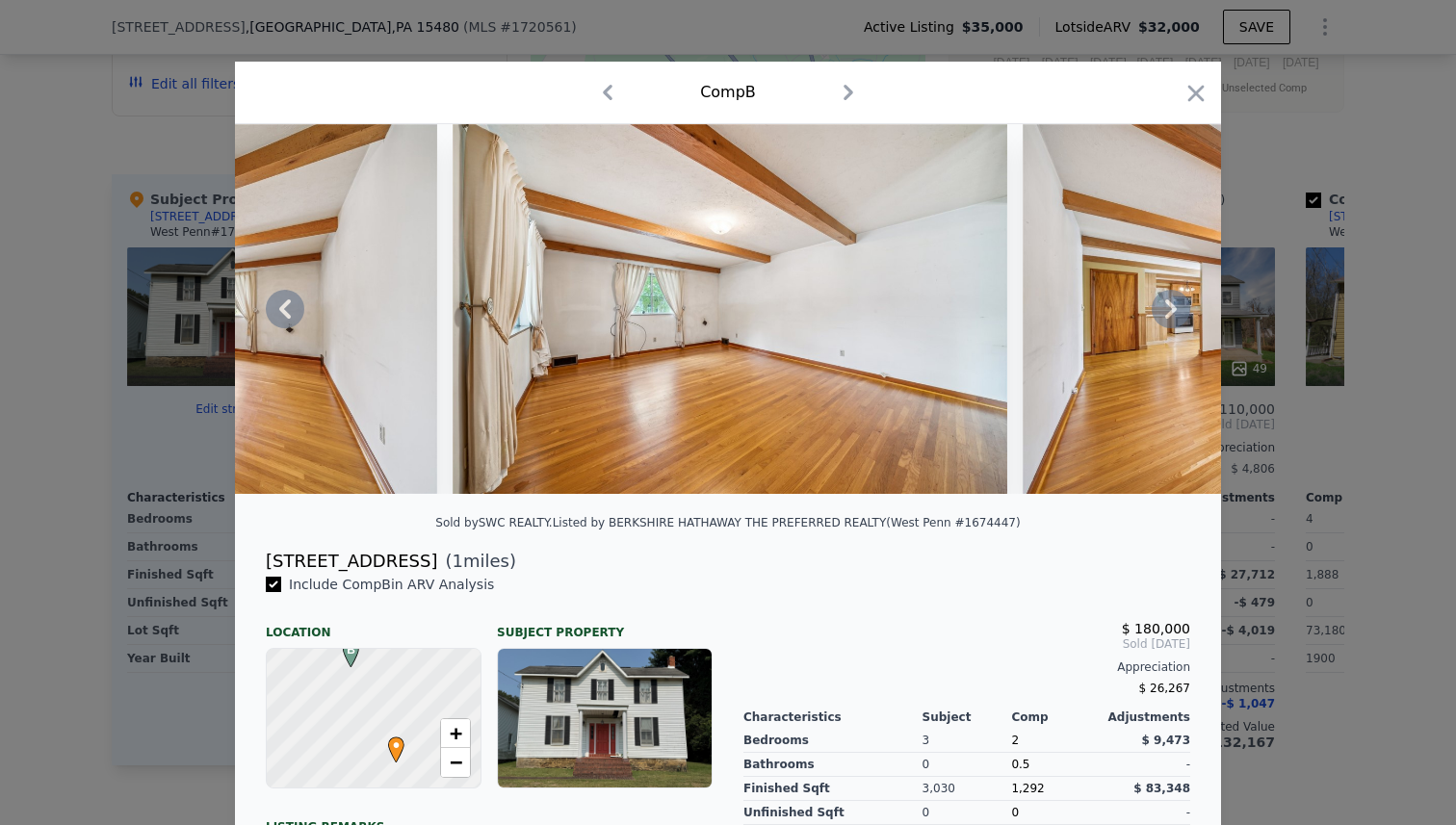
click at [1164, 303] on icon at bounding box center [1171, 310] width 39 height 39
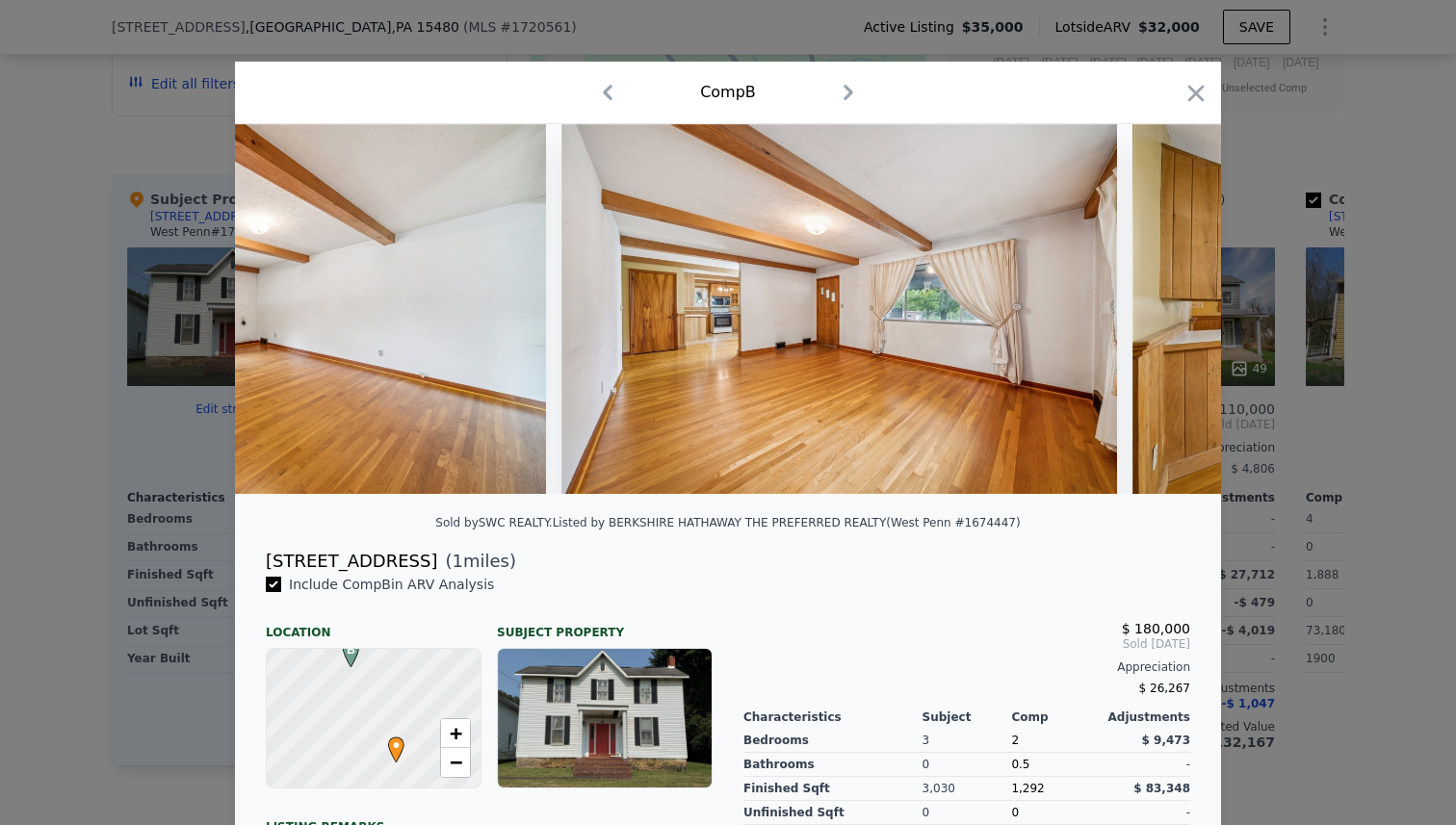
scroll to position [0, 1386]
click at [1197, 95] on icon "button" at bounding box center [1196, 92] width 17 height 16
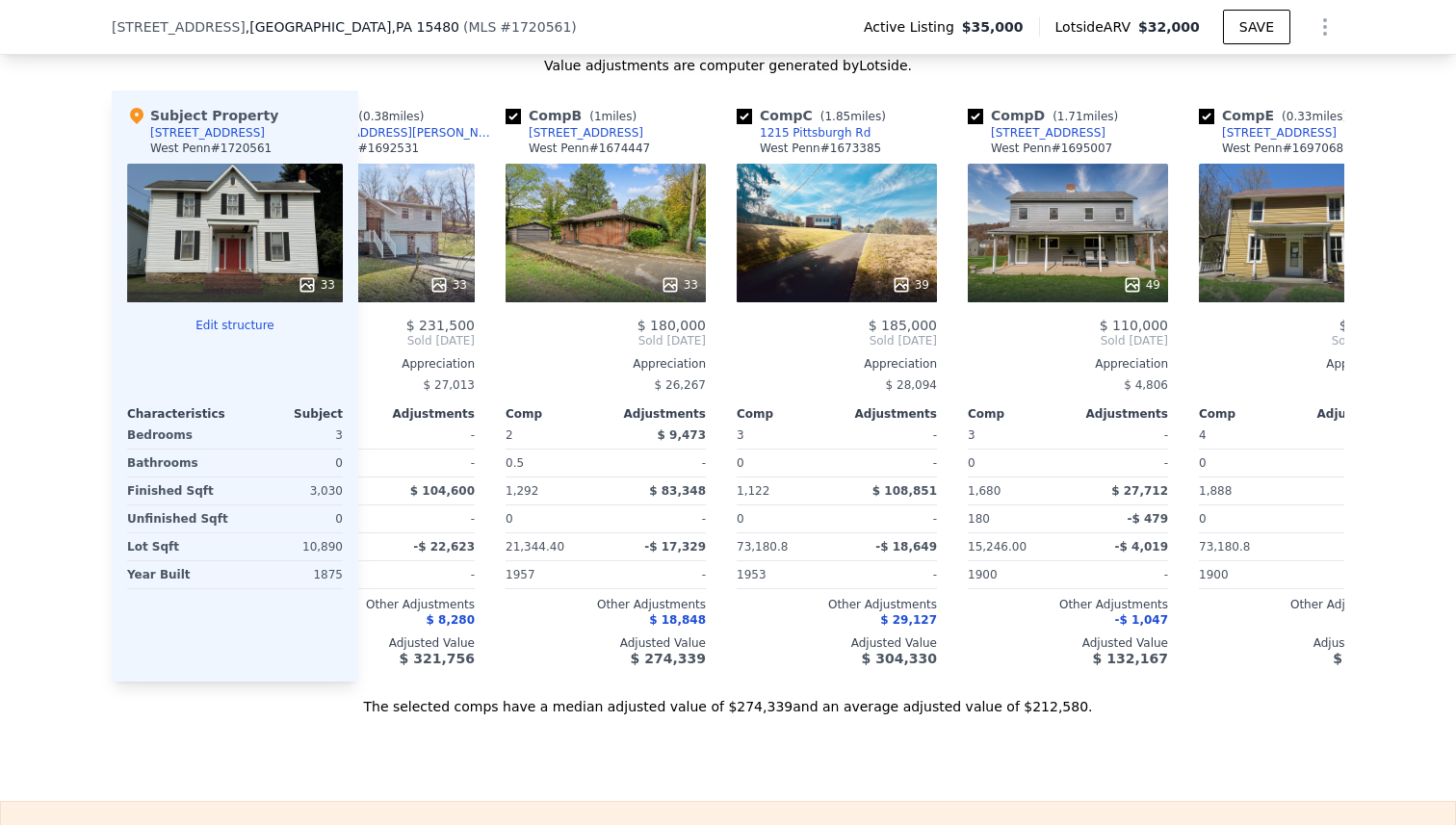
scroll to position [0, 215]
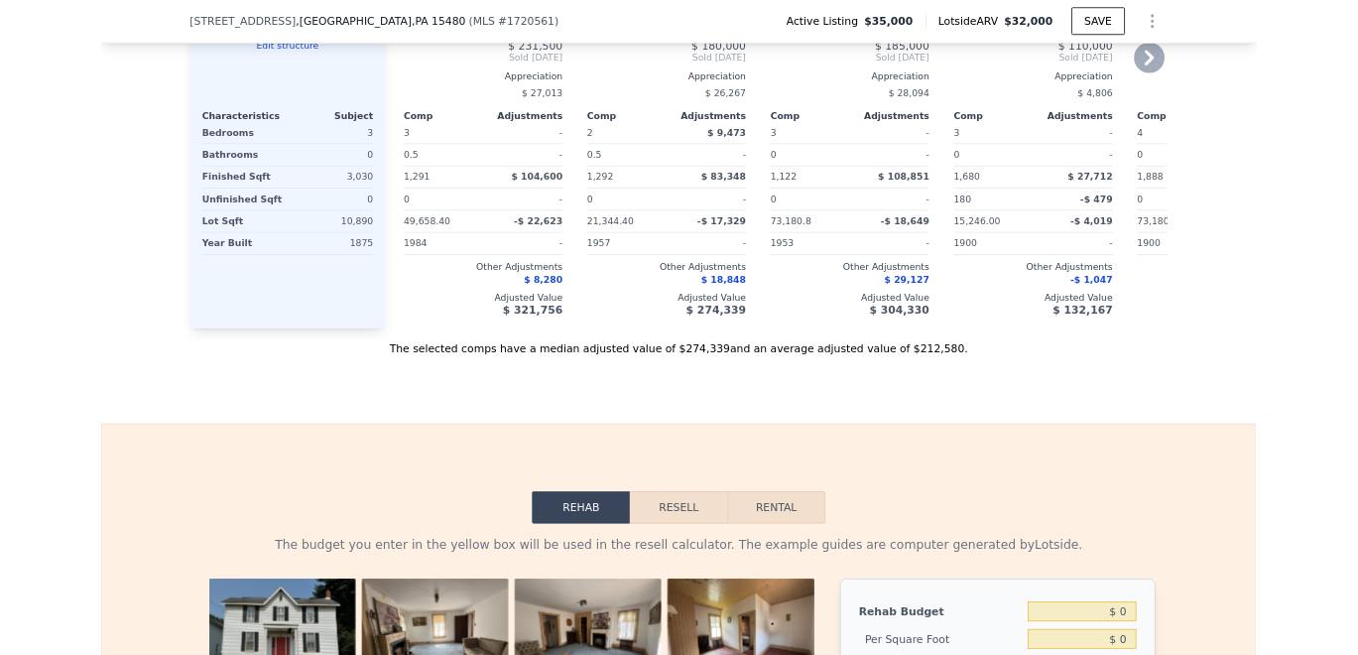
scroll to position [2265, 0]
